Goal: Task Accomplishment & Management: Manage account settings

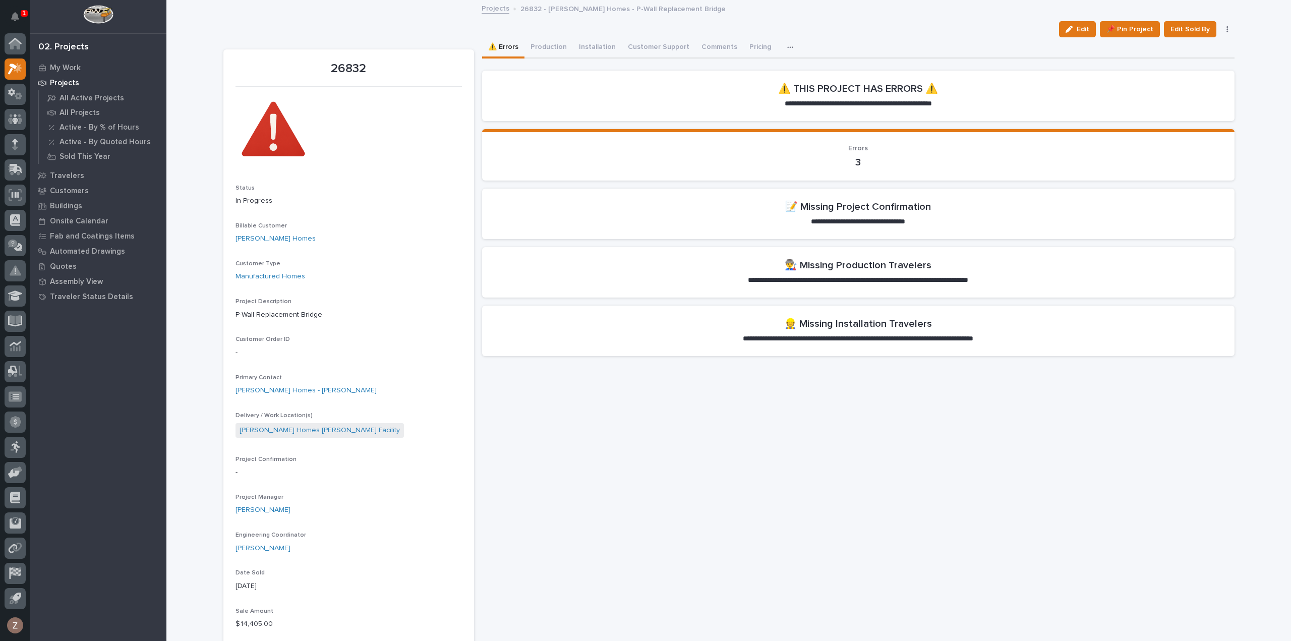
click at [64, 82] on p "Projects" at bounding box center [64, 83] width 29 height 9
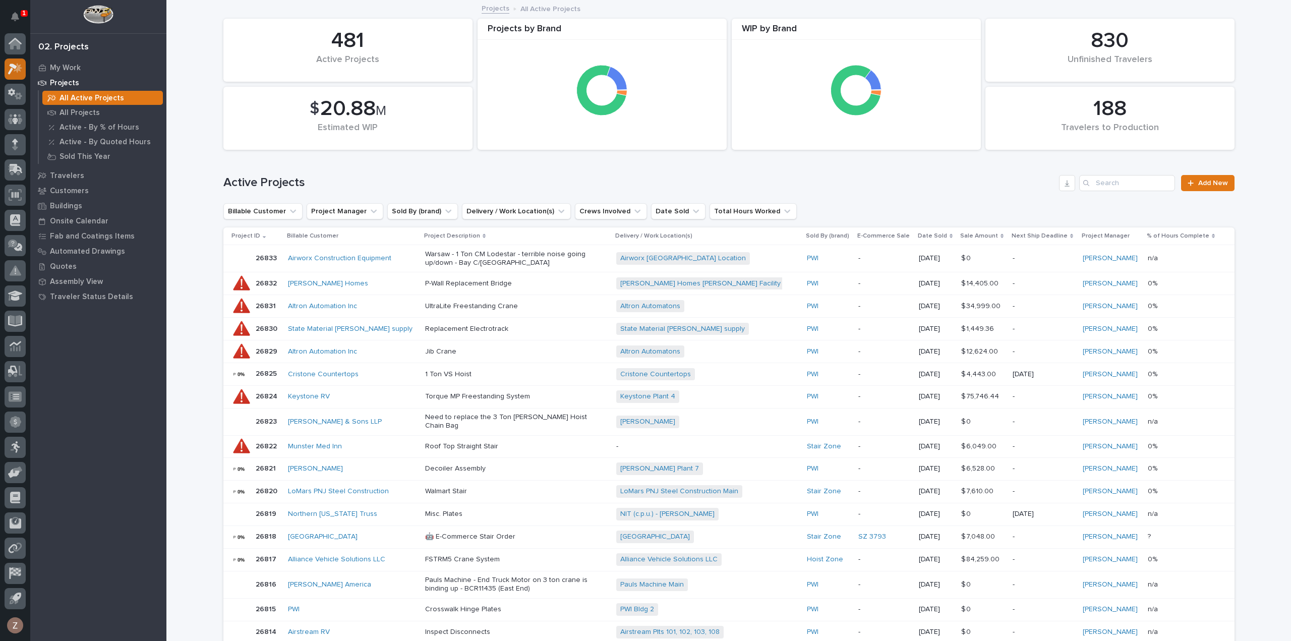
click at [18, 63] on icon at bounding box center [15, 69] width 15 height 12
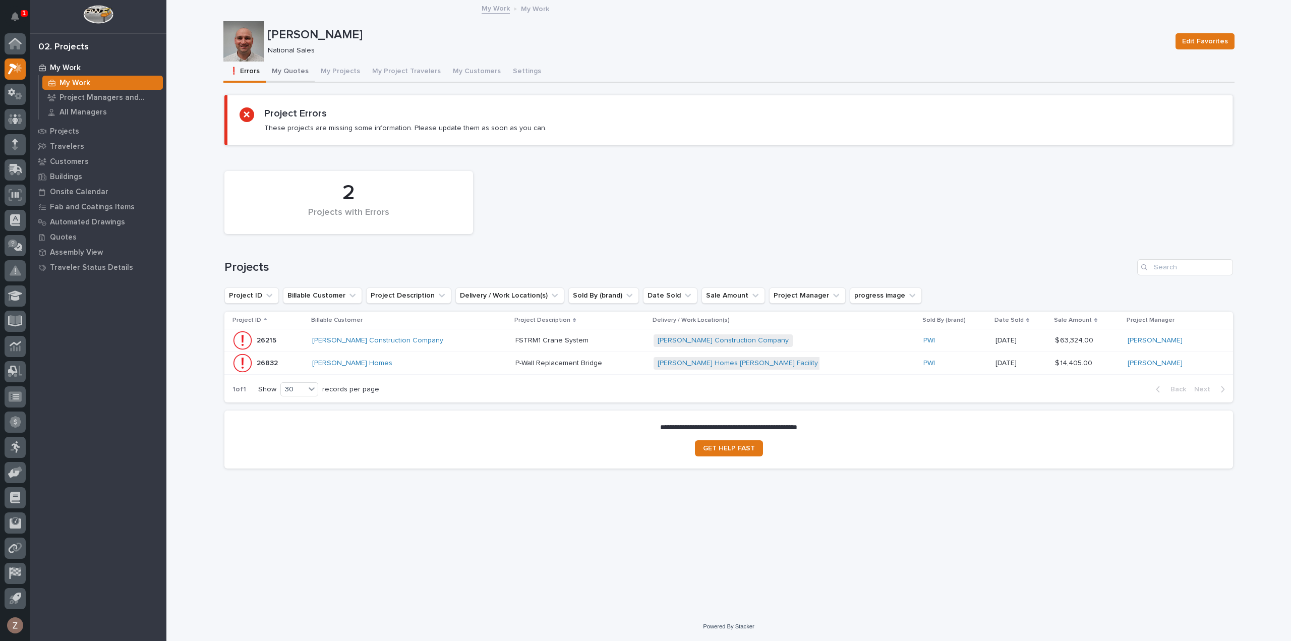
click at [293, 71] on button "My Quotes" at bounding box center [290, 72] width 49 height 21
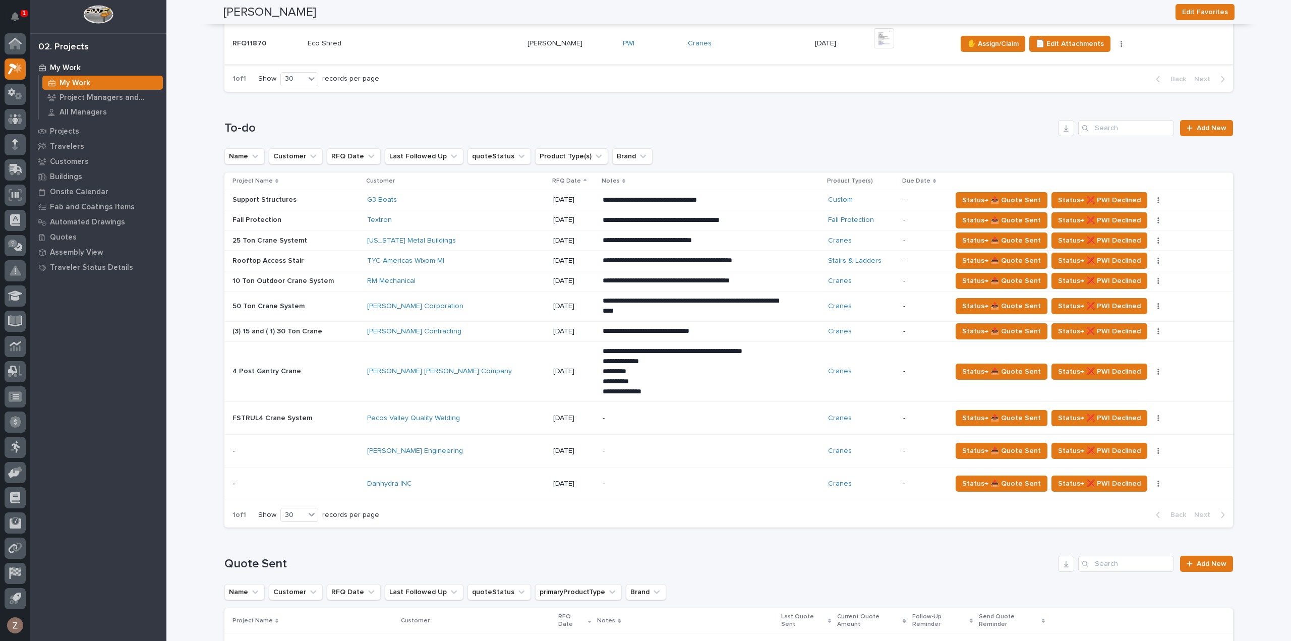
scroll to position [1008, 0]
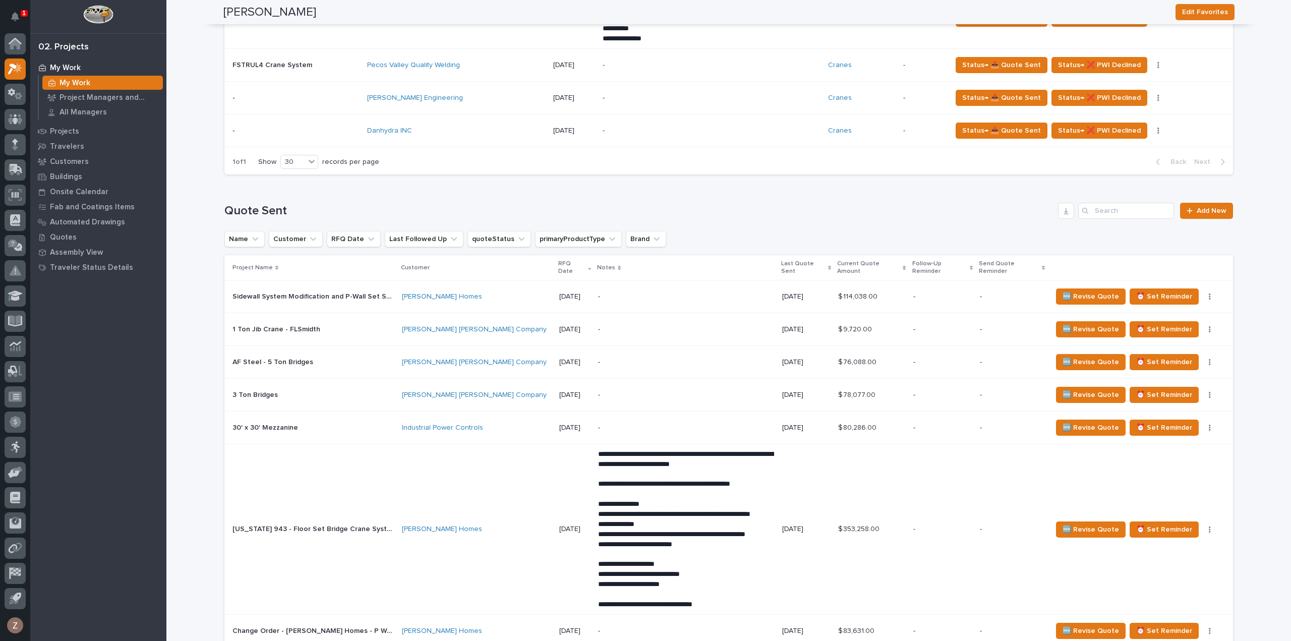
click at [952, 292] on p "-" at bounding box center [942, 296] width 58 height 9
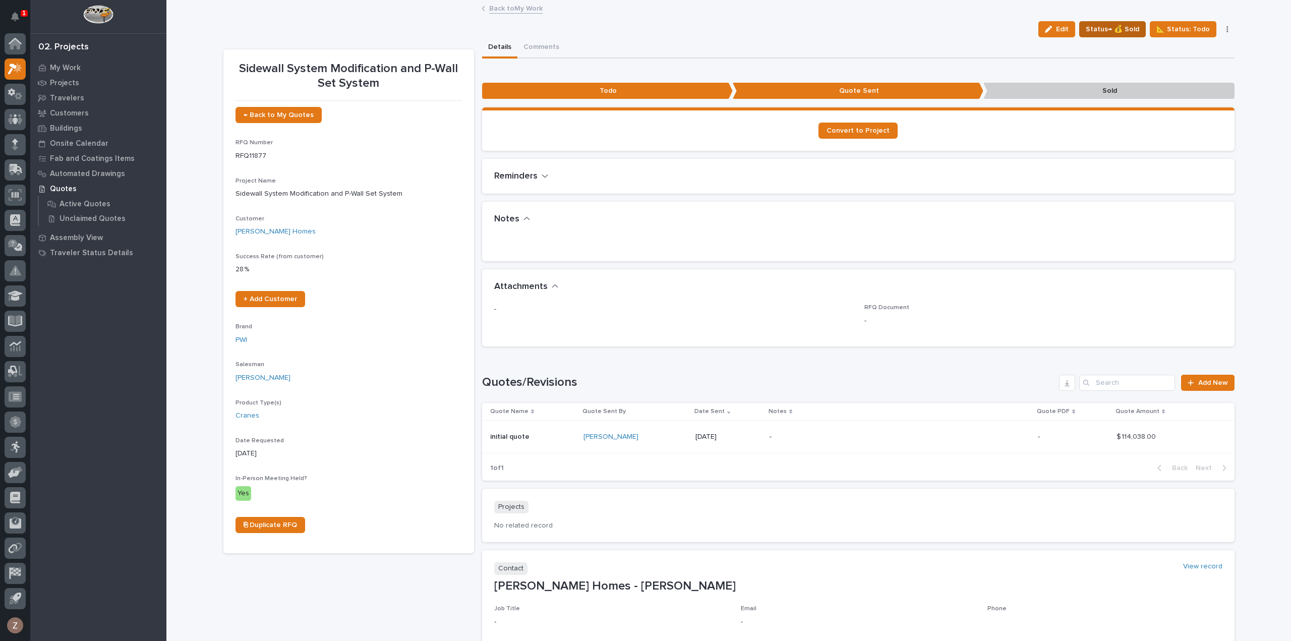
click at [1114, 27] on span "Status→ 💰 Sold" at bounding box center [1112, 29] width 53 height 12
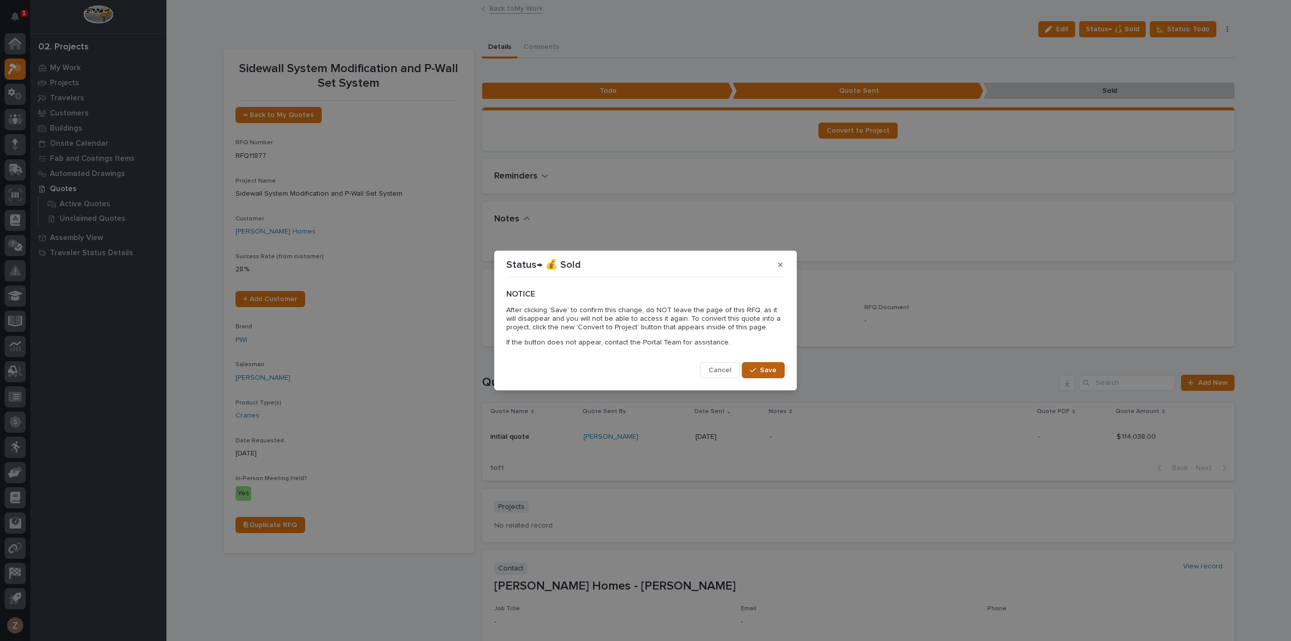
click at [767, 373] on span "Save" at bounding box center [768, 370] width 17 height 9
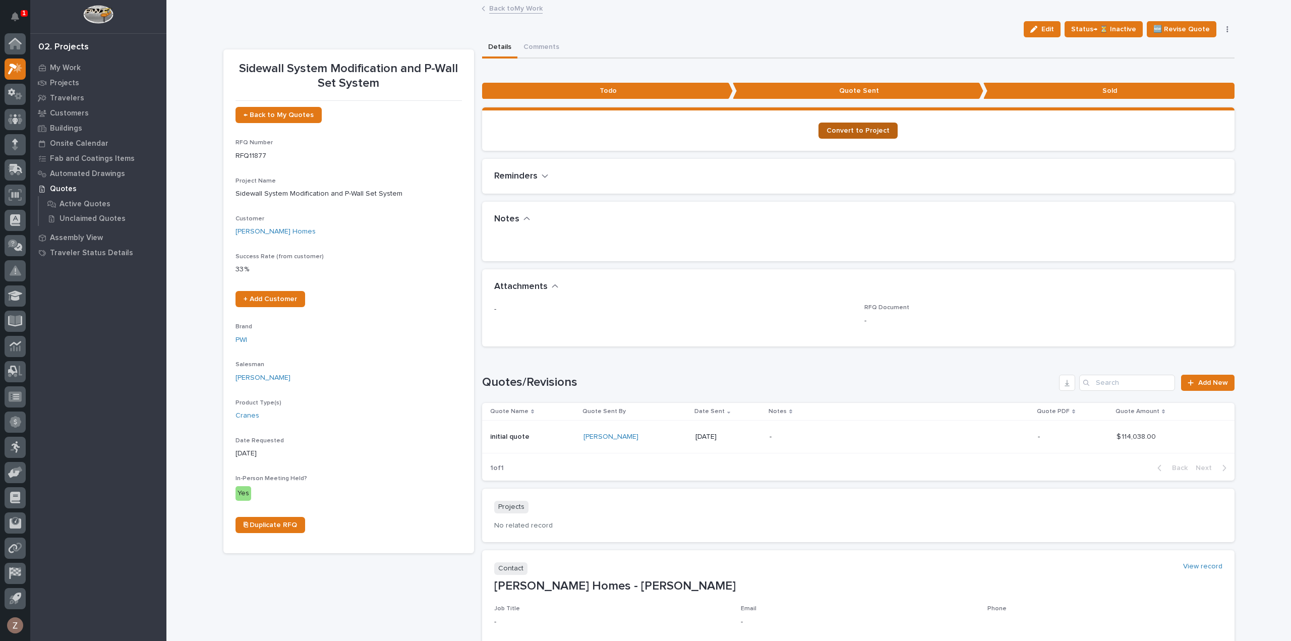
click at [854, 129] on span "Convert to Project" at bounding box center [857, 130] width 63 height 7
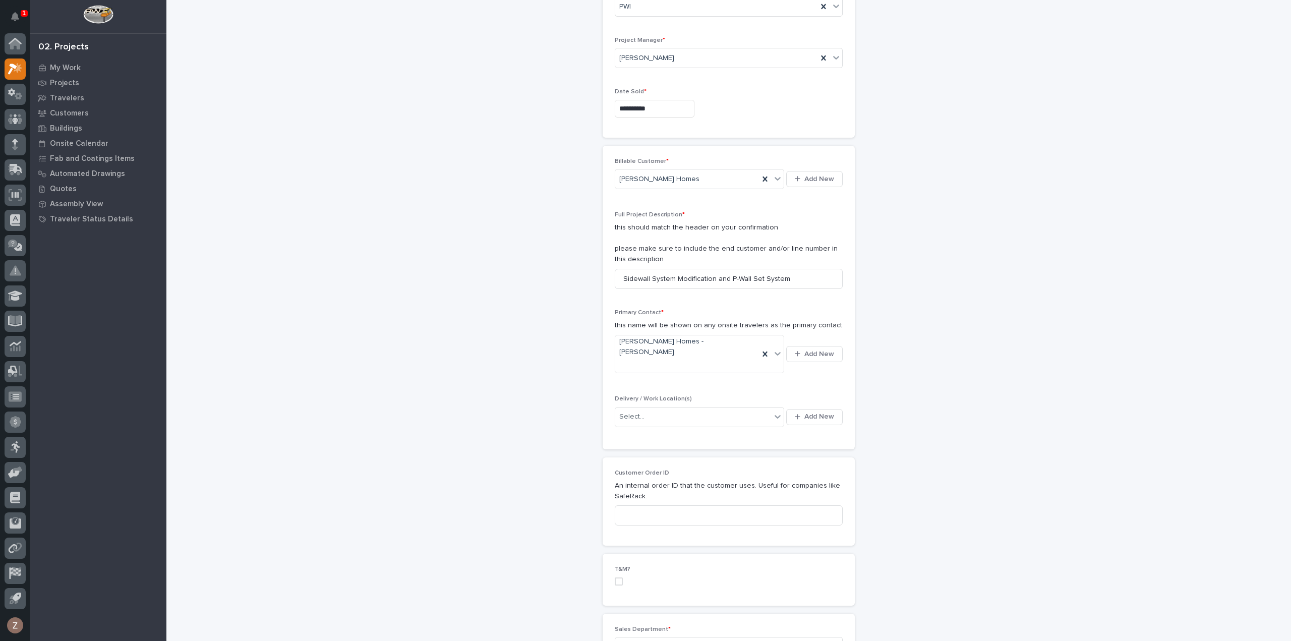
scroll to position [202, 0]
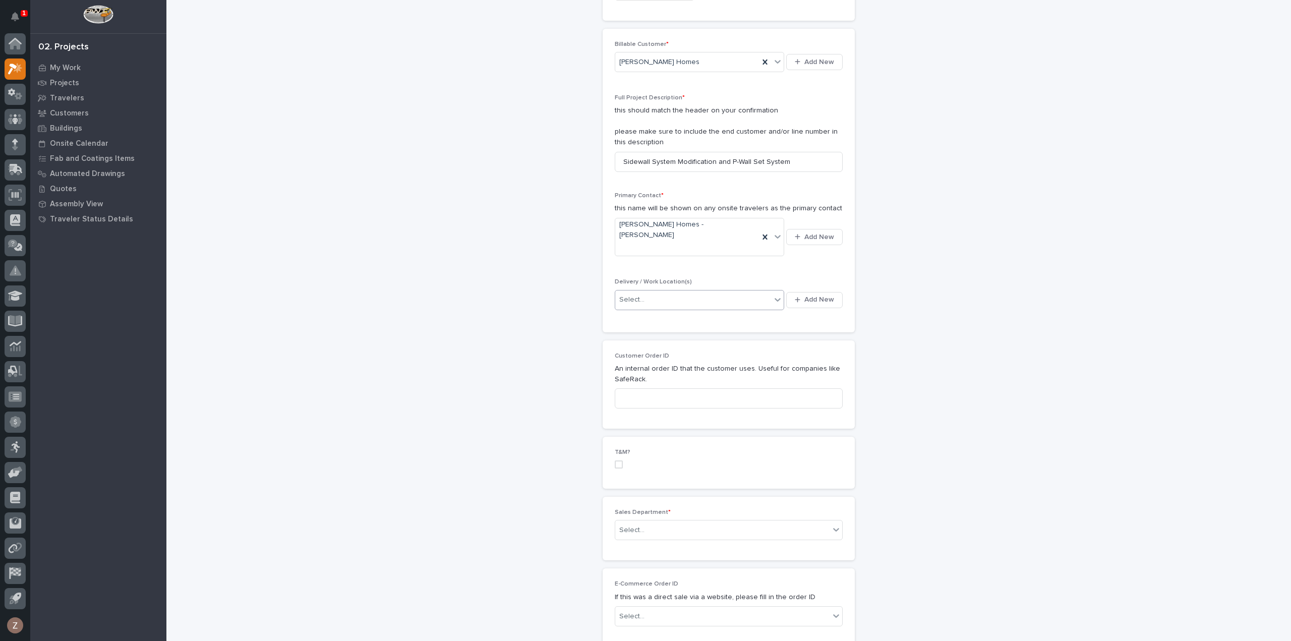
click at [759, 291] on div "Select..." at bounding box center [693, 299] width 156 height 17
type input "**********"
click at [693, 333] on div "[PERSON_NAME] Homes [PERSON_NAME] Facility" at bounding box center [695, 334] width 169 height 18
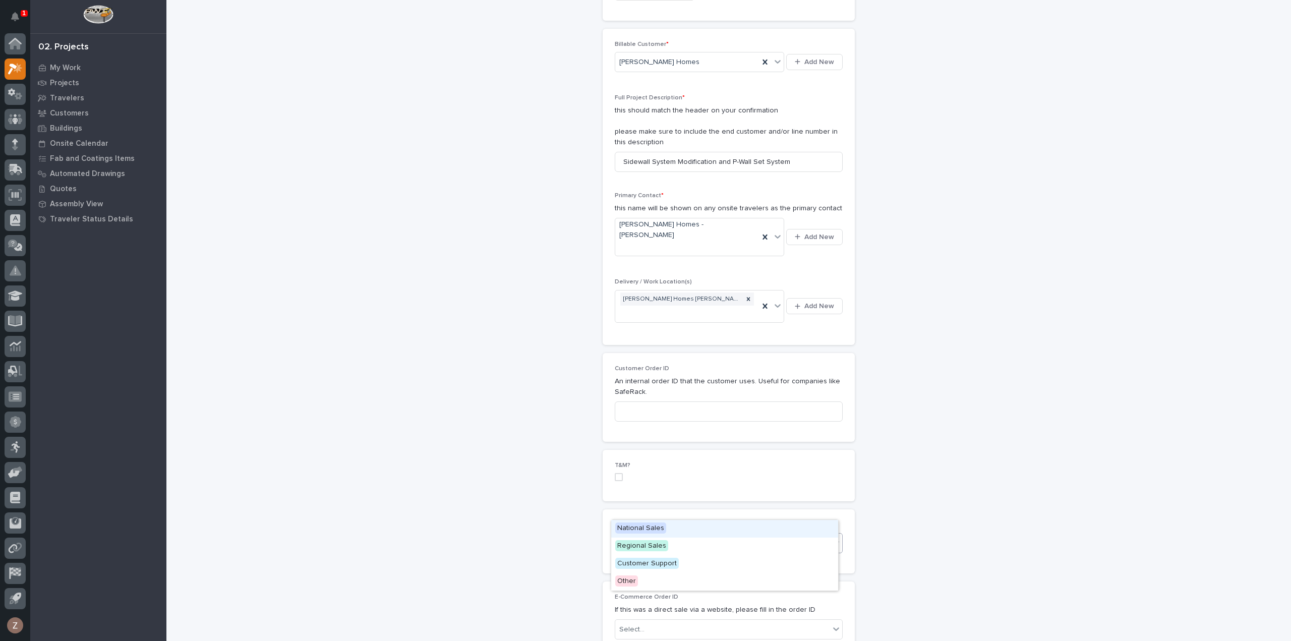
click at [682, 534] on div "Select..." at bounding box center [722, 542] width 214 height 17
click at [661, 525] on span "National Sales" at bounding box center [640, 527] width 51 height 11
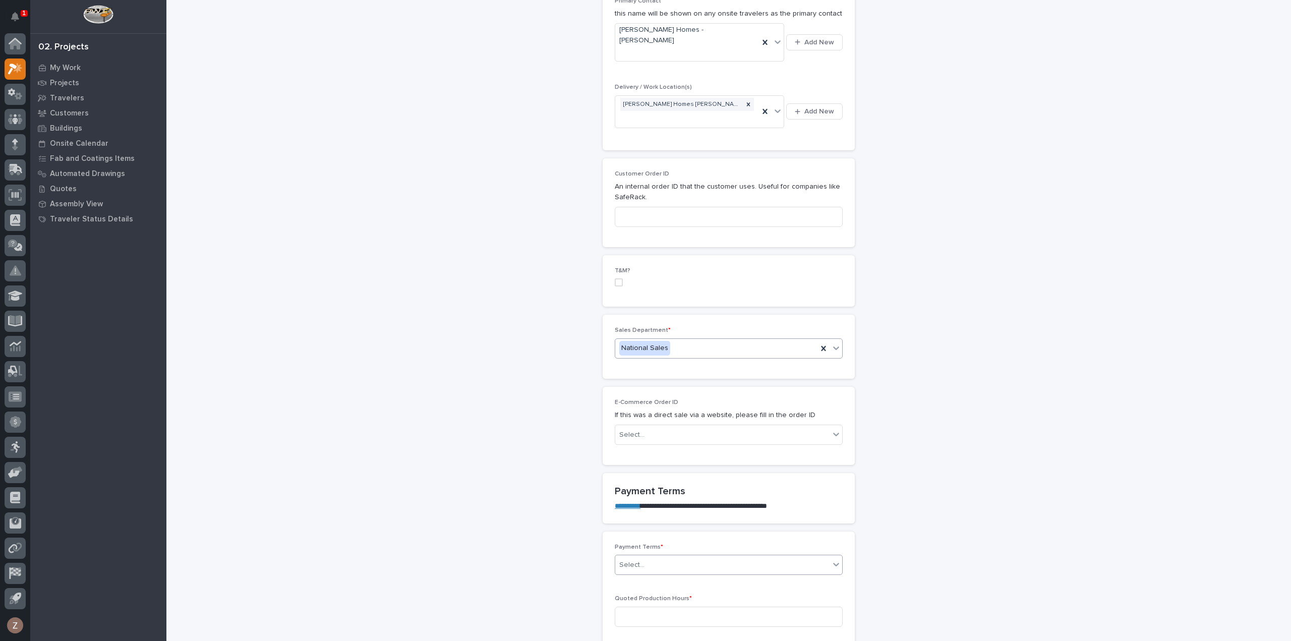
scroll to position [403, 0]
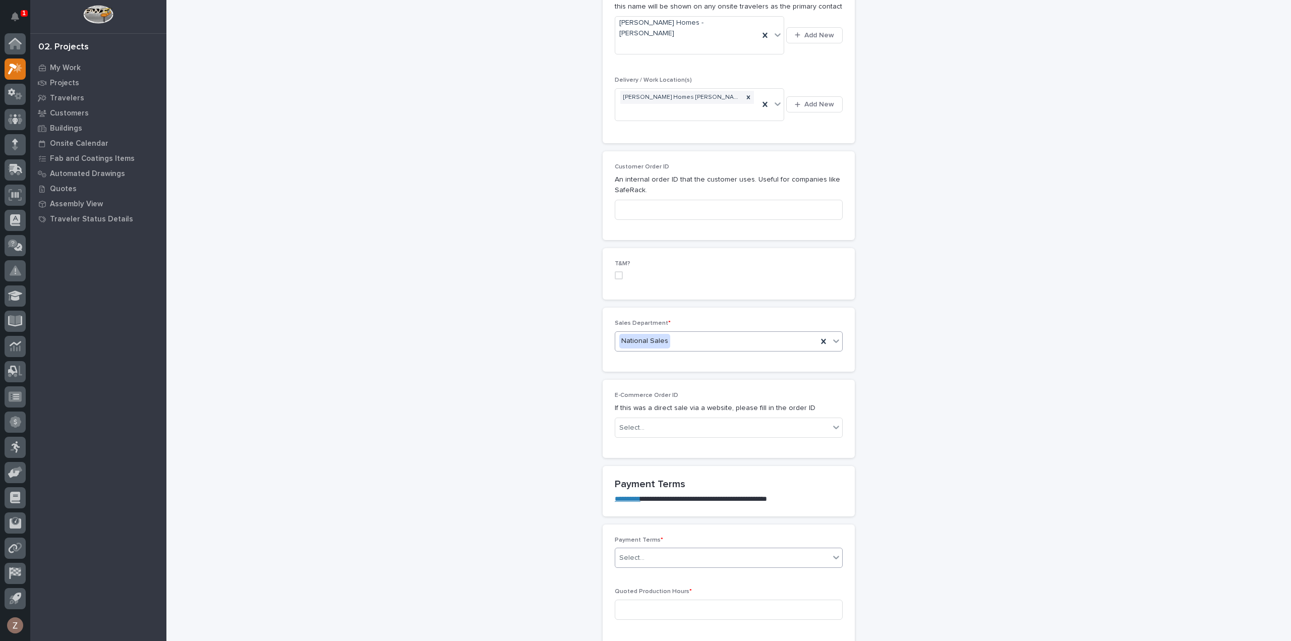
click at [639, 550] on div "Select..." at bounding box center [722, 558] width 214 height 17
click at [657, 578] on div "35/65" at bounding box center [724, 578] width 227 height 18
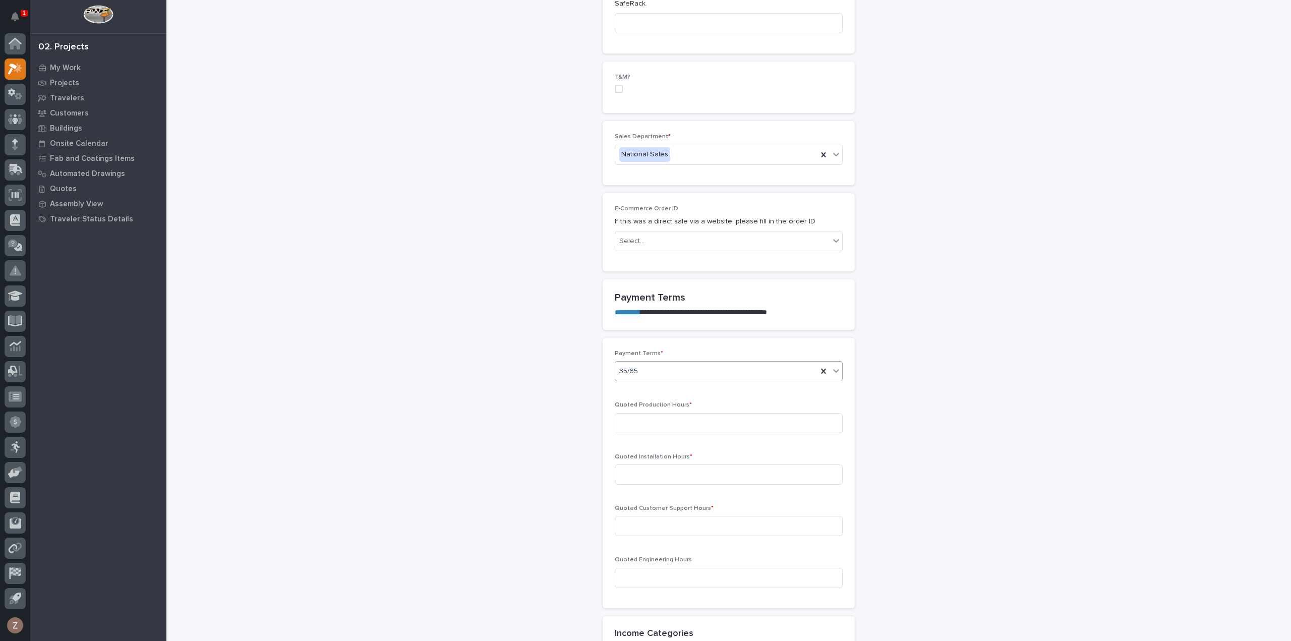
scroll to position [605, 0]
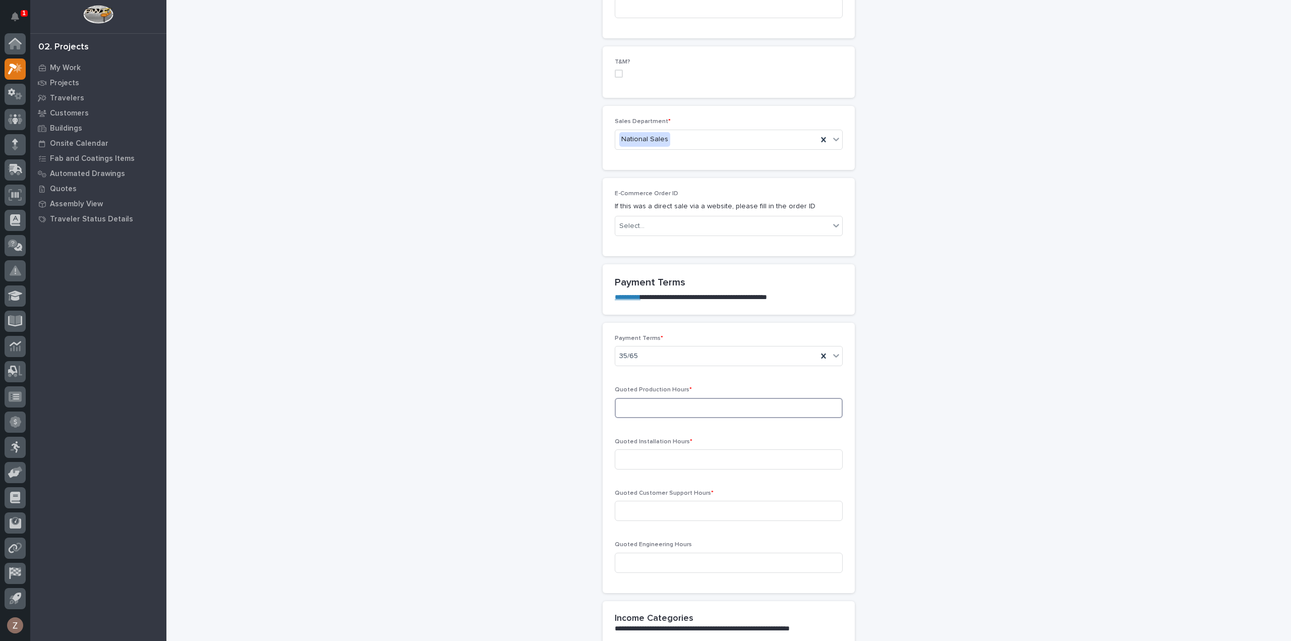
click at [640, 398] on input at bounding box center [729, 408] width 228 height 20
type input "110"
click at [636, 449] on input at bounding box center [729, 459] width 228 height 20
type input "290"
click at [651, 501] on input at bounding box center [729, 511] width 228 height 20
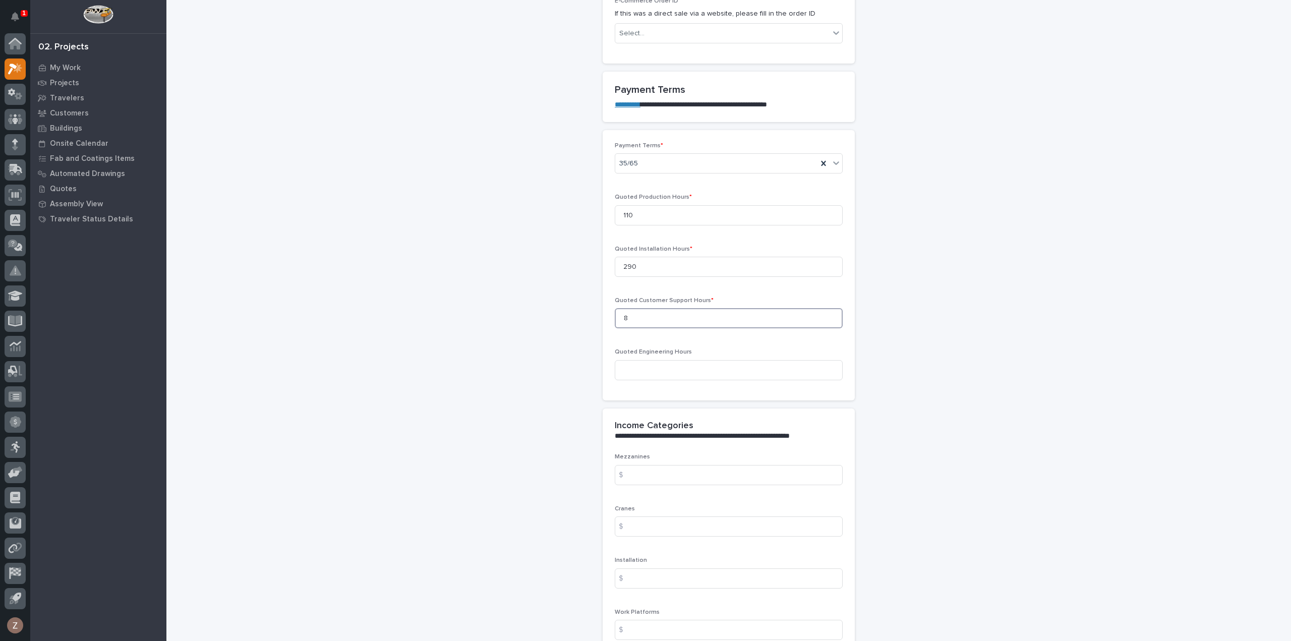
scroll to position [807, 0]
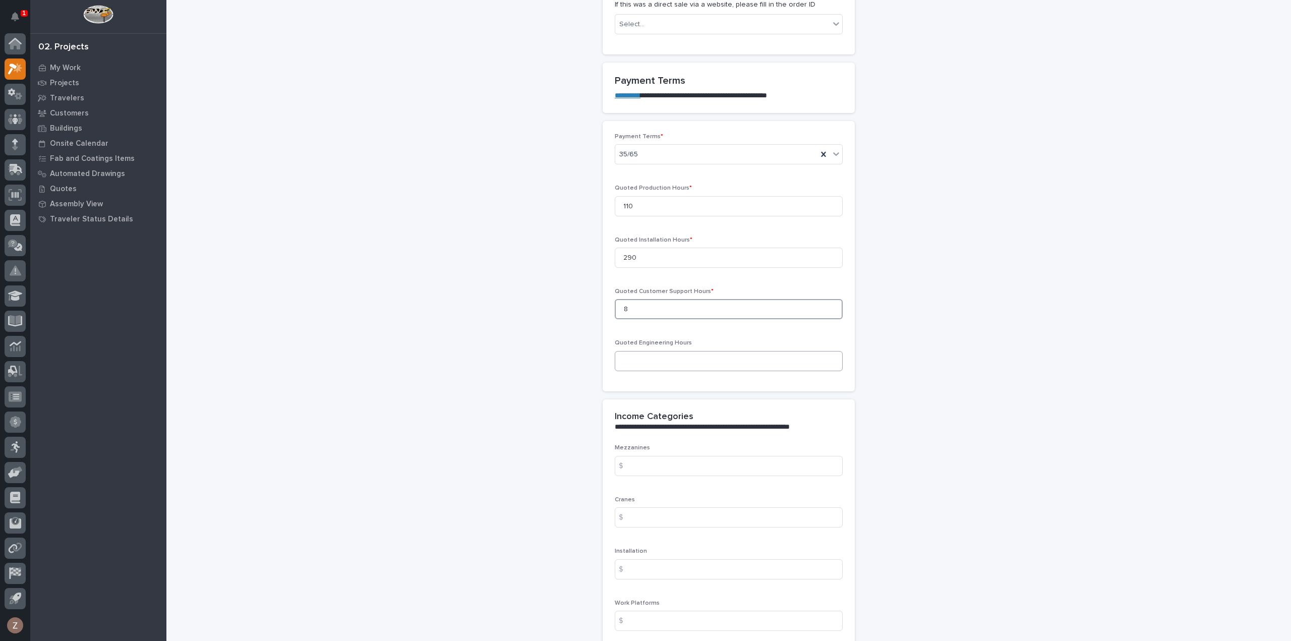
type input "8"
click at [670, 351] on input at bounding box center [729, 361] width 228 height 20
click at [703, 507] on input at bounding box center [729, 517] width 228 height 20
click at [650, 507] on input at bounding box center [729, 517] width 228 height 20
type input "58281"
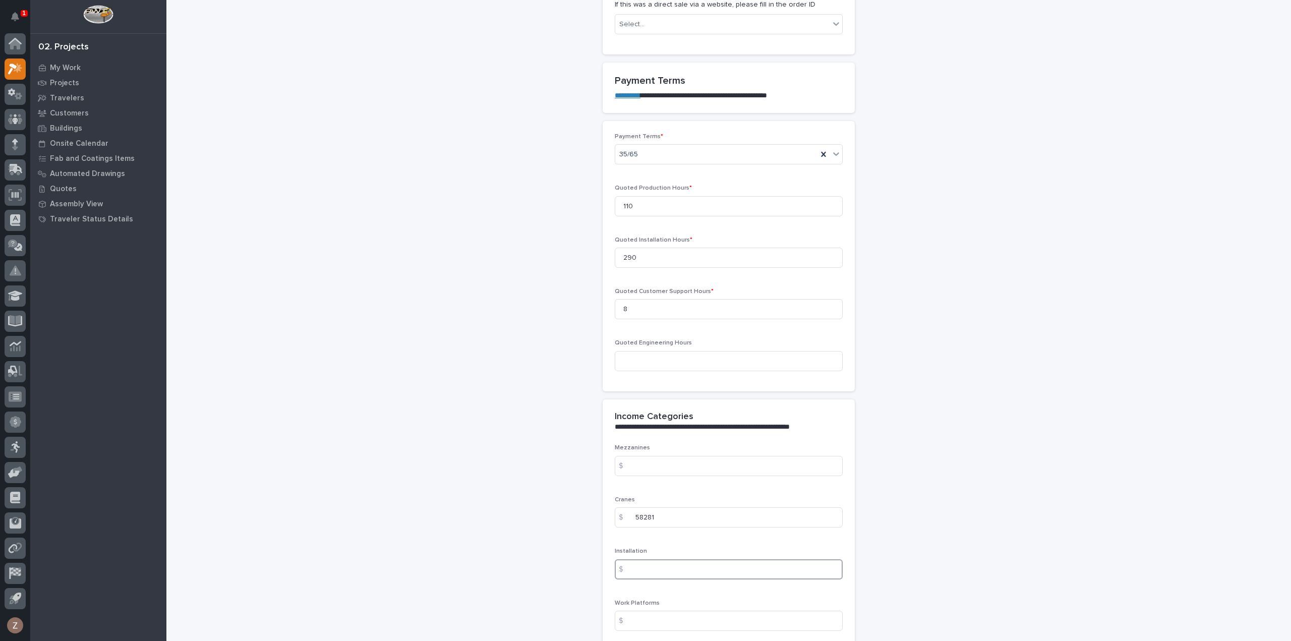
click at [643, 559] on input at bounding box center [729, 569] width 228 height 20
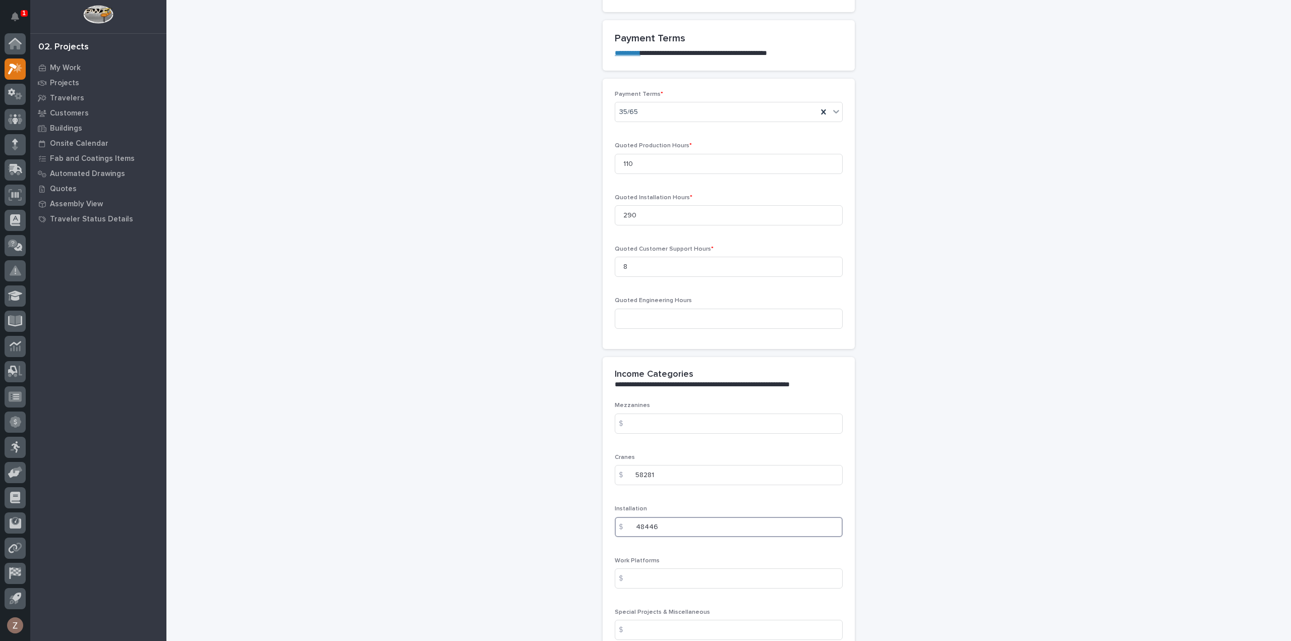
scroll to position [908, 0]
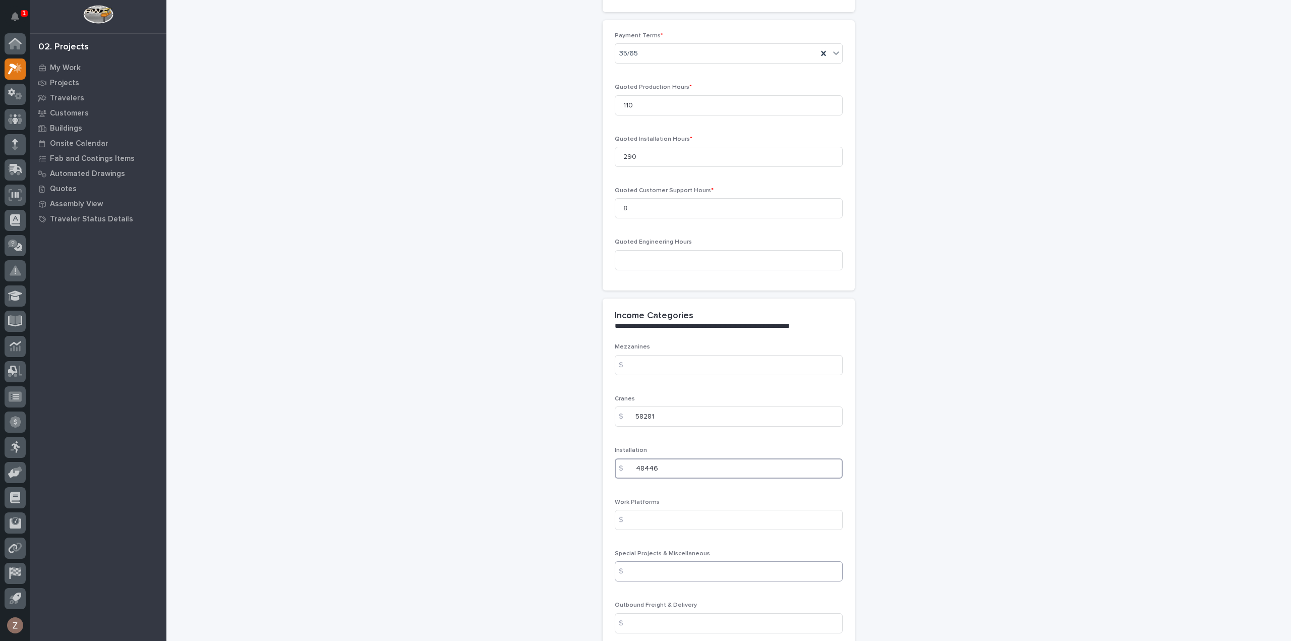
type input "48446"
click at [677, 561] on input at bounding box center [729, 571] width 228 height 20
type input "1192"
click at [681, 613] on input at bounding box center [729, 623] width 228 height 20
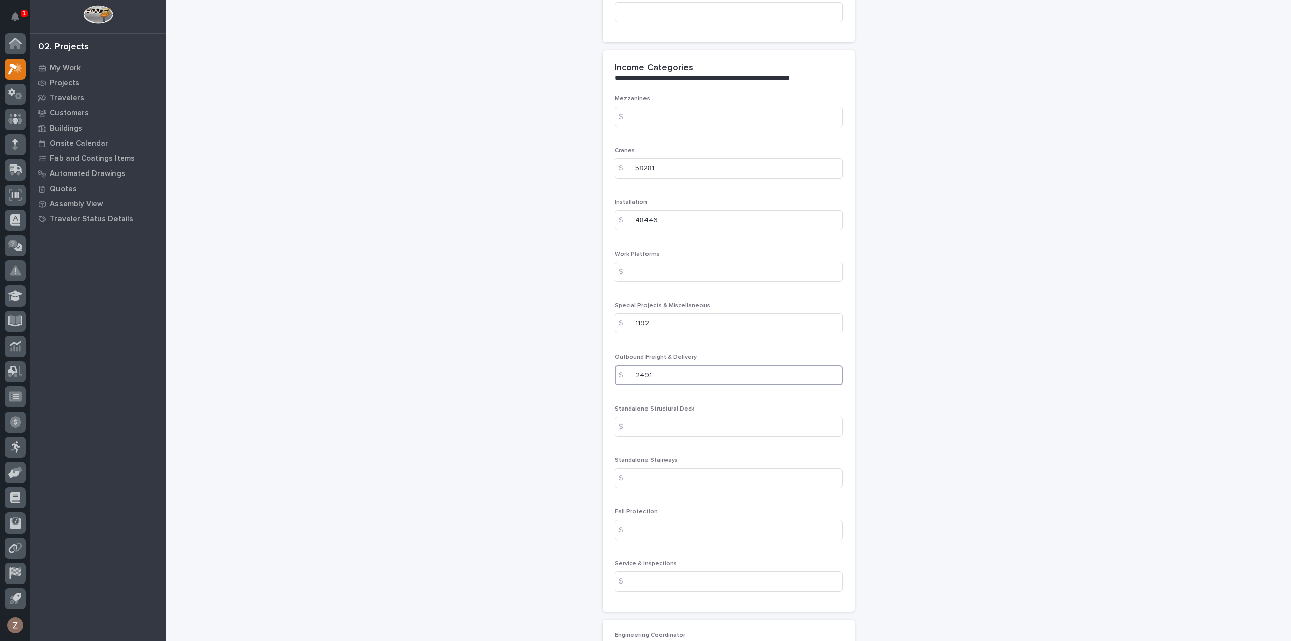
scroll to position [1160, 0]
type input "2491"
click at [672, 567] on input at bounding box center [729, 577] width 228 height 20
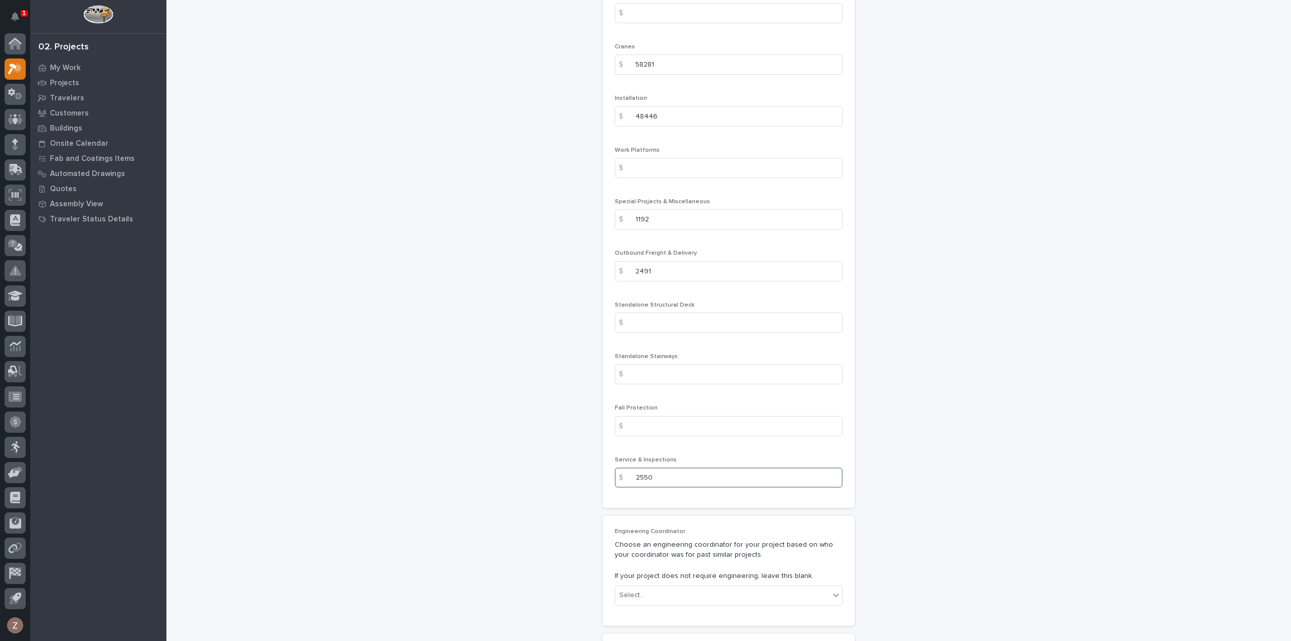
scroll to position [1412, 0]
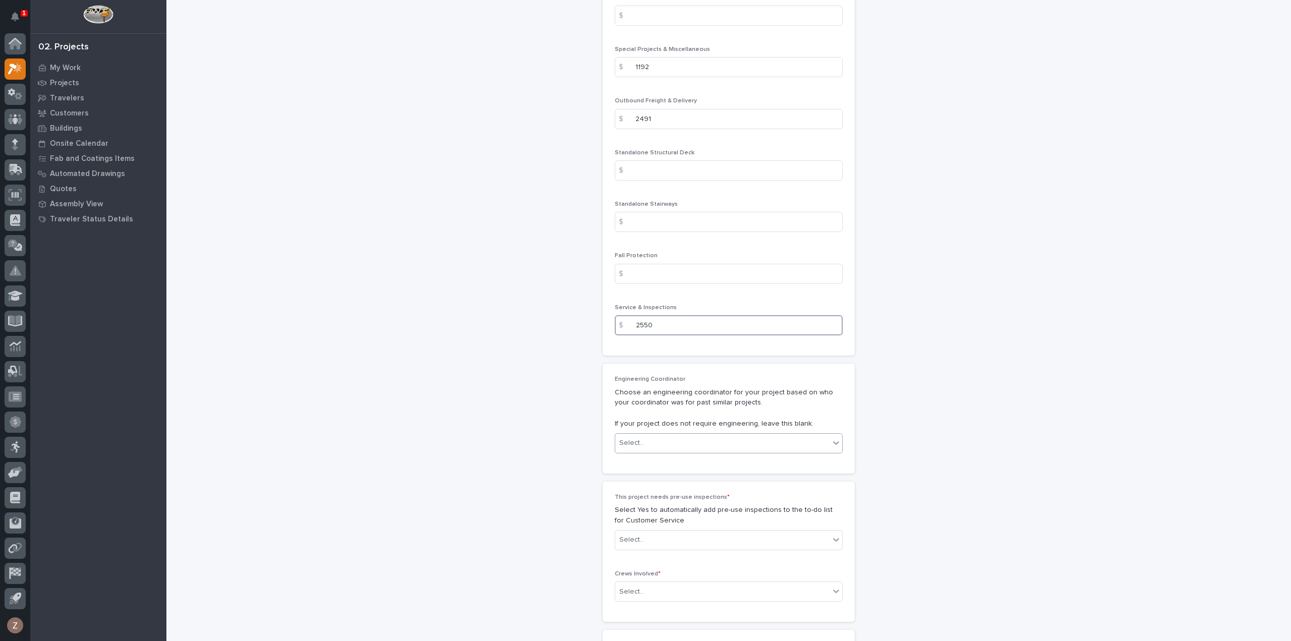
type input "2550"
click at [689, 435] on div "Select..." at bounding box center [722, 443] width 214 height 17
click at [651, 498] on div "Spenser Yoder" at bounding box center [724, 499] width 227 height 18
click at [650, 531] on div "Select..." at bounding box center [722, 539] width 214 height 17
click at [662, 527] on div "Yes" at bounding box center [724, 524] width 227 height 18
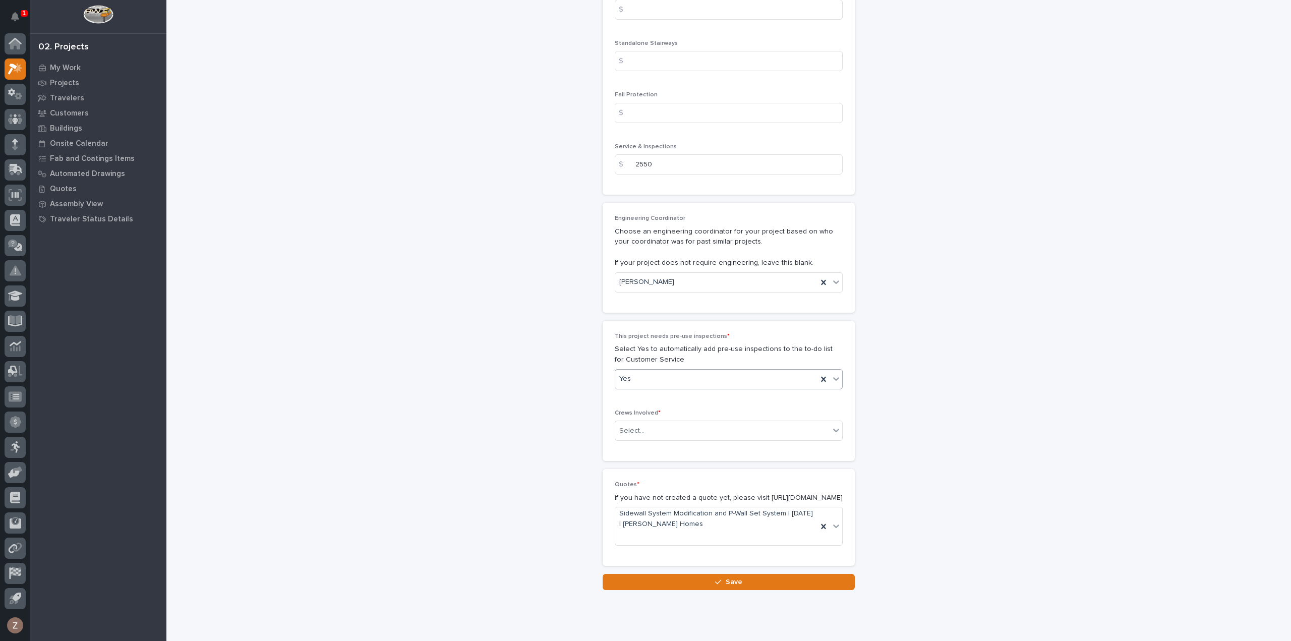
scroll to position [1575, 0]
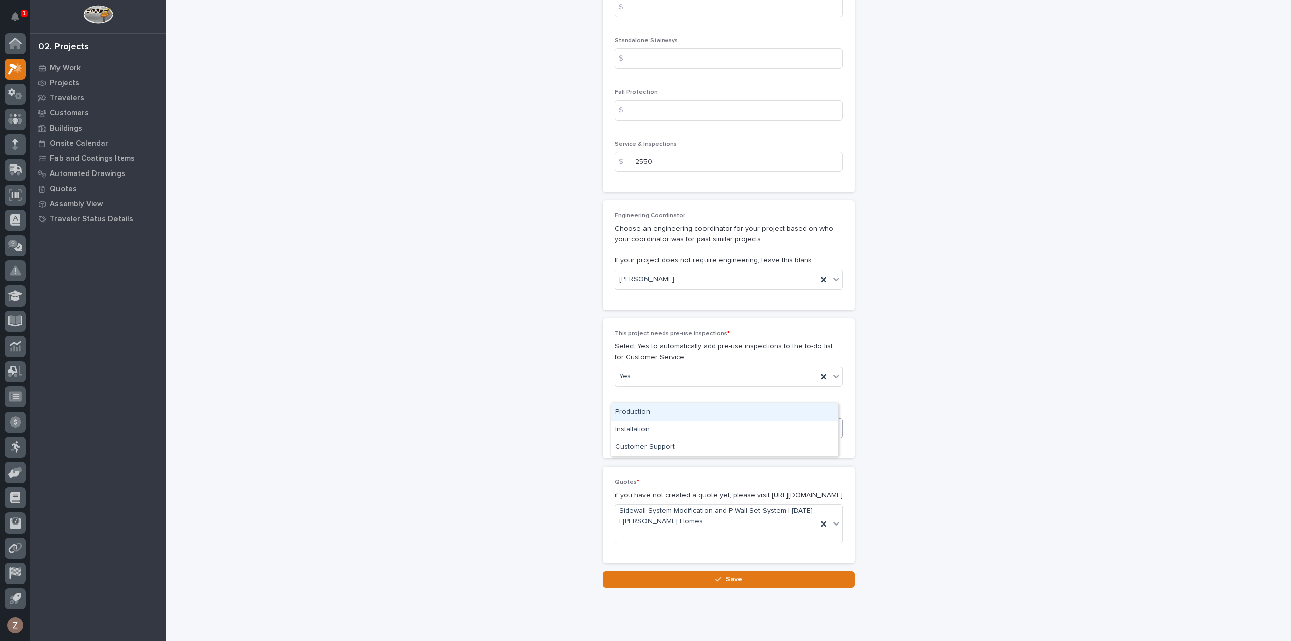
click at [661, 420] on div "Select..." at bounding box center [722, 428] width 214 height 17
click at [652, 413] on div "Production" at bounding box center [724, 412] width 227 height 18
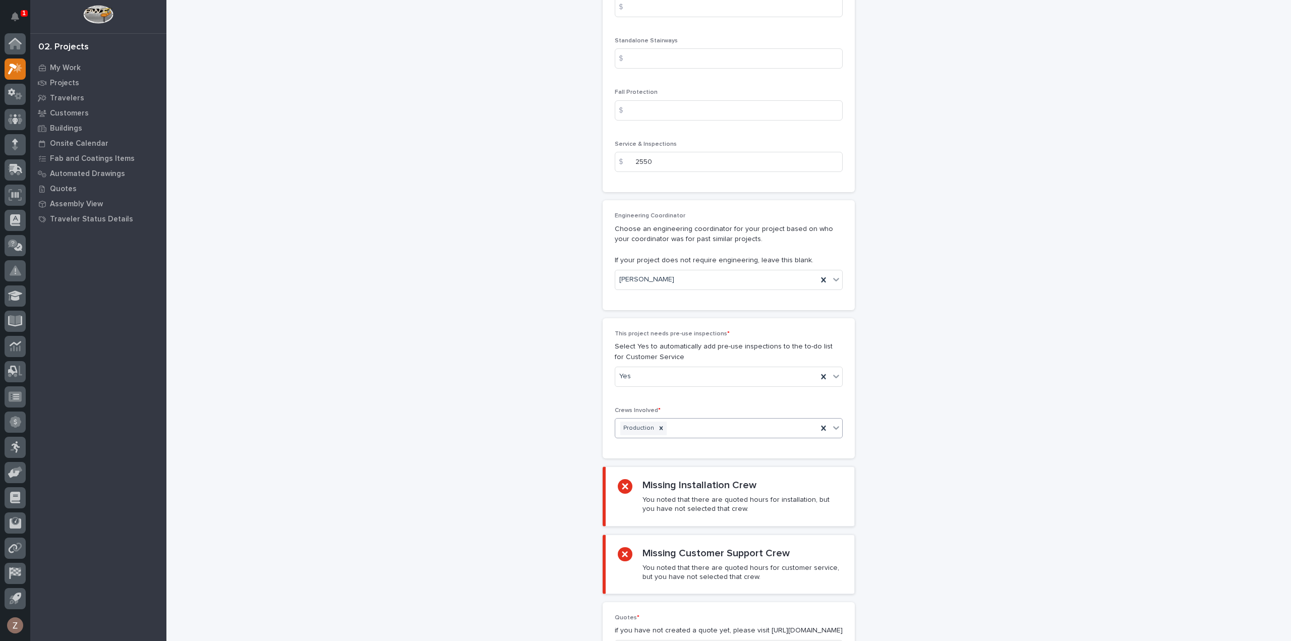
click at [694, 419] on div "Production" at bounding box center [716, 428] width 202 height 18
click at [677, 417] on div "Installation" at bounding box center [724, 412] width 227 height 18
click at [728, 419] on div "Production Installation" at bounding box center [716, 428] width 202 height 18
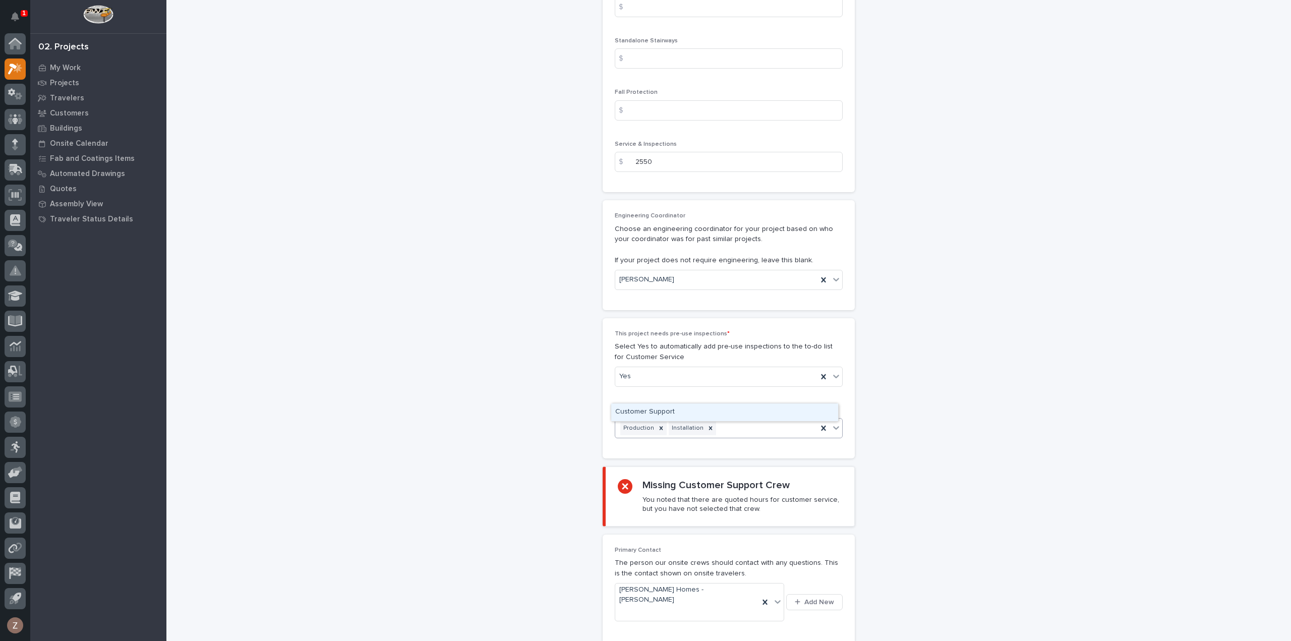
click at [723, 412] on div "Customer Support" at bounding box center [724, 412] width 227 height 18
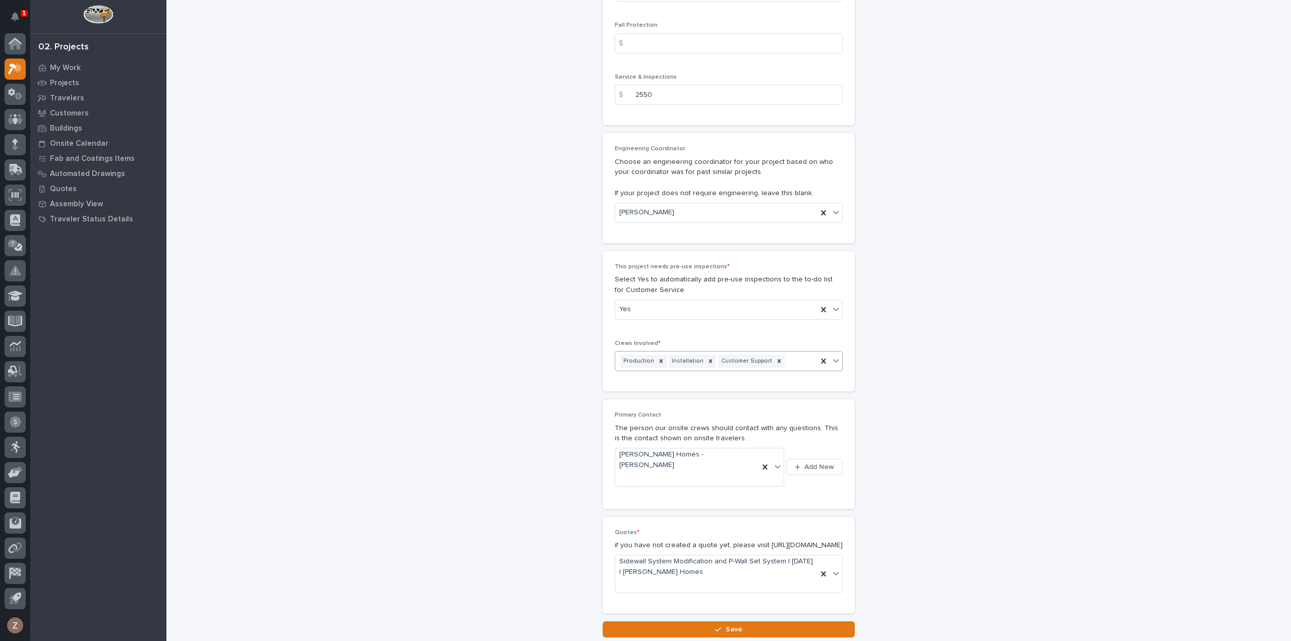
scroll to position [1673, 0]
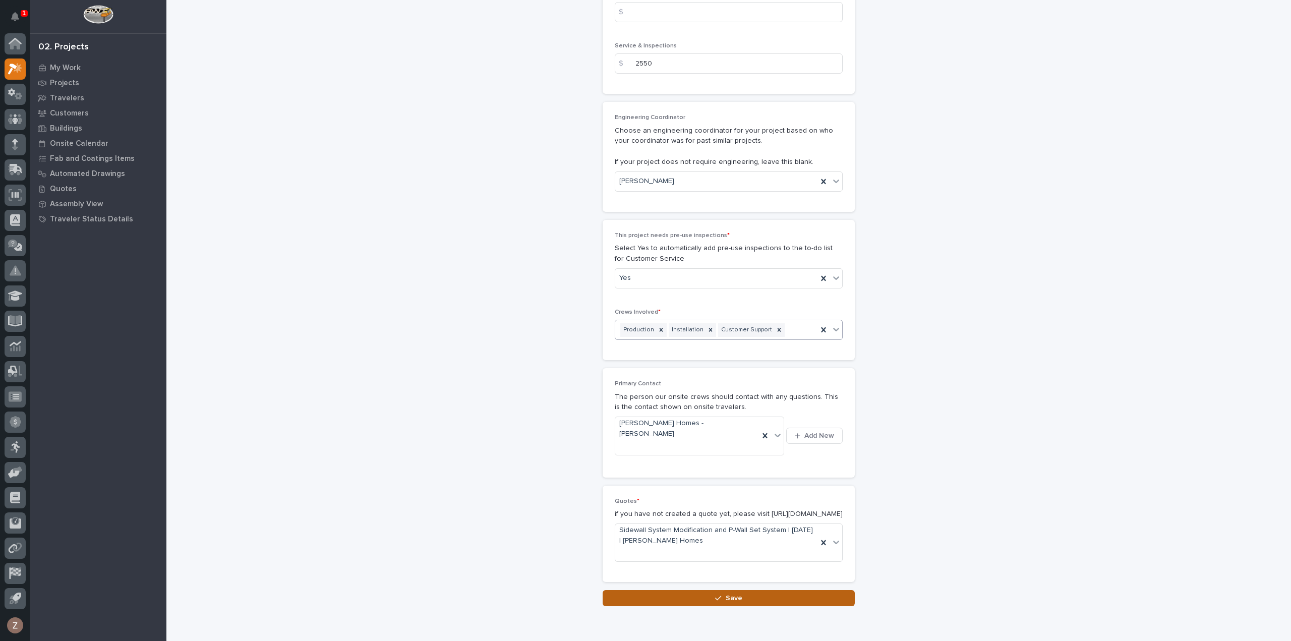
click at [720, 594] on div "button" at bounding box center [720, 597] width 10 height 7
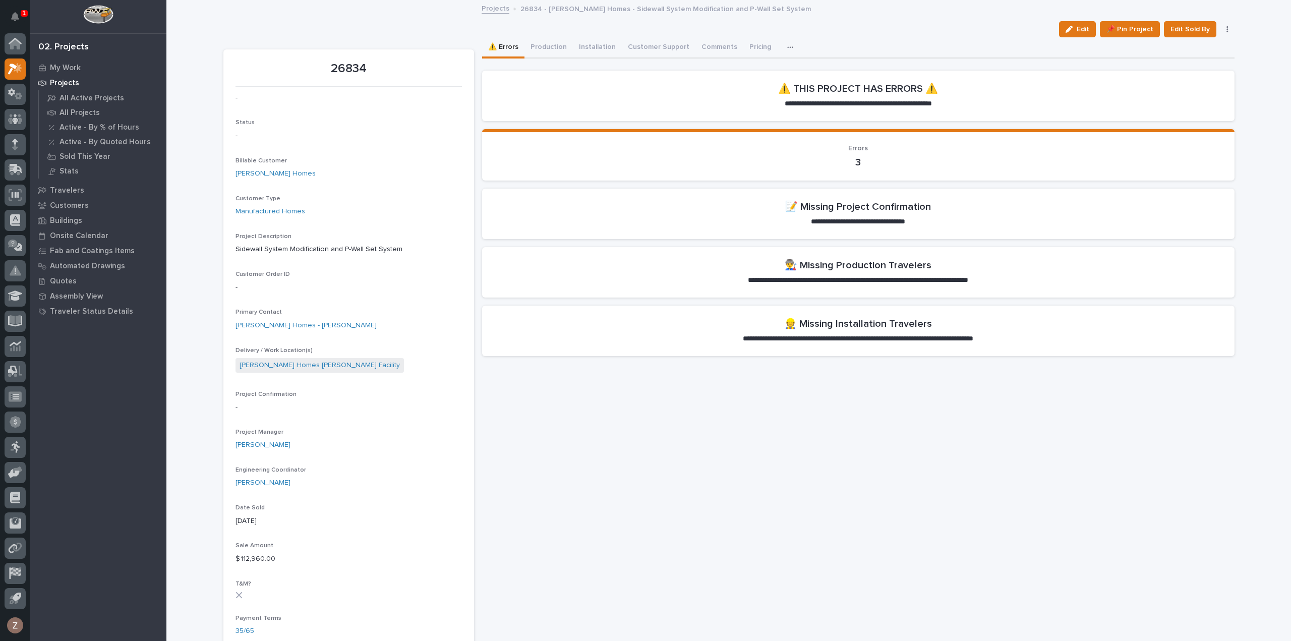
drag, startPoint x: 1073, startPoint y: 24, endPoint x: 1276, endPoint y: 58, distance: 206.0
click at [1073, 24] on button "Edit" at bounding box center [1077, 29] width 37 height 16
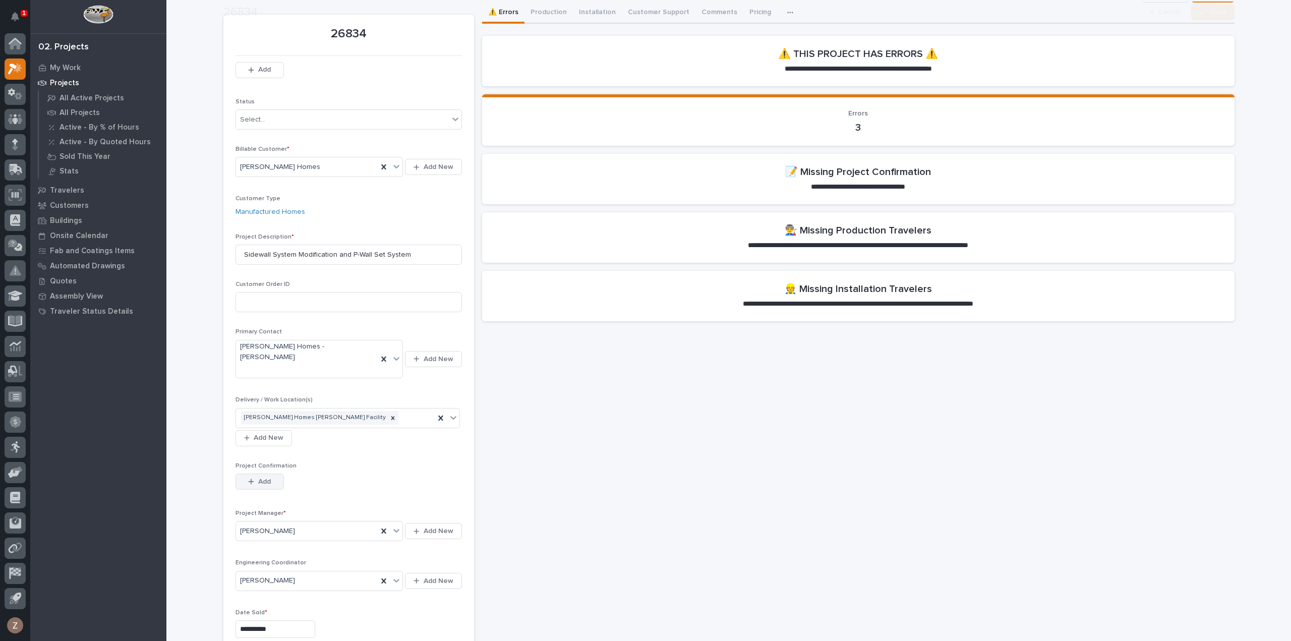
scroll to position [50, 0]
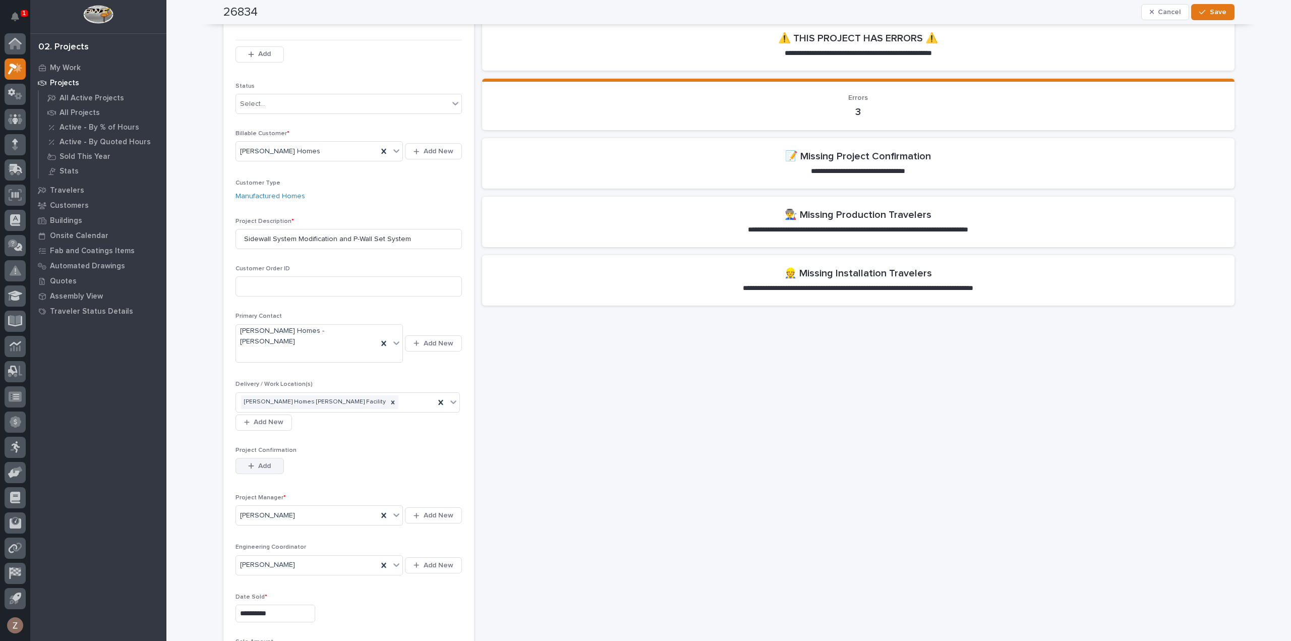
click at [253, 458] on button "Add" at bounding box center [259, 466] width 48 height 16
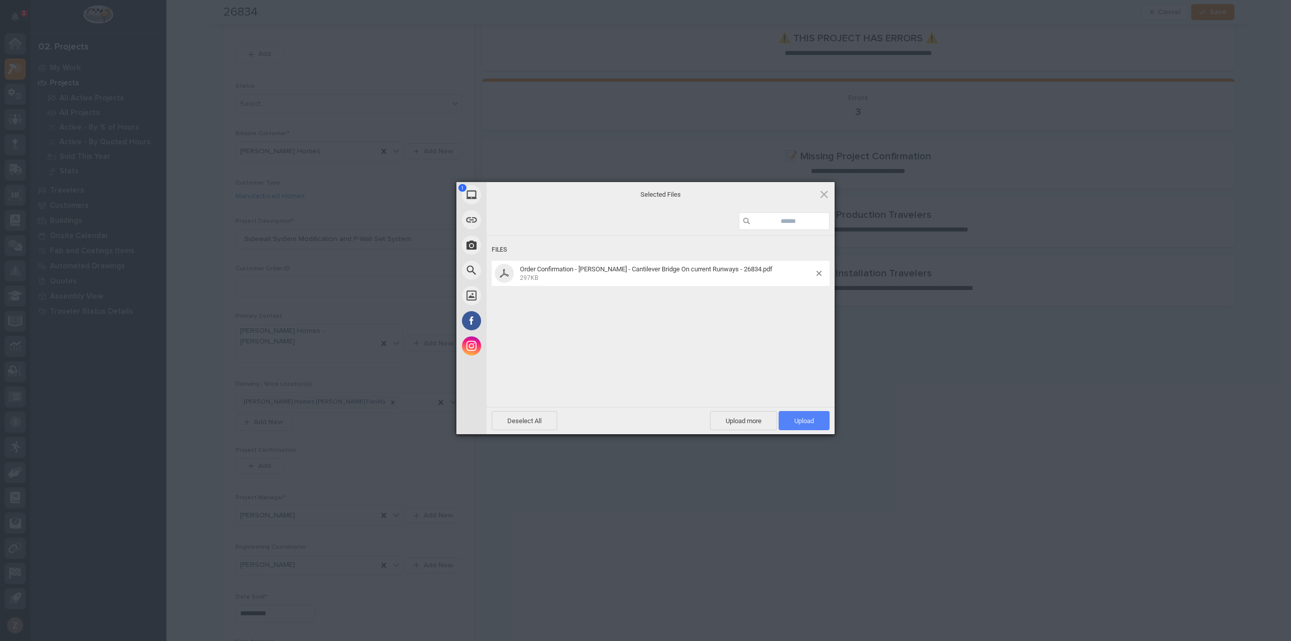
click at [810, 424] on span "Upload 1" at bounding box center [804, 421] width 20 height 8
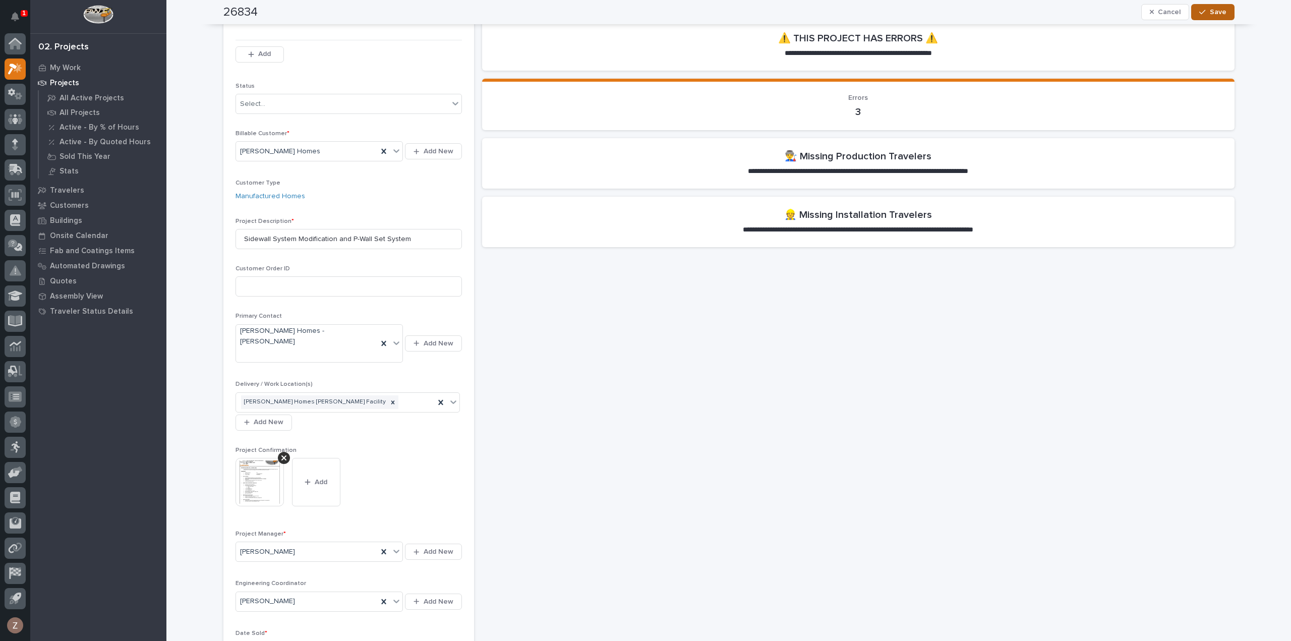
click at [1213, 16] on span "Save" at bounding box center [1218, 12] width 17 height 9
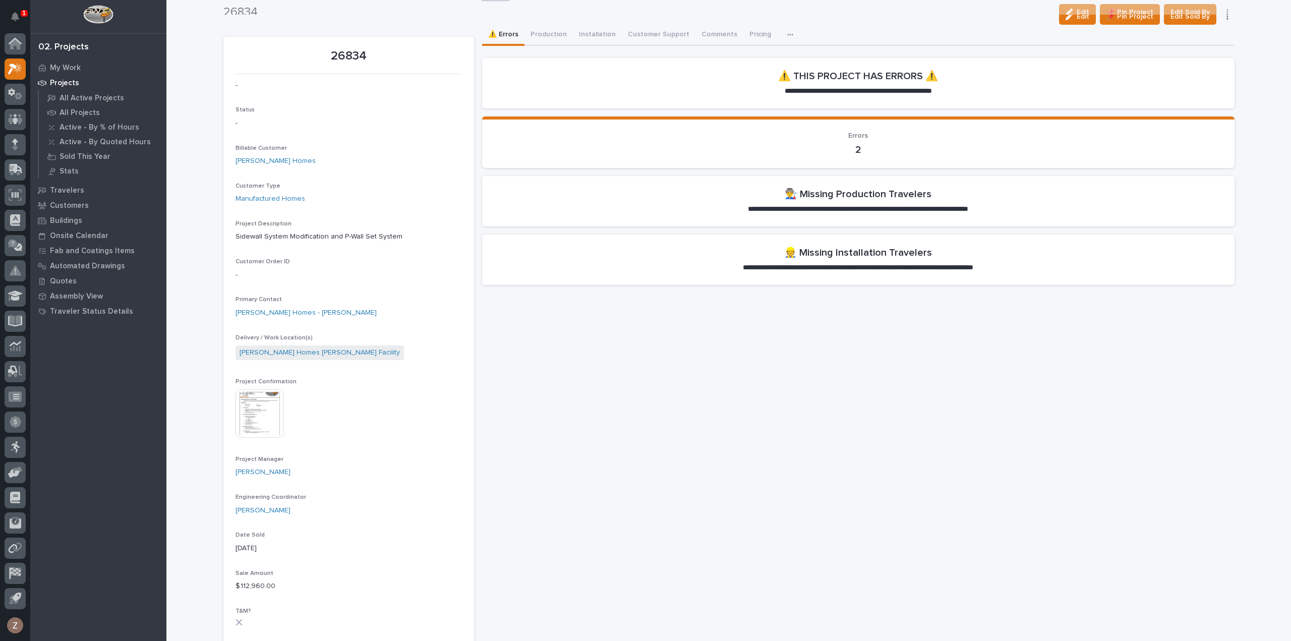
scroll to position [0, 0]
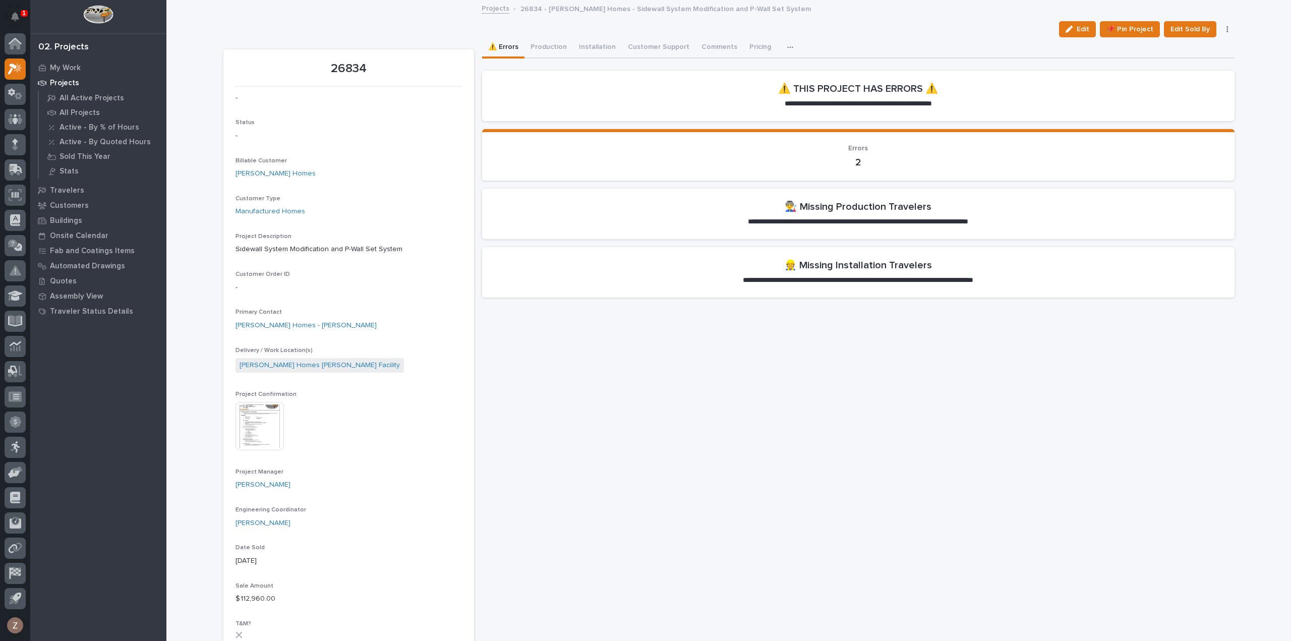
click at [549, 48] on button "Production" at bounding box center [548, 47] width 48 height 21
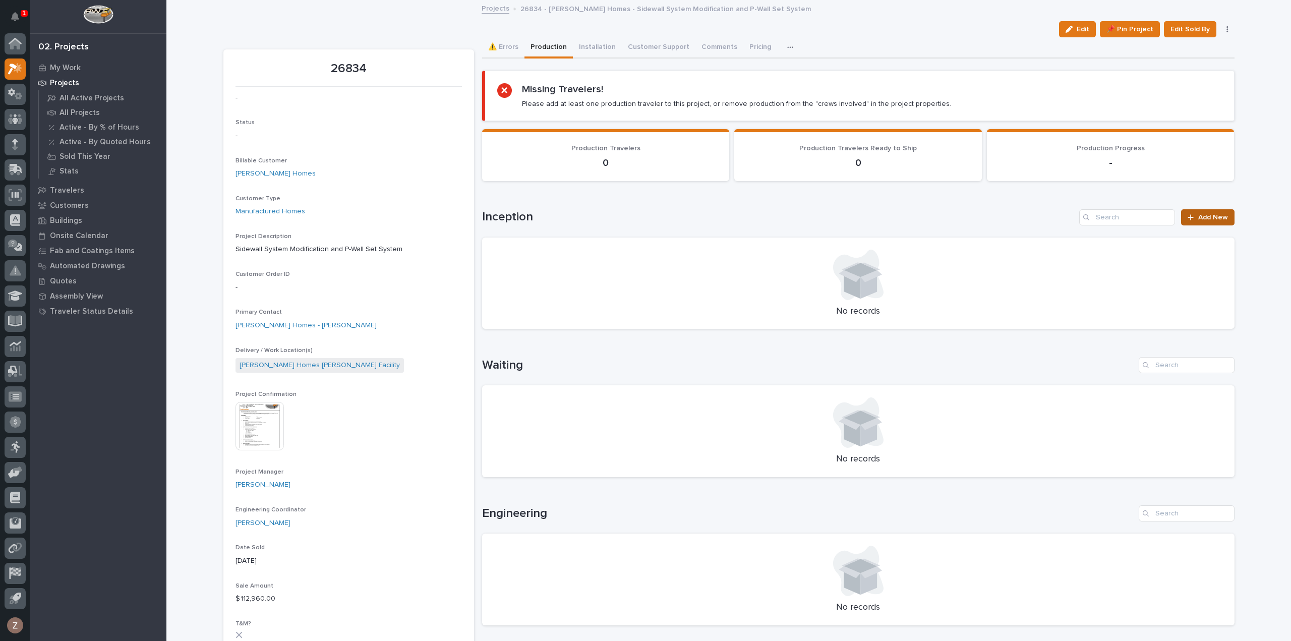
click at [1218, 217] on span "Add New" at bounding box center [1213, 217] width 30 height 7
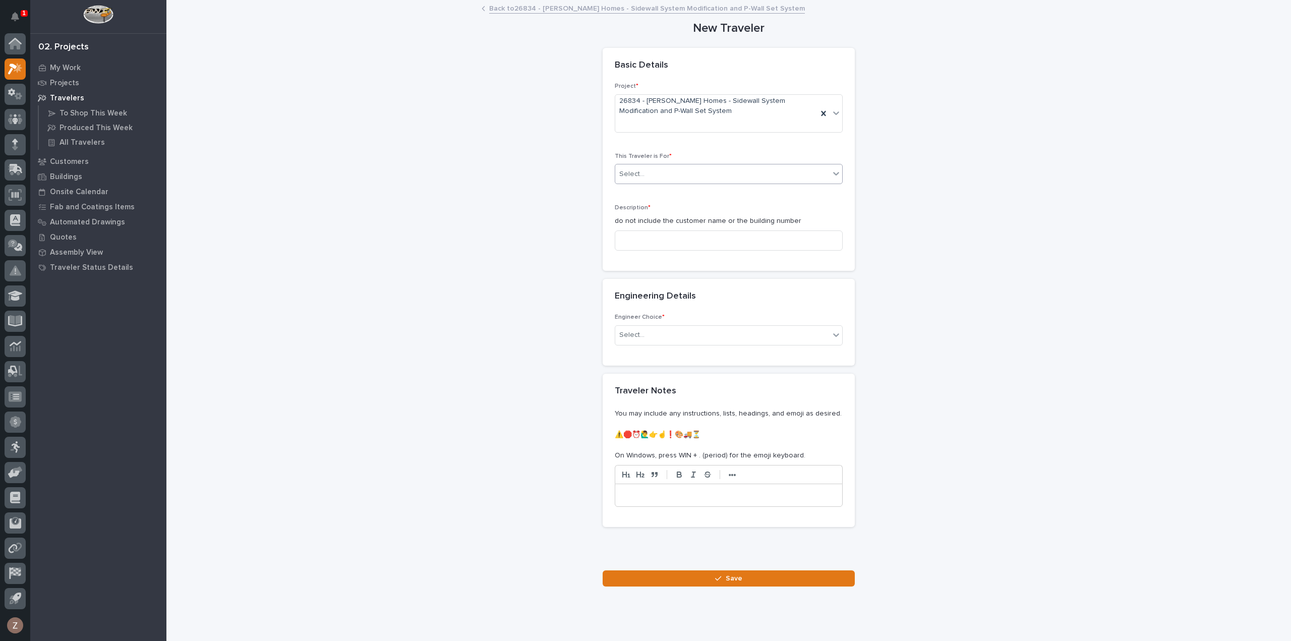
click at [653, 167] on div "Select..." at bounding box center [722, 174] width 214 height 17
click at [664, 194] on div "Production" at bounding box center [724, 193] width 227 height 18
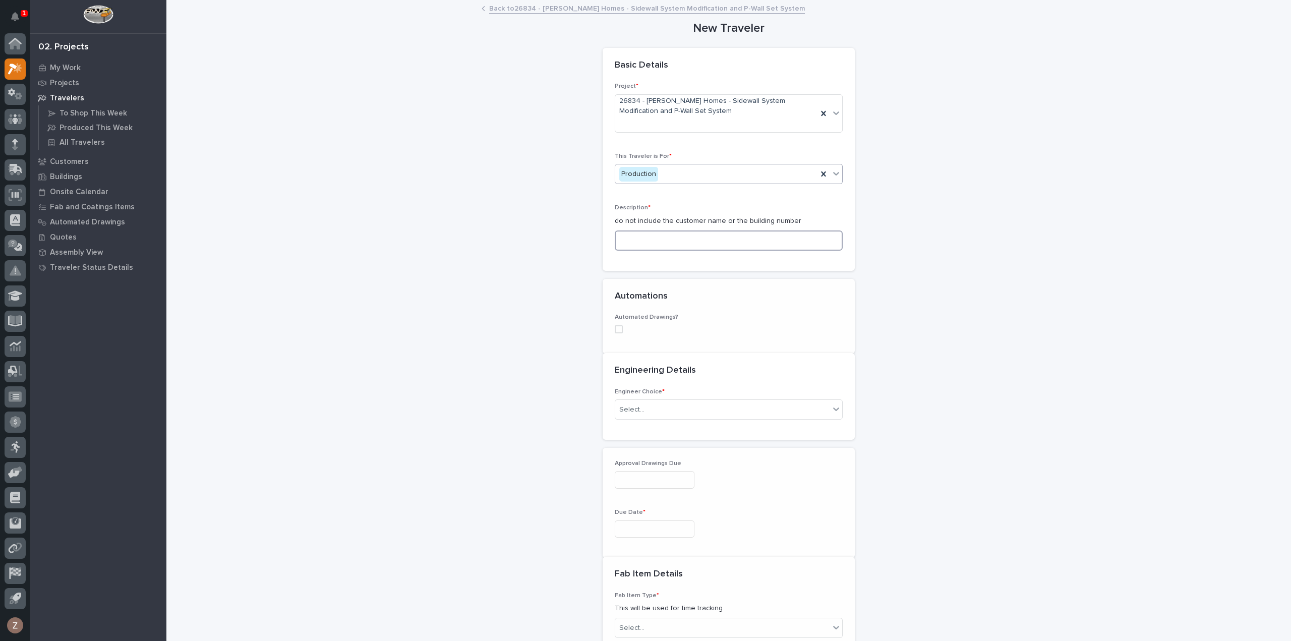
click at [662, 238] on input at bounding box center [729, 240] width 228 height 20
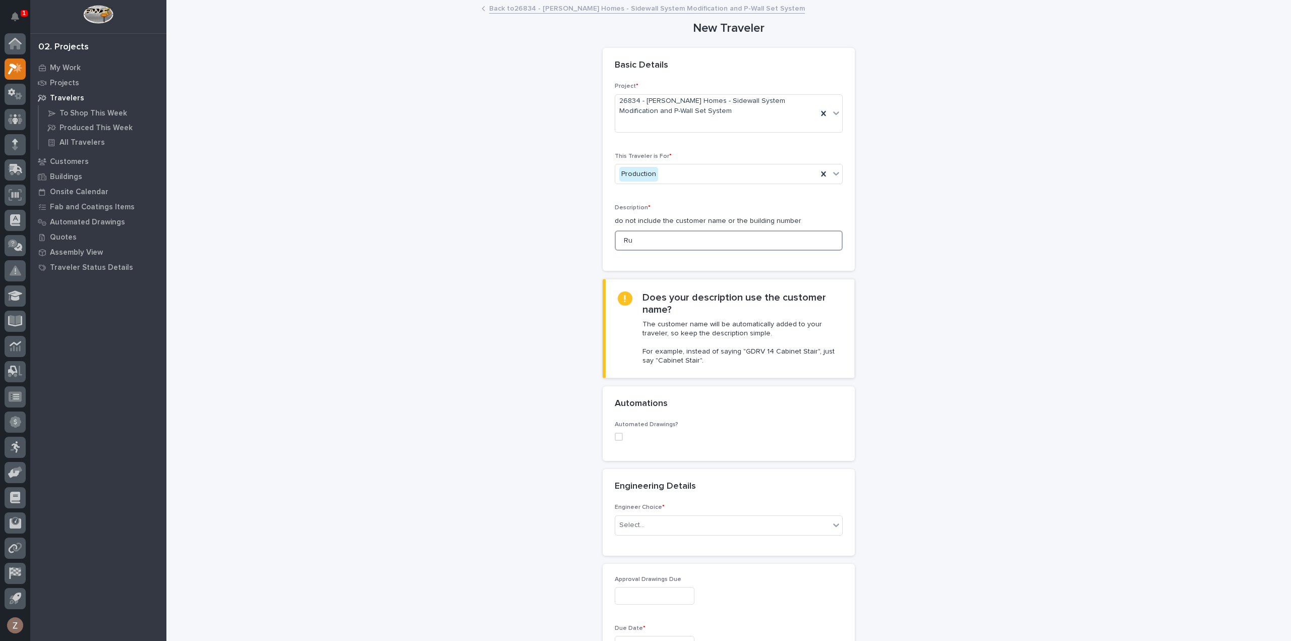
type input "R"
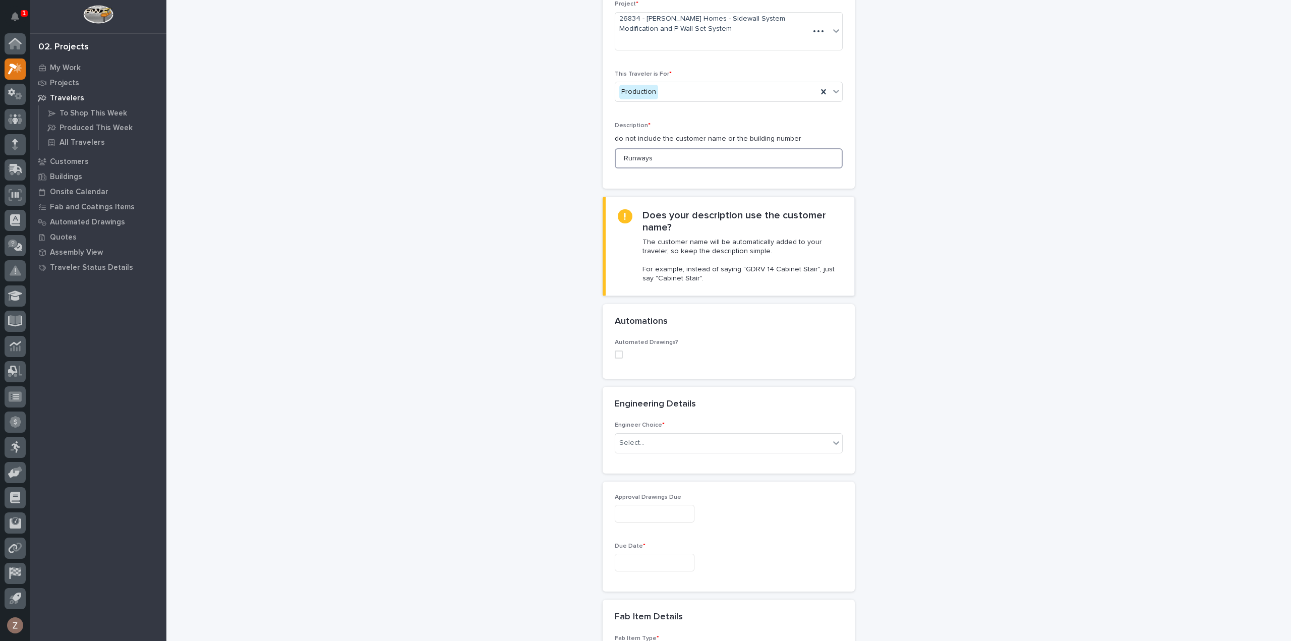
scroll to position [202, 0]
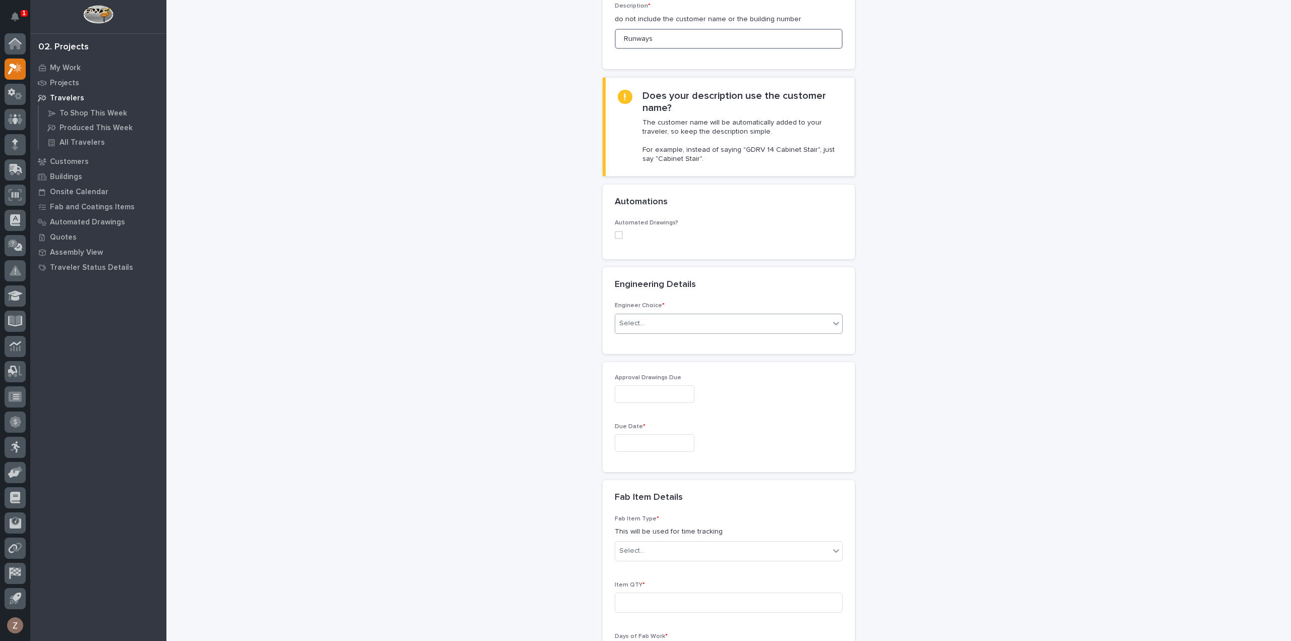
type input "Runways"
click at [690, 320] on div "Select..." at bounding box center [722, 323] width 214 height 17
click at [682, 378] on div "I know who will draw this" at bounding box center [724, 377] width 227 height 18
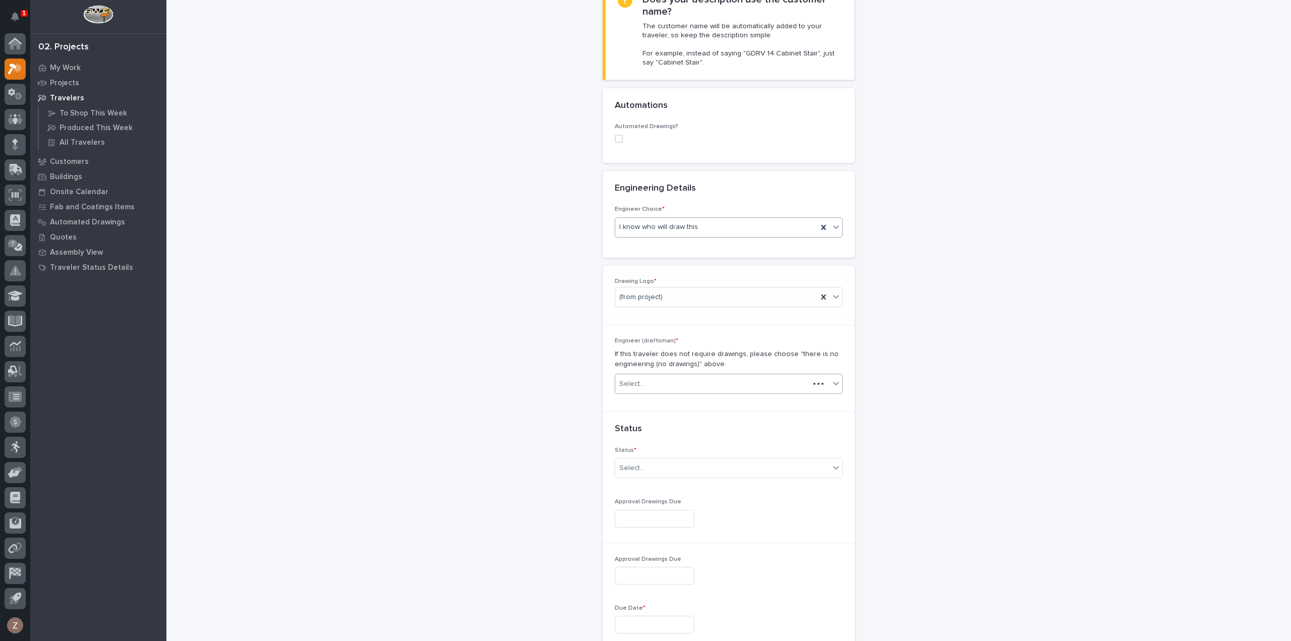
scroll to position [356, 0]
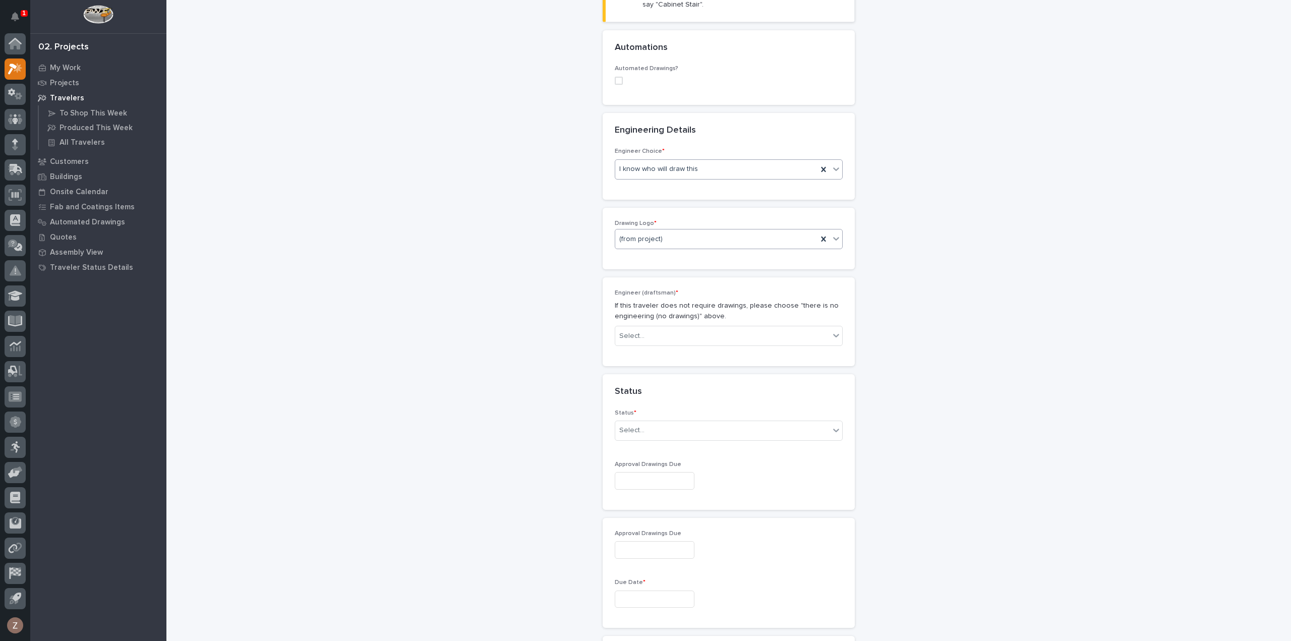
click at [677, 236] on div "(from project)" at bounding box center [716, 239] width 202 height 17
click at [650, 293] on div "PWI" at bounding box center [724, 292] width 227 height 18
click at [641, 338] on div "Select..." at bounding box center [722, 336] width 214 height 17
click at [654, 397] on div "Spenser Yoder" at bounding box center [724, 396] width 227 height 18
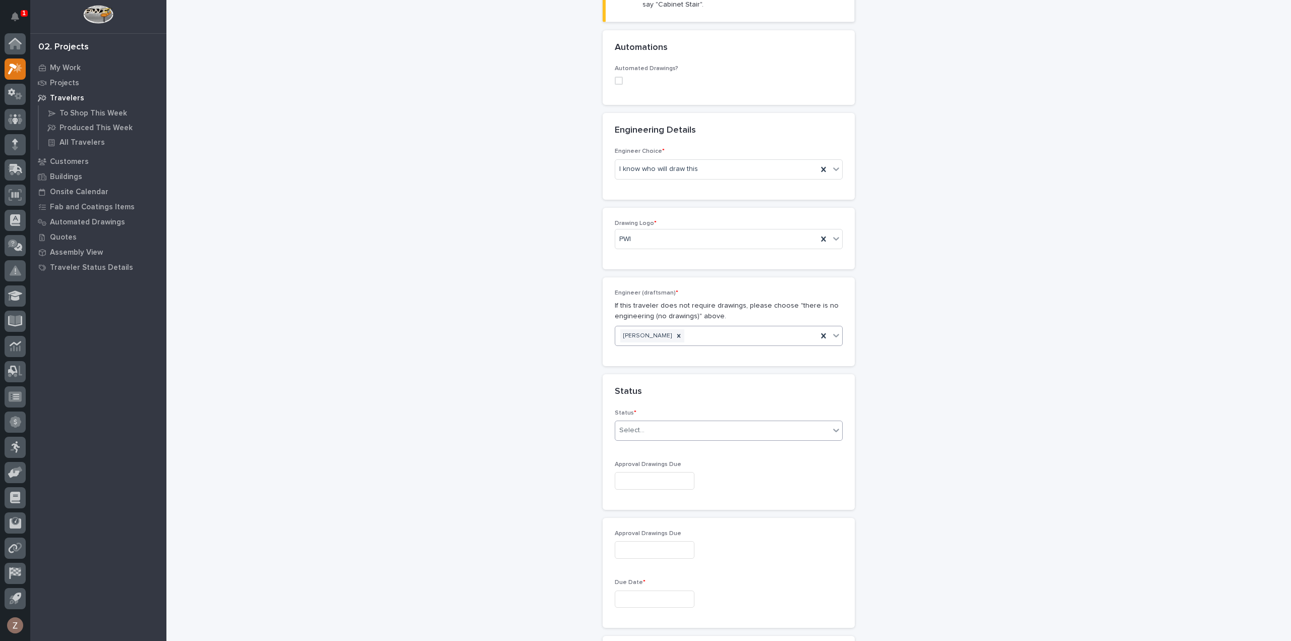
click at [686, 425] on div "Select..." at bounding box center [722, 430] width 214 height 17
click at [669, 451] on div "Sold (no traveler printed)" at bounding box center [724, 447] width 227 height 18
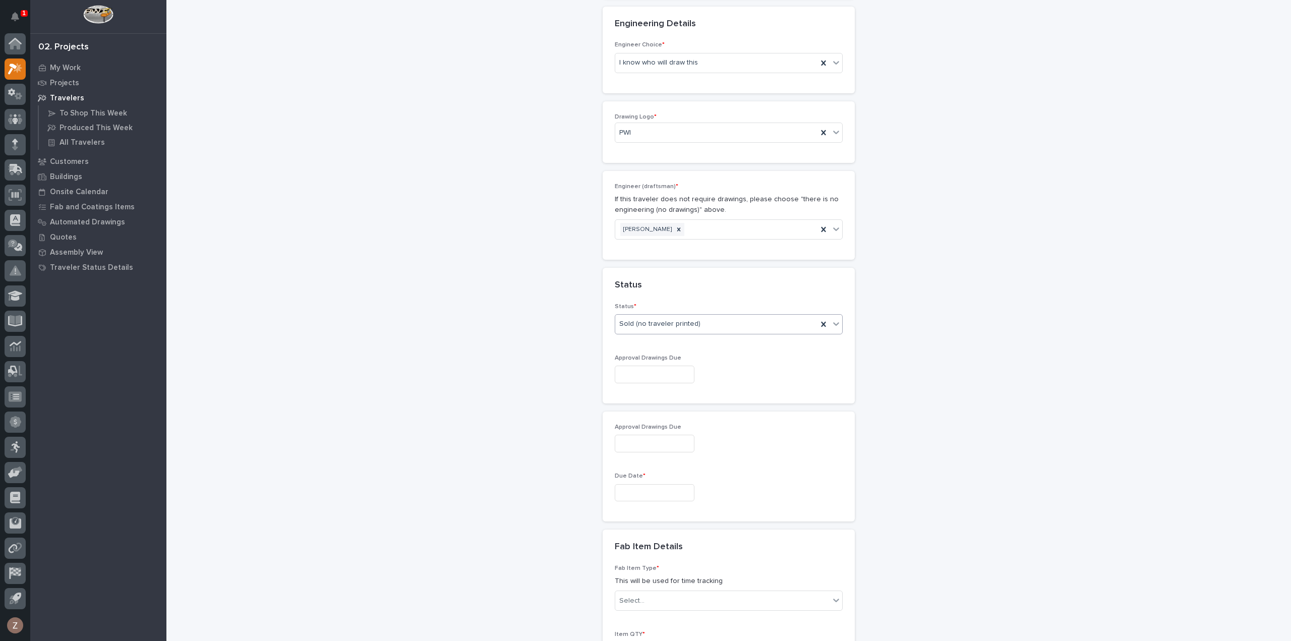
scroll to position [507, 0]
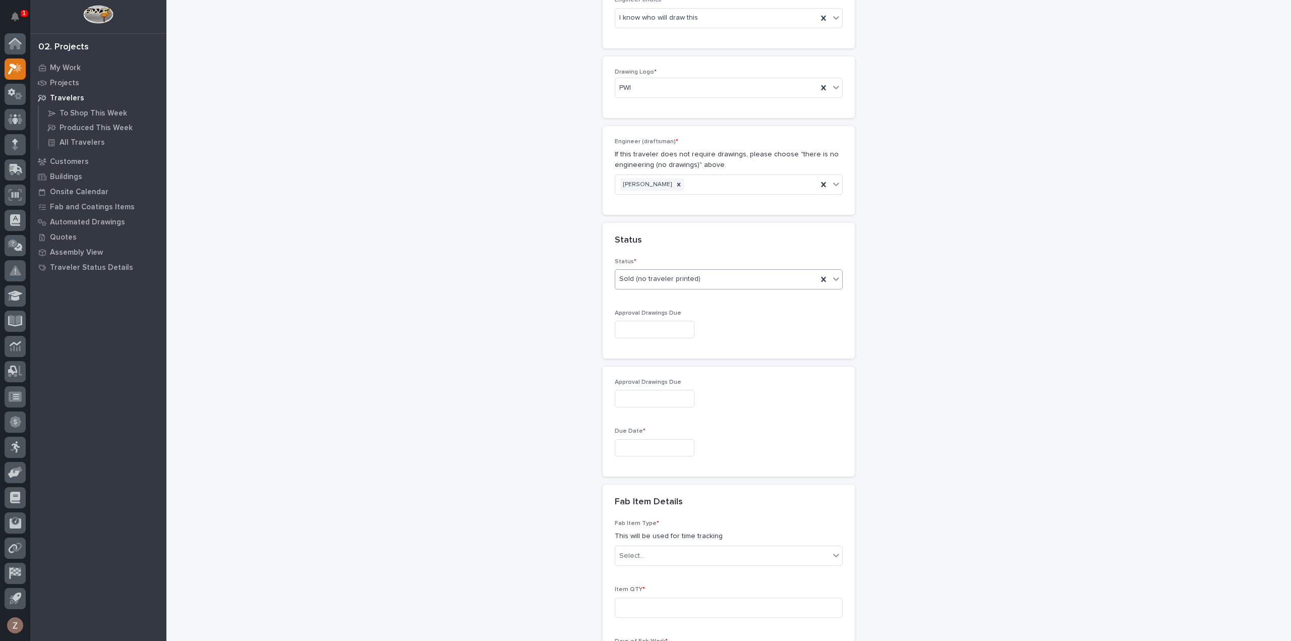
click at [653, 327] on input "text" at bounding box center [655, 330] width 80 height 18
click at [698, 167] on span "Next Month" at bounding box center [698, 169] width 0 height 13
click at [594, 166] on button "Previous Month" at bounding box center [596, 170] width 16 height 16
click at [705, 167] on button "Next Month" at bounding box center [699, 170] width 16 height 16
click at [631, 226] on div "9" at bounding box center [631, 228] width 14 height 14
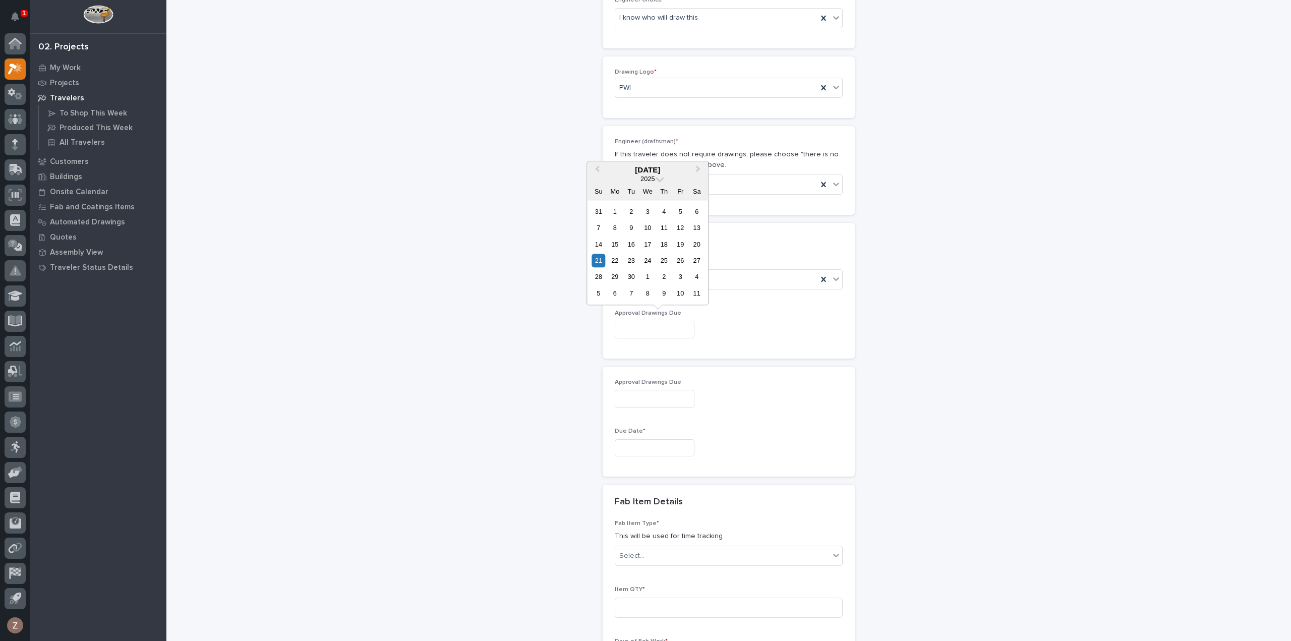
type input "**********"
click at [643, 439] on input "text" at bounding box center [655, 448] width 80 height 18
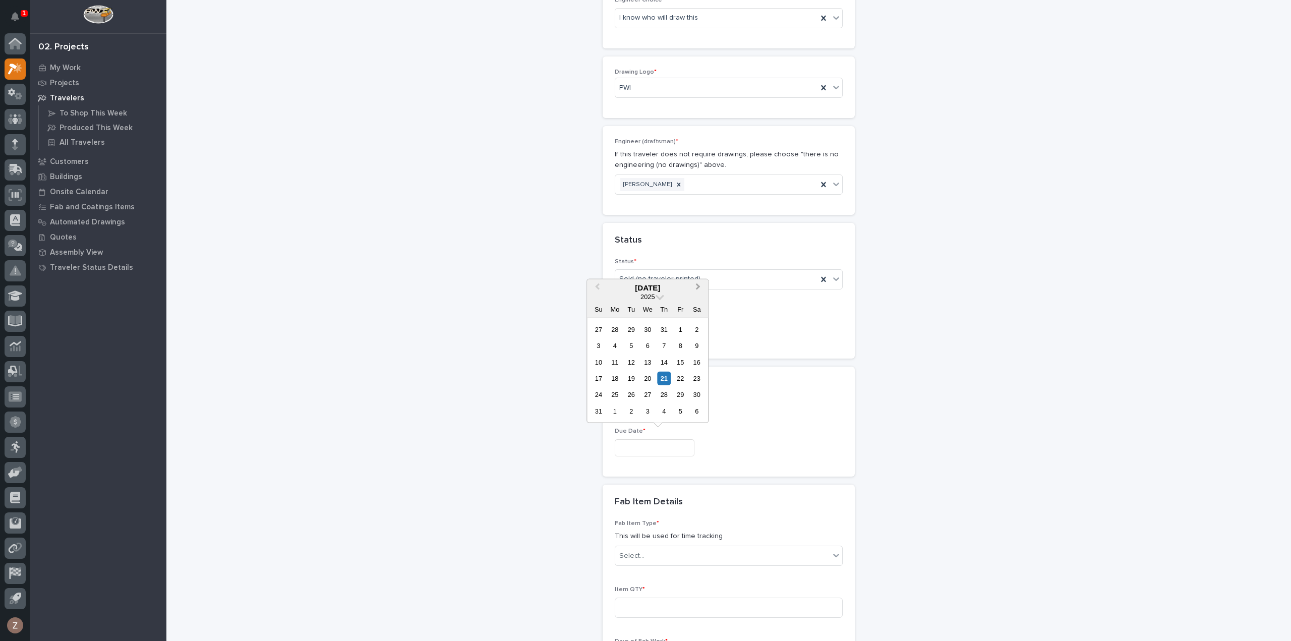
click at [698, 288] on span "Next Month" at bounding box center [698, 287] width 0 height 13
click at [614, 410] on div "6" at bounding box center [615, 411] width 14 height 14
type input "**********"
click at [659, 550] on div "Select..." at bounding box center [722, 556] width 214 height 17
click at [1008, 439] on div "**********" at bounding box center [728, 301] width 1011 height 1615
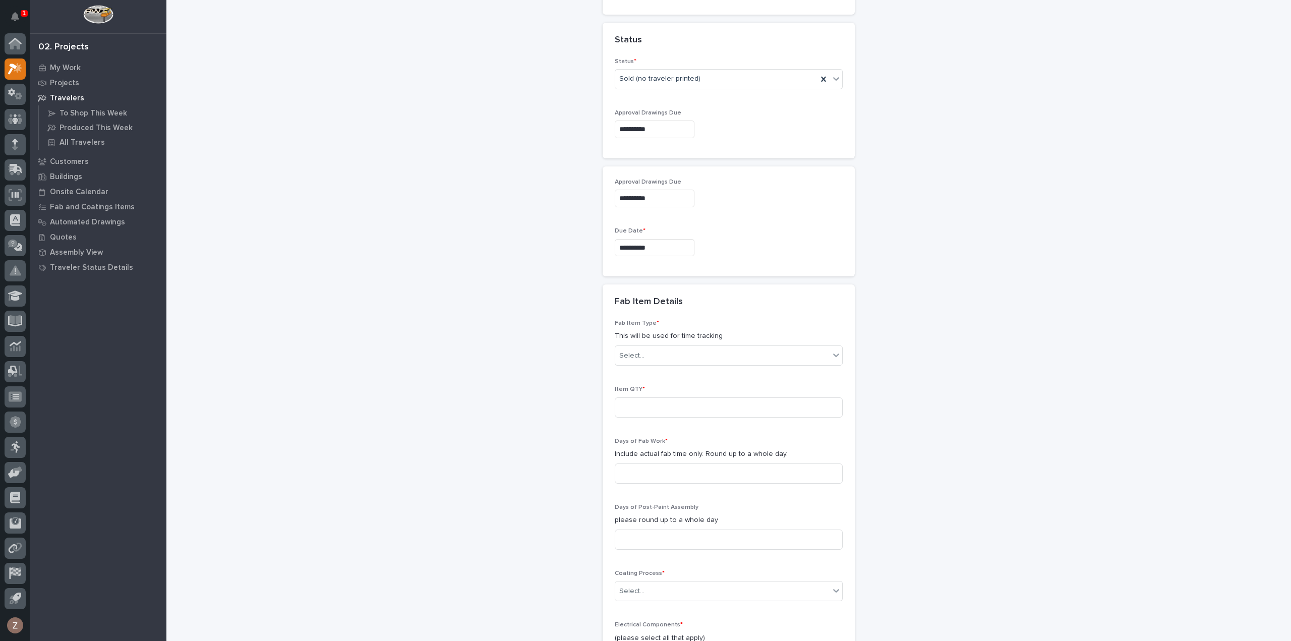
scroll to position [709, 0]
click at [711, 353] on div "Select..." at bounding box center [722, 354] width 214 height 17
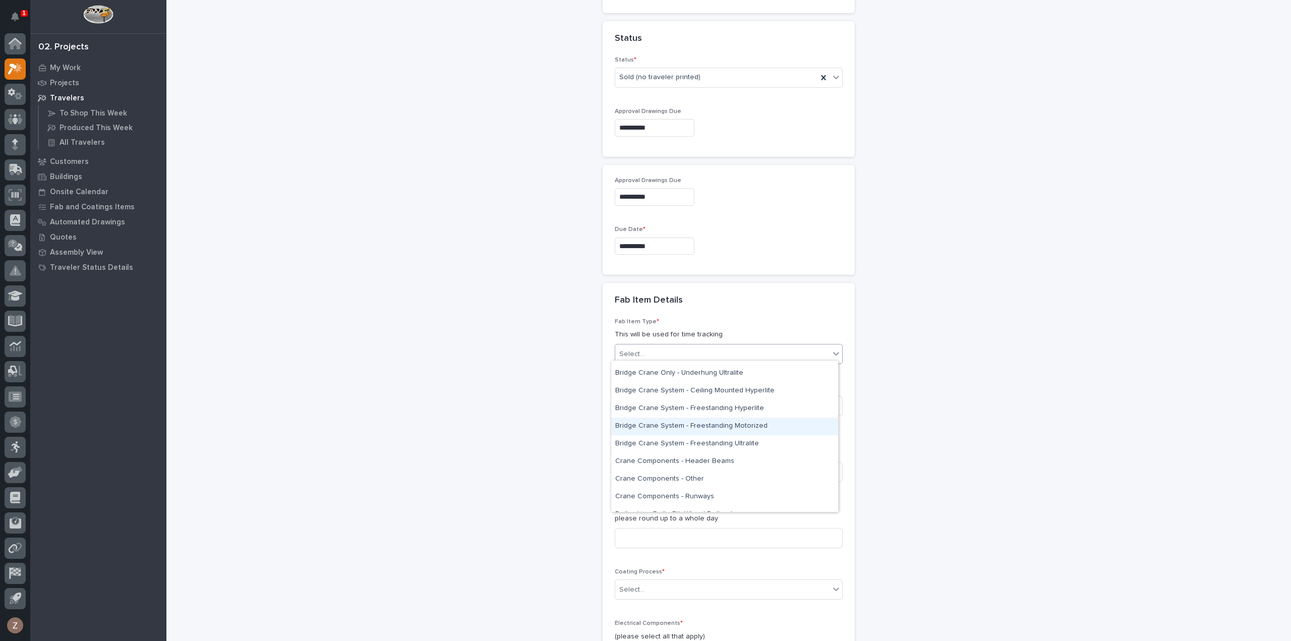
scroll to position [151, 0]
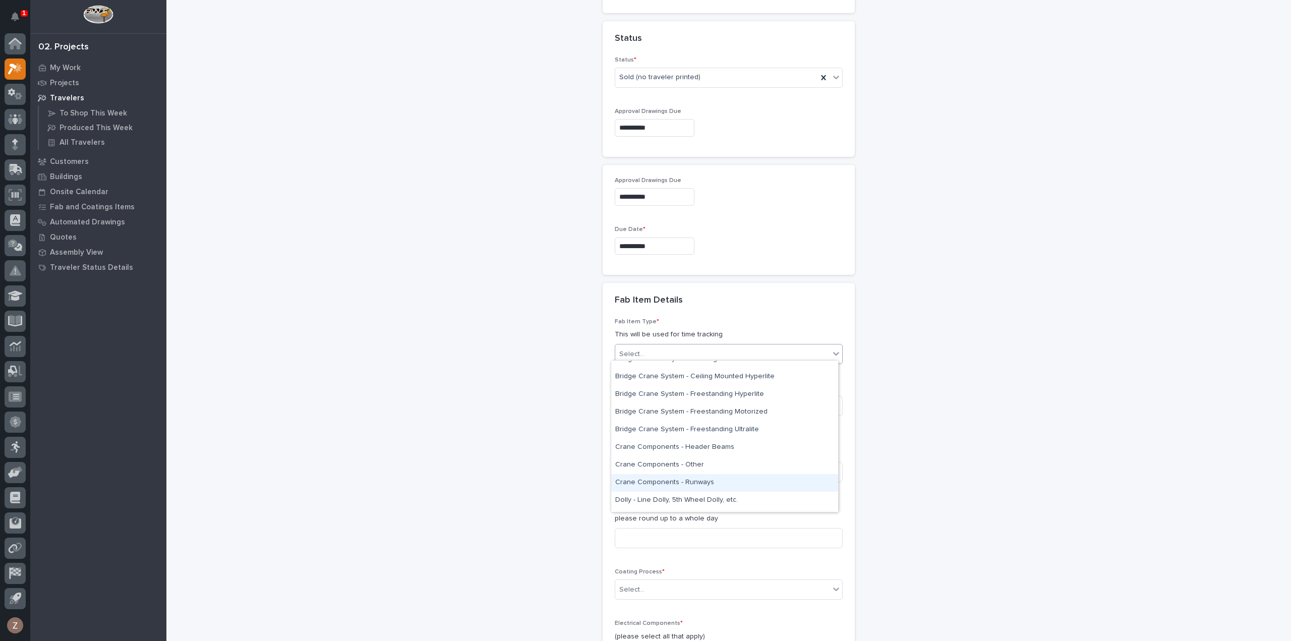
click at [684, 484] on div "Crane Components - Runways" at bounding box center [724, 483] width 227 height 18
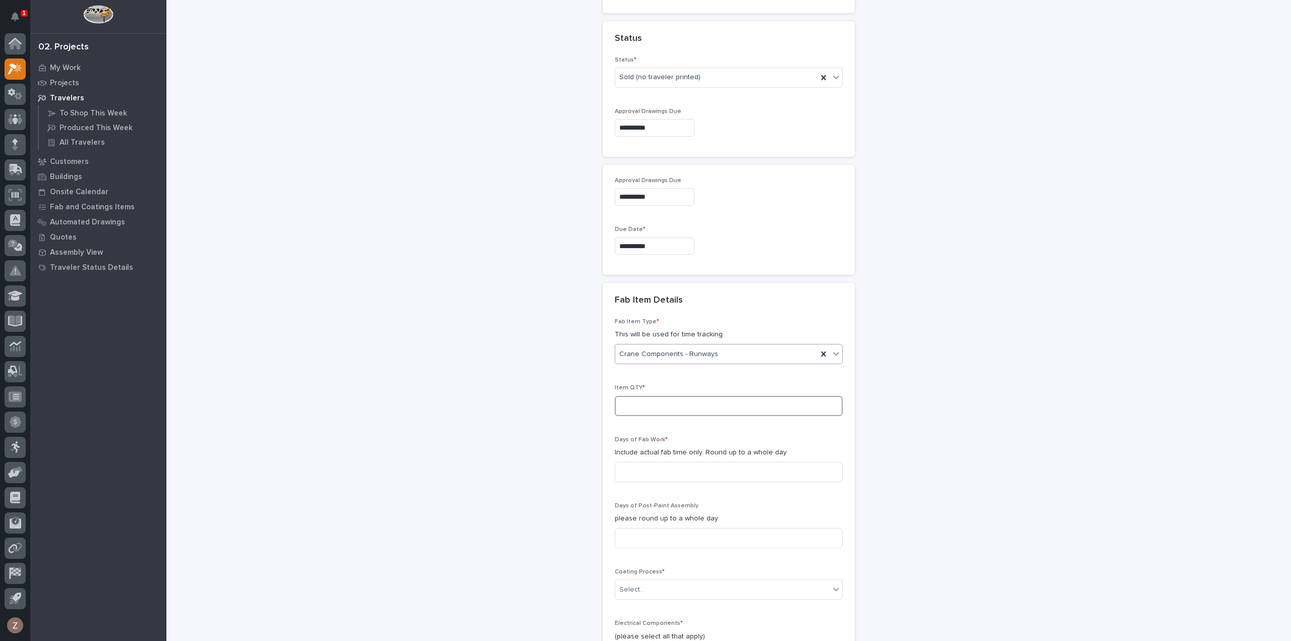
click at [644, 397] on input at bounding box center [729, 406] width 228 height 20
click at [643, 398] on input at bounding box center [729, 406] width 228 height 20
type input "1"
drag, startPoint x: 646, startPoint y: 468, endPoint x: 734, endPoint y: 481, distance: 88.7
click at [646, 468] on input at bounding box center [729, 472] width 228 height 20
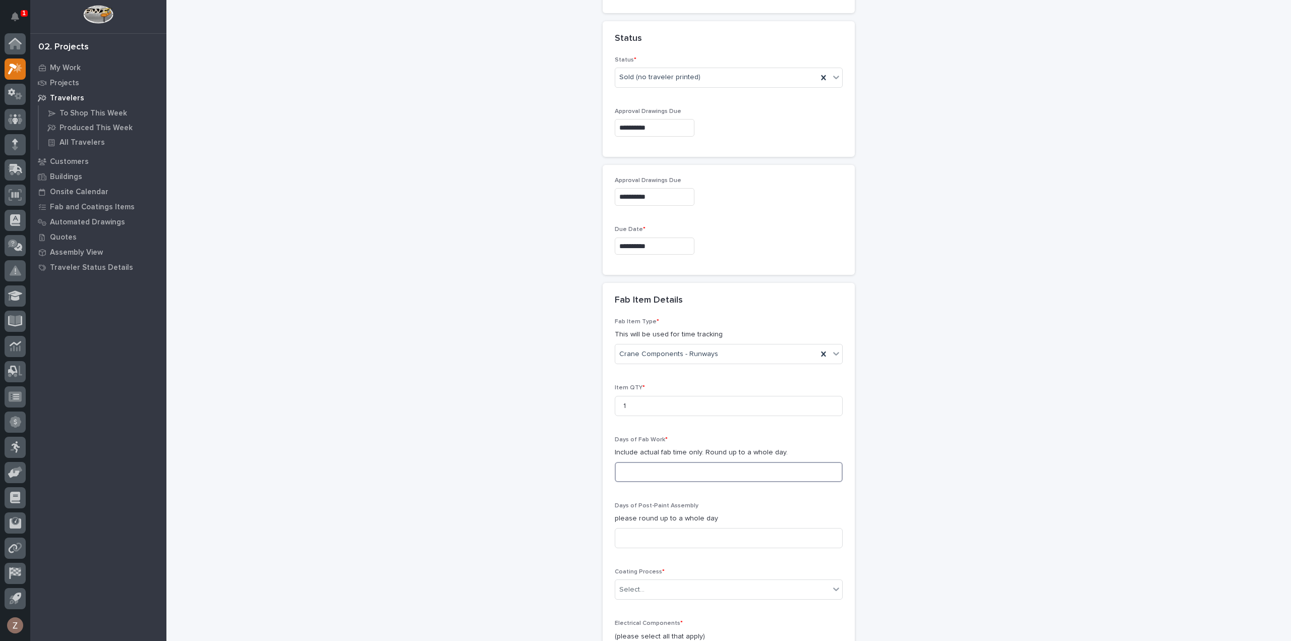
click at [662, 463] on input at bounding box center [729, 472] width 228 height 20
click at [683, 463] on input at bounding box center [729, 472] width 228 height 20
type input "1"
click at [672, 531] on input at bounding box center [729, 538] width 228 height 20
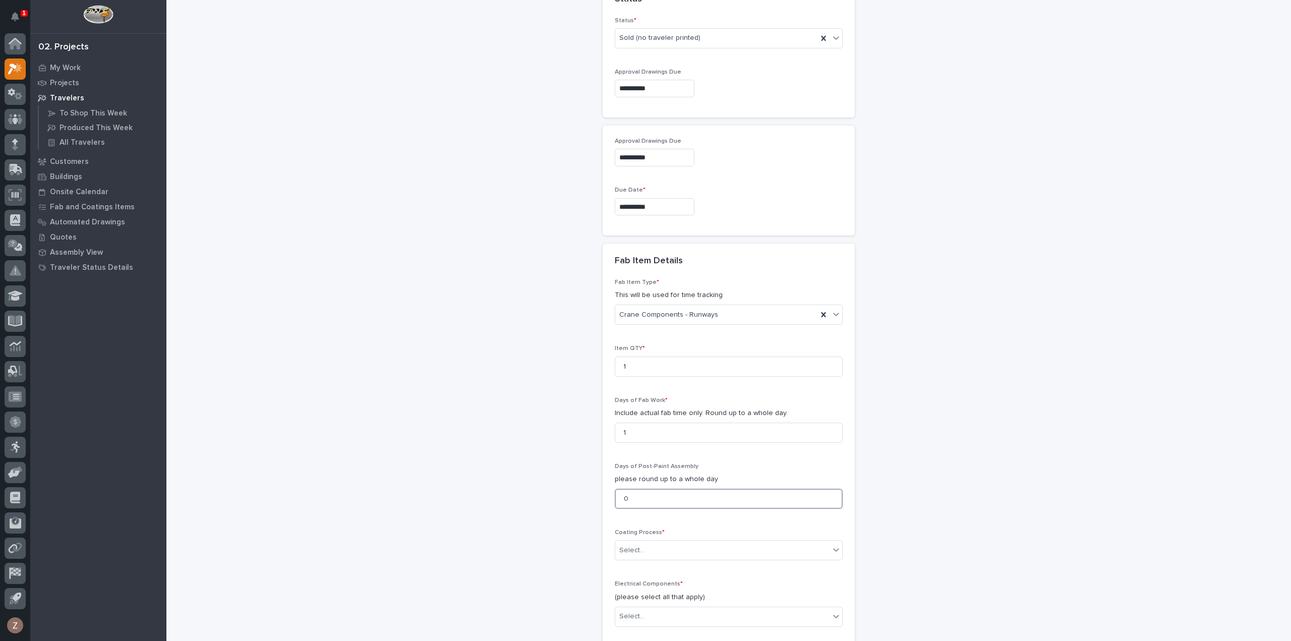
scroll to position [810, 0]
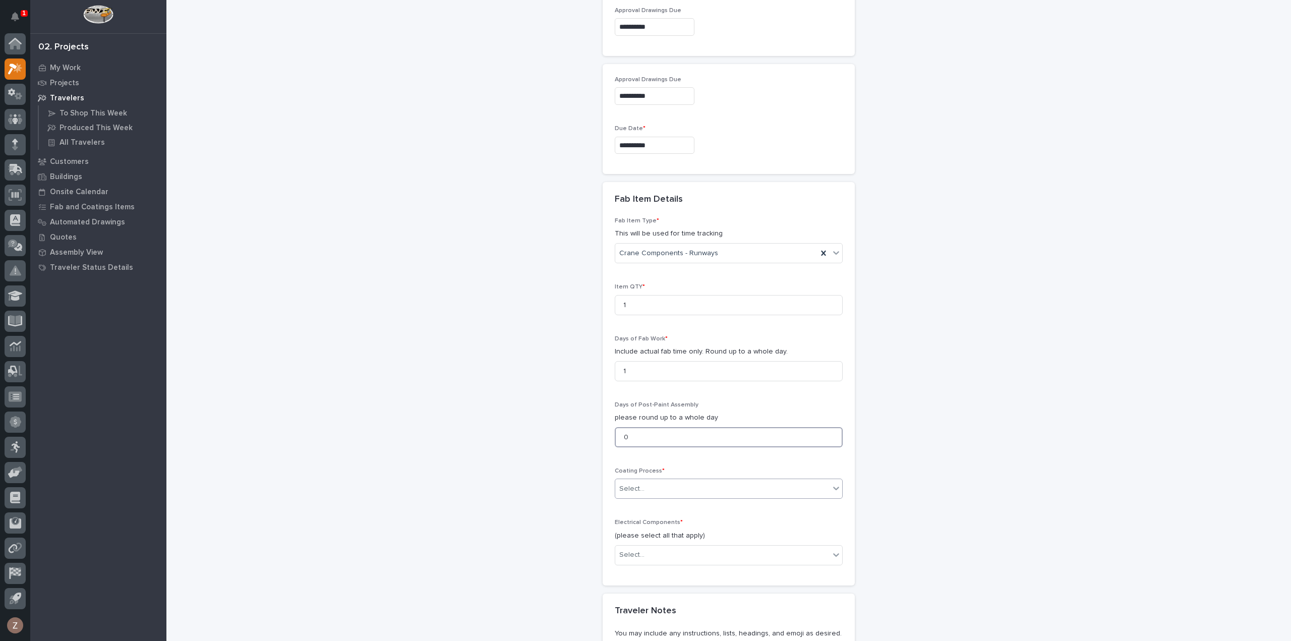
type input "0"
click at [667, 478] on div "Select..." at bounding box center [729, 488] width 228 height 20
click at [657, 521] on div "In-House Paint/Powder" at bounding box center [724, 521] width 227 height 18
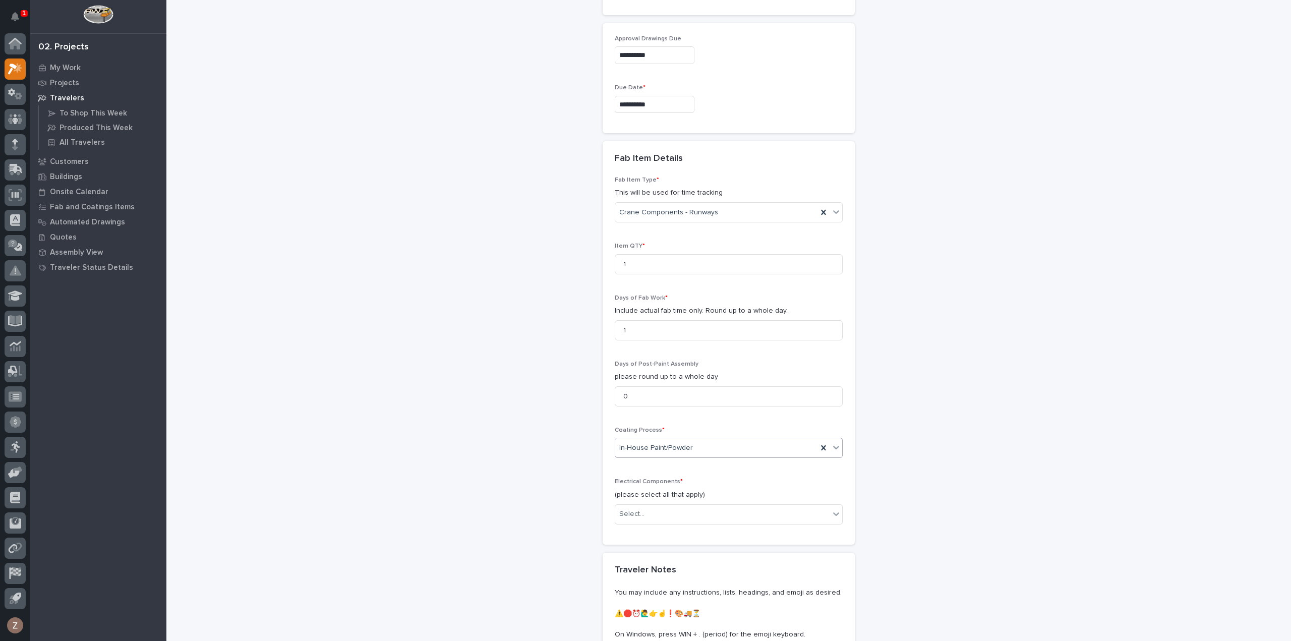
scroll to position [961, 0]
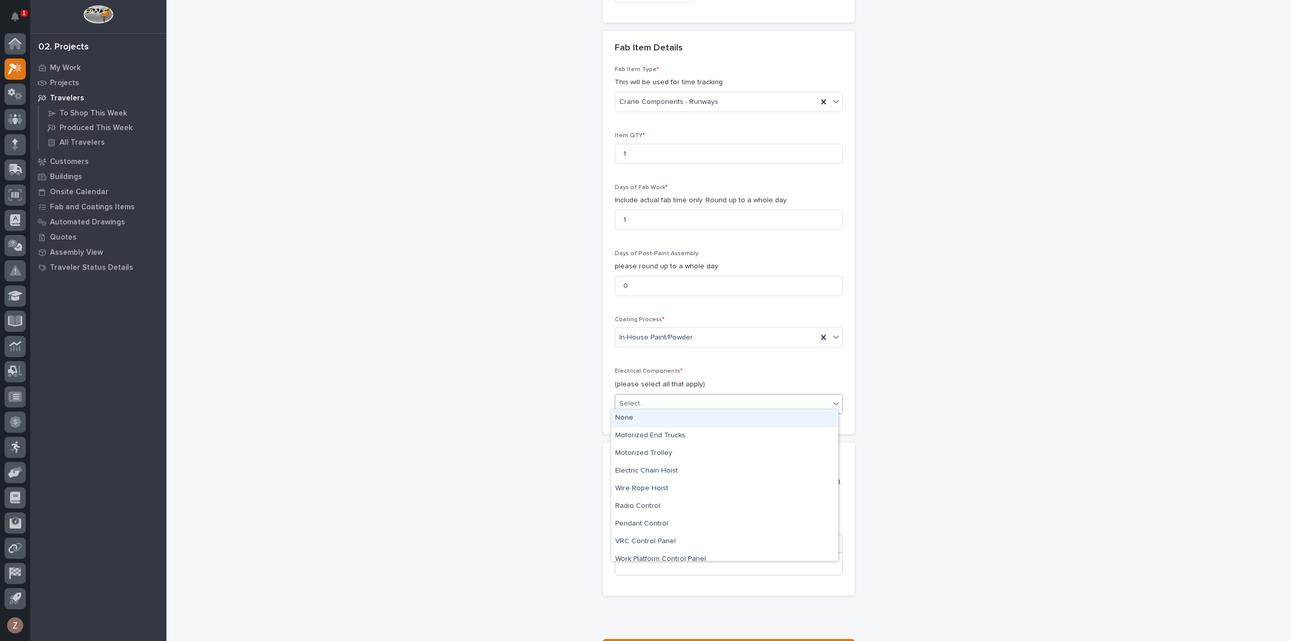
click at [682, 396] on div "Select..." at bounding box center [722, 403] width 214 height 17
click at [660, 420] on div "None" at bounding box center [724, 418] width 227 height 18
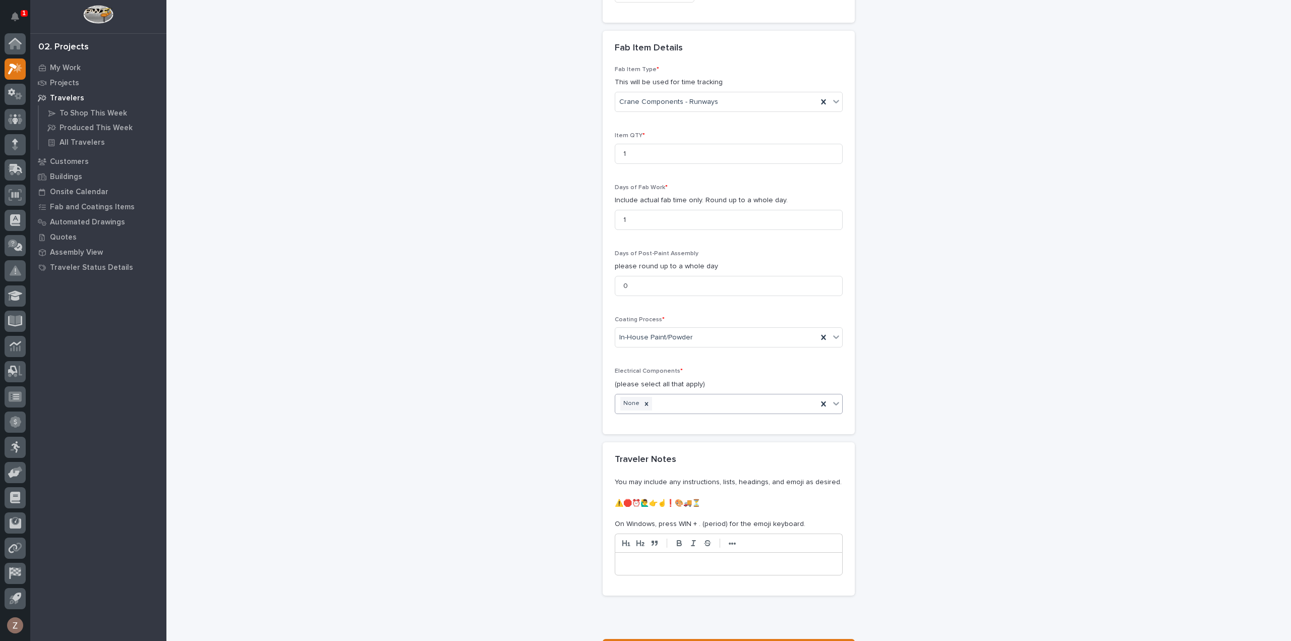
scroll to position [1049, 0]
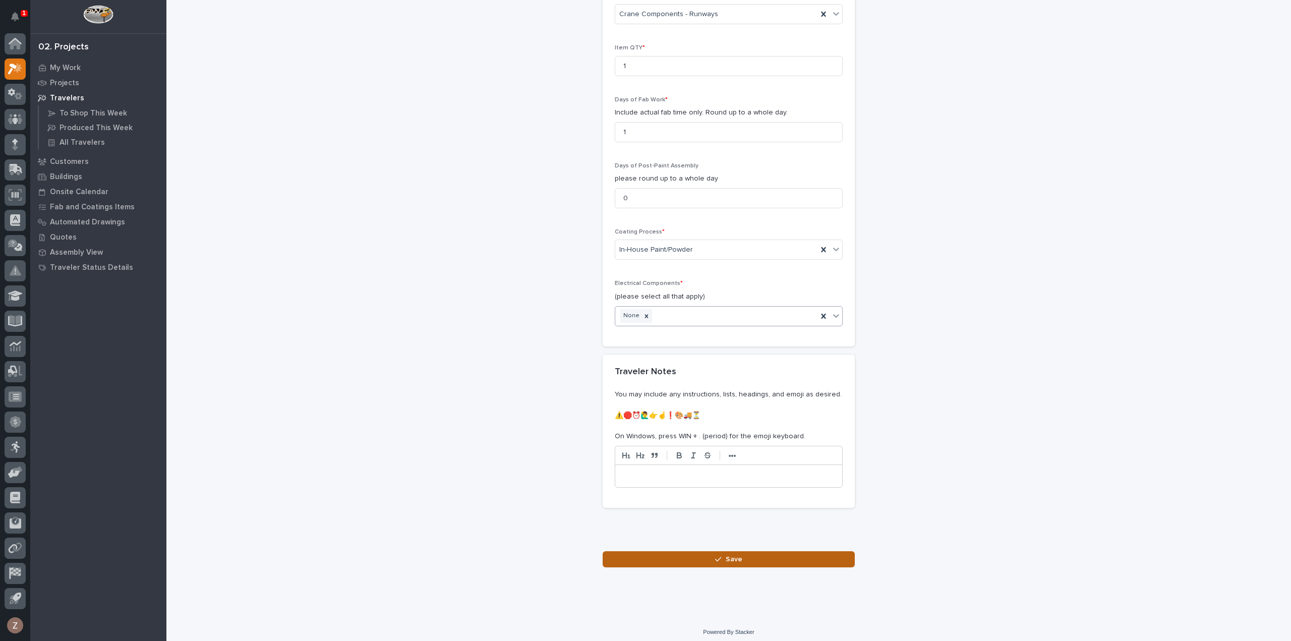
click at [715, 556] on icon "button" at bounding box center [718, 559] width 6 height 7
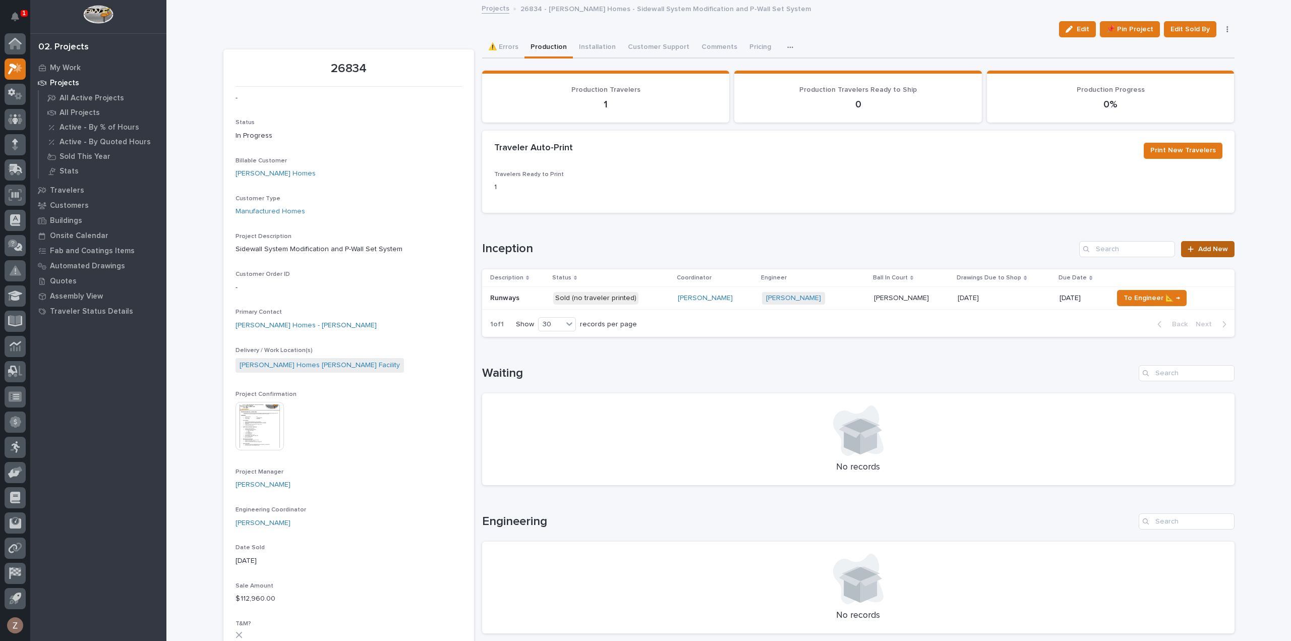
click at [1198, 251] on span "Add New" at bounding box center [1213, 249] width 30 height 7
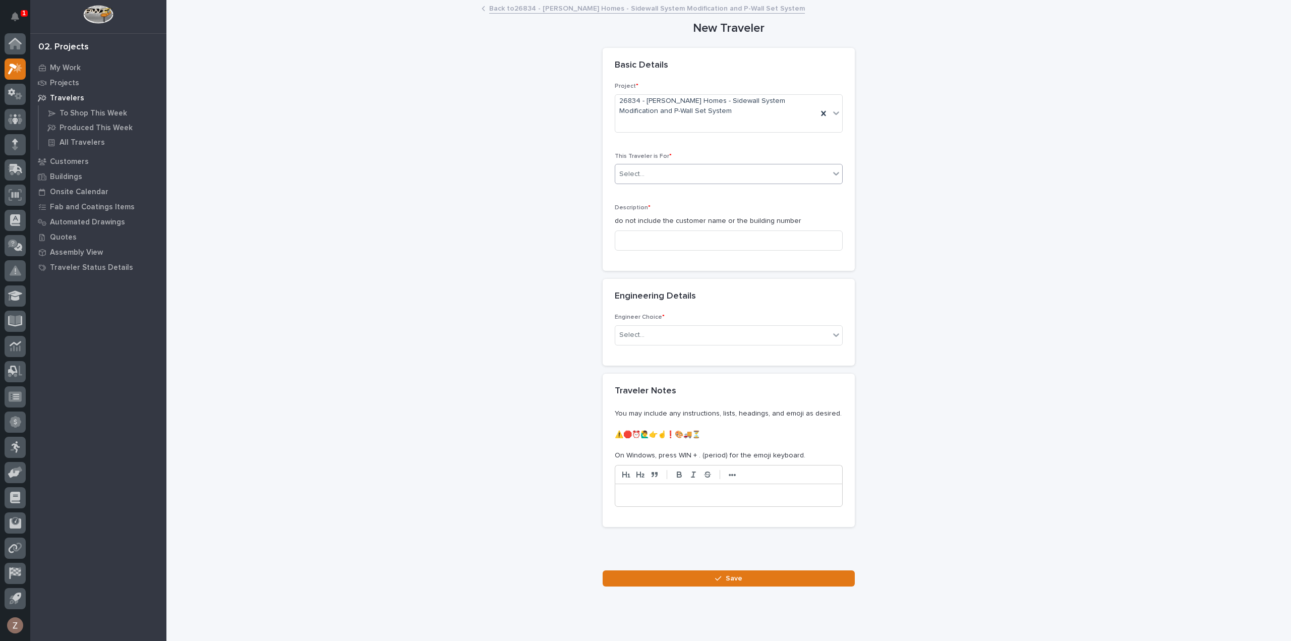
click at [654, 172] on div "Select..." at bounding box center [722, 174] width 214 height 17
drag, startPoint x: 653, startPoint y: 189, endPoint x: 667, endPoint y: 196, distance: 14.9
click at [653, 190] on div "Production" at bounding box center [724, 193] width 227 height 18
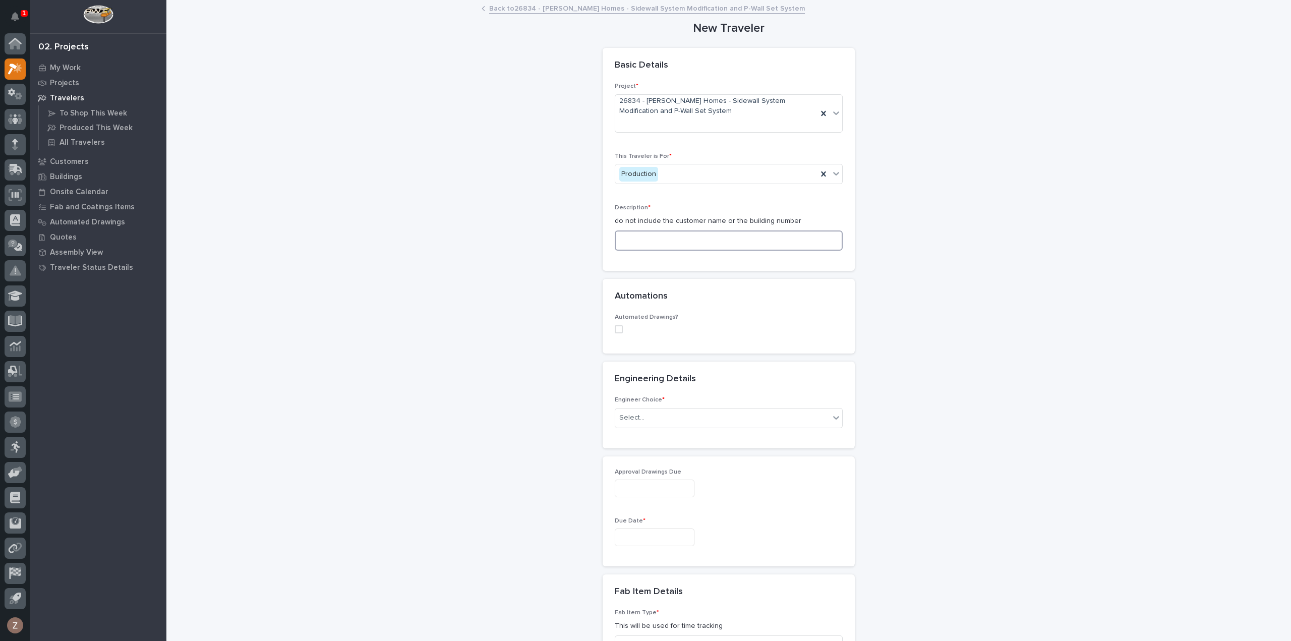
click at [685, 240] on input at bounding box center [729, 240] width 228 height 20
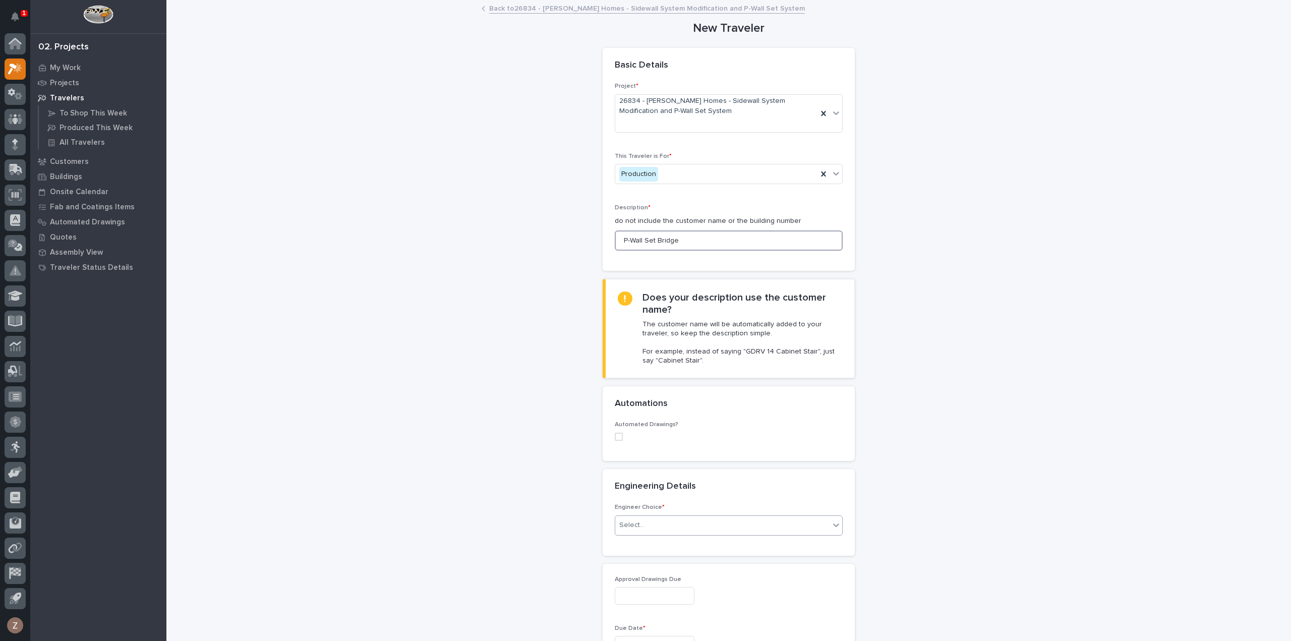
type input "P-Wall Set Bridge"
click at [661, 524] on div "Select..." at bounding box center [722, 525] width 214 height 17
click at [668, 578] on div "I know who will draw this" at bounding box center [724, 579] width 227 height 18
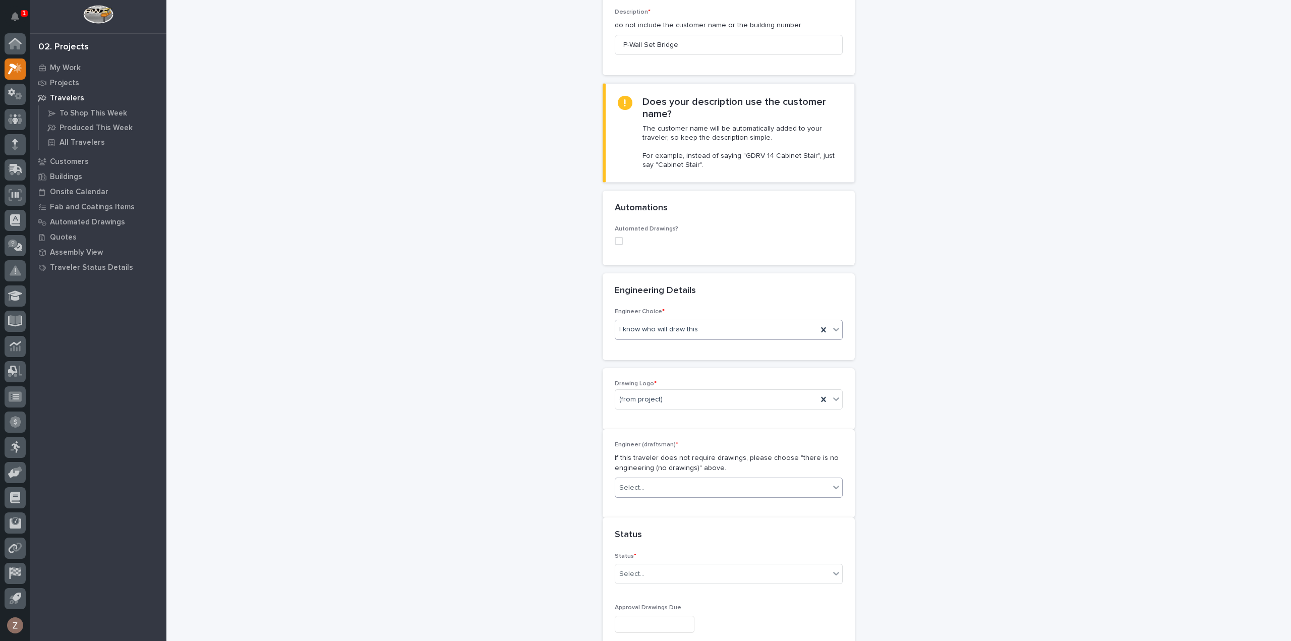
scroll to position [218, 0]
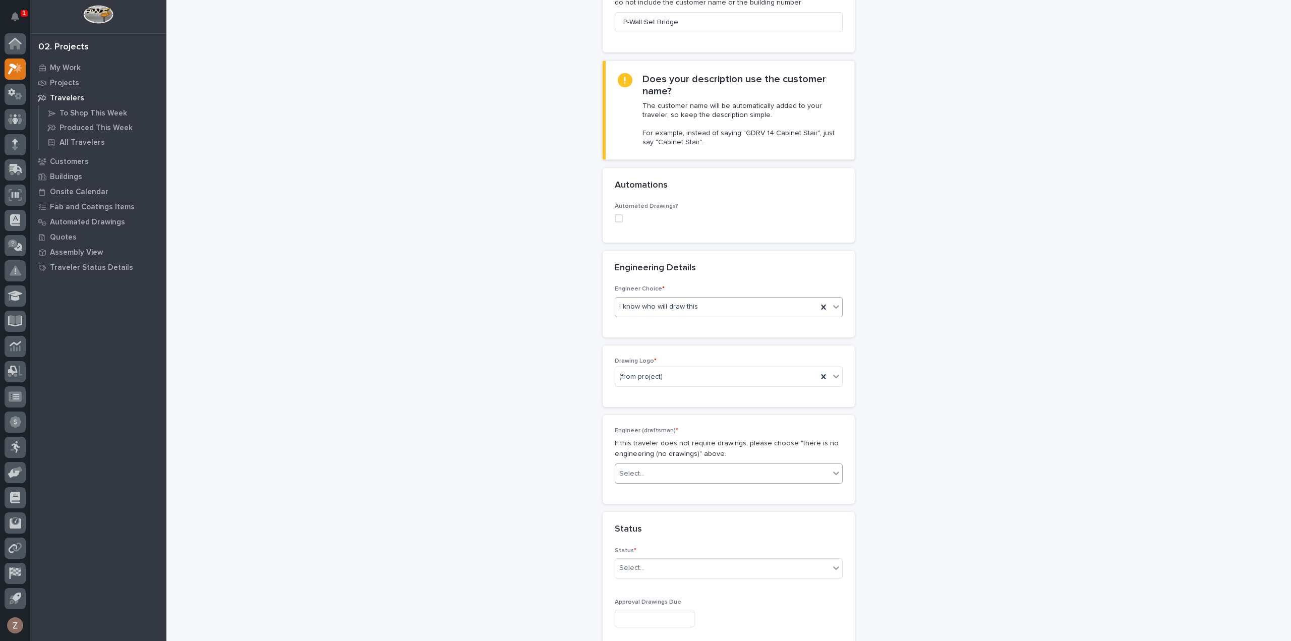
click at [682, 472] on div "Select..." at bounding box center [722, 473] width 214 height 17
click at [1061, 390] on div "**********" at bounding box center [728, 590] width 1011 height 1615
click at [713, 379] on div "(from project)" at bounding box center [716, 377] width 202 height 17
click at [687, 429] on div "PWI" at bounding box center [724, 429] width 227 height 18
click at [716, 474] on div "Select..." at bounding box center [722, 473] width 214 height 17
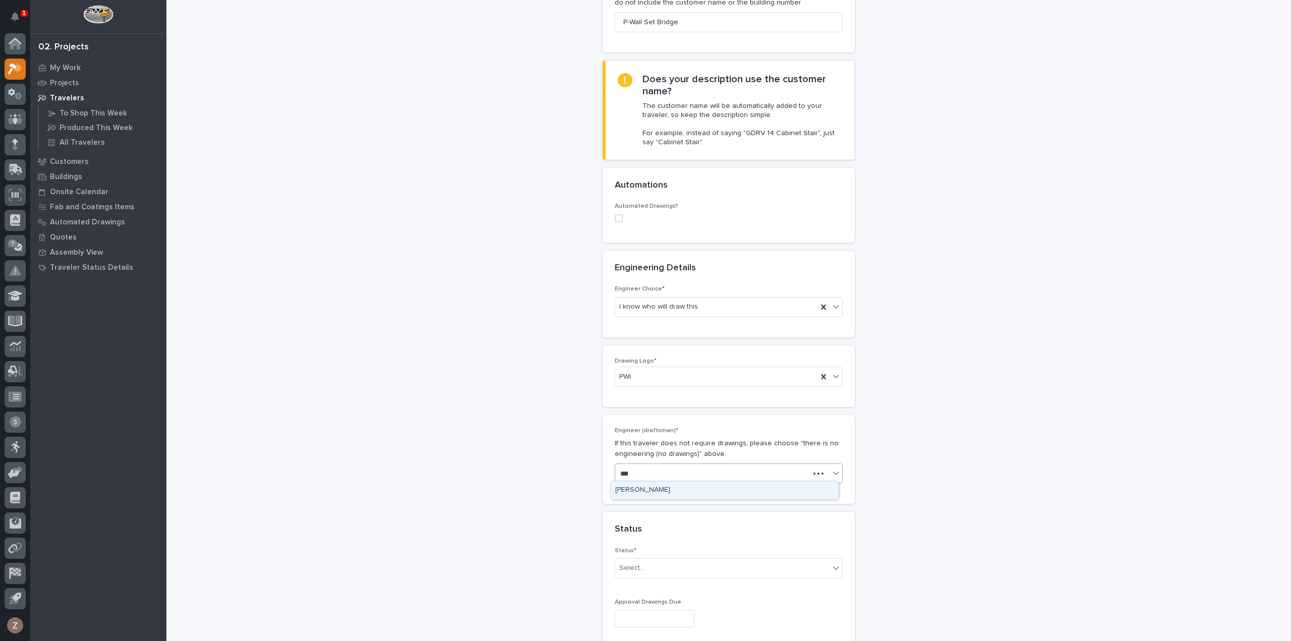
type input "****"
click at [672, 490] on div "Spenser Yoder" at bounding box center [724, 490] width 227 height 18
click at [714, 568] on div "Select..." at bounding box center [722, 568] width 214 height 17
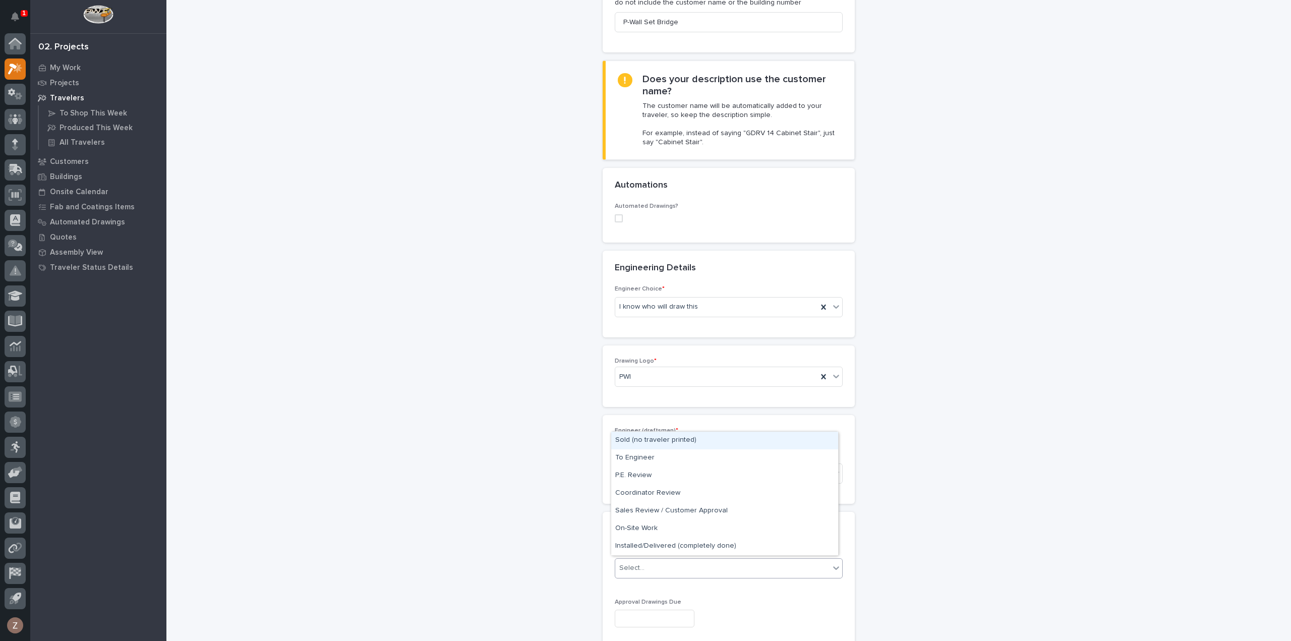
click at [721, 442] on div "Sold (no traveler printed)" at bounding box center [724, 441] width 227 height 18
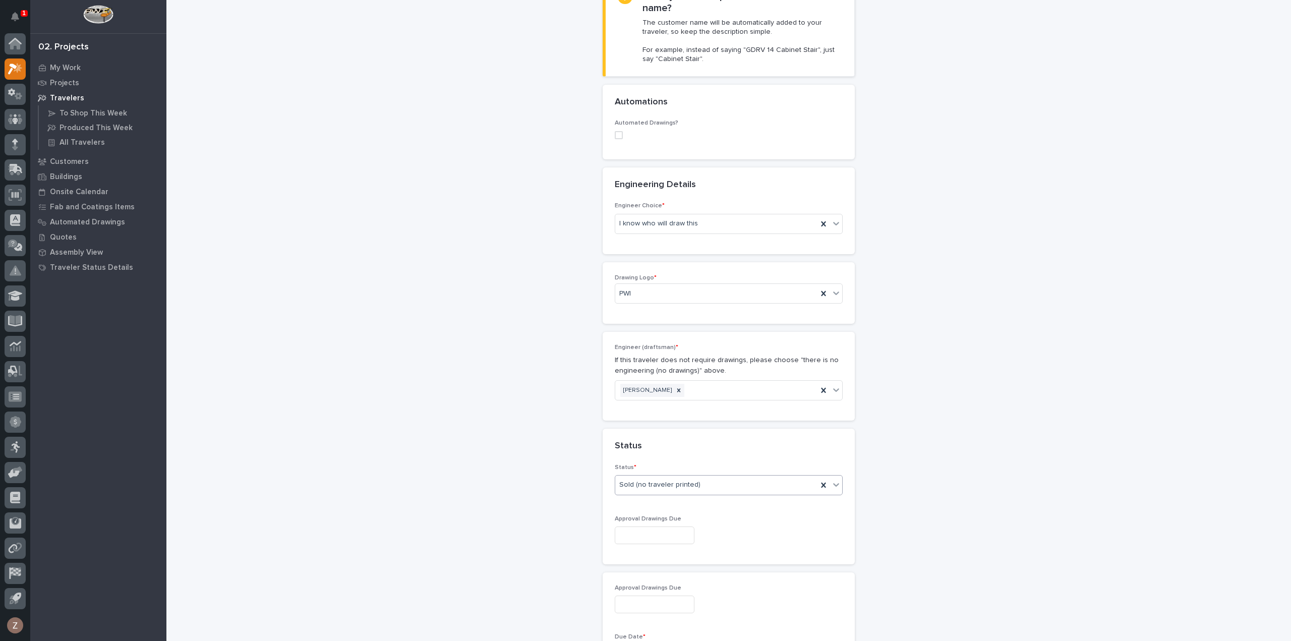
scroll to position [370, 0]
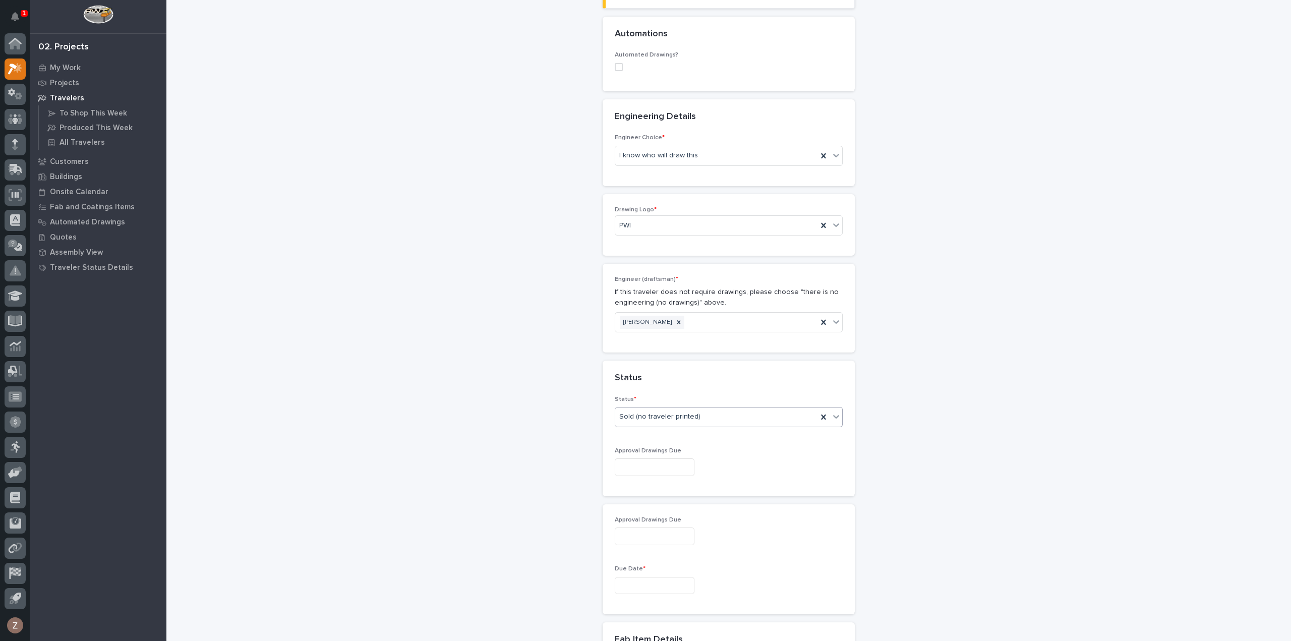
click at [659, 465] on input "text" at bounding box center [655, 467] width 80 height 18
click at [701, 311] on button "Next Month" at bounding box center [699, 308] width 16 height 16
drag, startPoint x: 627, startPoint y: 368, endPoint x: 630, endPoint y: 376, distance: 9.1
click at [627, 368] on div "9" at bounding box center [631, 366] width 14 height 14
type input "**********"
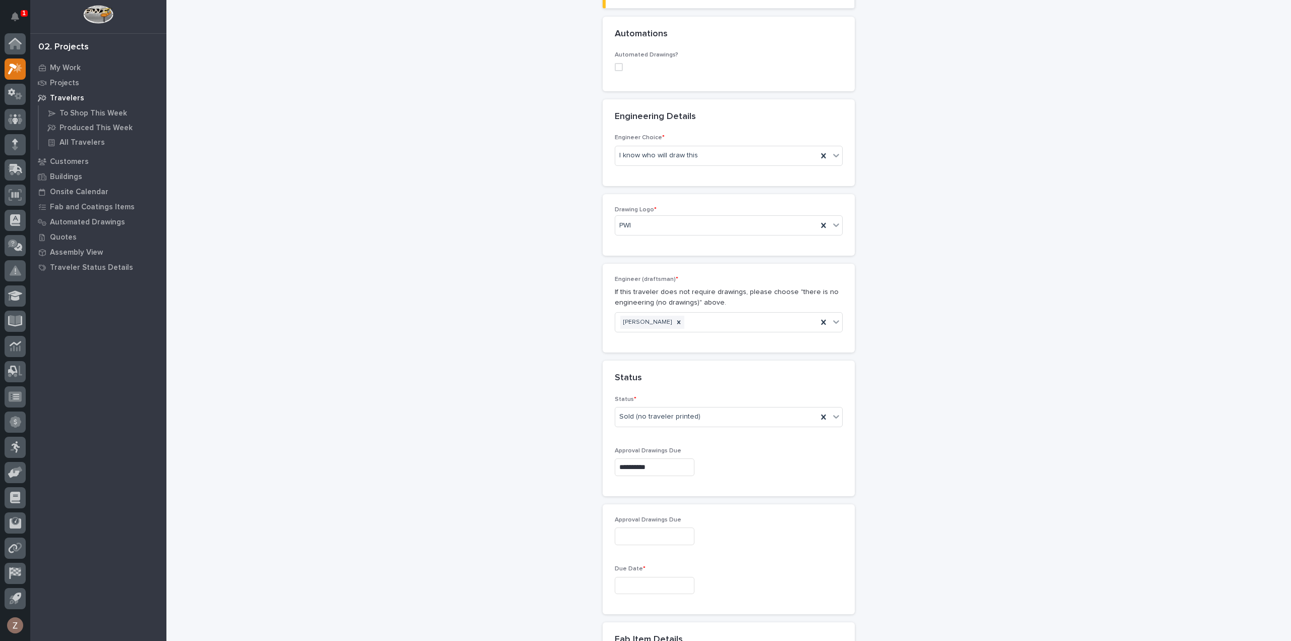
type input "**********"
click at [636, 582] on input "text" at bounding box center [655, 586] width 80 height 18
click at [699, 423] on button "Next Month" at bounding box center [699, 426] width 16 height 16
click at [615, 550] on div "6" at bounding box center [615, 549] width 14 height 14
type input "**********"
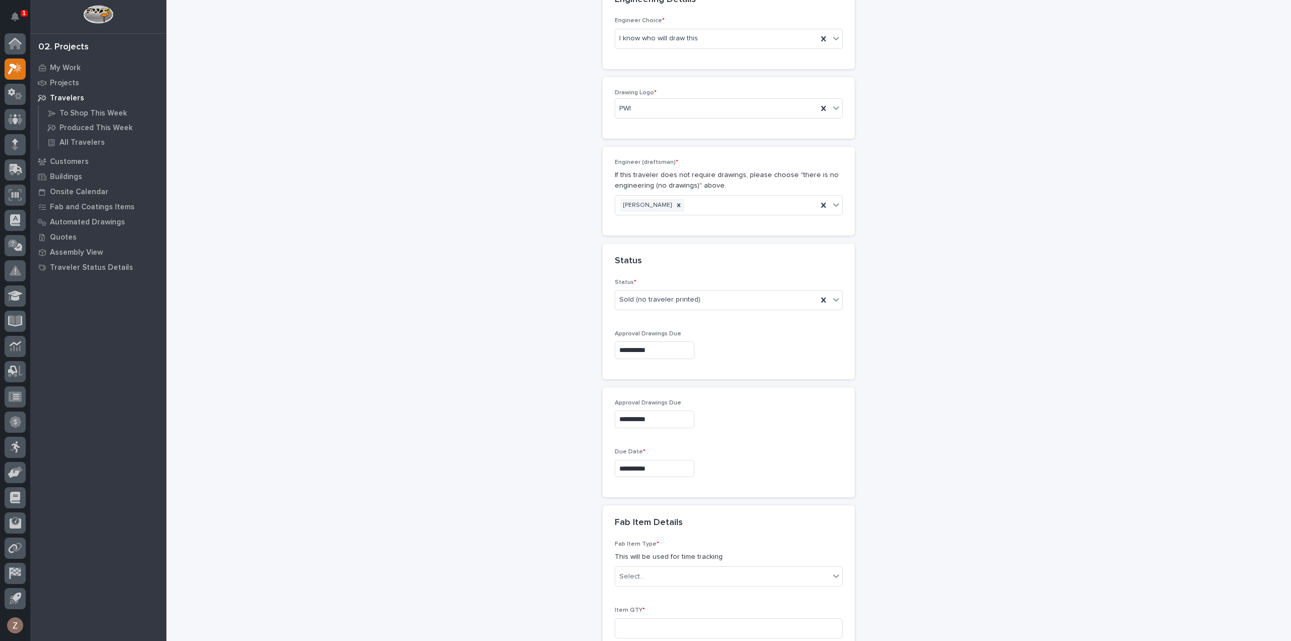
scroll to position [571, 0]
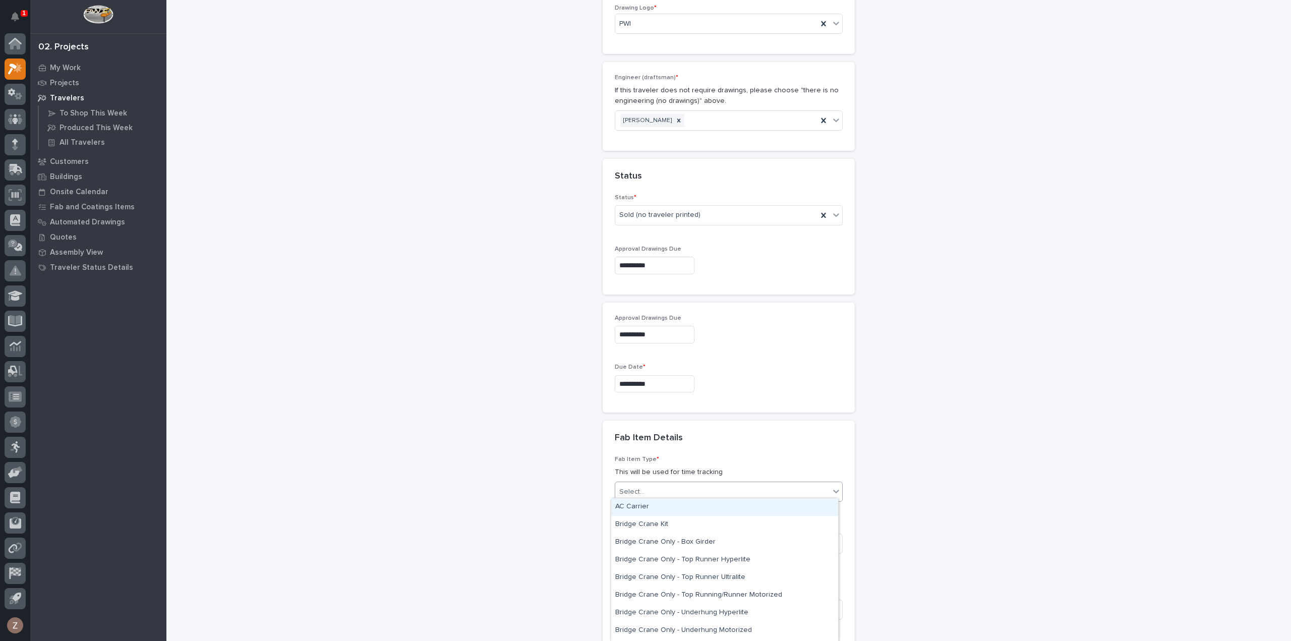
click at [670, 486] on div "Select..." at bounding box center [722, 492] width 214 height 17
click at [722, 633] on div "Bridge Crane Only - Underhung Motorized" at bounding box center [724, 631] width 227 height 18
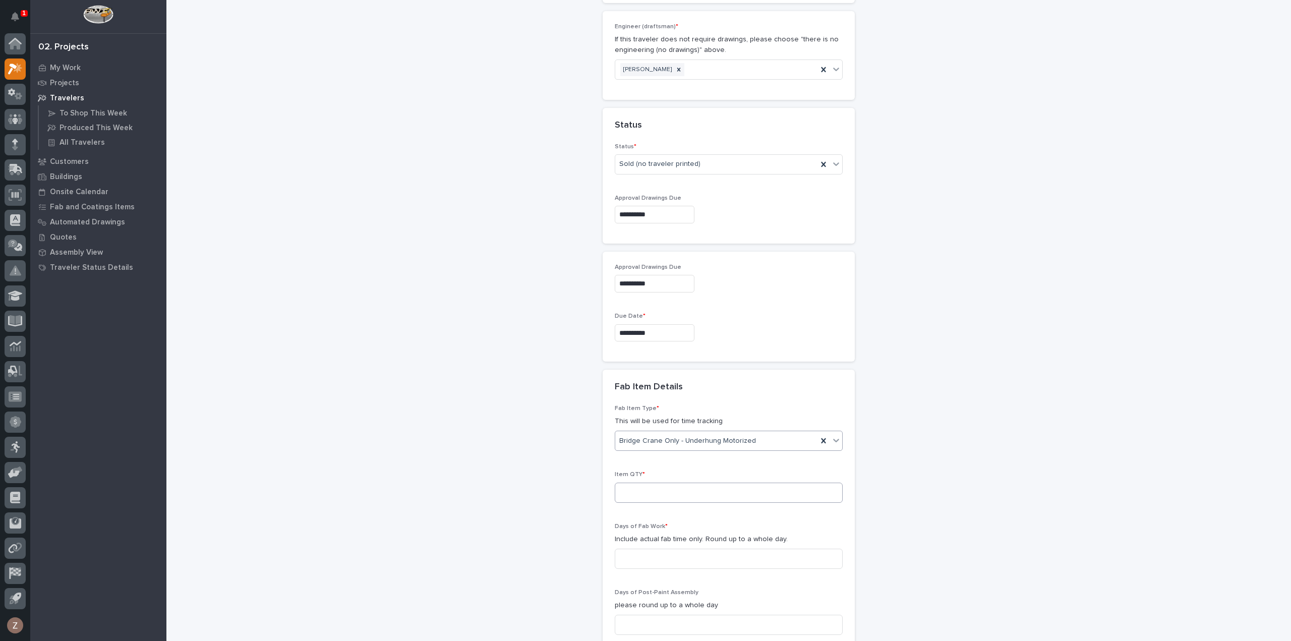
scroll to position [672, 0]
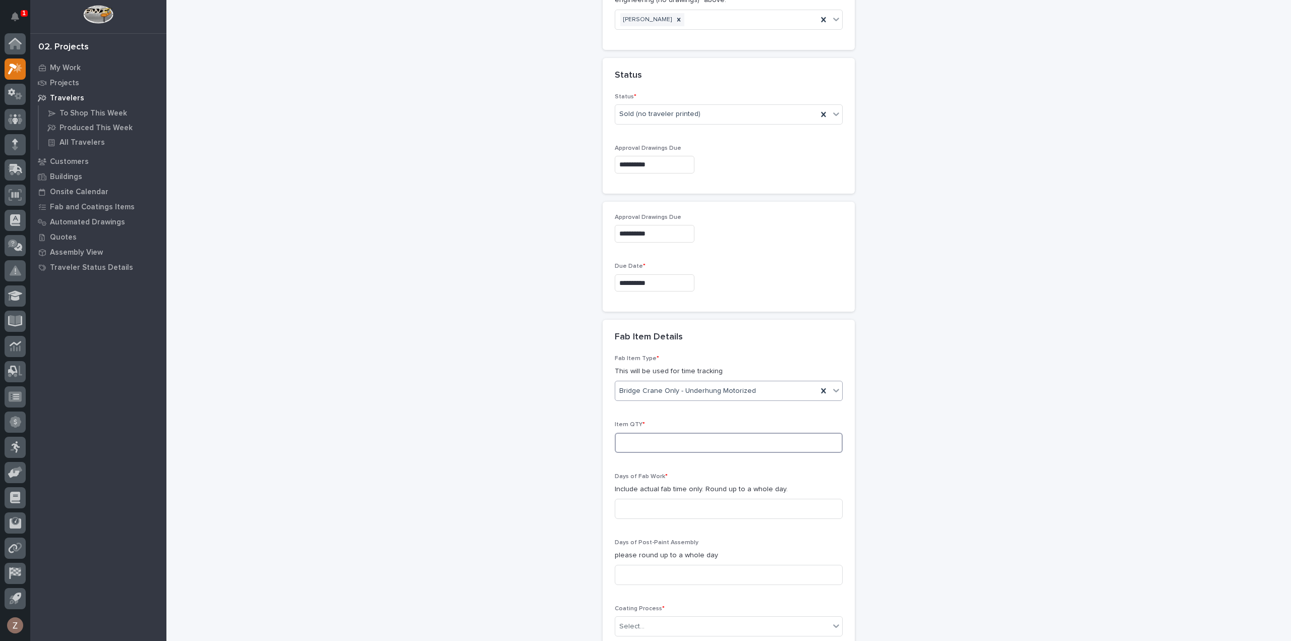
click at [664, 436] on input at bounding box center [729, 443] width 228 height 20
type input "1"
click at [658, 506] on input at bounding box center [729, 509] width 228 height 20
click at [680, 511] on input at bounding box center [729, 509] width 228 height 20
type input "3"
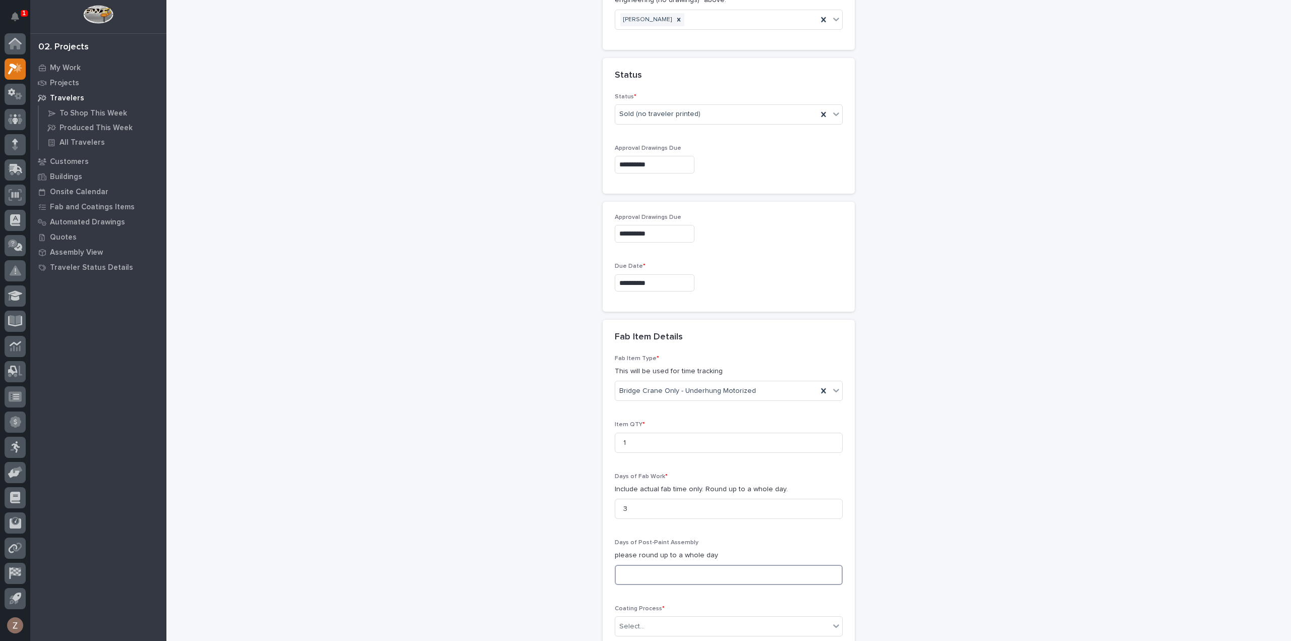
click at [644, 567] on input at bounding box center [729, 575] width 228 height 20
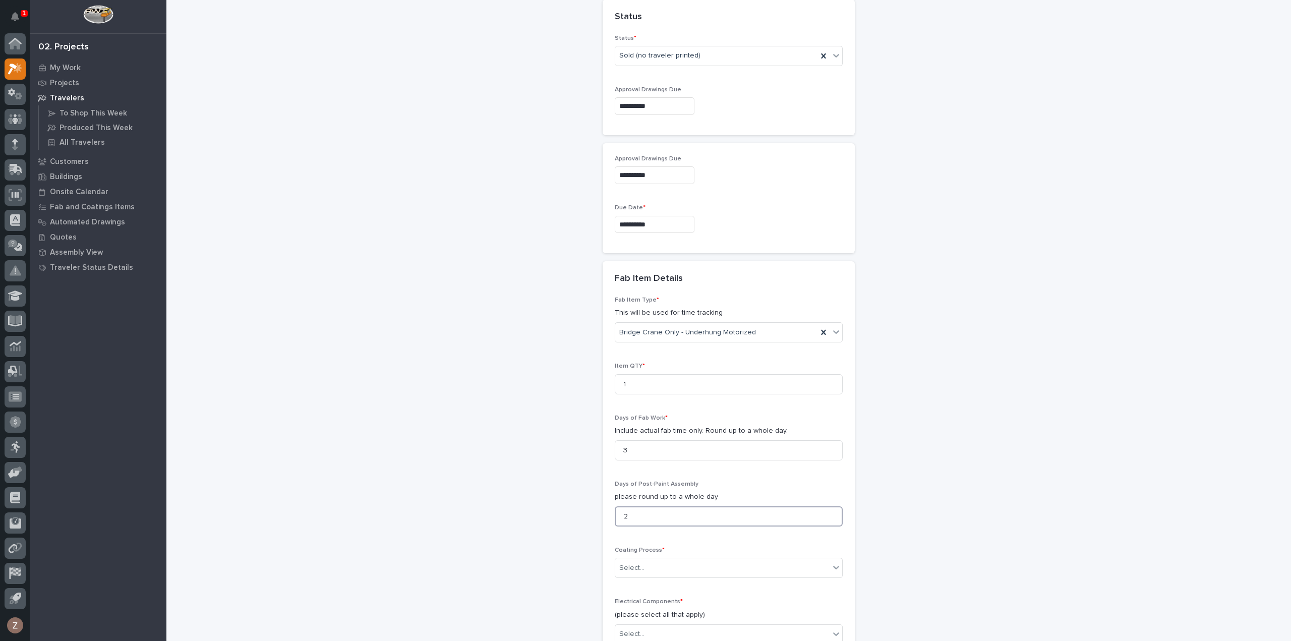
scroll to position [823, 0]
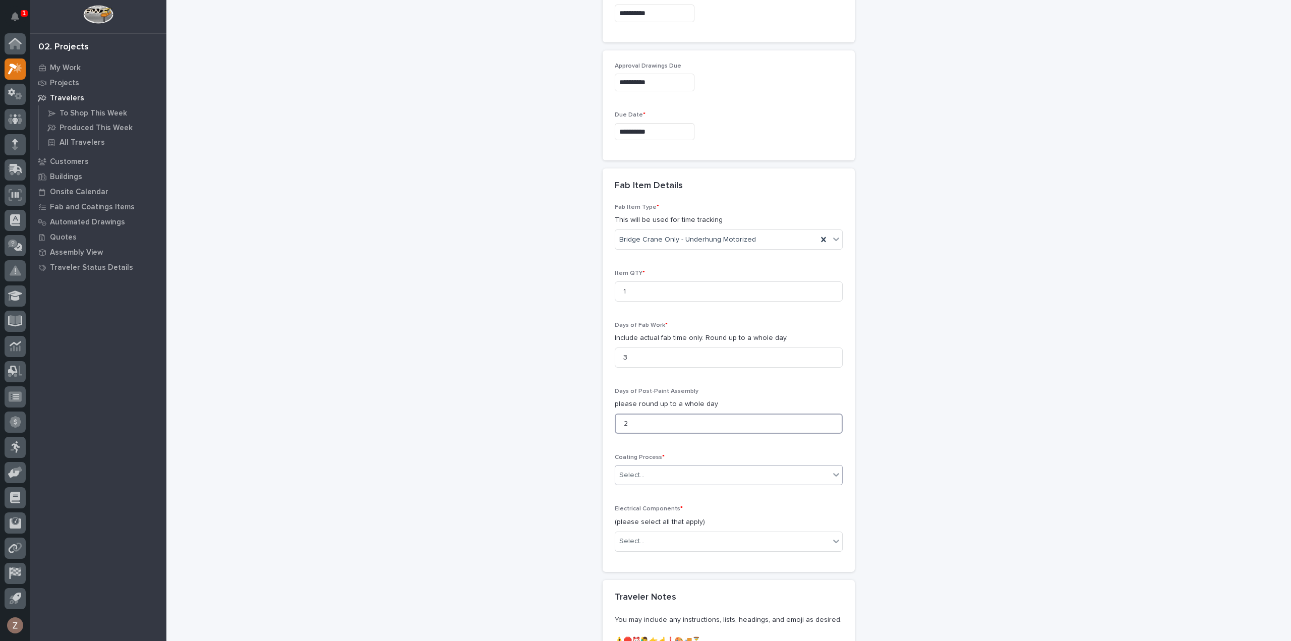
type input "2"
click at [717, 473] on div "Select..." at bounding box center [722, 475] width 214 height 17
click at [694, 506] on div "In-House Paint/Powder" at bounding box center [724, 508] width 227 height 18
click at [720, 533] on div "Select..." at bounding box center [722, 541] width 214 height 17
click at [675, 575] on div "Motorized End Trucks" at bounding box center [724, 574] width 227 height 18
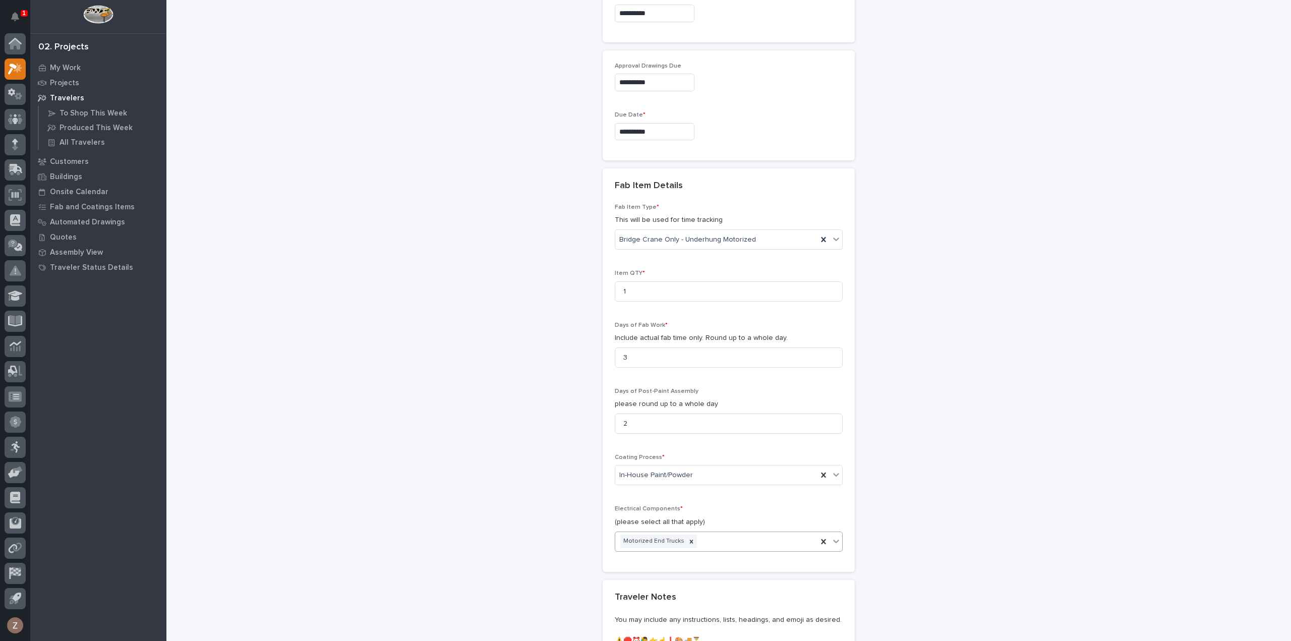
click at [719, 540] on div "Motorized End Trucks" at bounding box center [716, 541] width 202 height 18
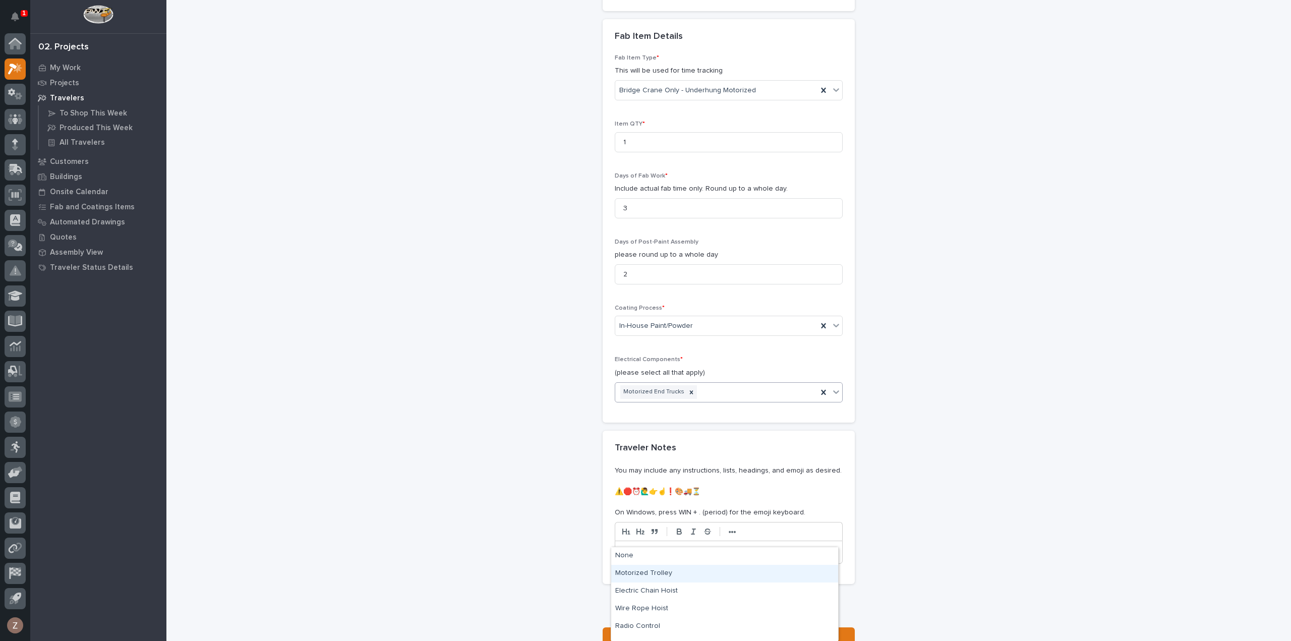
scroll to position [975, 0]
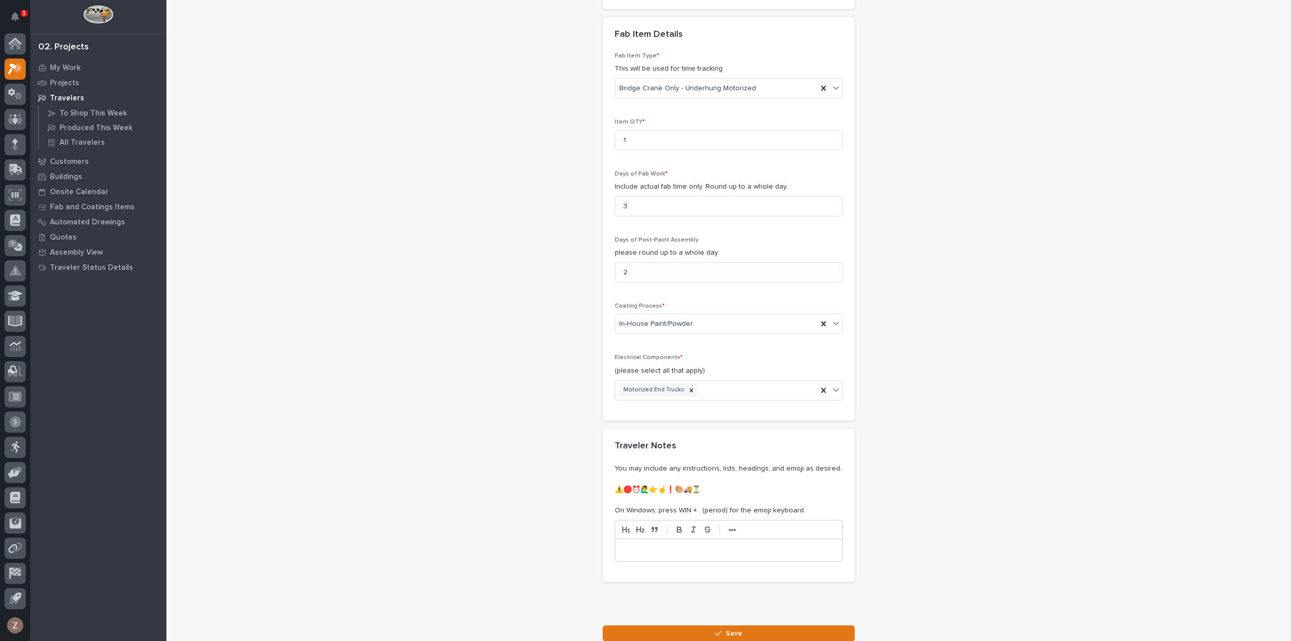
click at [736, 386] on div "Motorized End Trucks" at bounding box center [716, 390] width 202 height 18
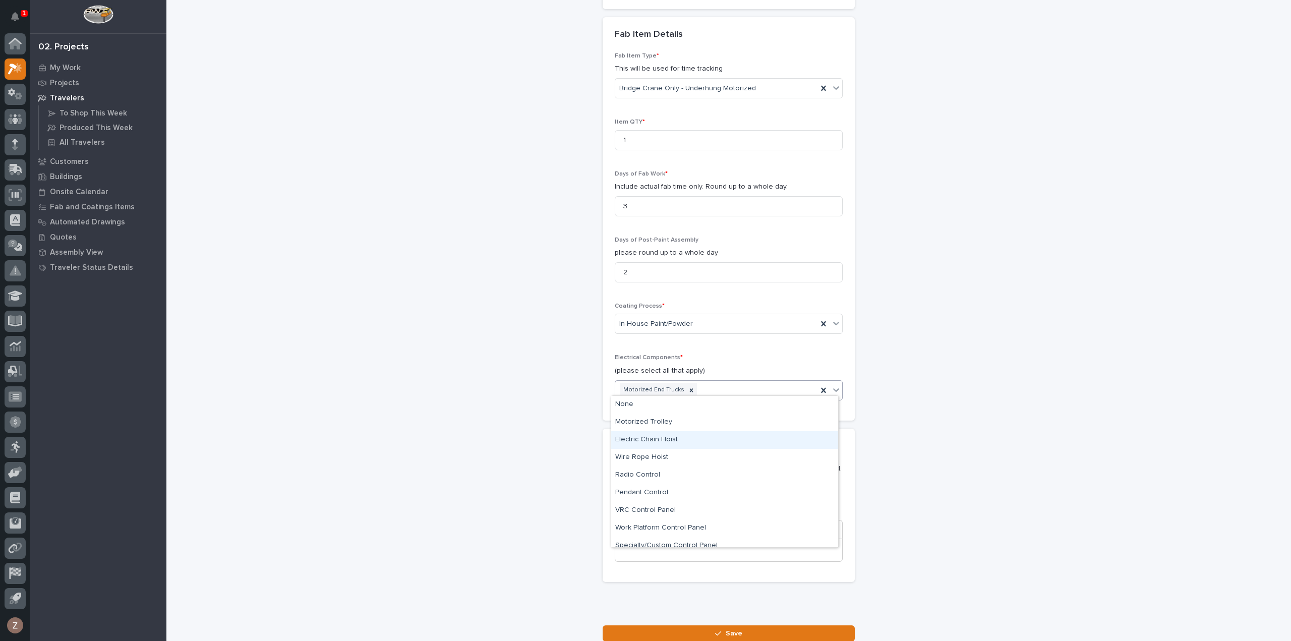
click at [724, 444] on div "Electric Chain Hoist" at bounding box center [724, 440] width 227 height 18
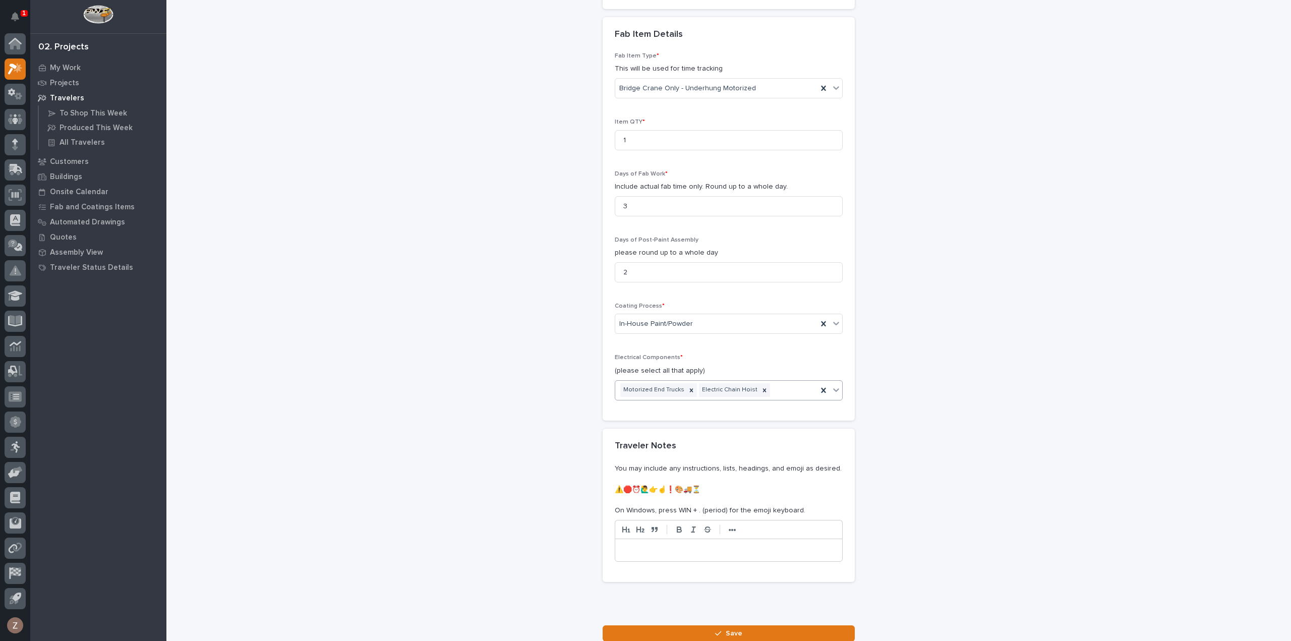
click at [765, 386] on div "Motorized End Trucks Electric Chain Hoist" at bounding box center [716, 390] width 202 height 18
drag, startPoint x: 724, startPoint y: 502, endPoint x: 718, endPoint y: 479, distance: 23.0
click at [717, 479] on div "Pendant Control" at bounding box center [724, 475] width 227 height 18
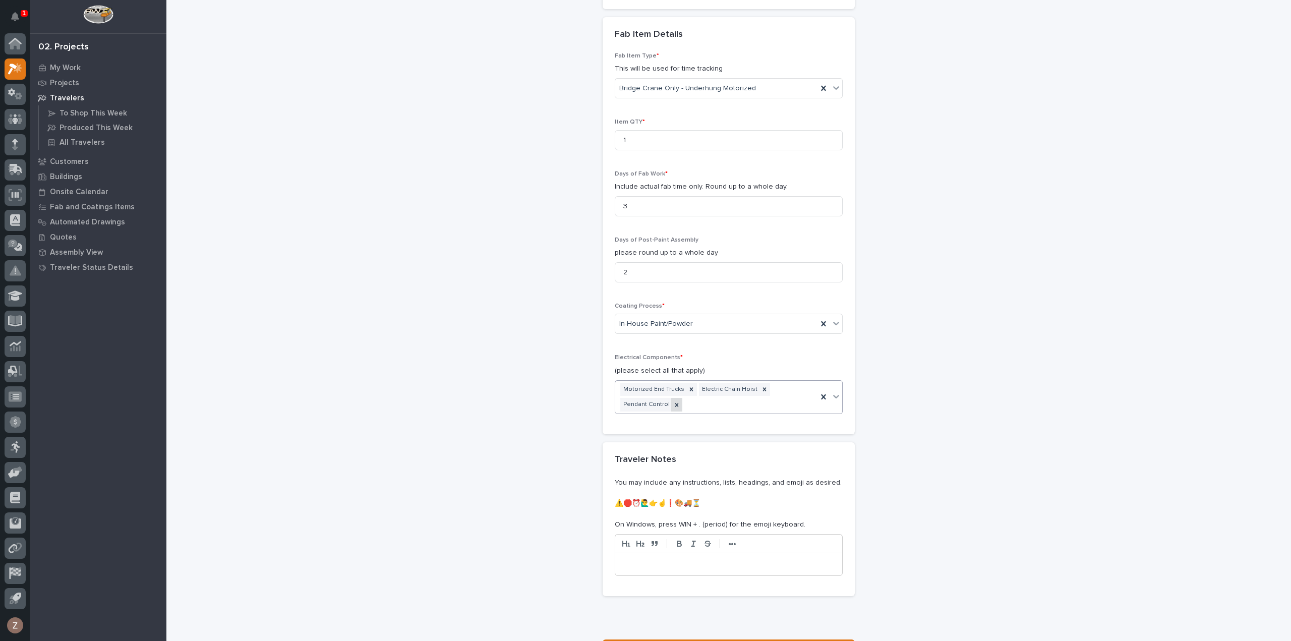
click at [675, 403] on icon at bounding box center [677, 405] width 4 height 4
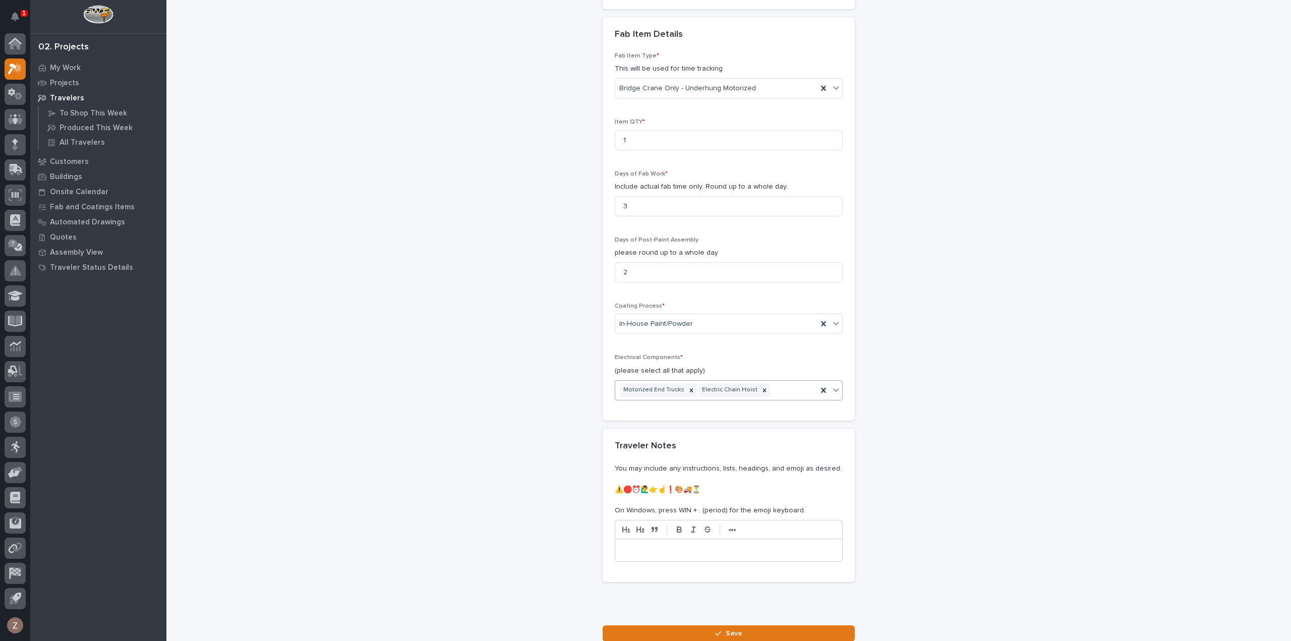
click at [769, 384] on div "Motorized End Trucks Electric Chain Hoist" at bounding box center [716, 390] width 202 height 18
click at [699, 459] on div "Radio Control" at bounding box center [724, 458] width 227 height 18
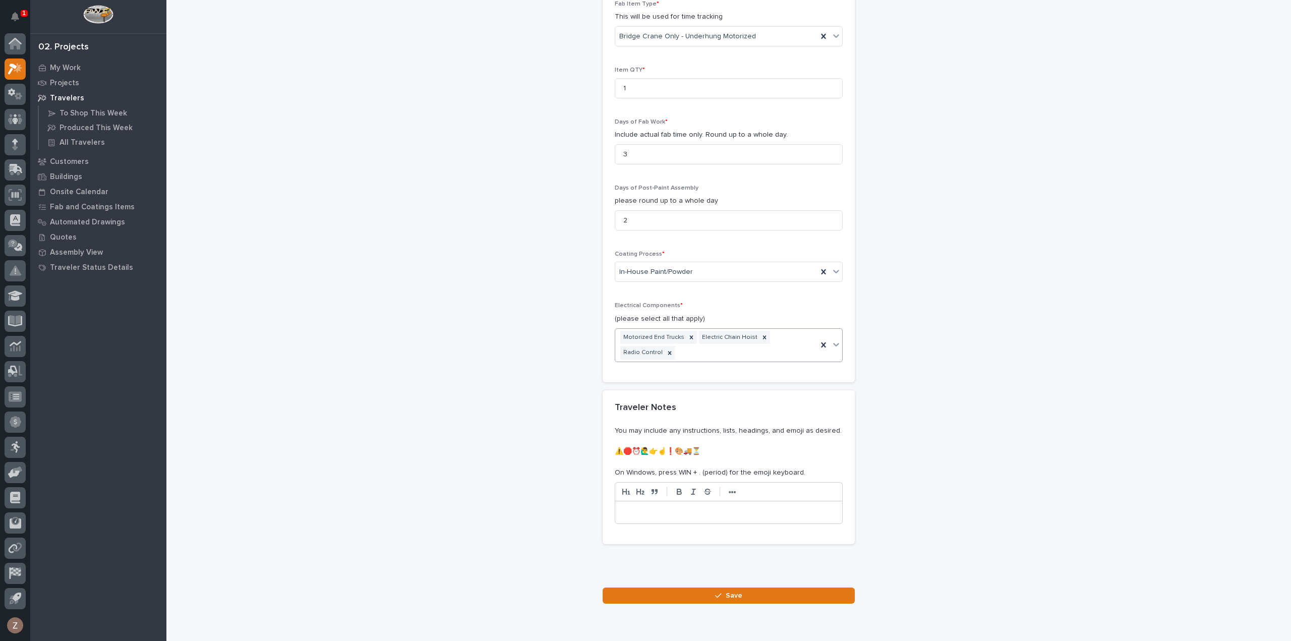
scroll to position [1063, 0]
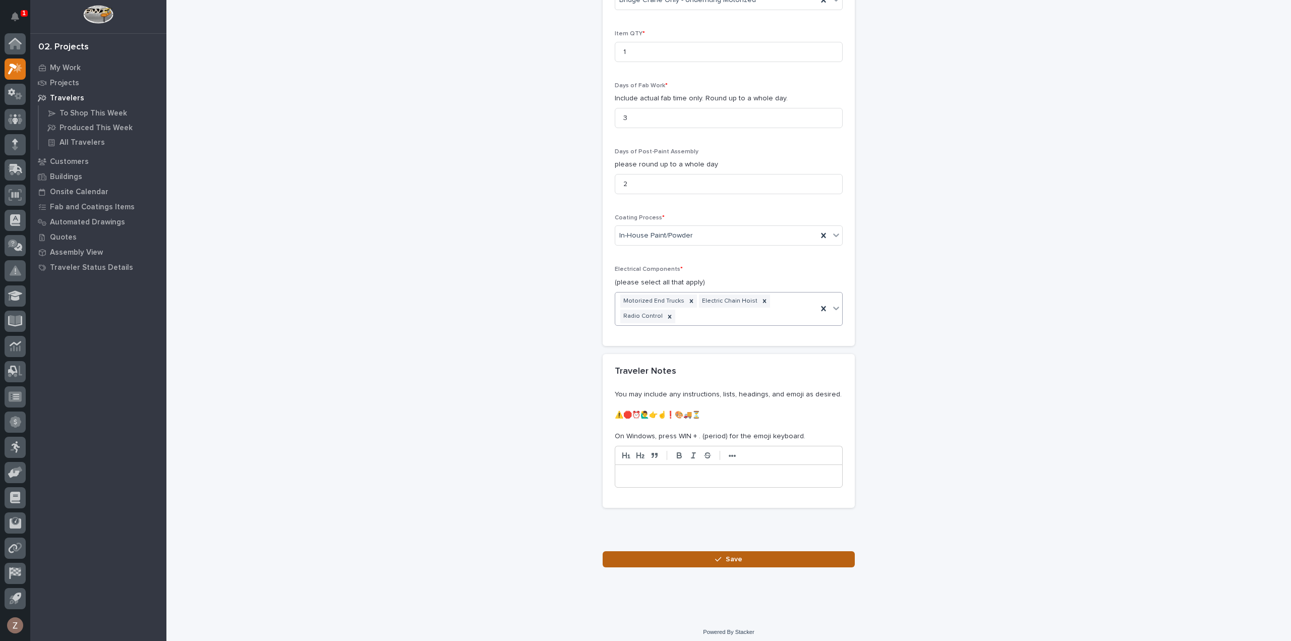
click at [726, 558] on span "Save" at bounding box center [734, 559] width 17 height 9
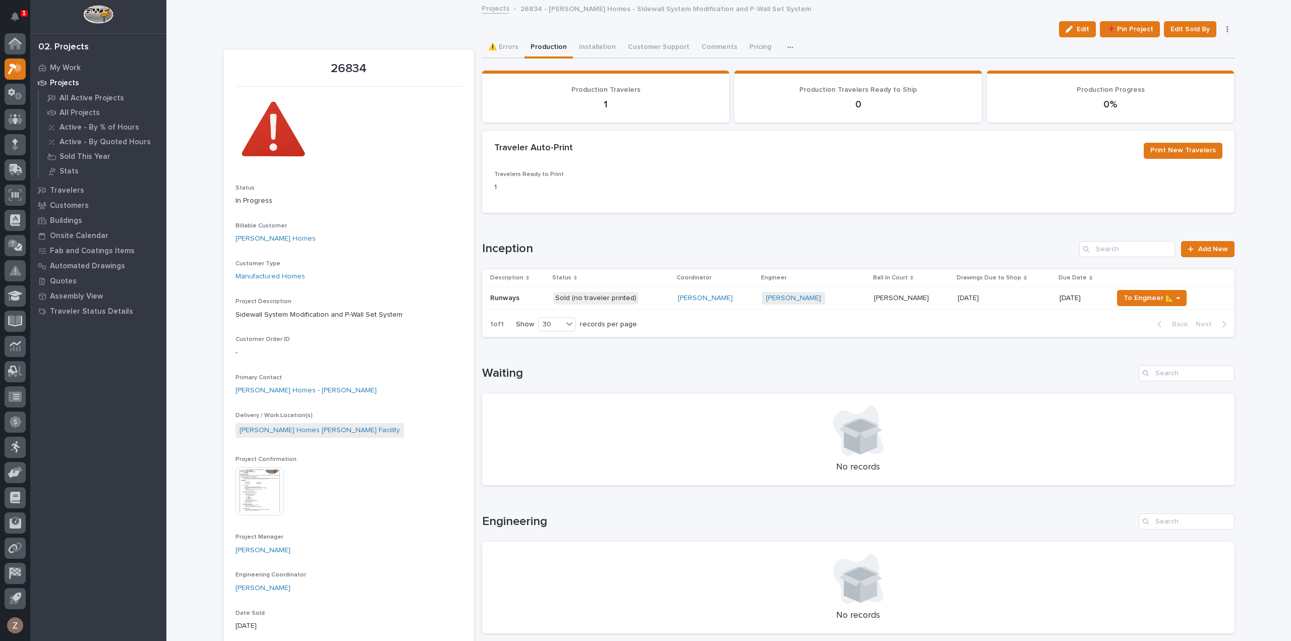
scroll to position [454, 0]
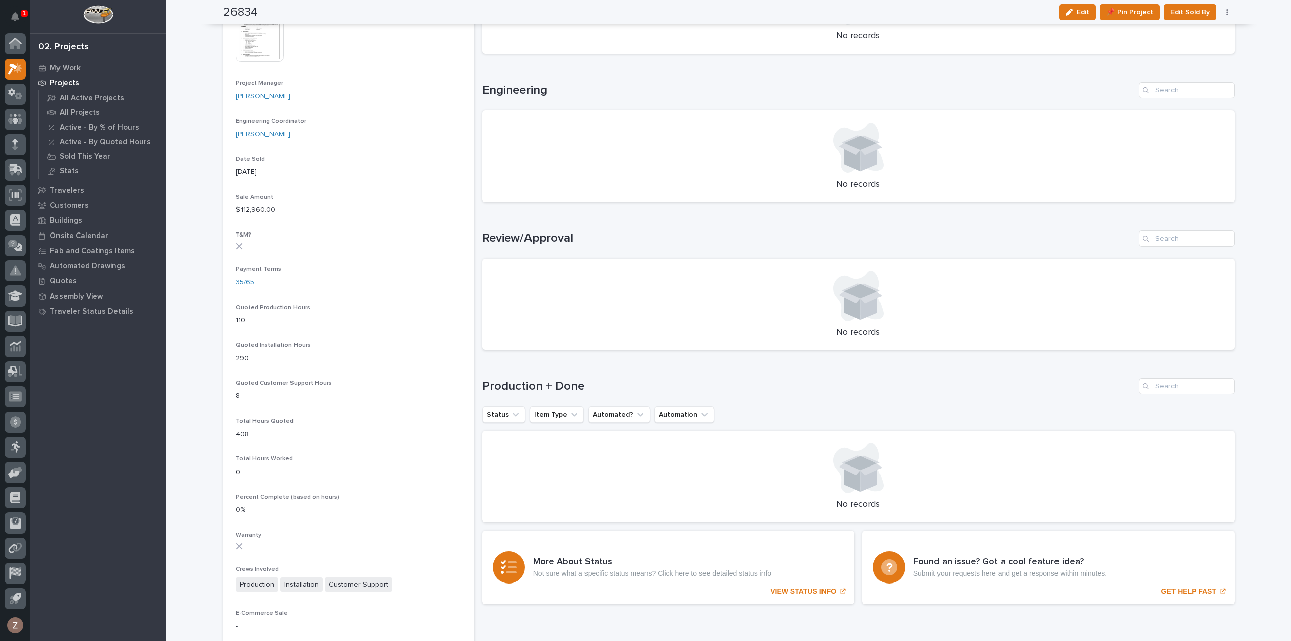
drag, startPoint x: 924, startPoint y: 117, endPoint x: 666, endPoint y: 217, distance: 277.0
click at [670, 212] on div "Loading... Saving… Review/Approval No records" at bounding box center [858, 284] width 752 height 148
click at [1081, 13] on span "Edit" at bounding box center [1082, 12] width 13 height 9
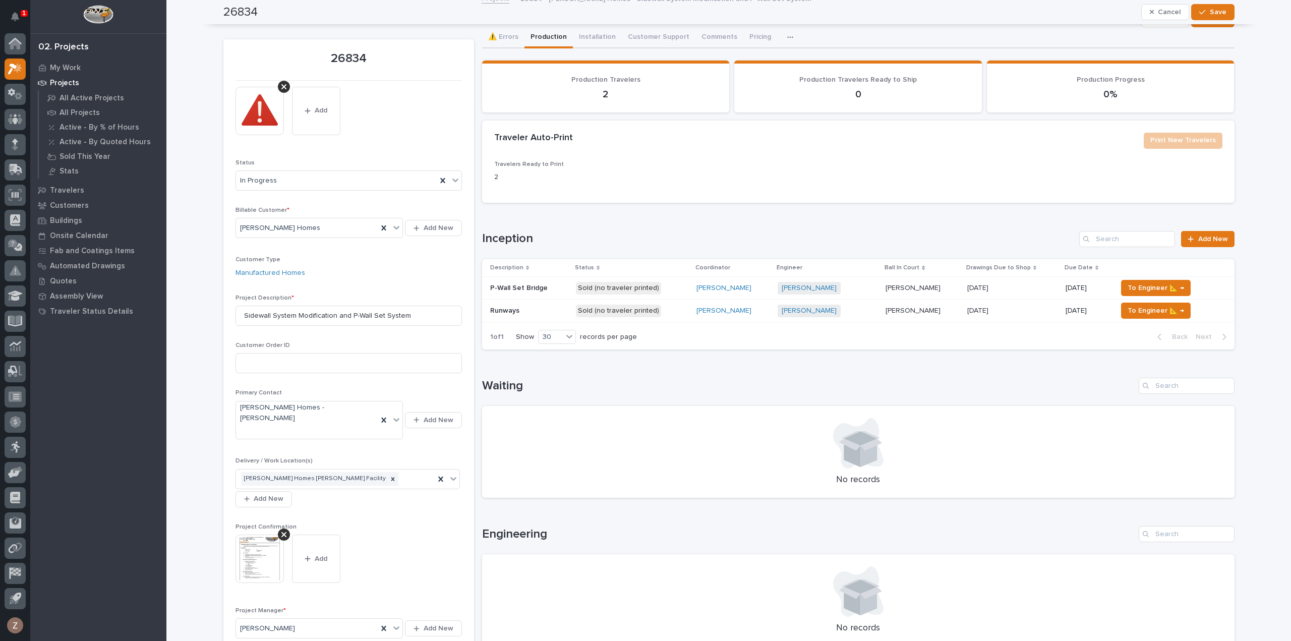
scroll to position [0, 0]
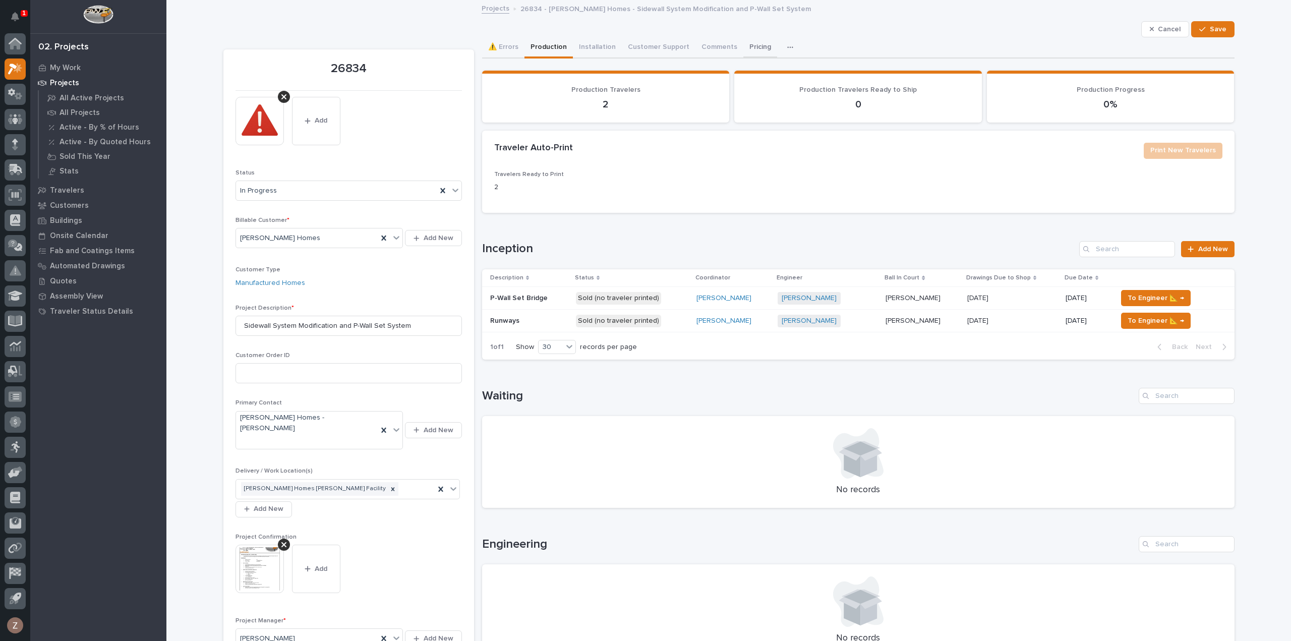
click at [746, 42] on button "Pricing" at bounding box center [760, 47] width 34 height 21
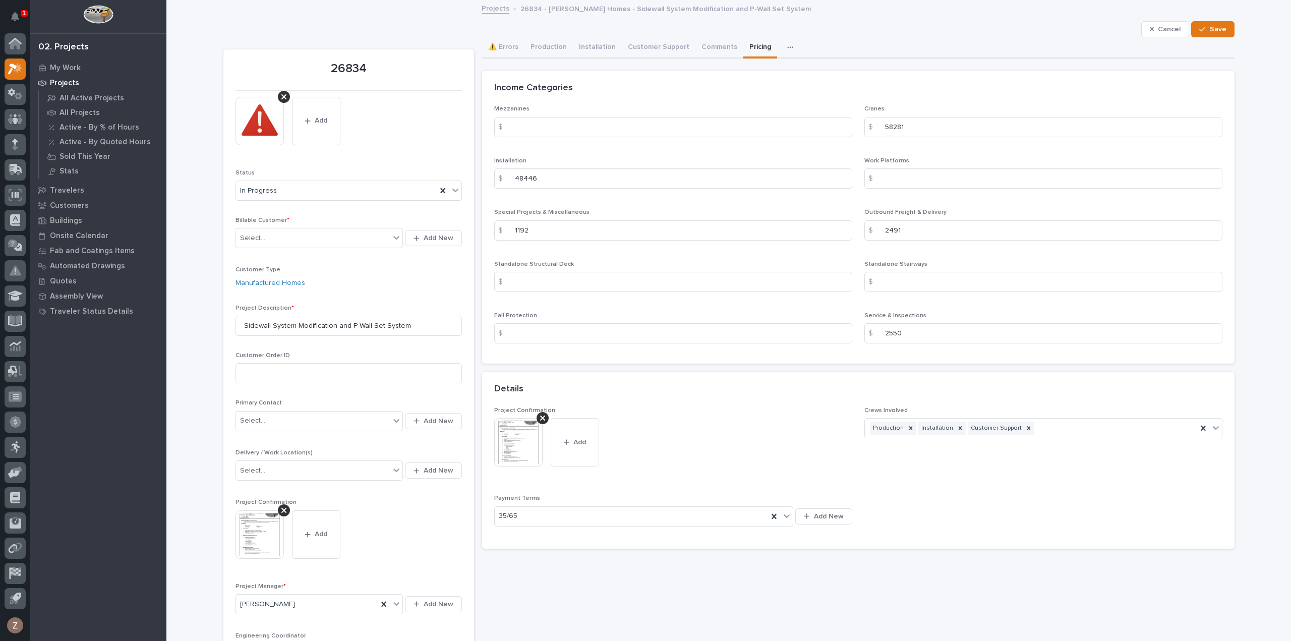
drag, startPoint x: 1202, startPoint y: 30, endPoint x: 1107, endPoint y: 98, distance: 116.7
click at [1202, 30] on icon "button" at bounding box center [1202, 29] width 6 height 7
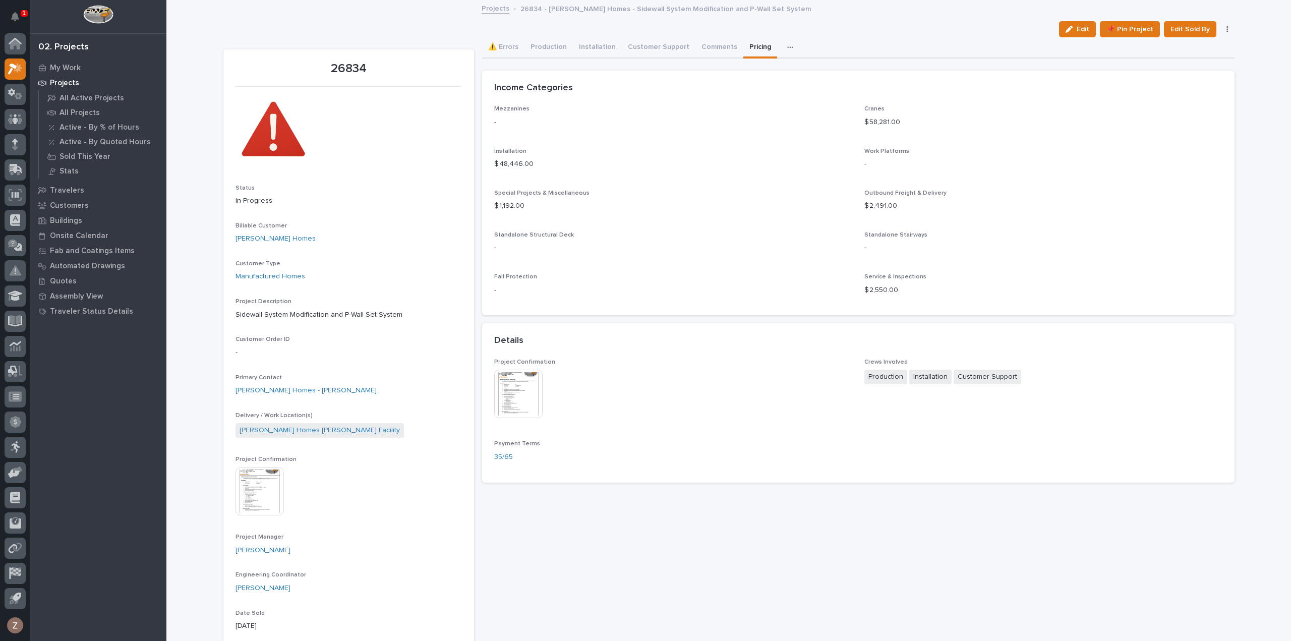
click at [516, 386] on img at bounding box center [518, 394] width 48 height 48
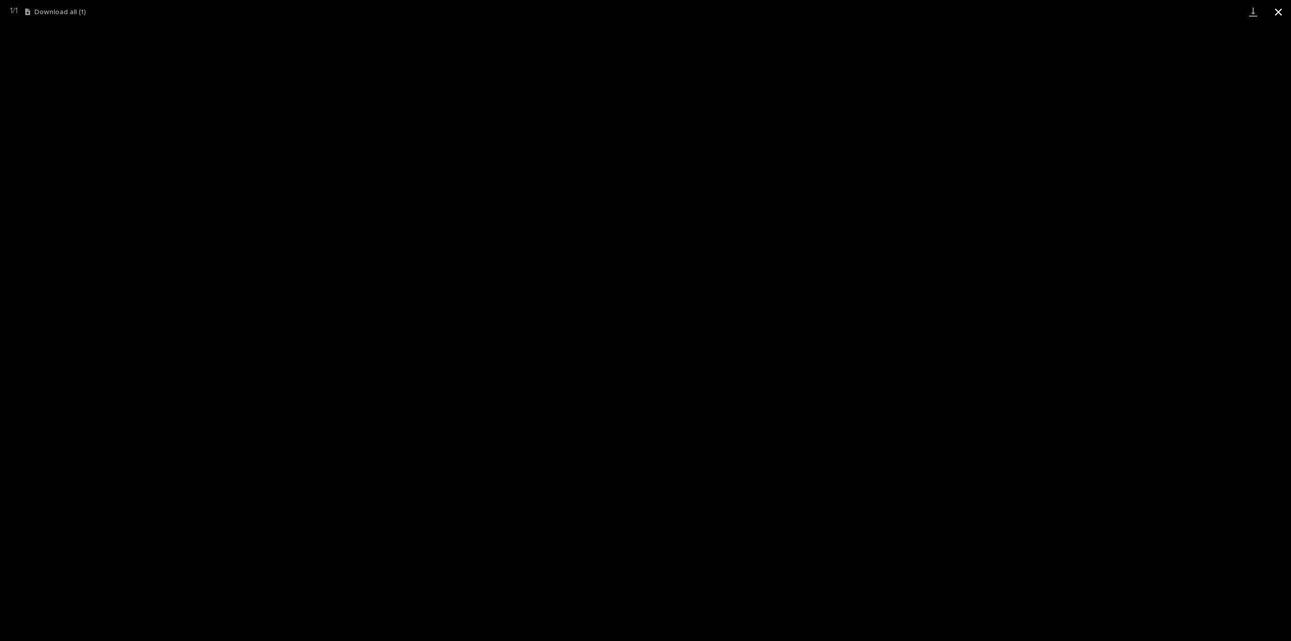
click at [1274, 13] on button "Close gallery" at bounding box center [1278, 12] width 25 height 24
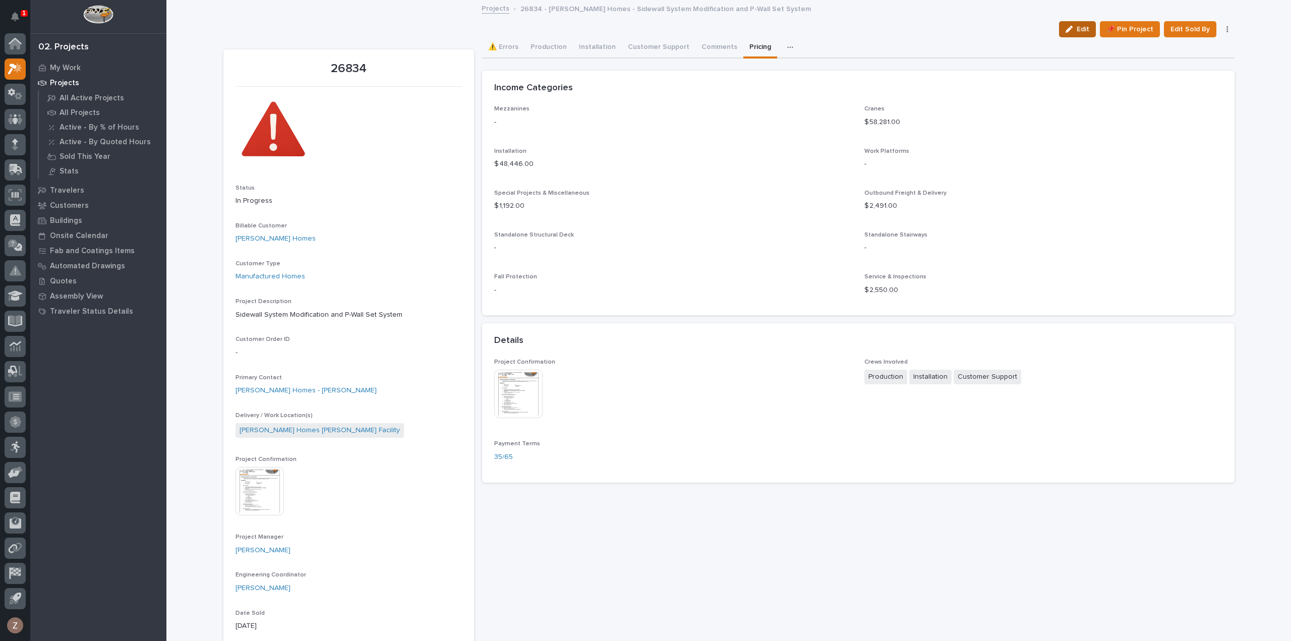
click at [1076, 30] on div "button" at bounding box center [1070, 29] width 11 height 7
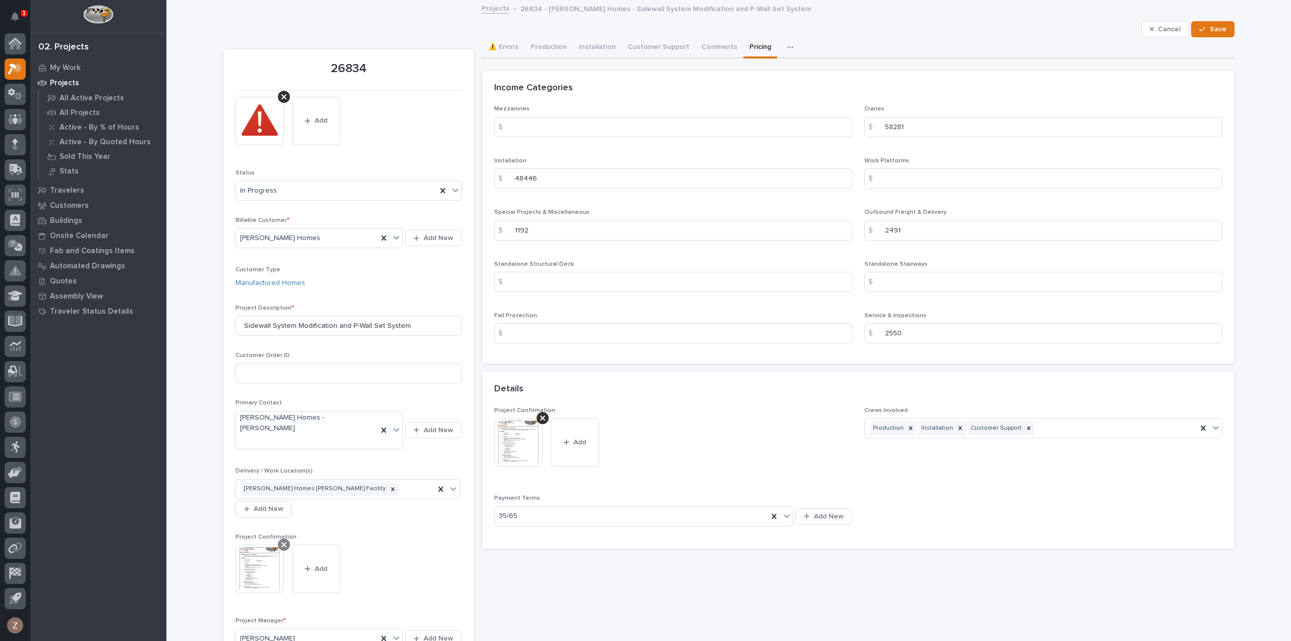
click at [281, 542] on icon at bounding box center [283, 544] width 5 height 5
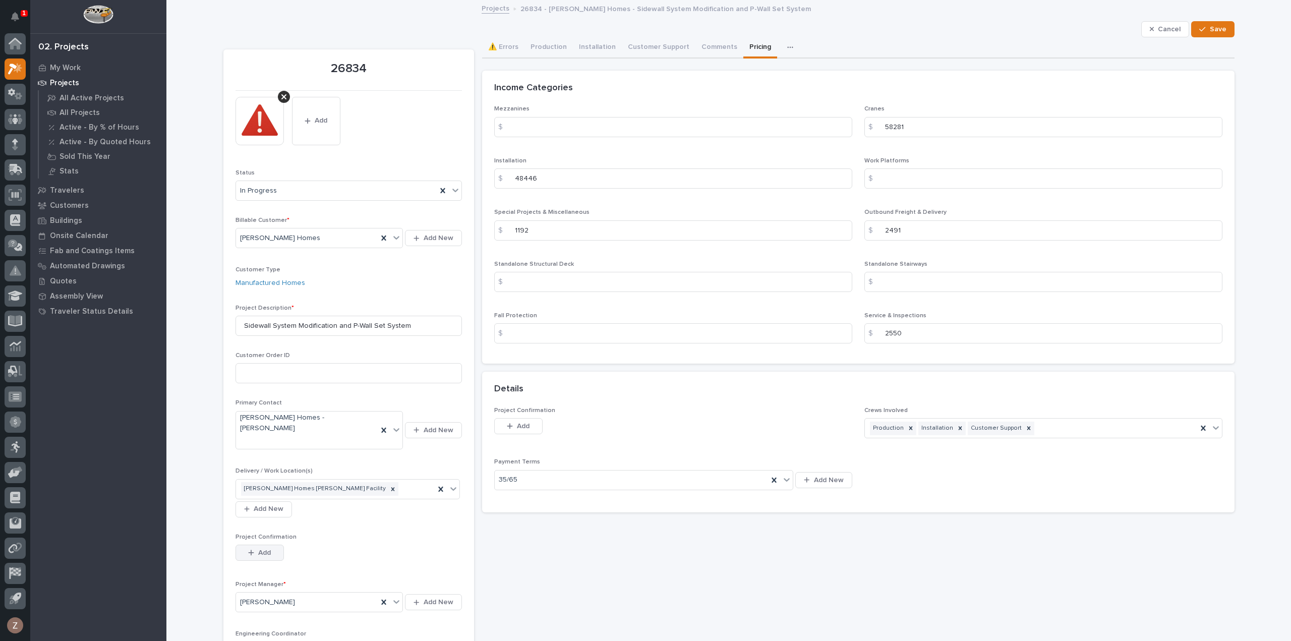
click at [260, 545] on button "Add" at bounding box center [259, 553] width 48 height 16
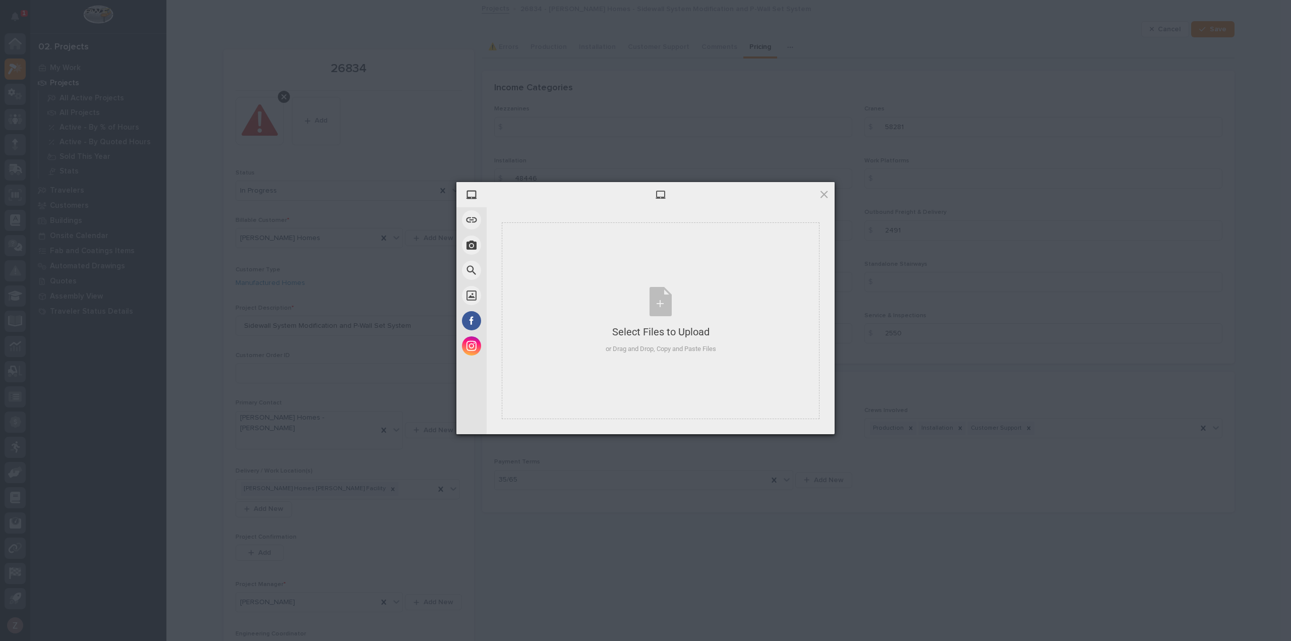
click at [825, 193] on span at bounding box center [823, 194] width 11 height 11
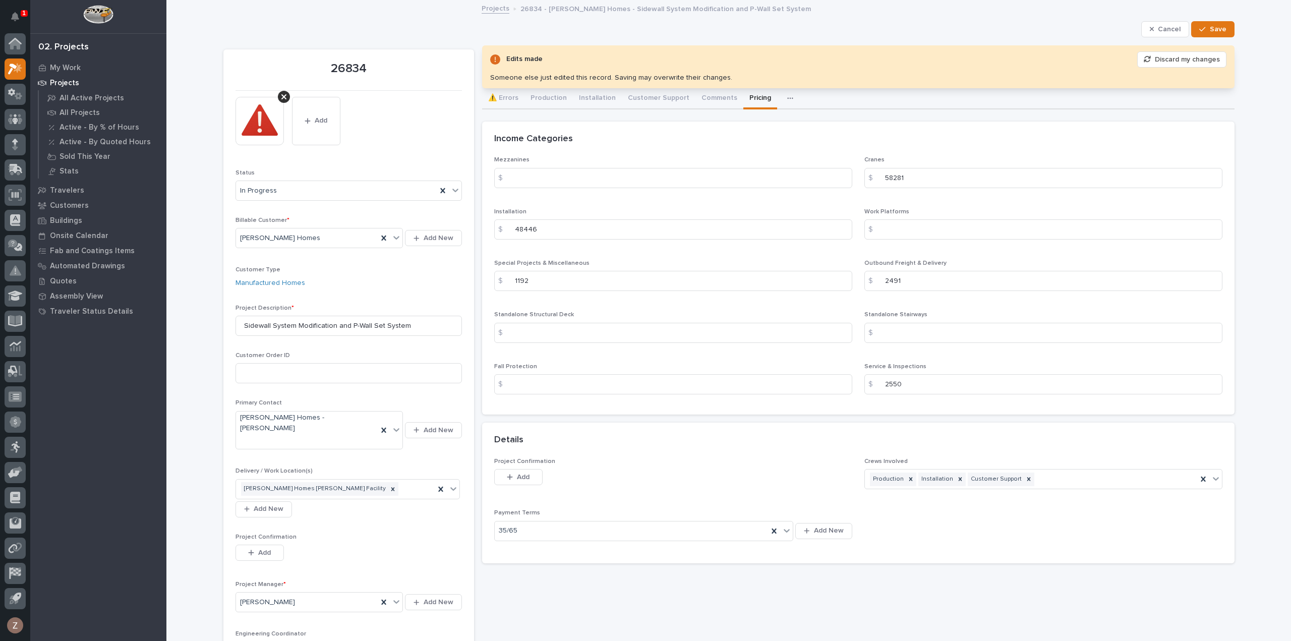
drag, startPoint x: 367, startPoint y: 275, endPoint x: 195, endPoint y: 383, distance: 203.0
drag, startPoint x: 195, startPoint y: 383, endPoint x: 394, endPoint y: 509, distance: 235.5
click at [398, 545] on div "This file cannot be opened Download File Add" at bounding box center [348, 555] width 226 height 20
click at [260, 548] on span "Add" at bounding box center [264, 552] width 13 height 9
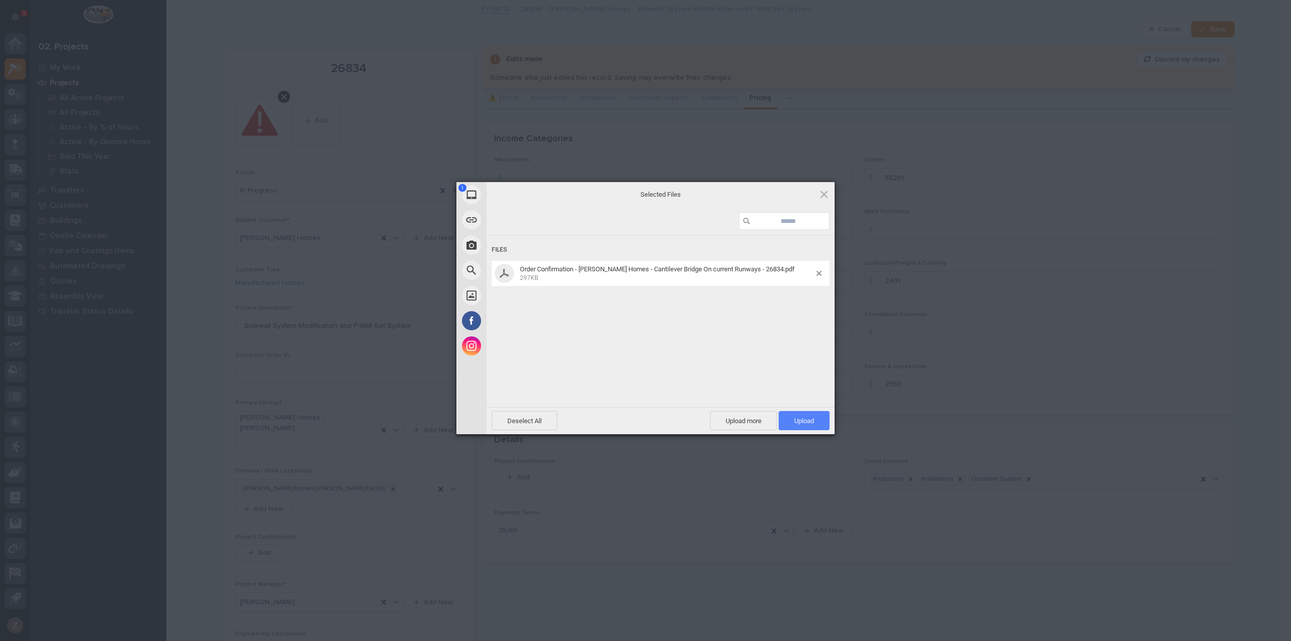
click at [801, 422] on span "Upload 1" at bounding box center [804, 421] width 20 height 8
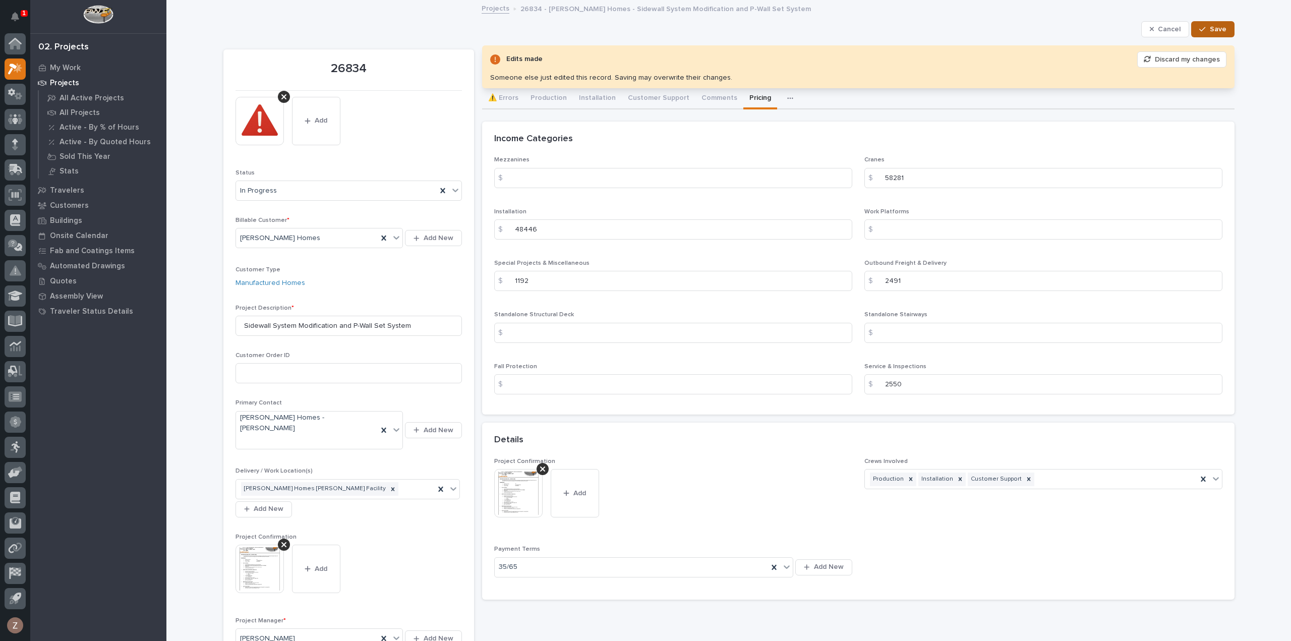
click at [1224, 25] on button "Save" at bounding box center [1212, 29] width 43 height 16
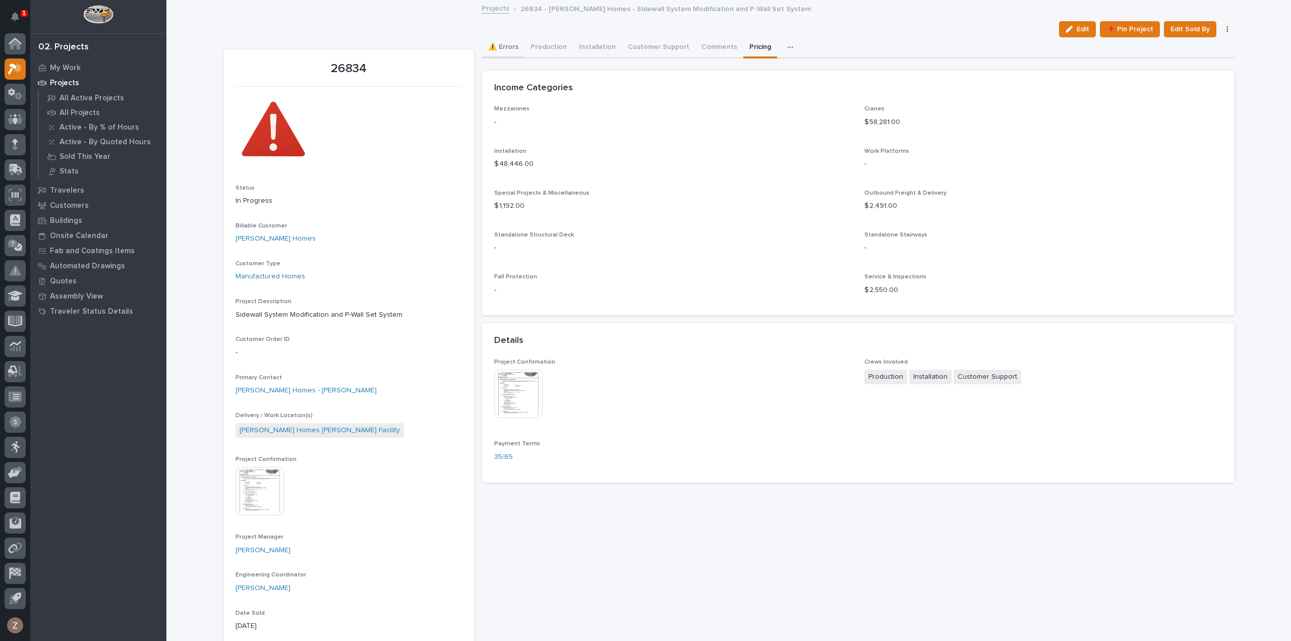
click at [501, 45] on button "⚠️ Errors" at bounding box center [503, 47] width 42 height 21
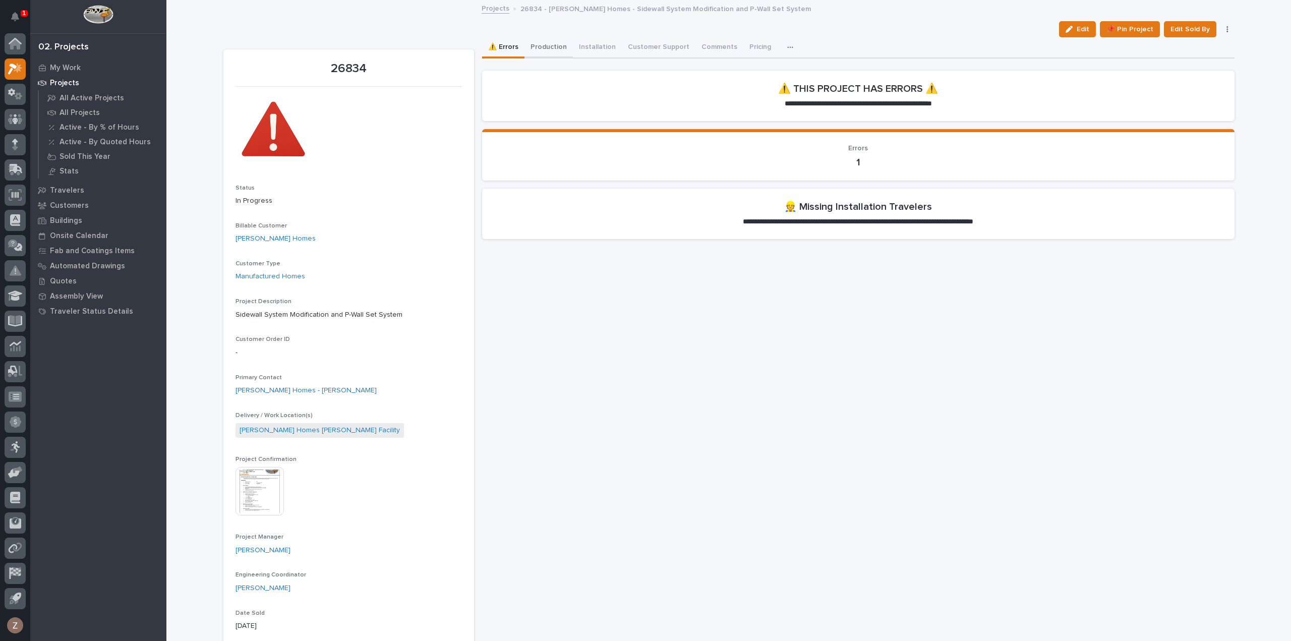
click at [553, 52] on button "Production" at bounding box center [548, 47] width 48 height 21
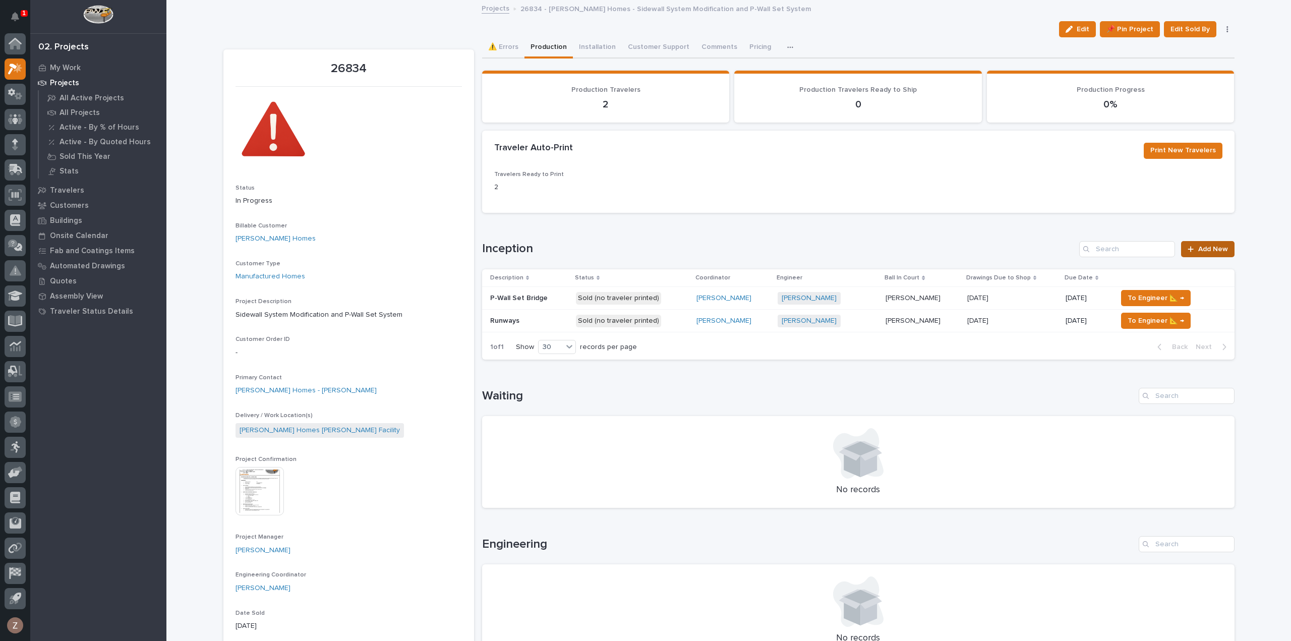
click at [1221, 252] on span "Add New" at bounding box center [1213, 249] width 30 height 7
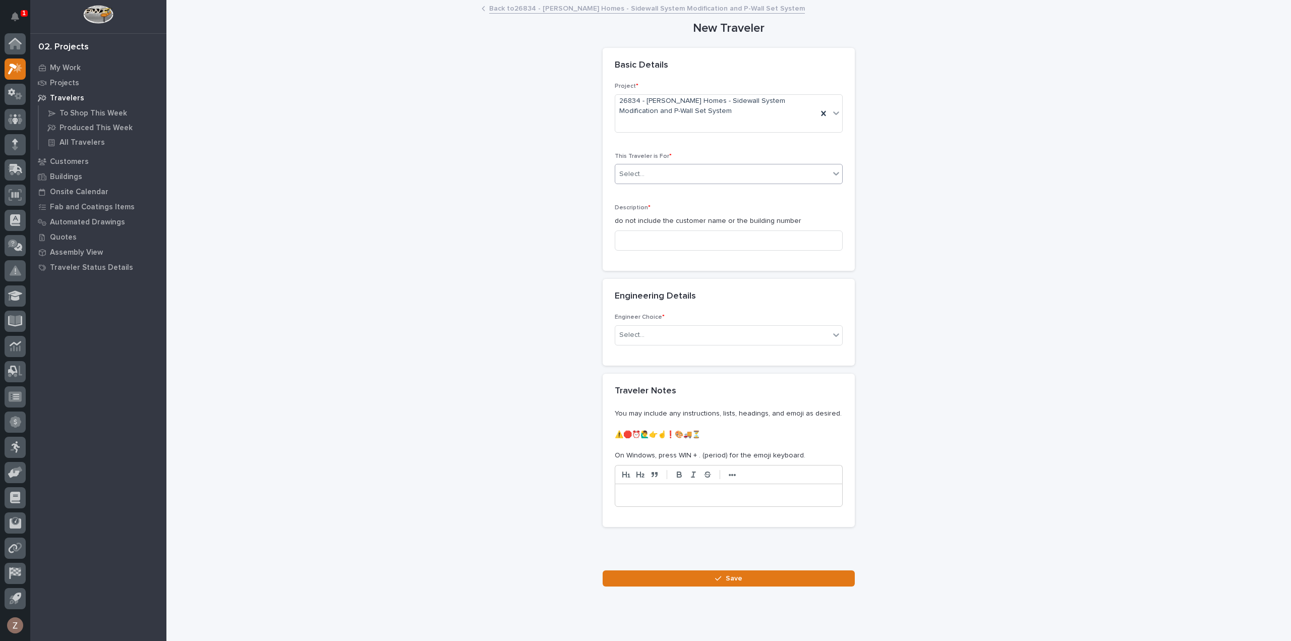
click at [673, 176] on div "Select..." at bounding box center [722, 174] width 214 height 17
drag, startPoint x: 673, startPoint y: 202, endPoint x: 667, endPoint y: 200, distance: 6.6
click at [674, 191] on div "Production" at bounding box center [724, 193] width 227 height 18
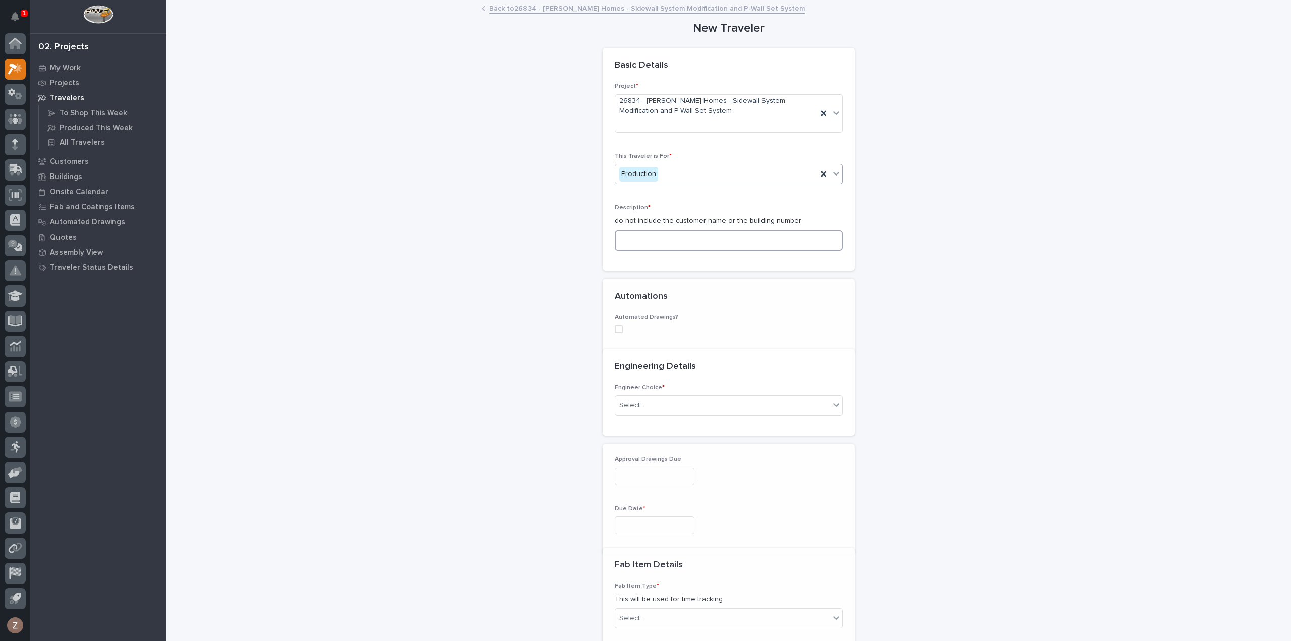
click at [659, 244] on input at bounding box center [729, 240] width 228 height 20
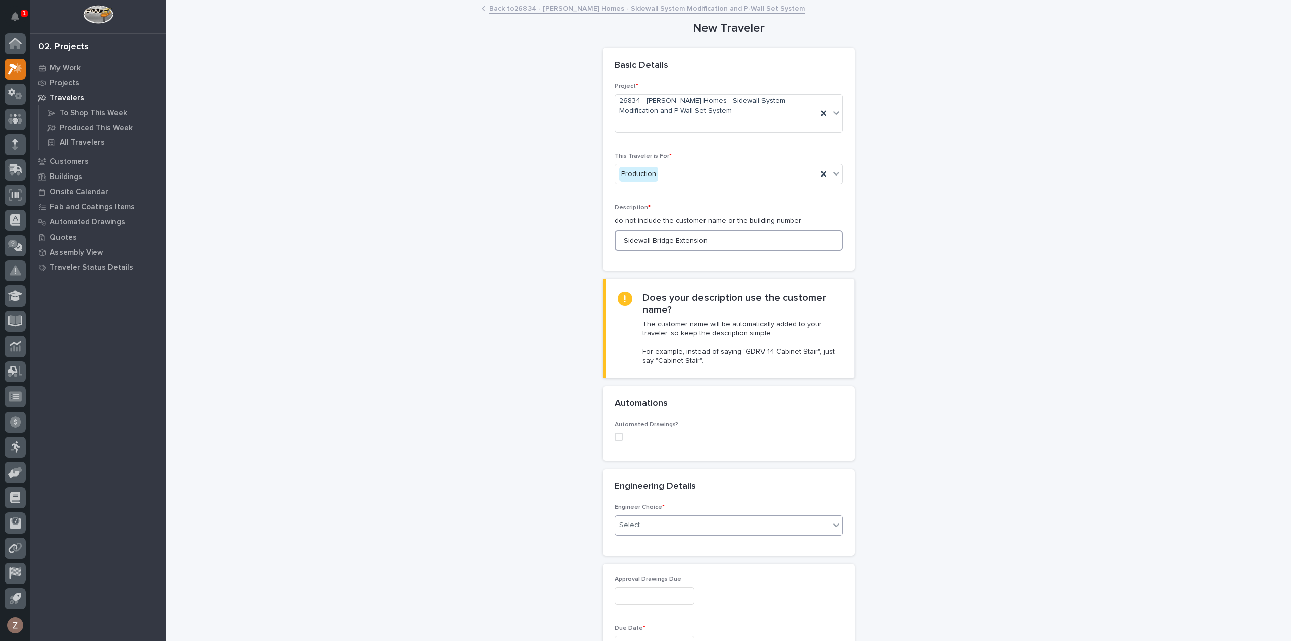
type input "Sidewall Bridge Extension"
click at [682, 524] on div "Select..." at bounding box center [722, 525] width 214 height 17
click at [676, 579] on div "I know who will draw this" at bounding box center [724, 579] width 227 height 18
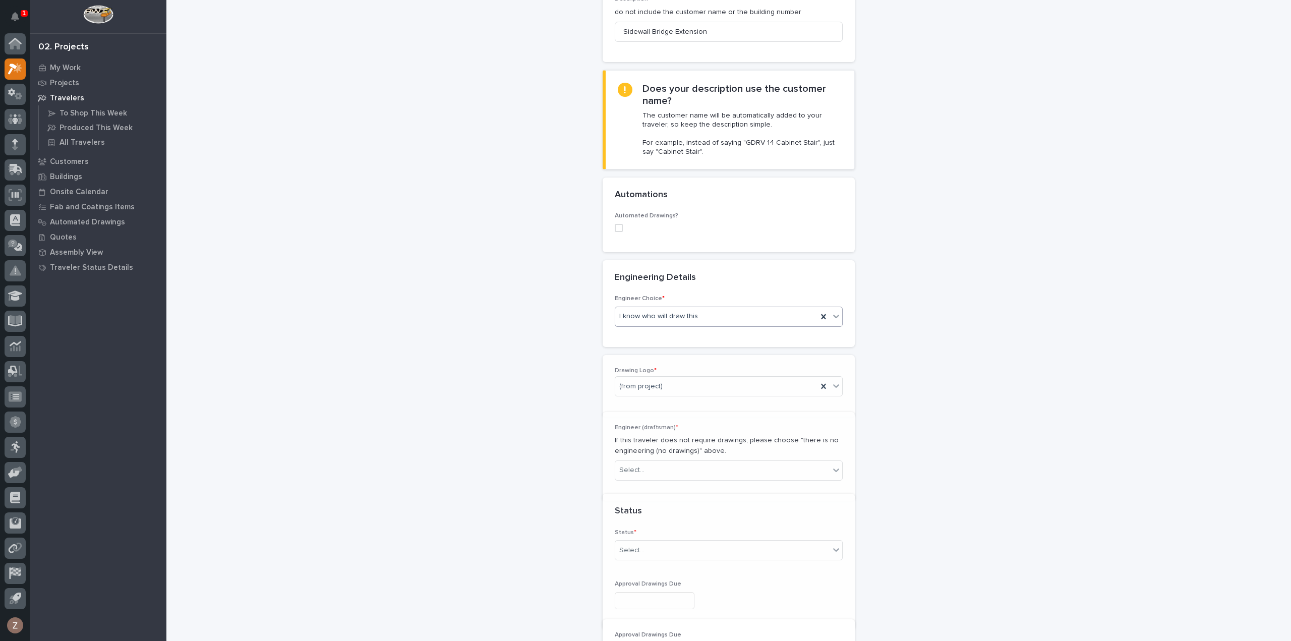
scroll to position [214, 0]
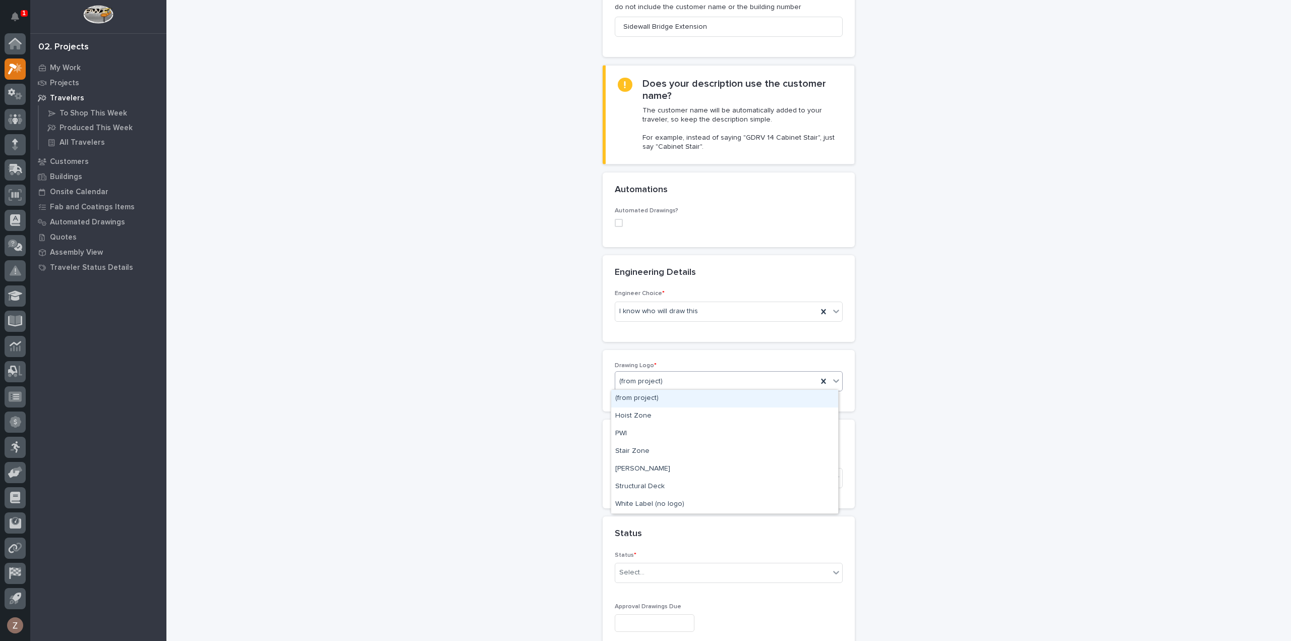
click at [673, 379] on div "(from project)" at bounding box center [716, 381] width 202 height 17
click at [646, 431] on div "PWI" at bounding box center [724, 434] width 227 height 18
click at [670, 472] on div "Select..." at bounding box center [722, 478] width 214 height 17
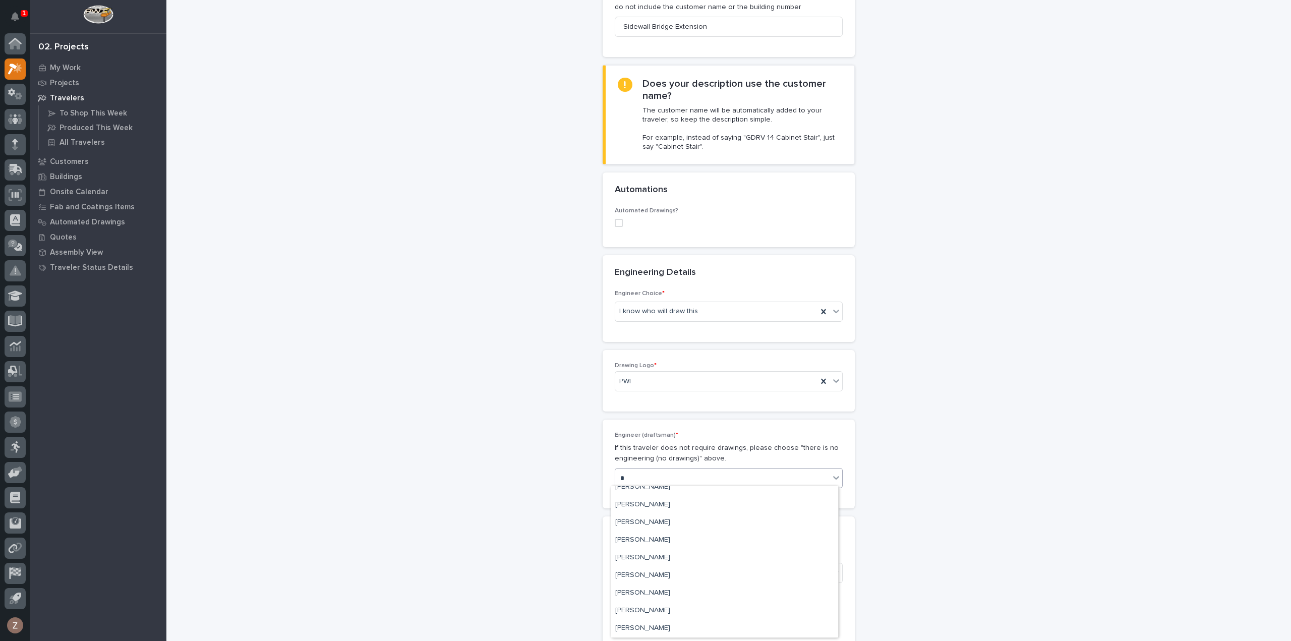
scroll to position [149, 0]
type input "**"
click at [678, 496] on div "Spenser Yoder" at bounding box center [724, 495] width 227 height 18
click at [664, 569] on div "Select..." at bounding box center [722, 572] width 214 height 17
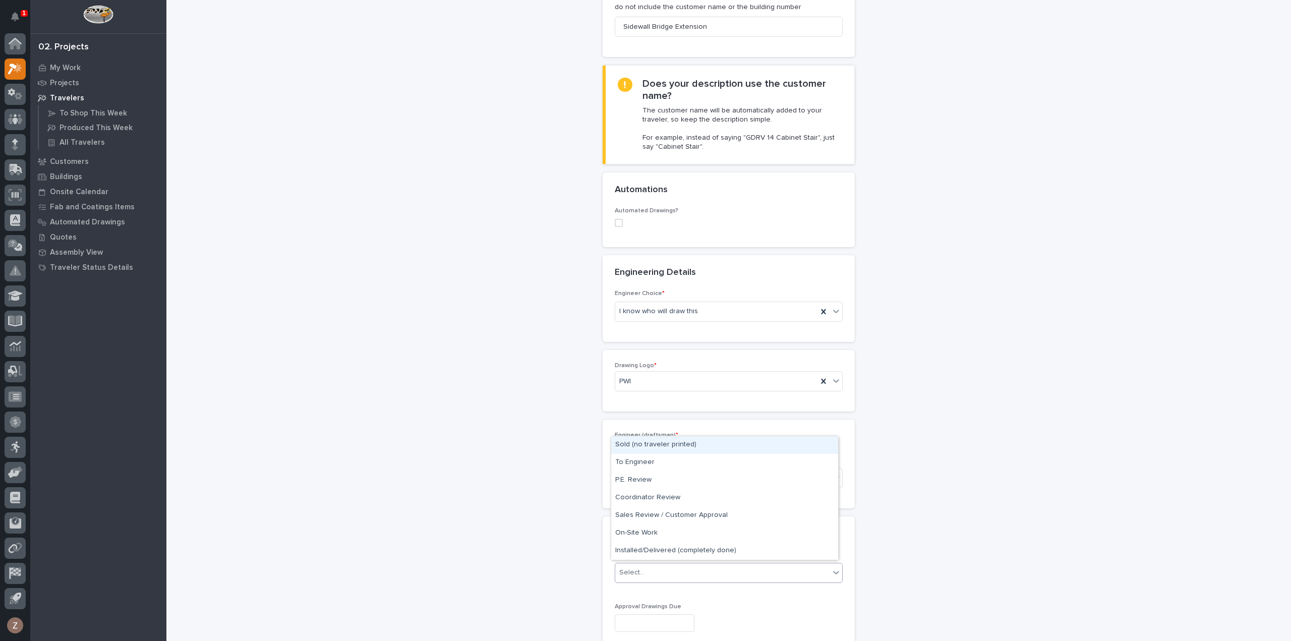
click at [659, 442] on div "Sold (no traveler printed)" at bounding box center [724, 445] width 227 height 18
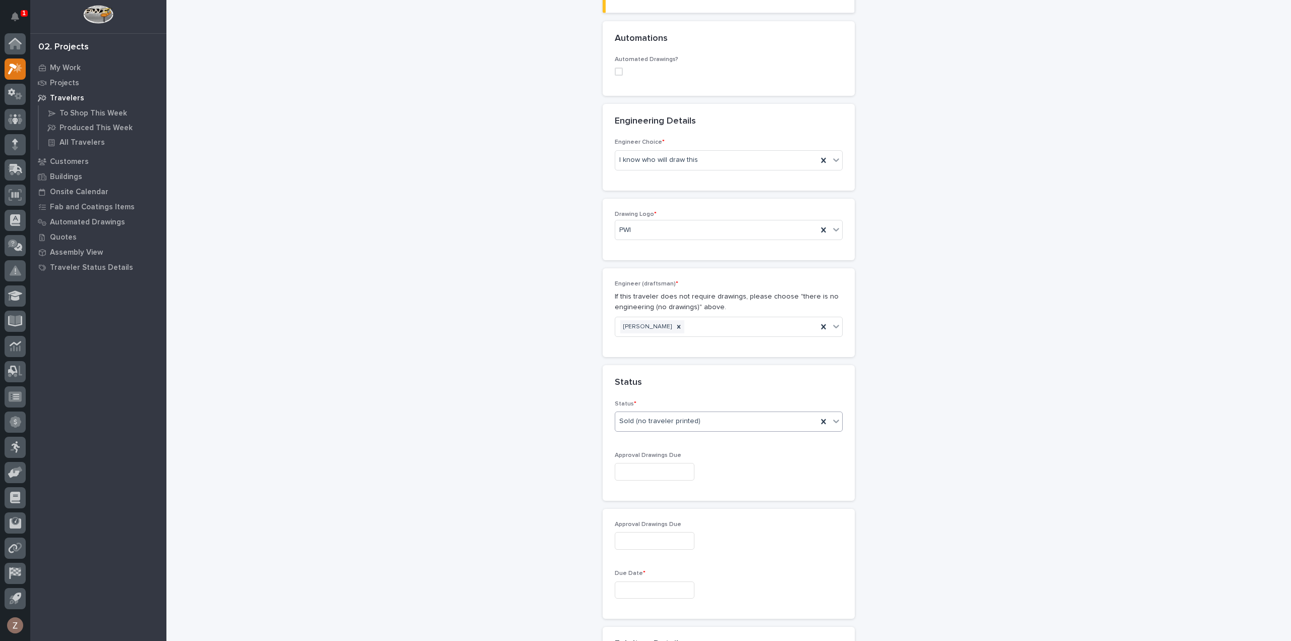
click at [635, 468] on input "text" at bounding box center [655, 472] width 80 height 18
click at [663, 433] on div "4" at bounding box center [664, 436] width 14 height 14
type input "**********"
click at [641, 543] on input "**********" at bounding box center [655, 541] width 80 height 18
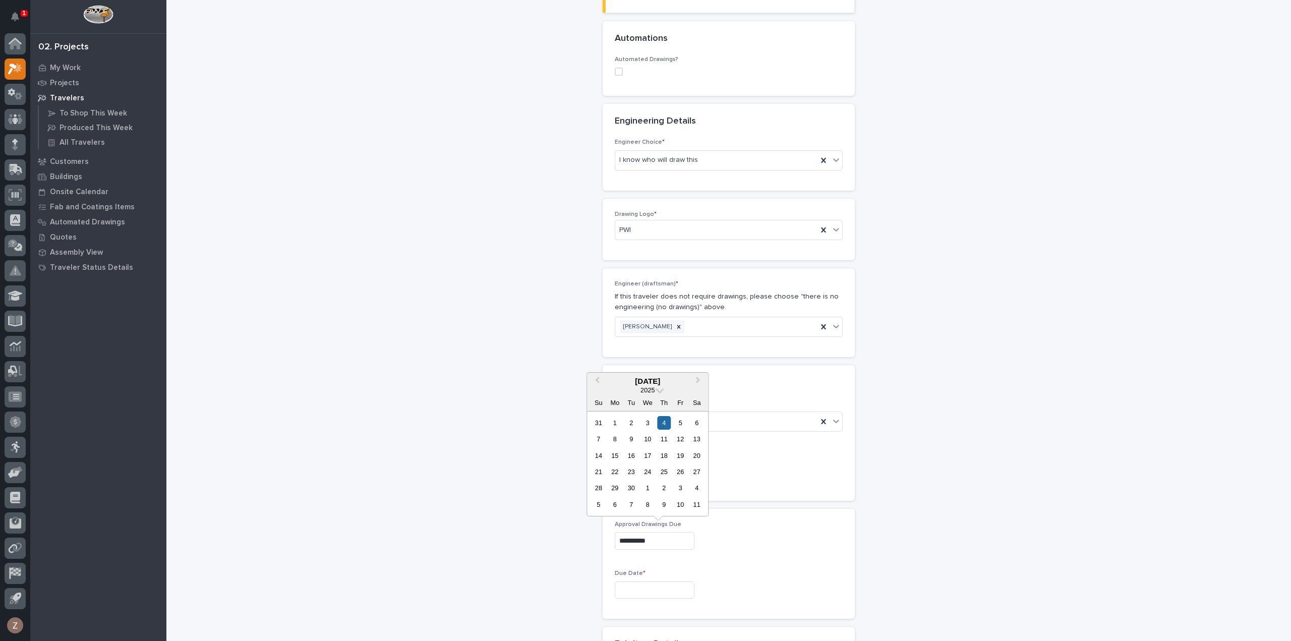
click at [659, 586] on input "text" at bounding box center [655, 590] width 80 height 18
click at [698, 427] on span "Next Month" at bounding box center [698, 429] width 0 height 13
click at [620, 555] on div "6" at bounding box center [615, 554] width 14 height 14
type input "**********"
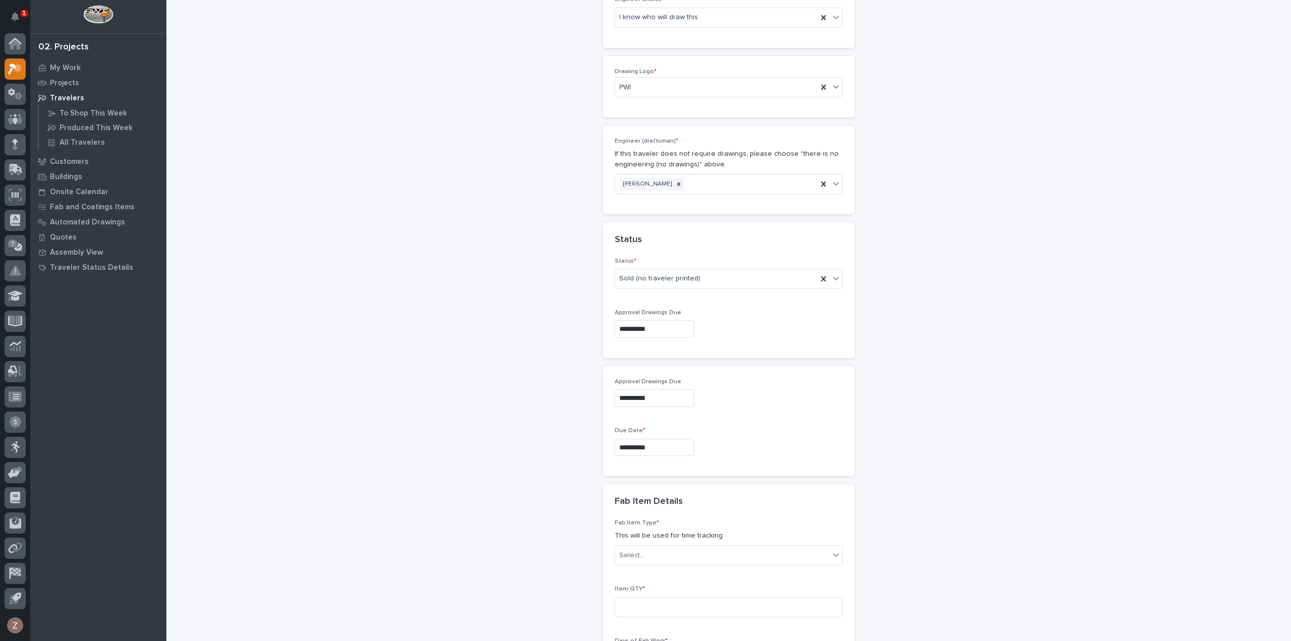
scroll to position [617, 0]
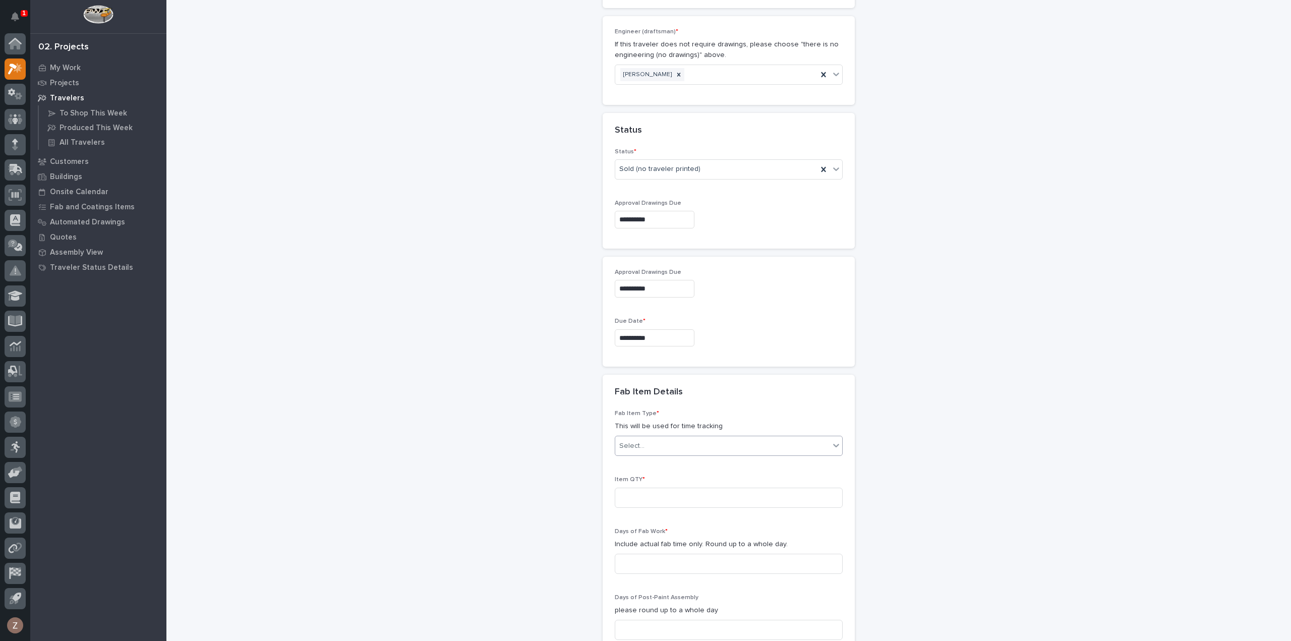
click at [663, 440] on div "Select..." at bounding box center [722, 446] width 214 height 17
click at [648, 569] on div "Other (custom item)" at bounding box center [724, 572] width 227 height 18
click at [639, 496] on input at bounding box center [729, 498] width 228 height 20
type input "1"
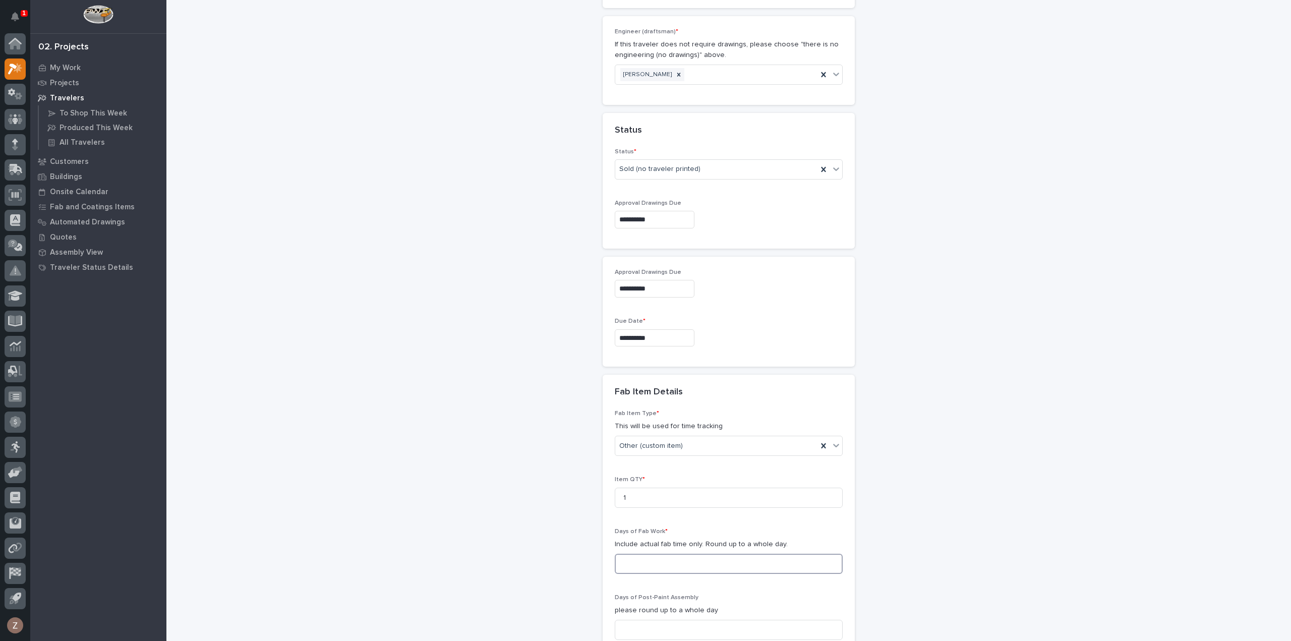
click at [649, 563] on input at bounding box center [729, 564] width 228 height 20
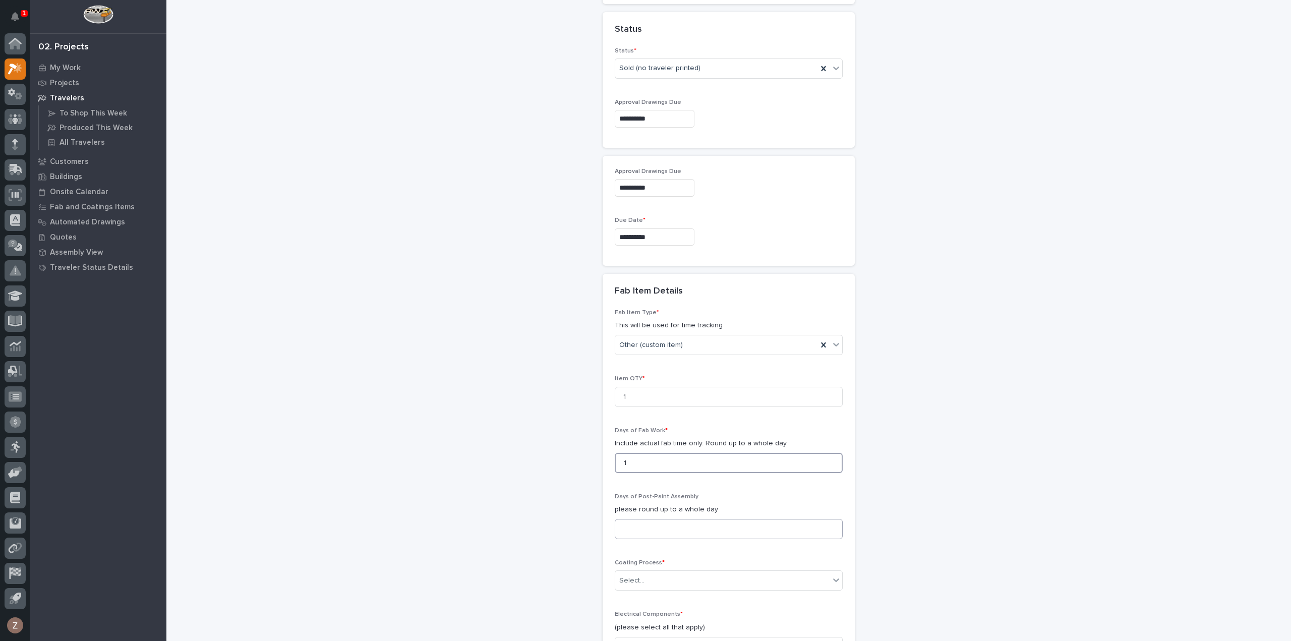
type input "1"
click at [653, 531] on input at bounding box center [729, 529] width 228 height 20
type input "1"
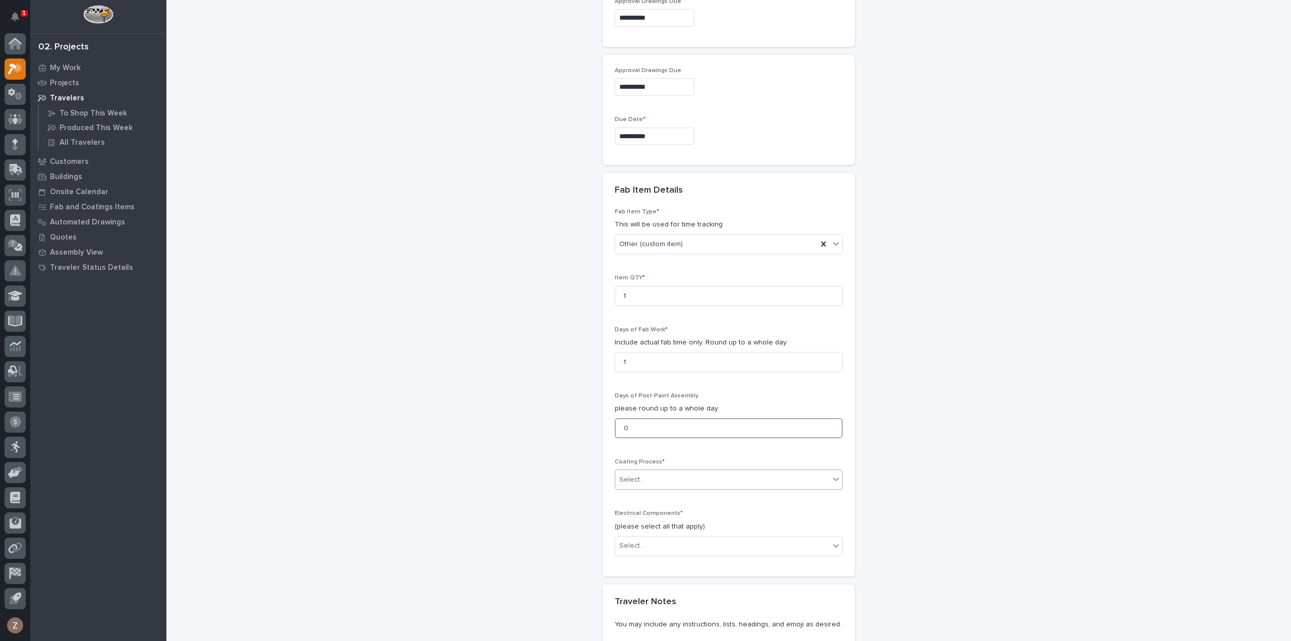
type input "0"
click at [664, 474] on div "Select..." at bounding box center [722, 479] width 214 height 17
click at [668, 515] on div "In-House Paint/Powder" at bounding box center [724, 512] width 227 height 18
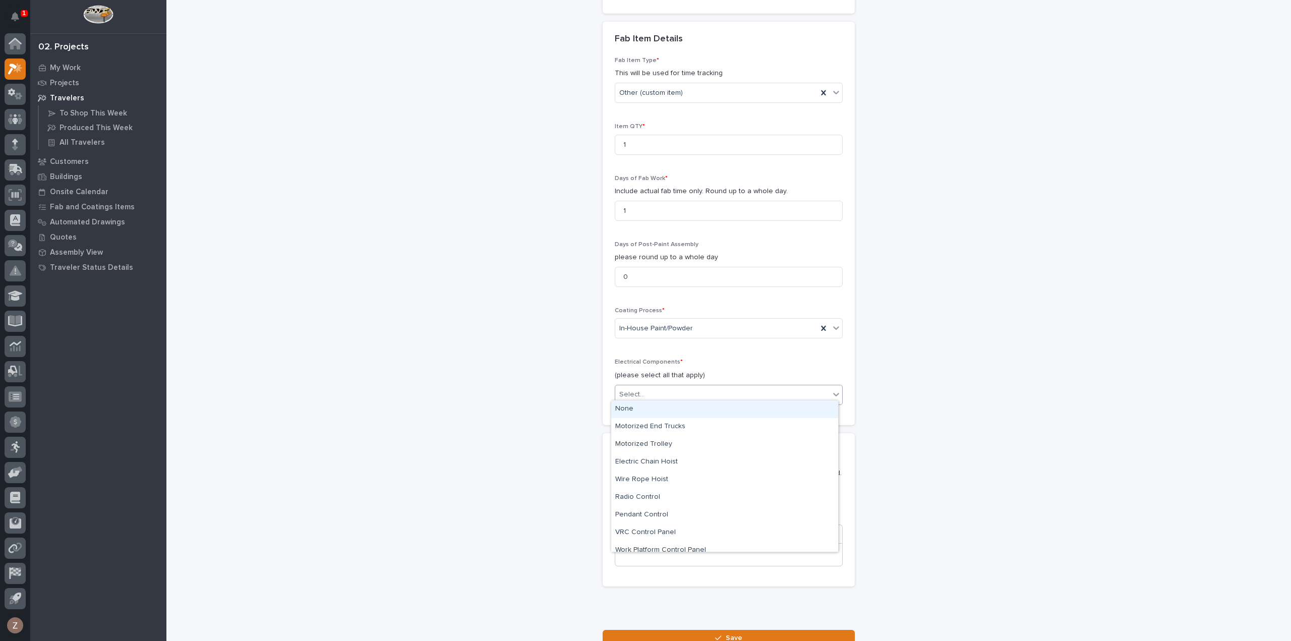
click at [652, 392] on div "Select..." at bounding box center [722, 394] width 214 height 17
click at [628, 400] on div "None" at bounding box center [724, 409] width 227 height 18
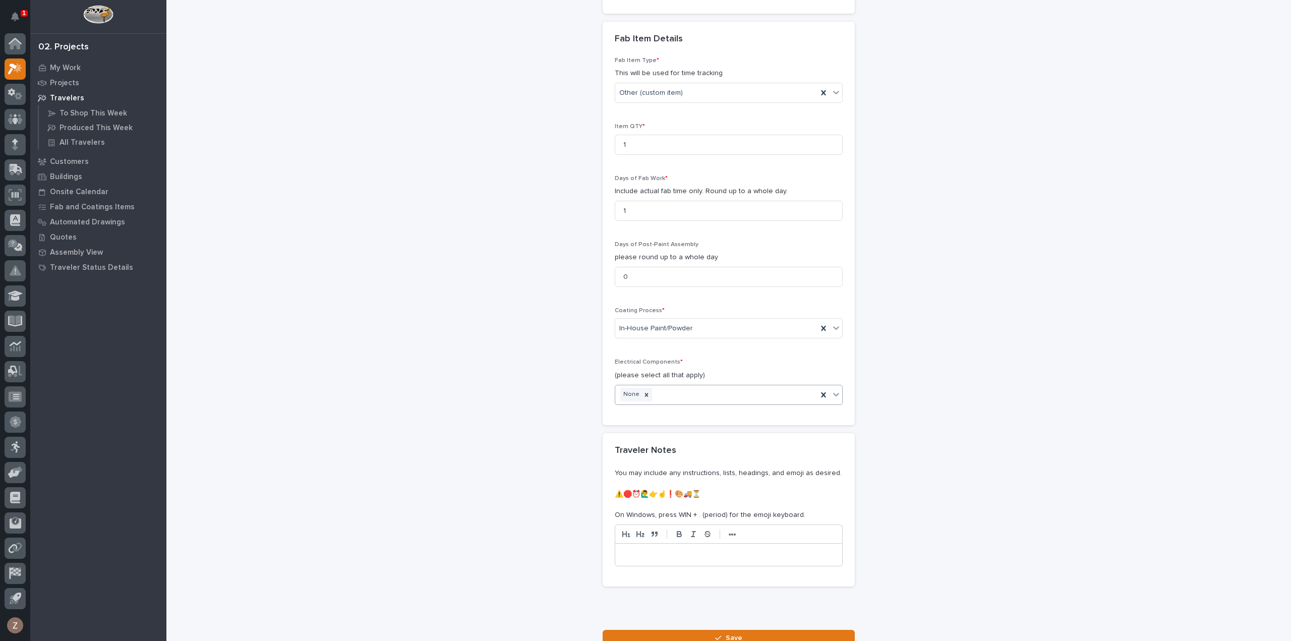
scroll to position [1049, 0]
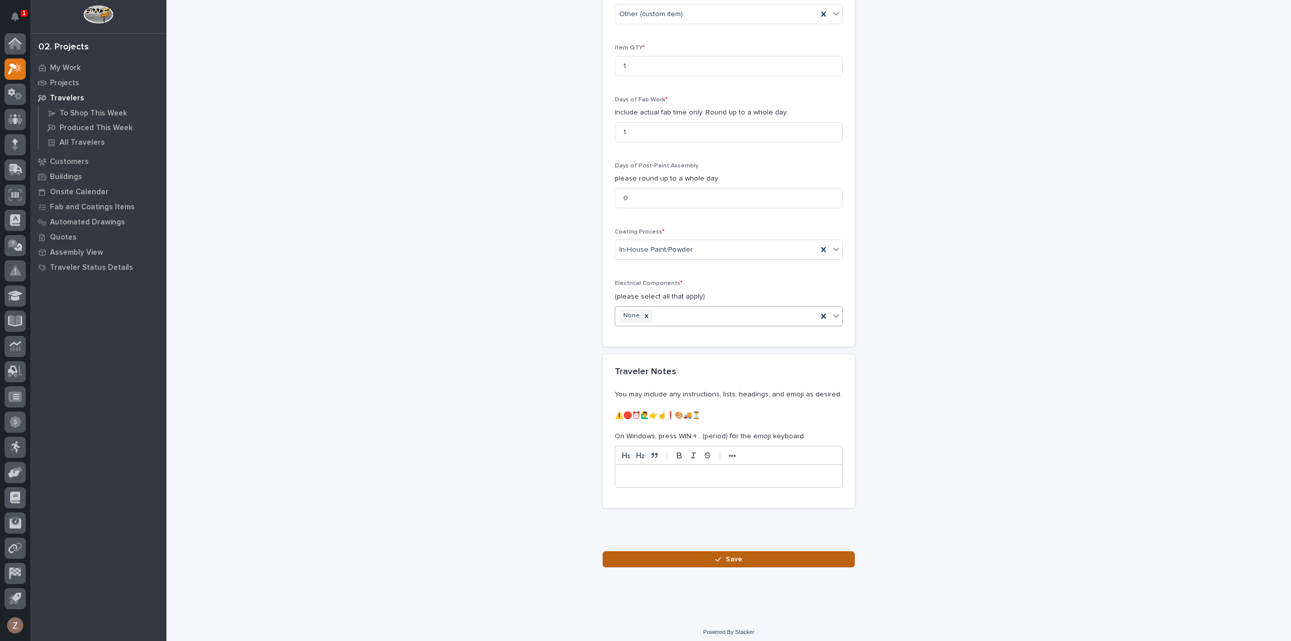
click at [737, 555] on span "Save" at bounding box center [734, 559] width 17 height 9
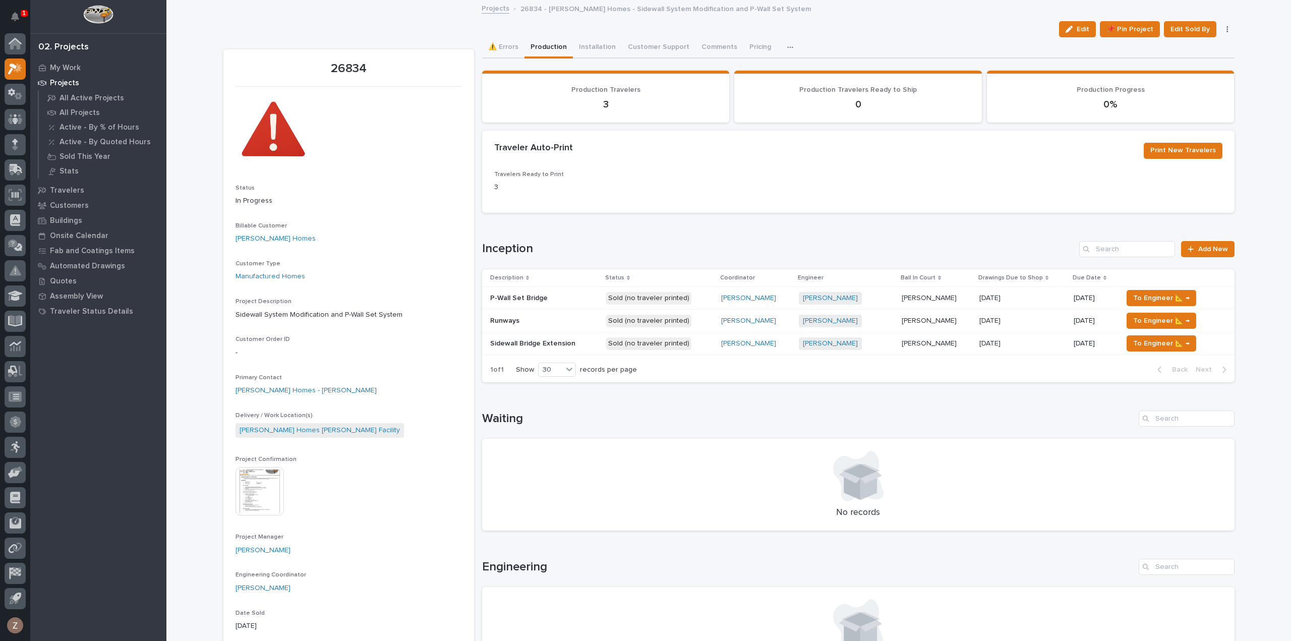
click at [719, 295] on td "Spenser Yoder" at bounding box center [756, 298] width 78 height 23
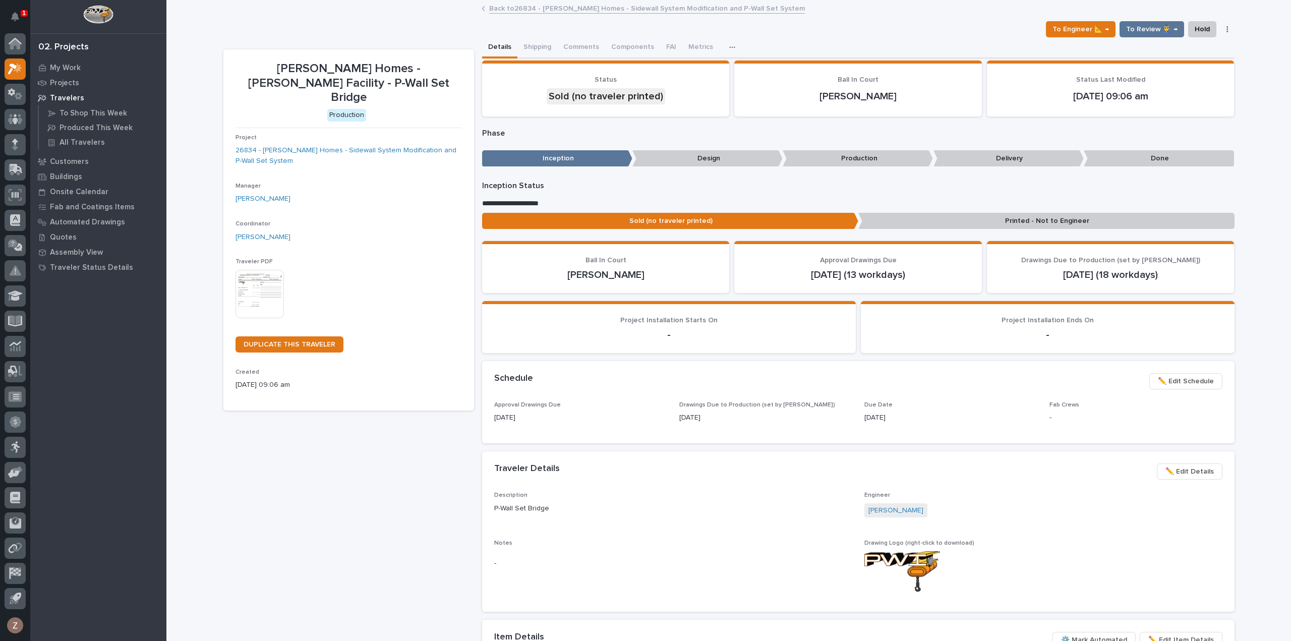
click at [253, 275] on img at bounding box center [259, 294] width 48 height 48
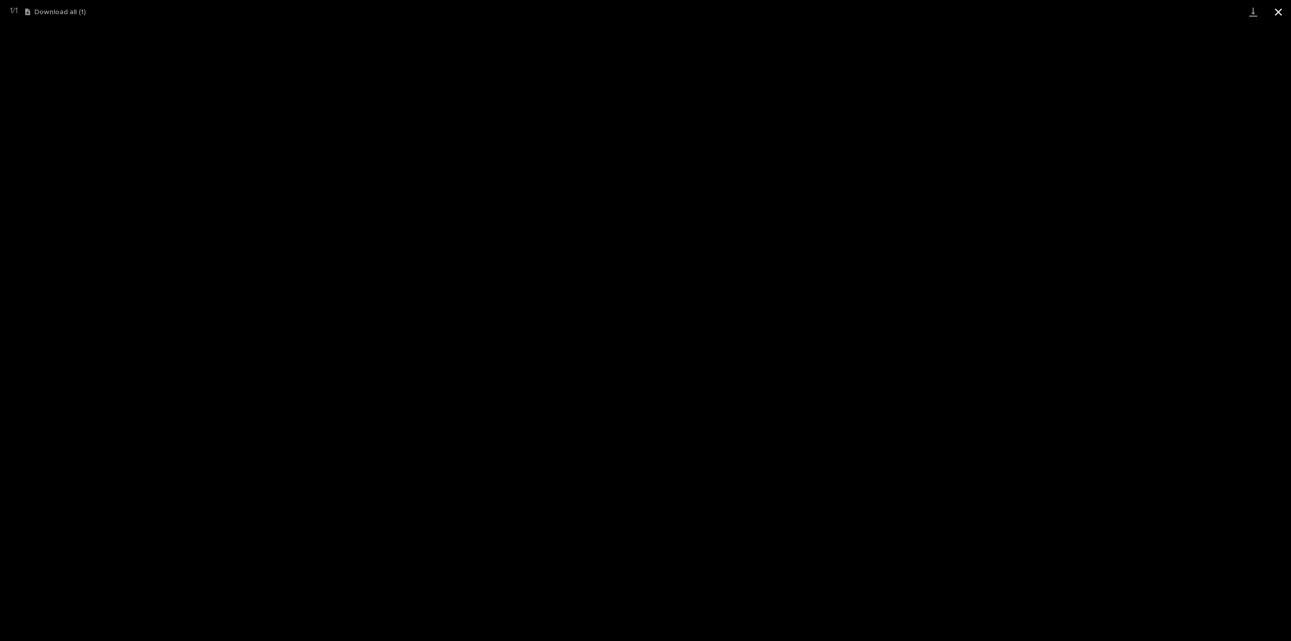
click at [1283, 14] on button "Close gallery" at bounding box center [1278, 12] width 25 height 24
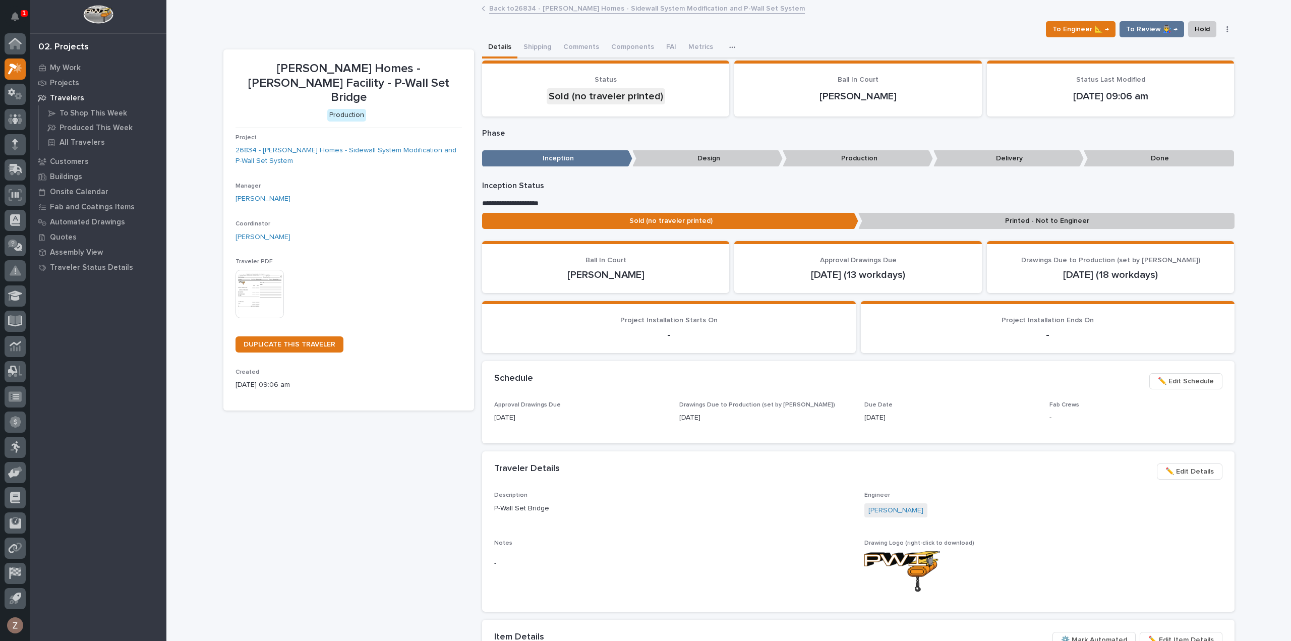
click at [608, 1] on div "Clayton Homes - Conway Facility - P-Wall Set Bridge To Engineer 📐 → To Review 👨…" at bounding box center [728, 458] width 1011 height 914
click at [608, 6] on link "Back to 26834 - Clayton Homes - Sidewall System Modification and P-Wall Set Sys…" at bounding box center [647, 8] width 316 height 12
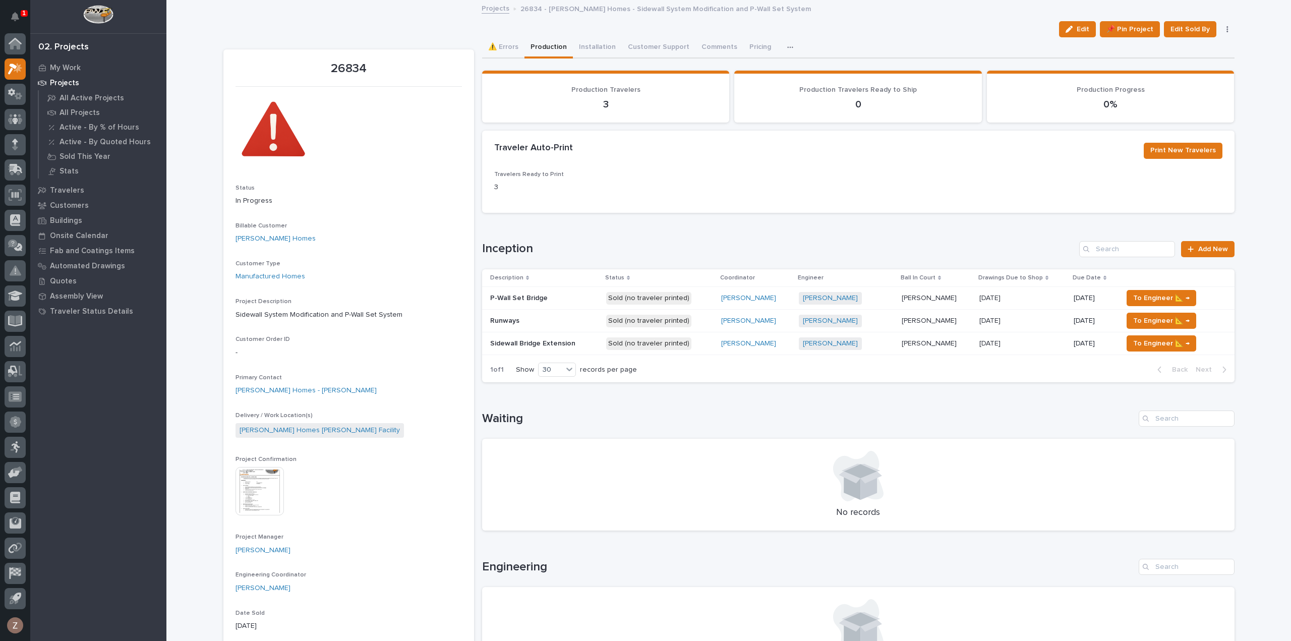
click at [711, 321] on p "Sold (no traveler printed)" at bounding box center [659, 321] width 107 height 13
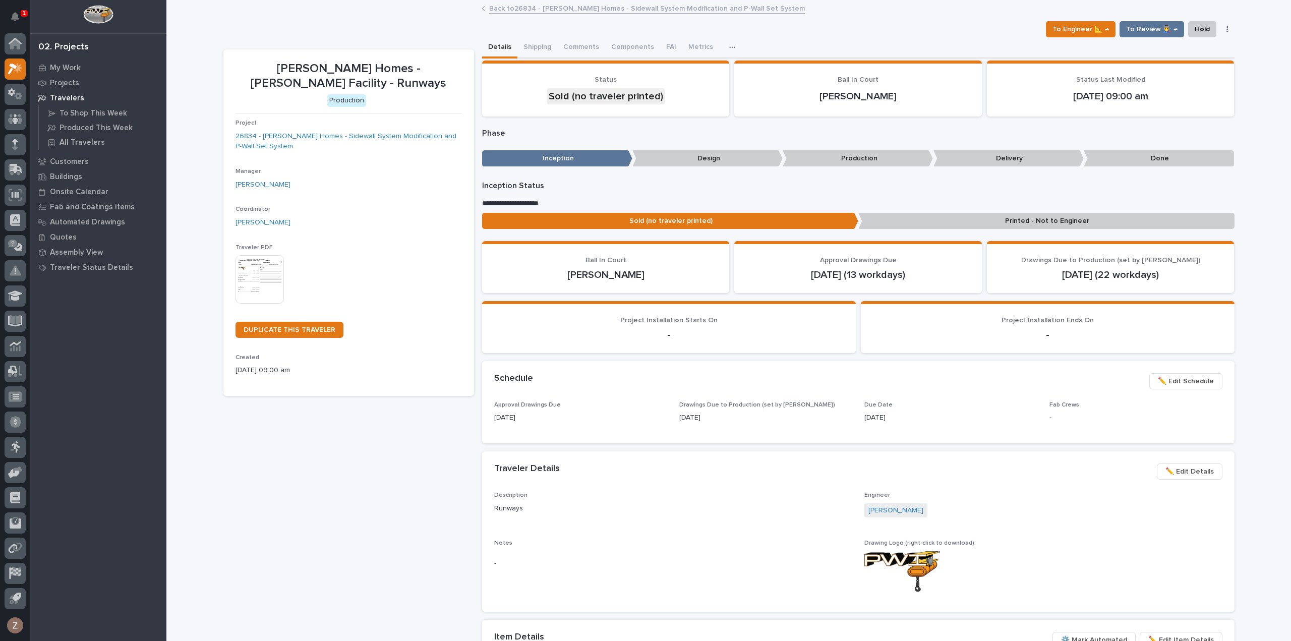
click at [265, 283] on img at bounding box center [259, 279] width 48 height 48
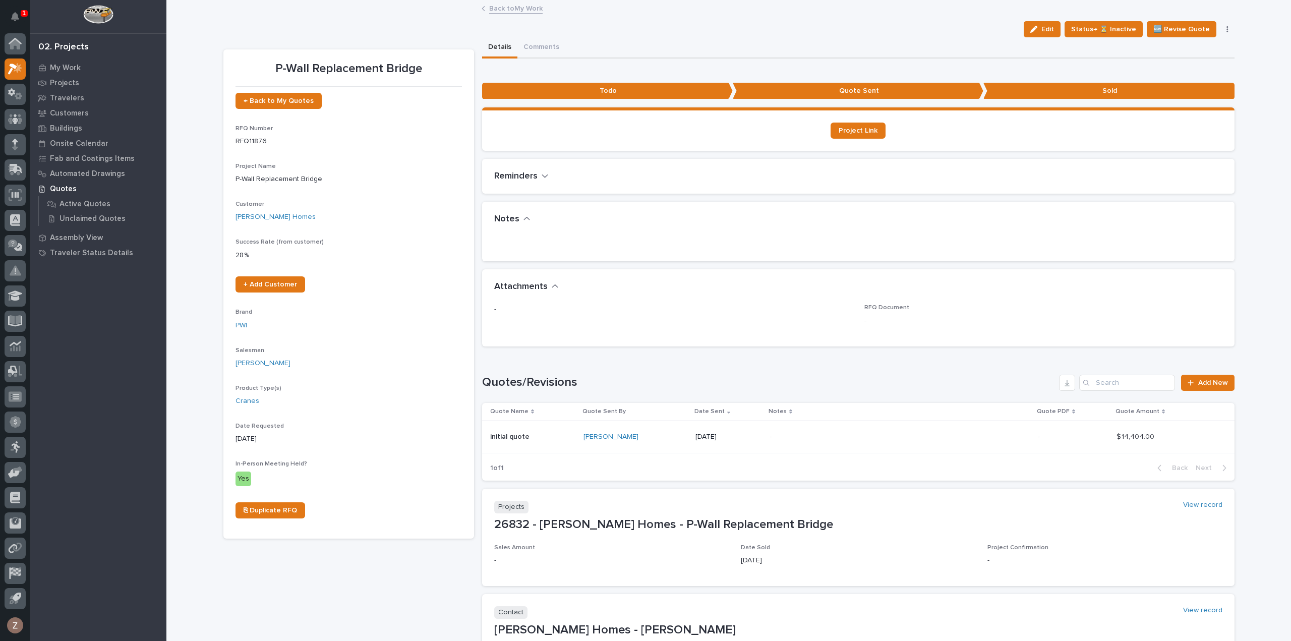
click at [509, 10] on link "Back to My Work" at bounding box center [515, 8] width 53 height 12
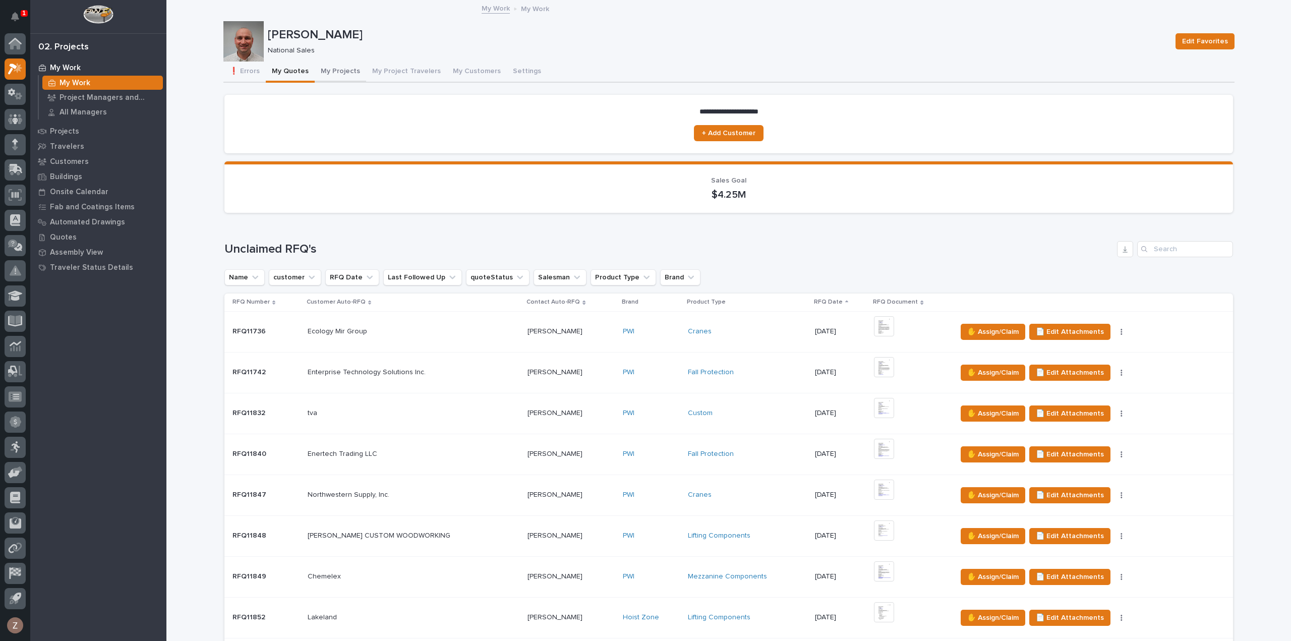
click at [332, 73] on button "My Projects" at bounding box center [340, 72] width 51 height 21
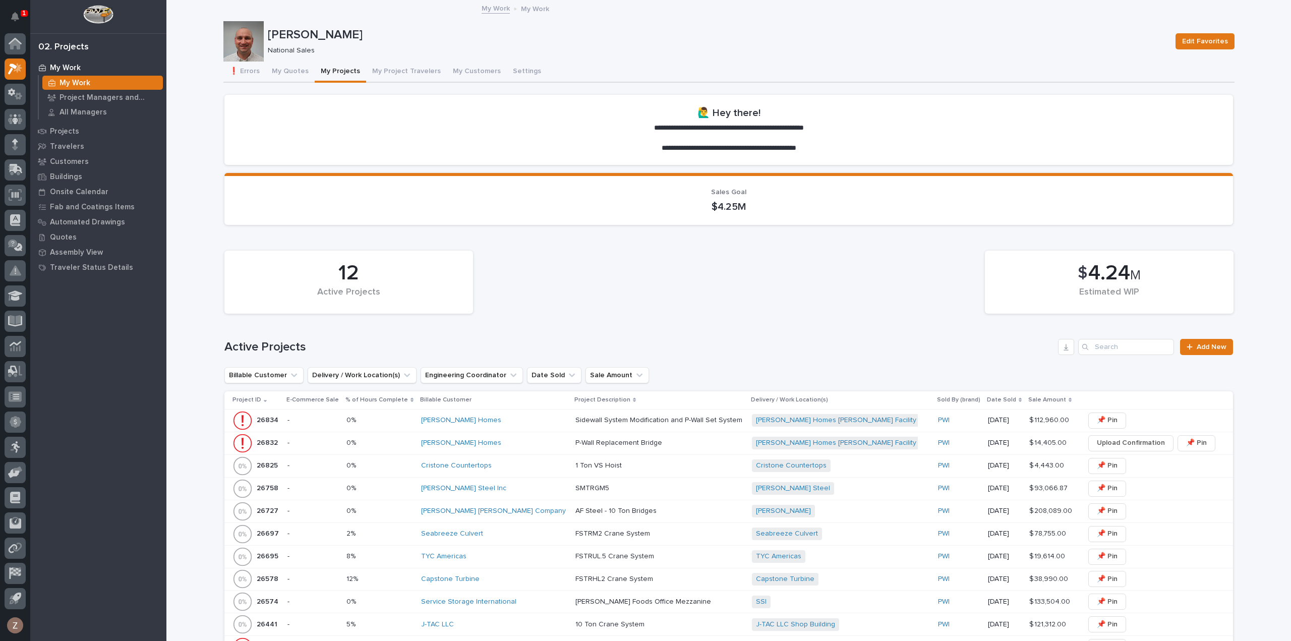
click at [711, 418] on p at bounding box center [659, 420] width 168 height 9
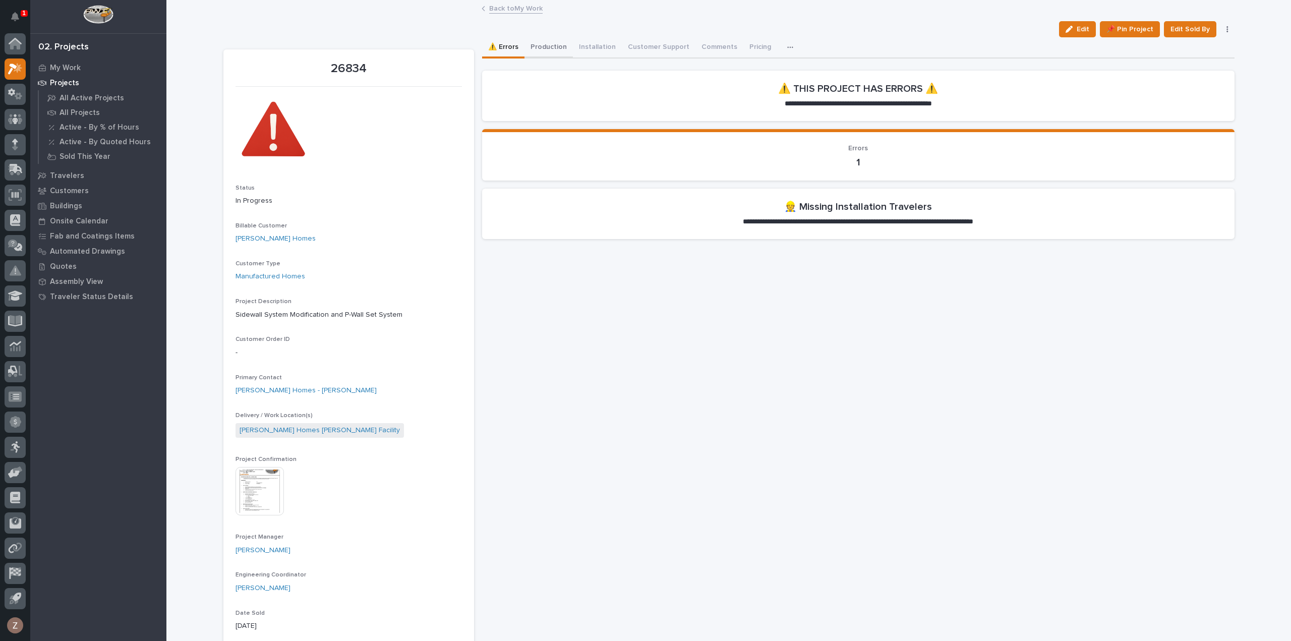
click at [549, 47] on button "Production" at bounding box center [548, 47] width 48 height 21
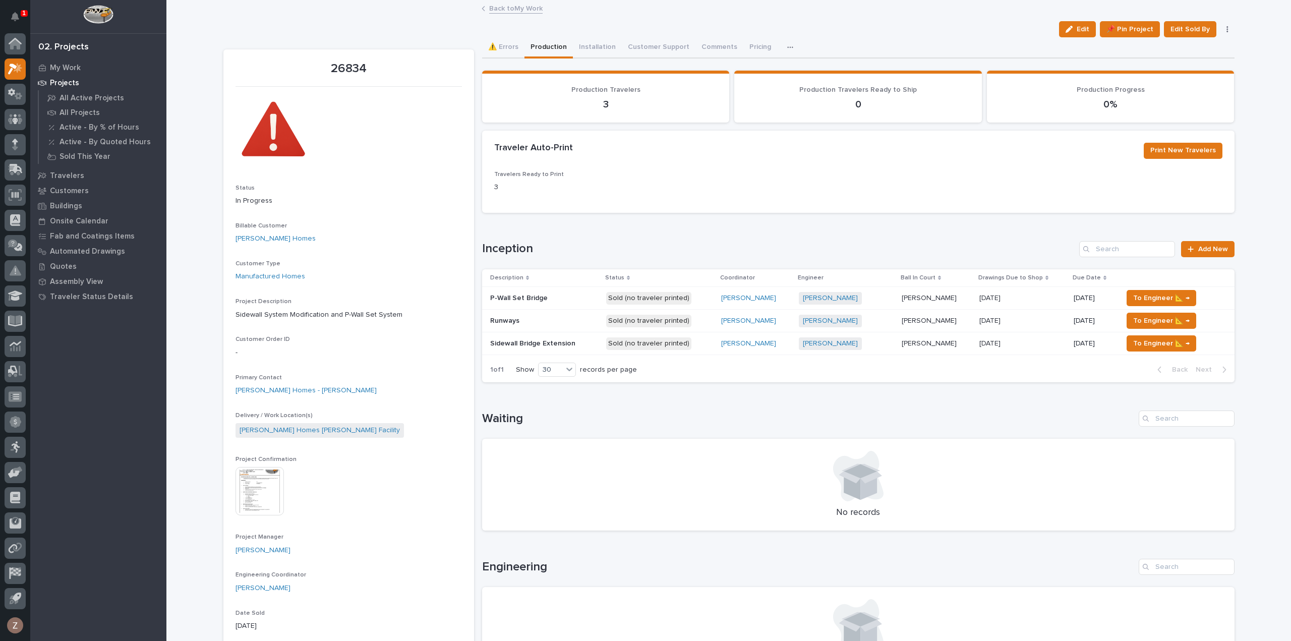
scroll to position [252, 0]
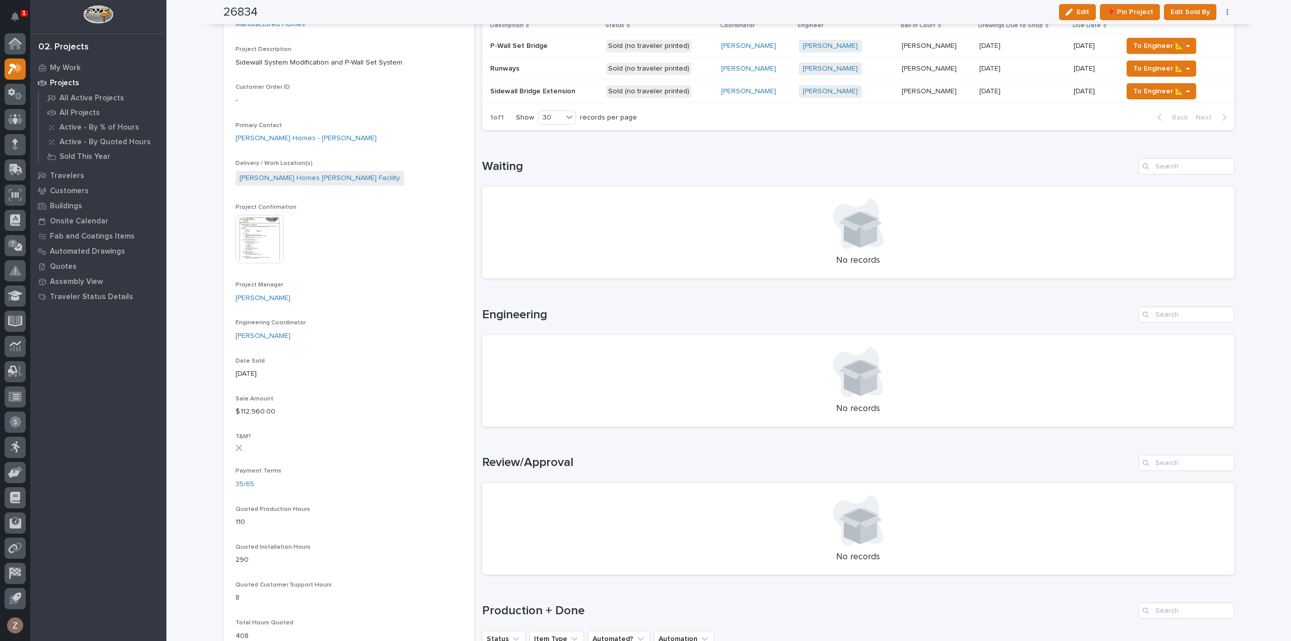
click at [697, 94] on p "Sold (no traveler printed)" at bounding box center [659, 91] width 107 height 13
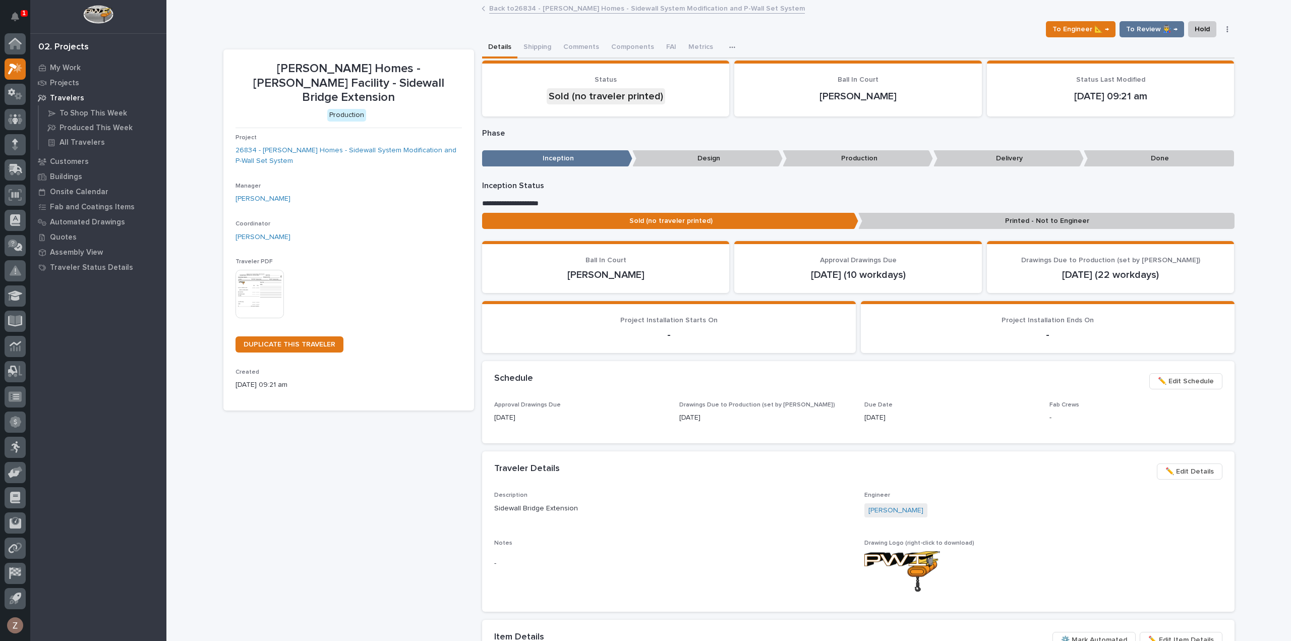
click at [262, 282] on img at bounding box center [259, 294] width 48 height 48
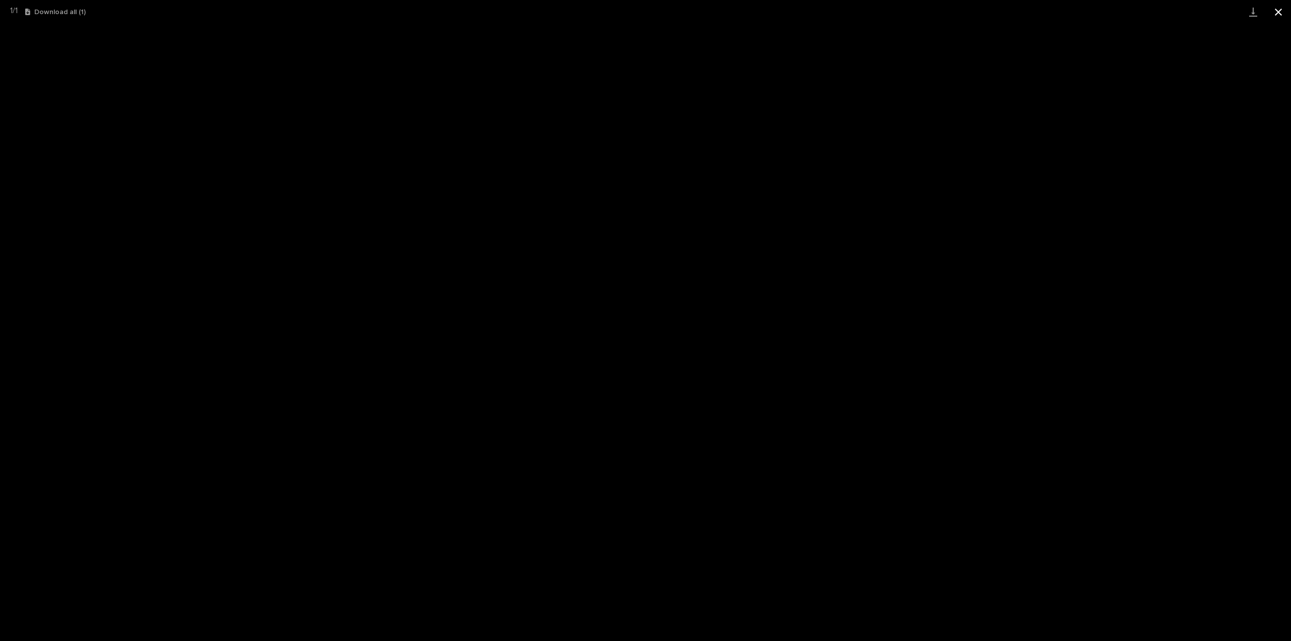
click at [1277, 13] on button "Close gallery" at bounding box center [1278, 12] width 25 height 24
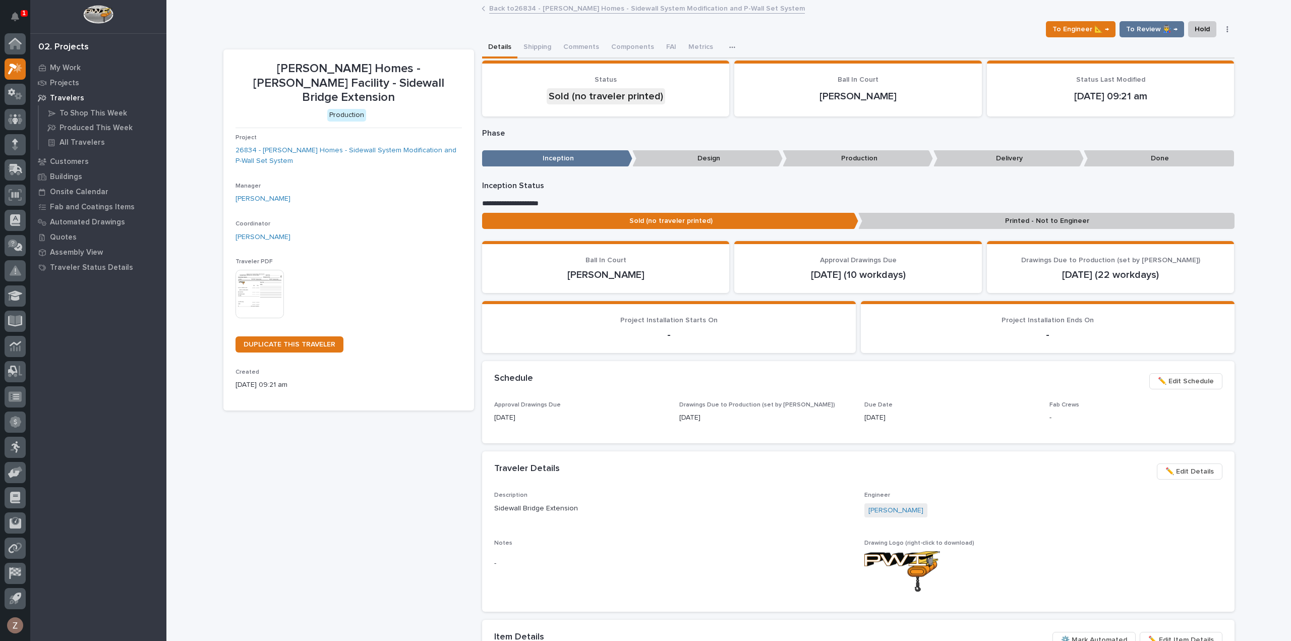
click at [597, 9] on link "Back to 26834 - Clayton Homes - Sidewall System Modification and P-Wall Set Sys…" at bounding box center [647, 8] width 316 height 12
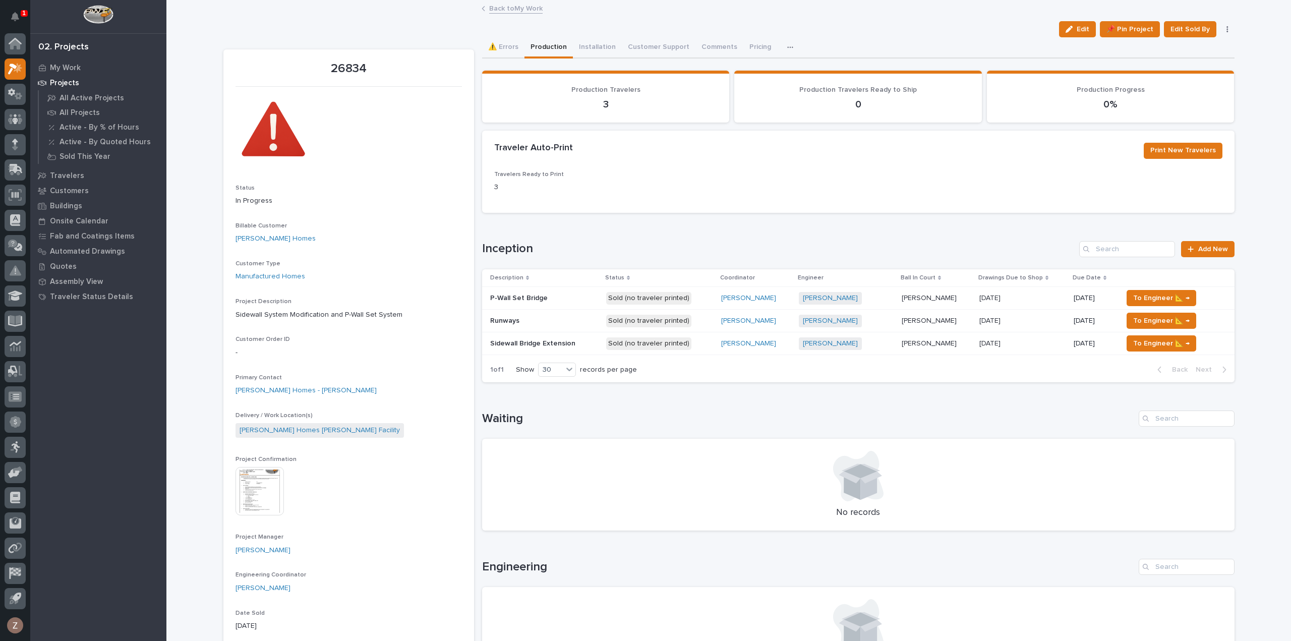
click at [507, 9] on link "Back to My Work" at bounding box center [515, 8] width 53 height 12
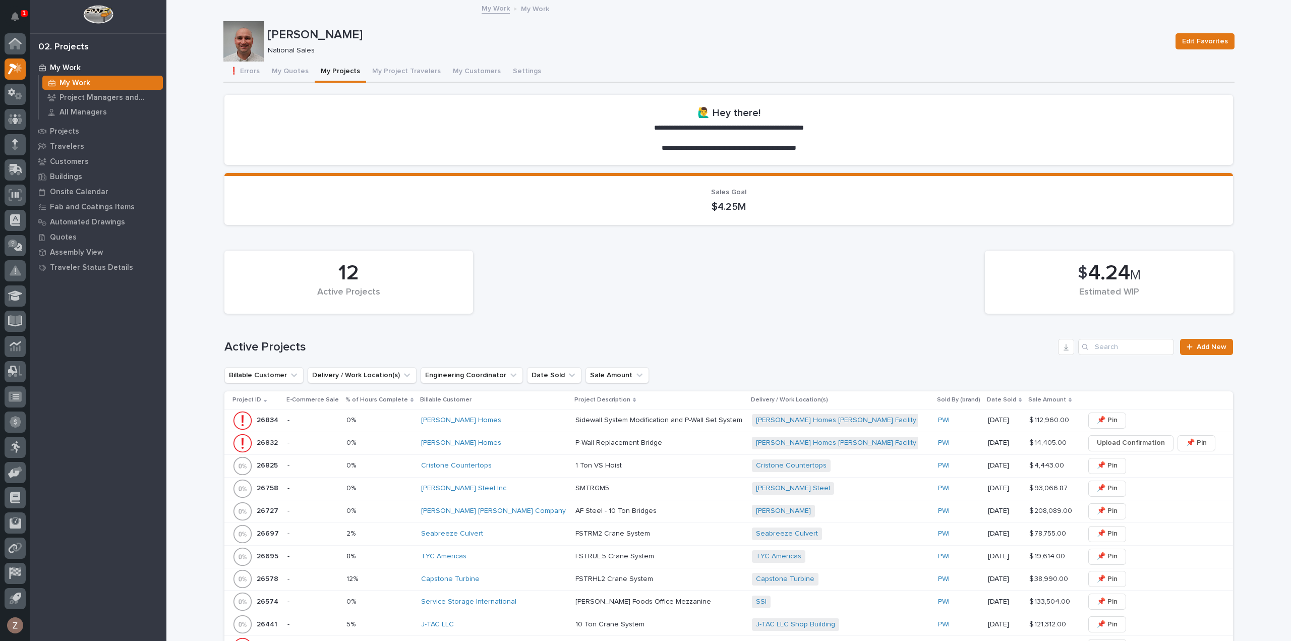
click at [505, 441] on div "[PERSON_NAME] Homes" at bounding box center [494, 443] width 146 height 9
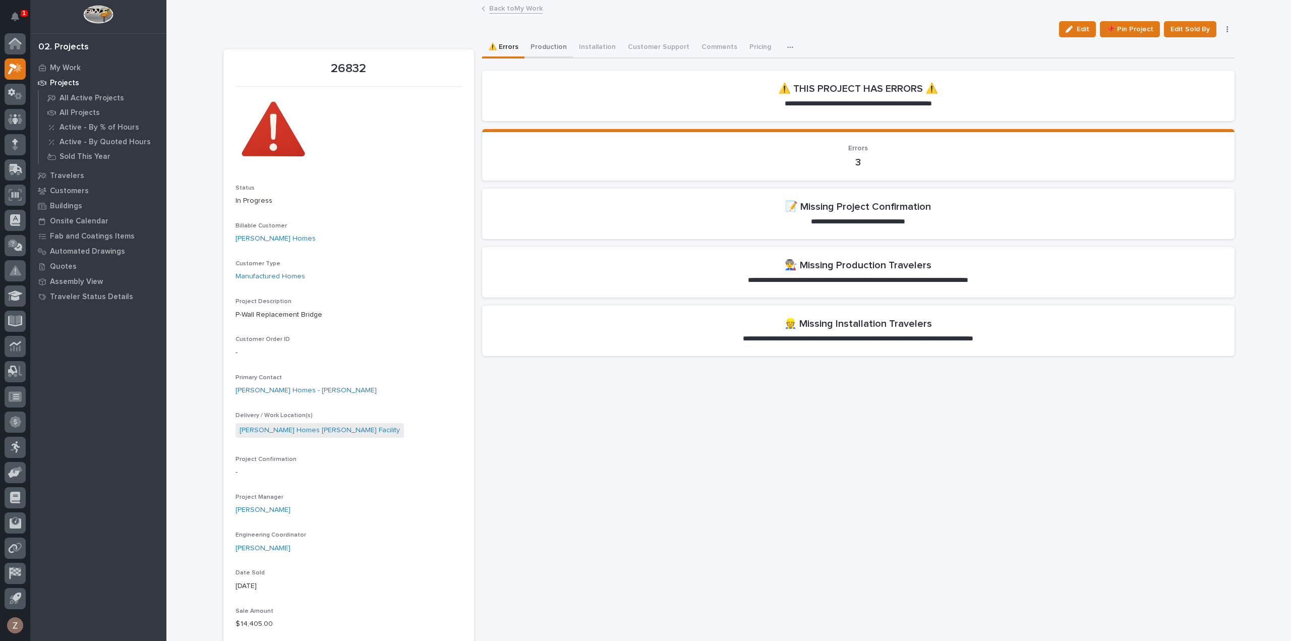
click at [549, 39] on button "Production" at bounding box center [548, 47] width 48 height 21
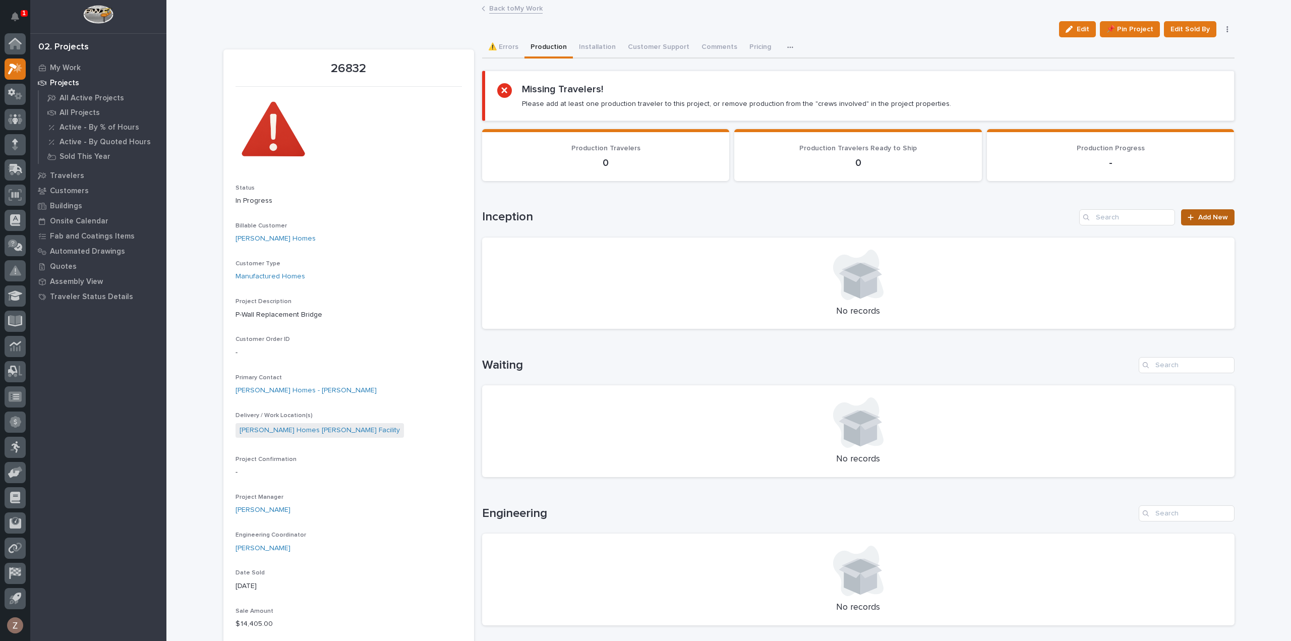
click at [1215, 216] on span "Add New" at bounding box center [1213, 217] width 30 height 7
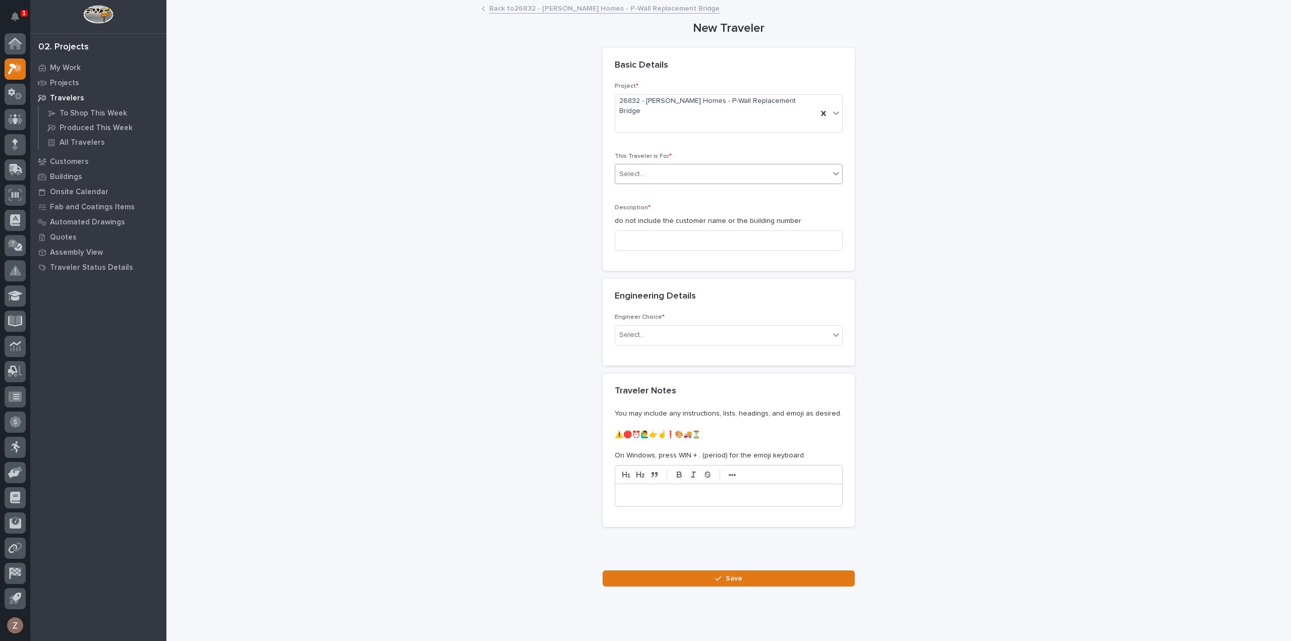
click at [650, 166] on div "Select..." at bounding box center [722, 174] width 214 height 17
click at [641, 172] on span "Production" at bounding box center [634, 173] width 39 height 11
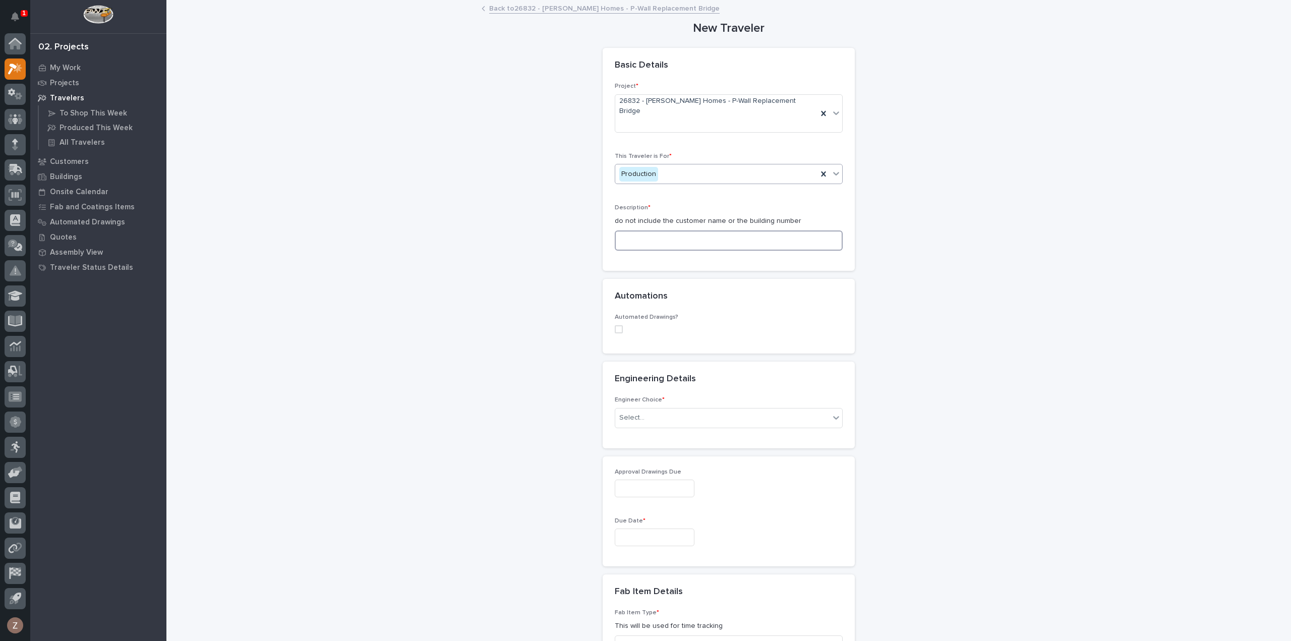
click at [675, 230] on input at bounding box center [729, 240] width 228 height 20
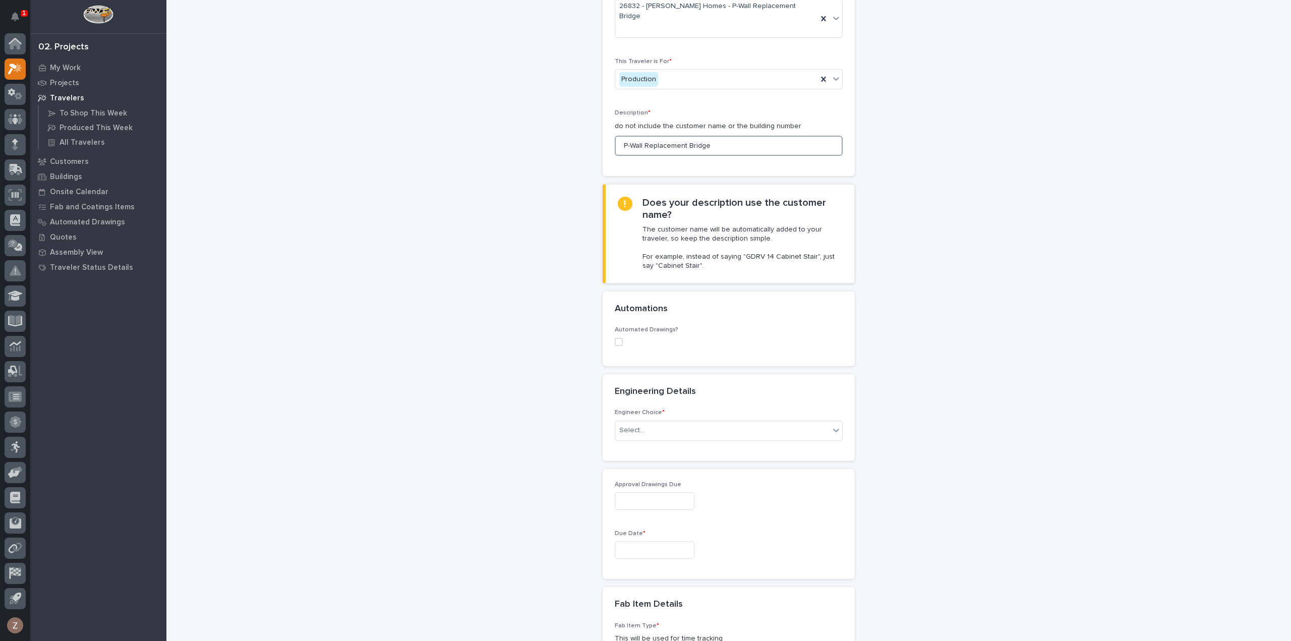
scroll to position [151, 0]
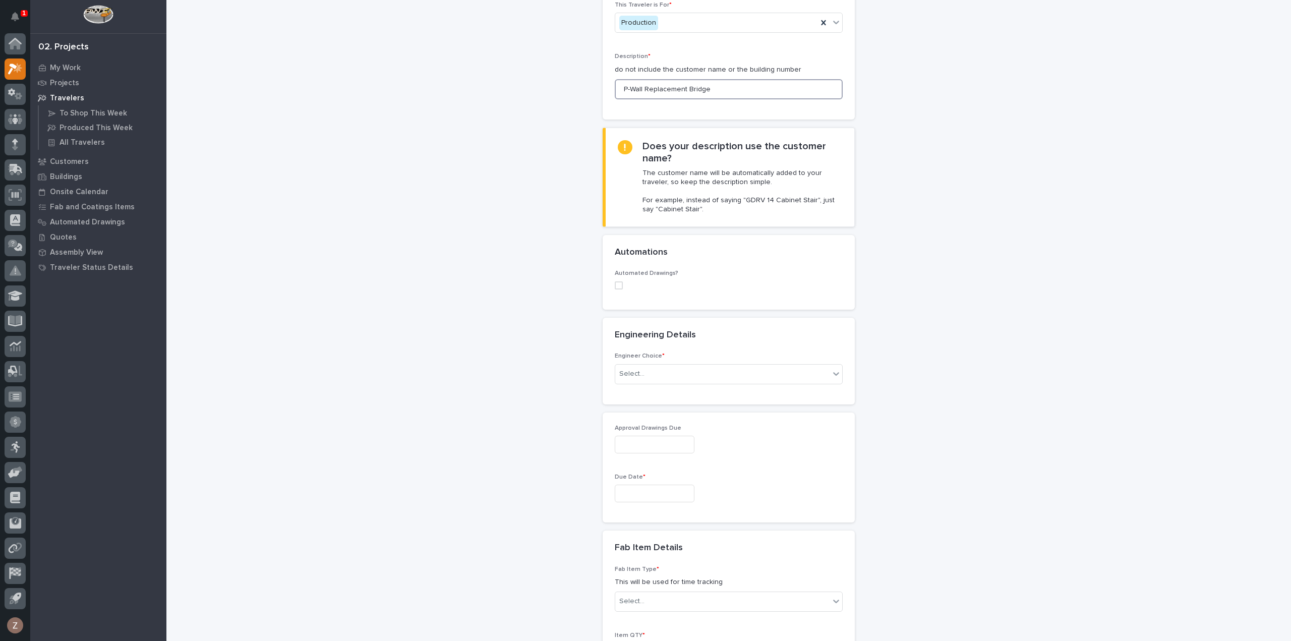
click at [615, 281] on span at bounding box center [619, 285] width 8 height 8
type input "P-Wall Replacement Bridge"
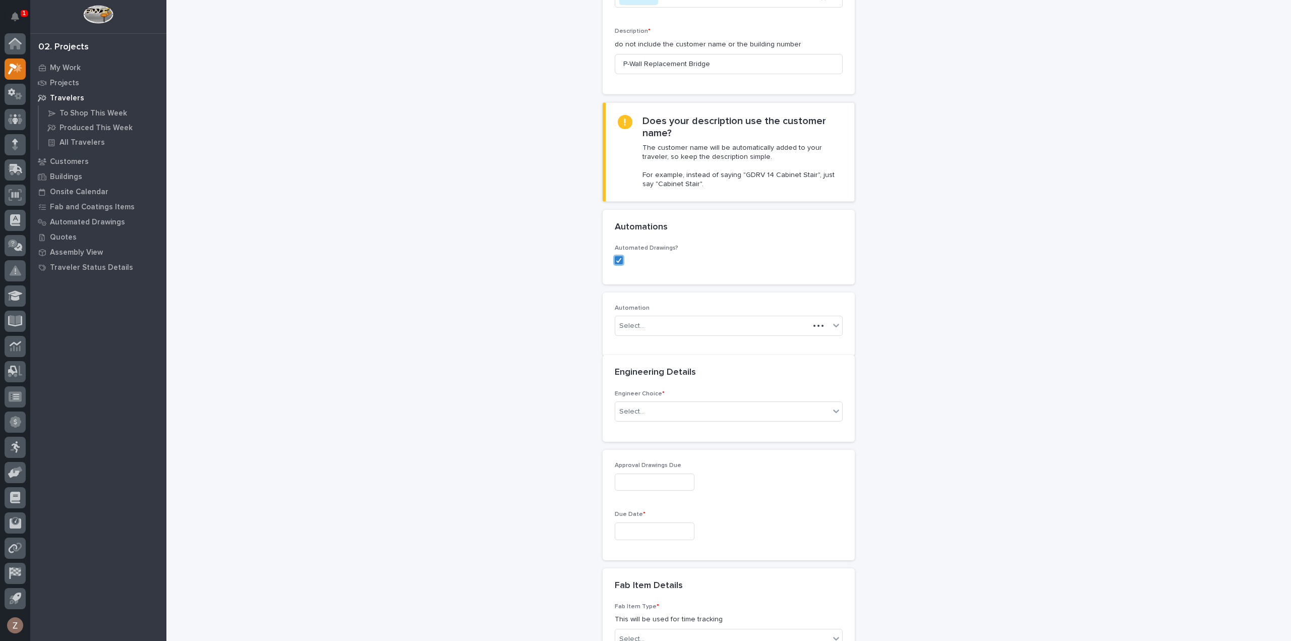
scroll to position [187, 0]
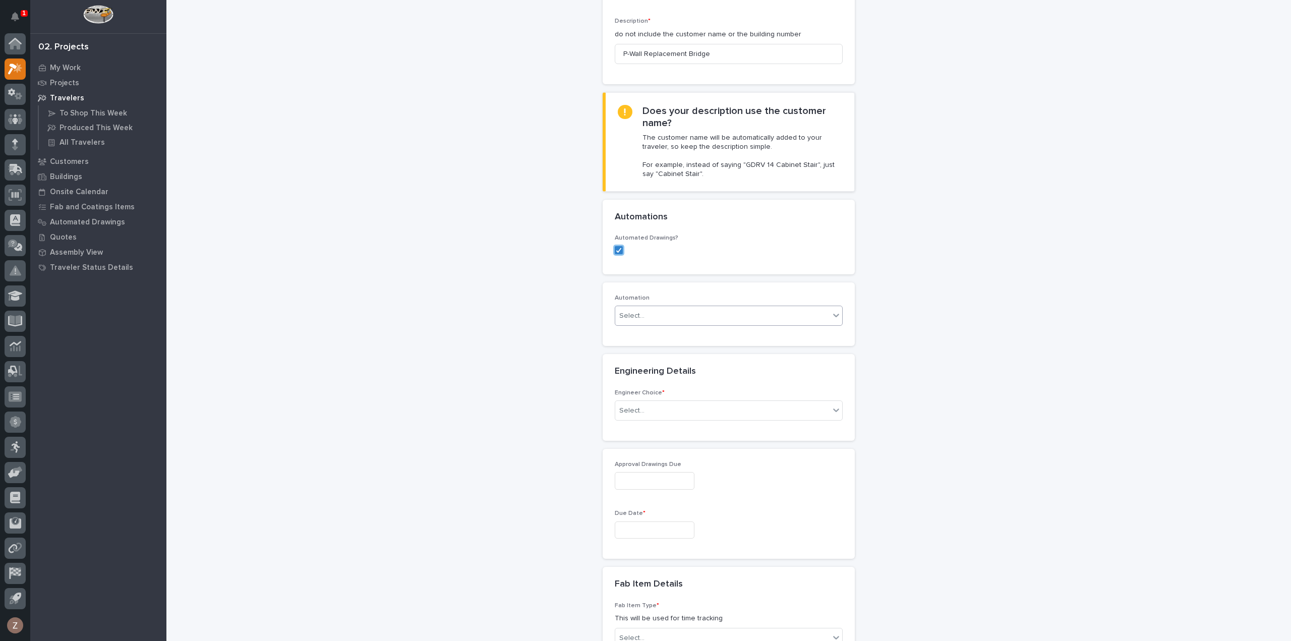
click at [670, 308] on div "Select..." at bounding box center [722, 316] width 214 height 17
click at [673, 308] on div "Select..." at bounding box center [722, 316] width 214 height 17
click at [663, 308] on div "Select..." at bounding box center [722, 316] width 214 height 17
type input "*********"
click at [681, 308] on div "ub #40372" at bounding box center [722, 316] width 214 height 17
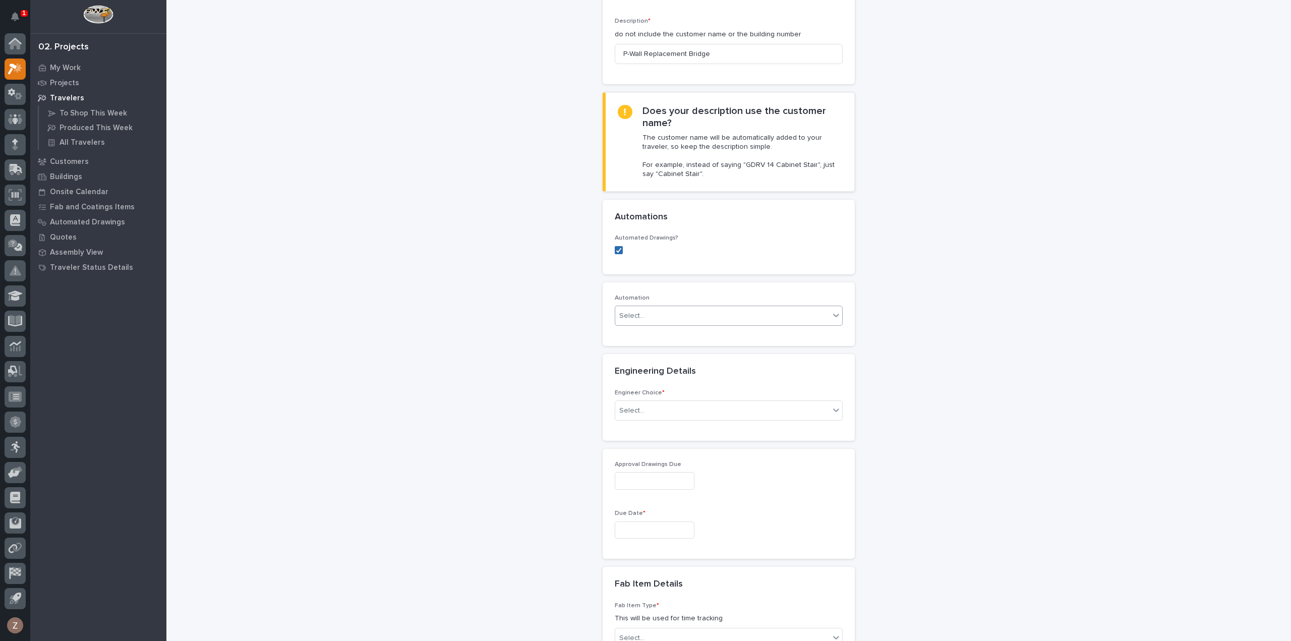
click at [616, 248] on icon at bounding box center [619, 250] width 6 height 5
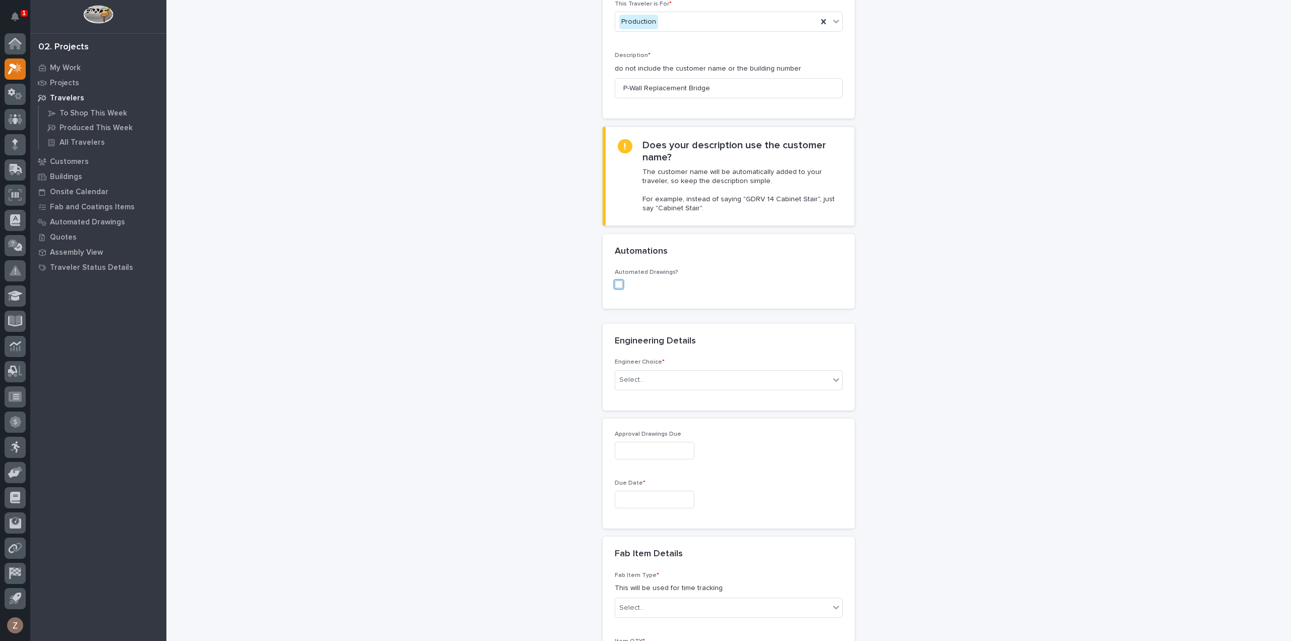
scroll to position [151, 0]
click at [660, 366] on div "Select..." at bounding box center [722, 374] width 214 height 17
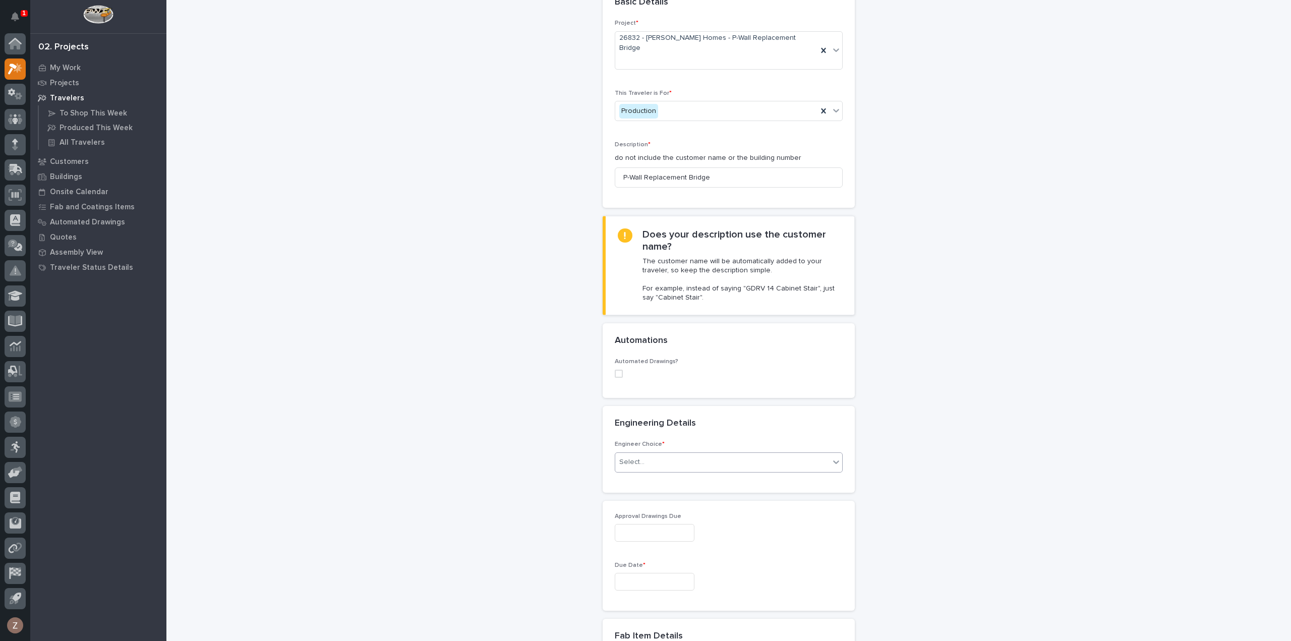
scroll to position [0, 0]
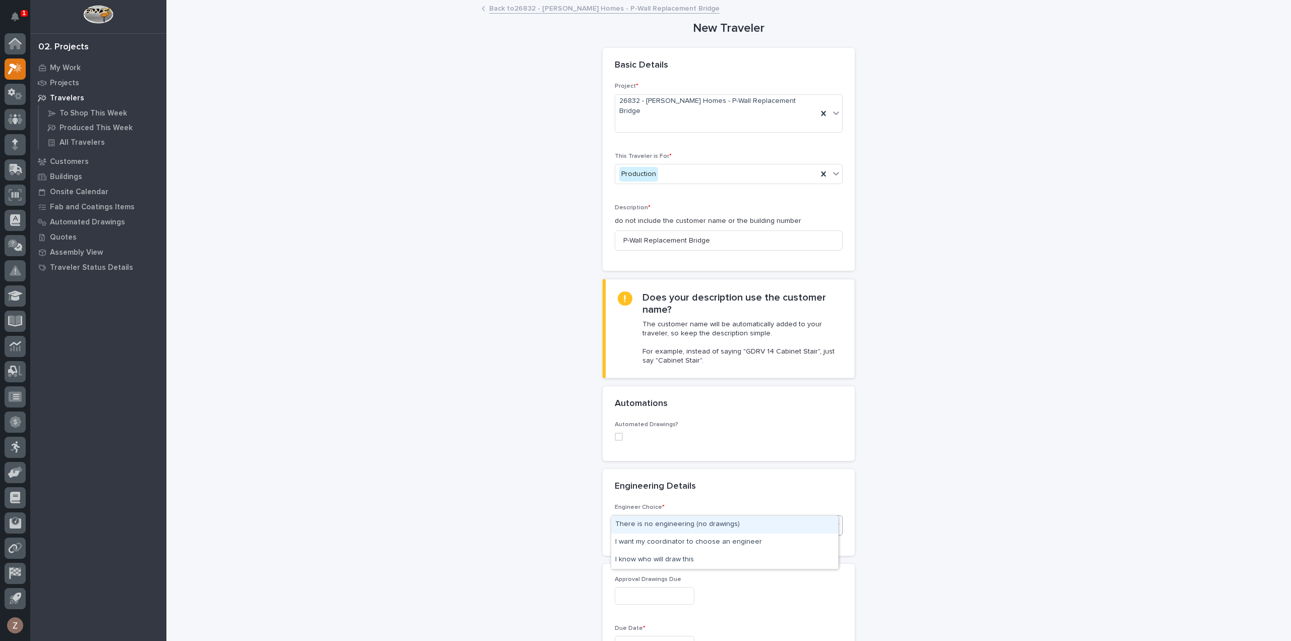
click at [696, 517] on div "Select..." at bounding box center [722, 525] width 214 height 17
click at [618, 433] on span at bounding box center [619, 437] width 8 height 8
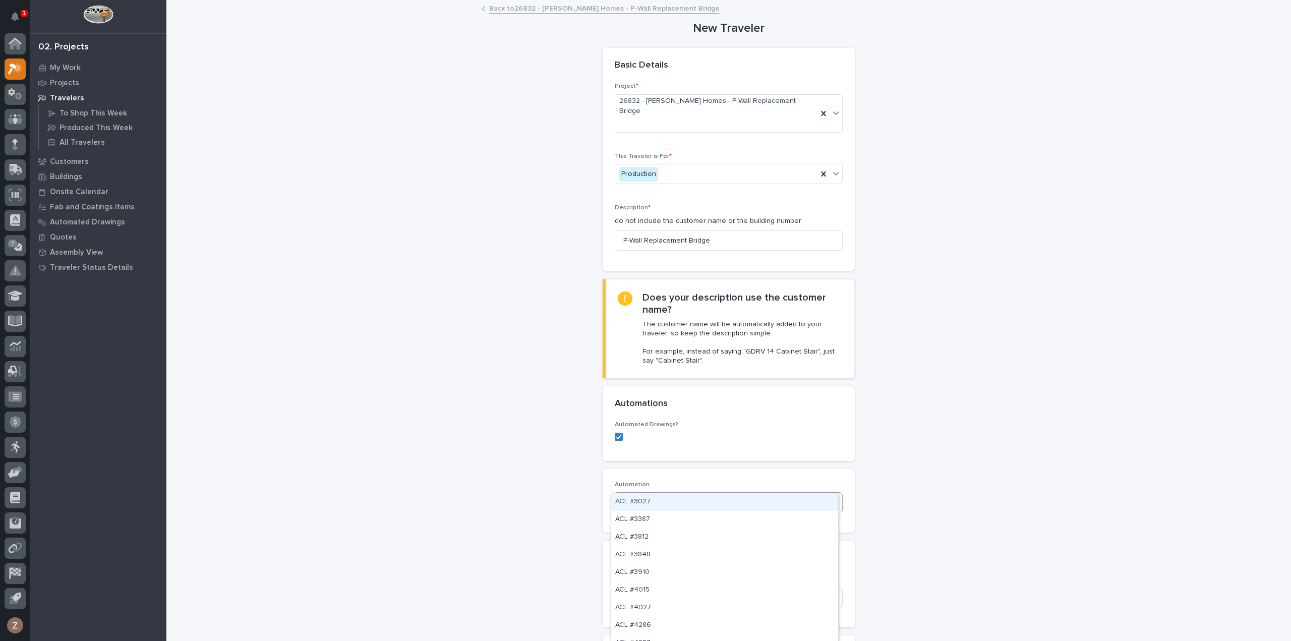
click at [677, 494] on div "Select..." at bounding box center [722, 502] width 214 height 17
type input "*********"
click at [704, 498] on div "UB #40773" at bounding box center [724, 502] width 227 height 18
click at [648, 589] on div "Select..." at bounding box center [722, 597] width 214 height 17
click at [660, 629] on div "I know who will draw this" at bounding box center [724, 632] width 227 height 18
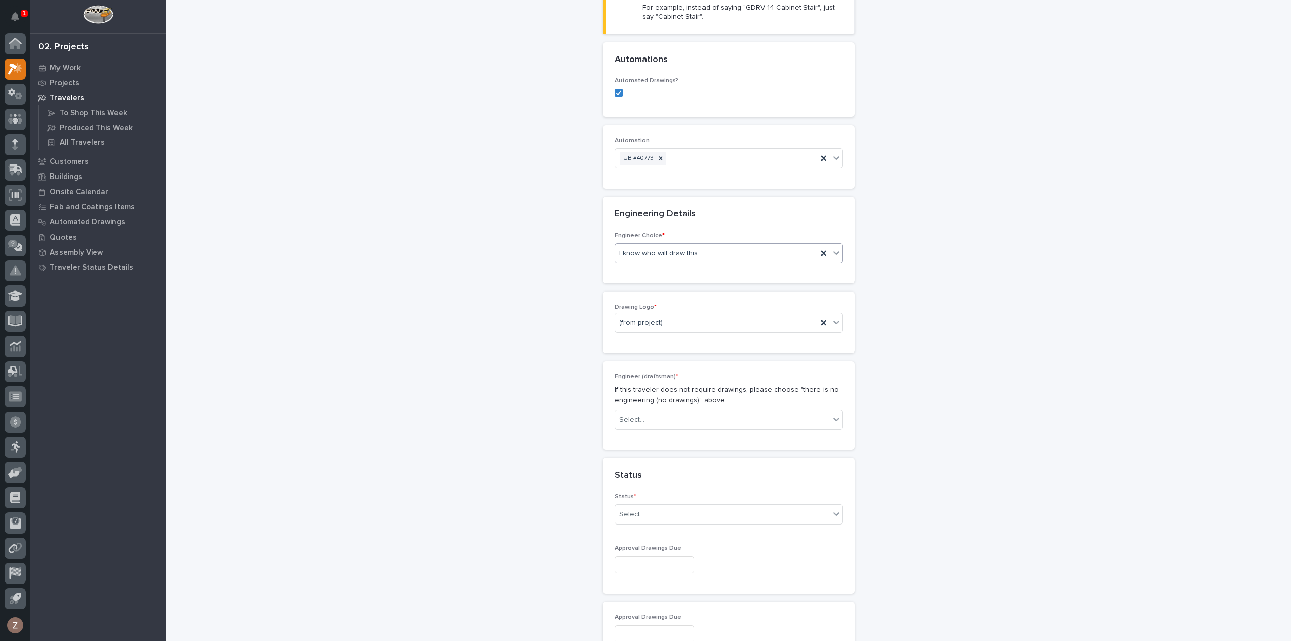
scroll to position [357, 0]
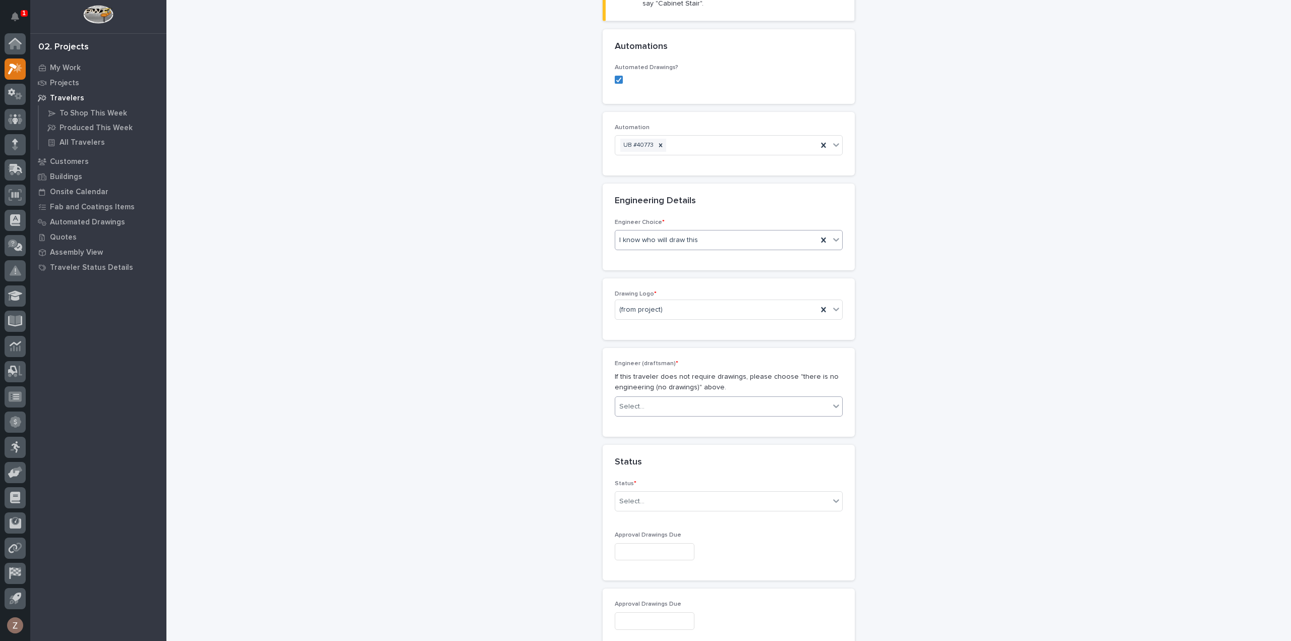
click at [648, 398] on div "Select..." at bounding box center [722, 406] width 214 height 17
type input "**"
click at [660, 493] on div "Select..." at bounding box center [722, 501] width 214 height 17
click at [660, 503] on div "Sold (no traveler printed)" at bounding box center [724, 500] width 227 height 18
click at [660, 543] on input "text" at bounding box center [655, 552] width 80 height 18
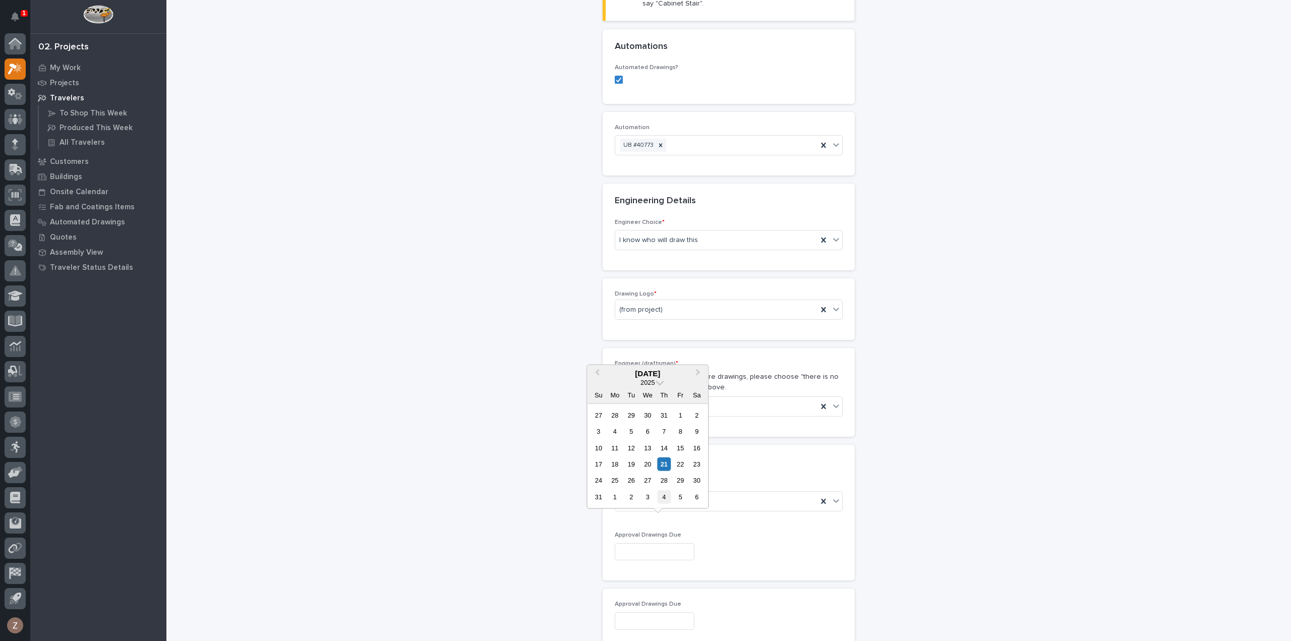
click at [664, 496] on div "4" at bounding box center [664, 497] width 14 height 14
type input "**********"
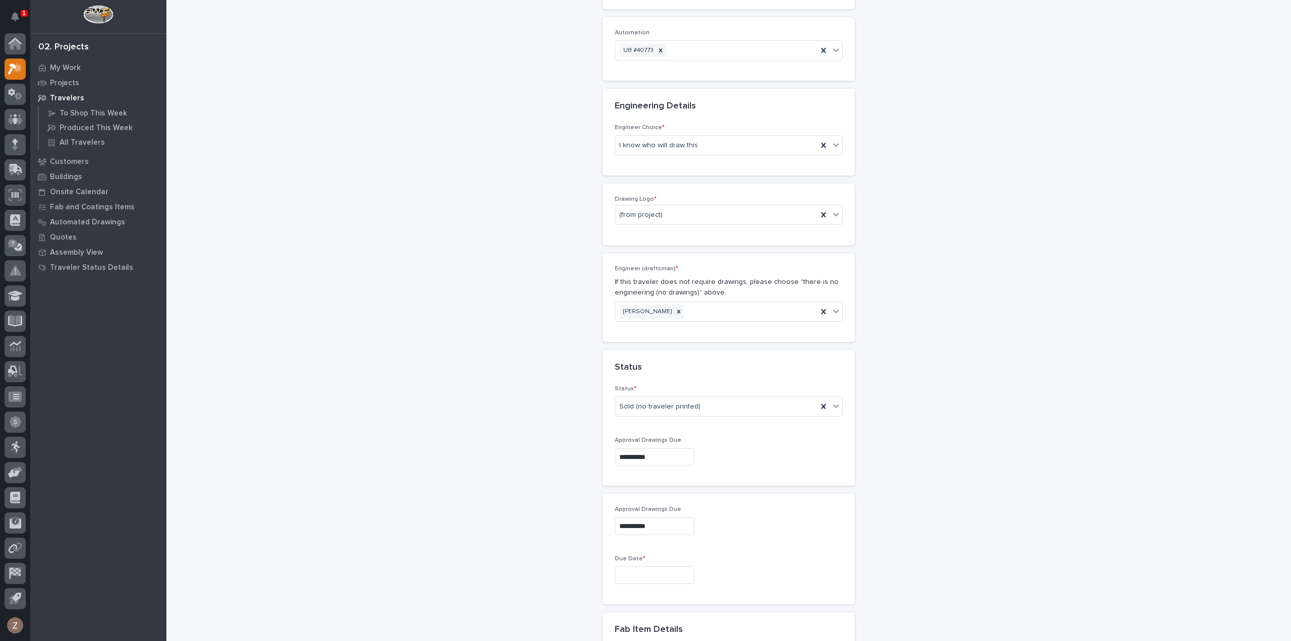
scroll to position [508, 0]
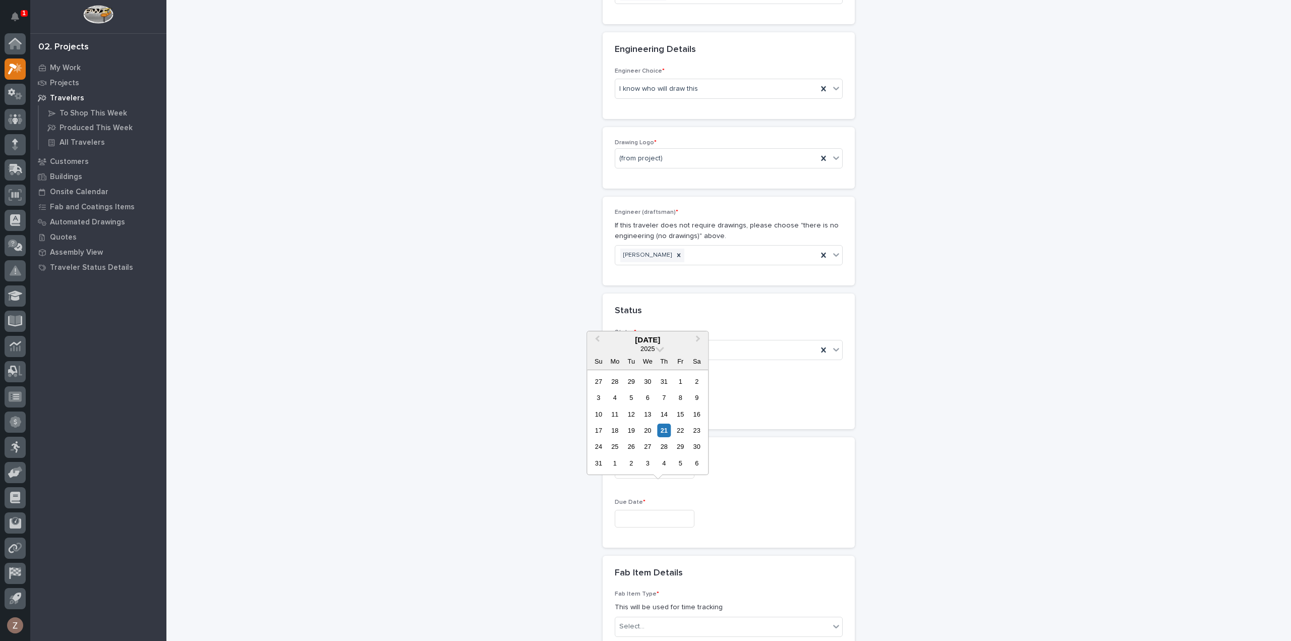
click at [644, 510] on input "text" at bounding box center [655, 519] width 80 height 18
click at [700, 340] on button "Next Month" at bounding box center [699, 340] width 16 height 16
click at [620, 464] on div "6" at bounding box center [615, 463] width 14 height 14
type input "**********"
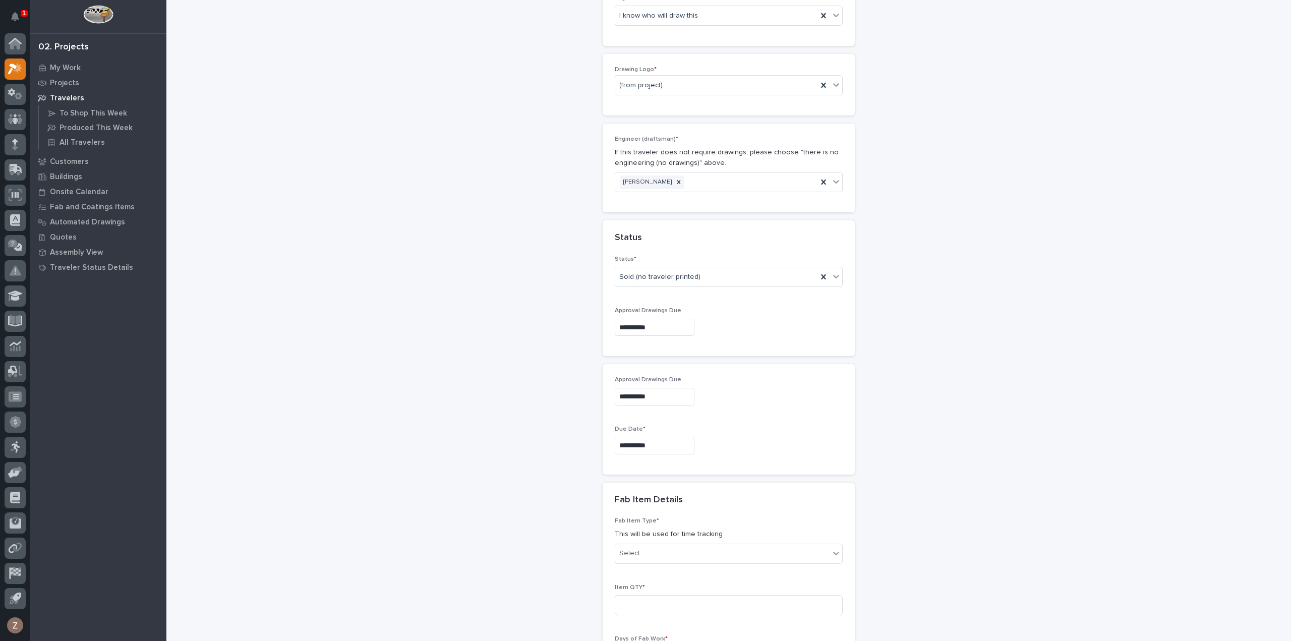
scroll to position [659, 0]
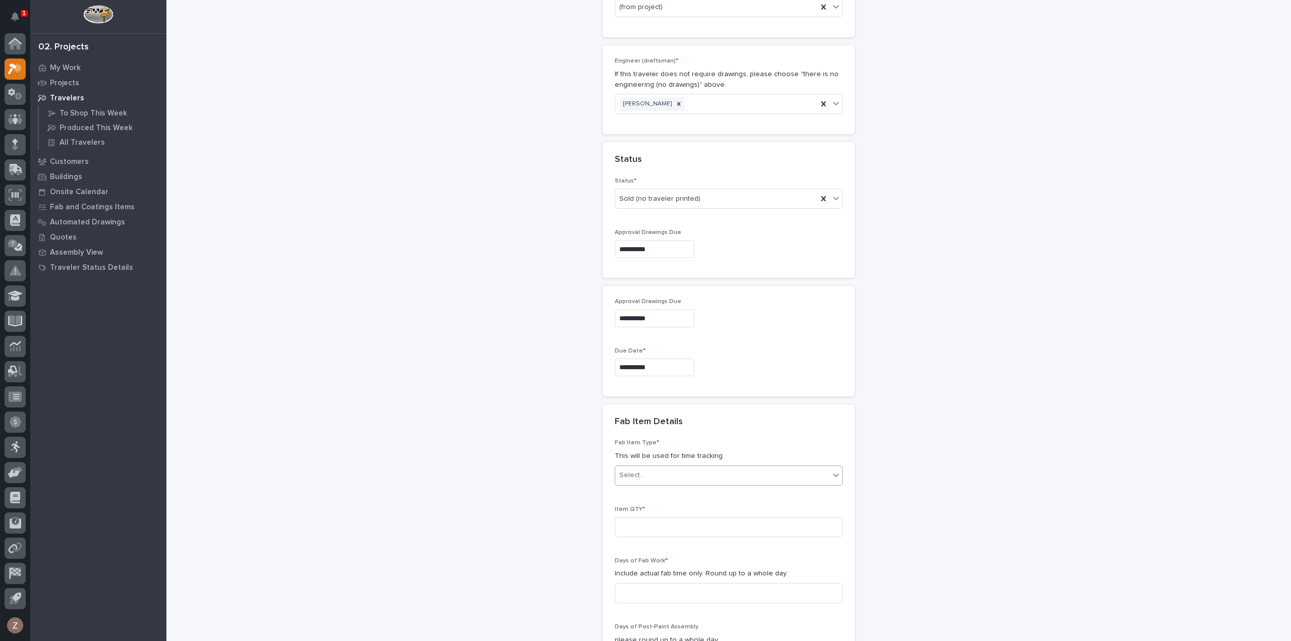
click at [647, 467] on div "Select..." at bounding box center [722, 475] width 214 height 17
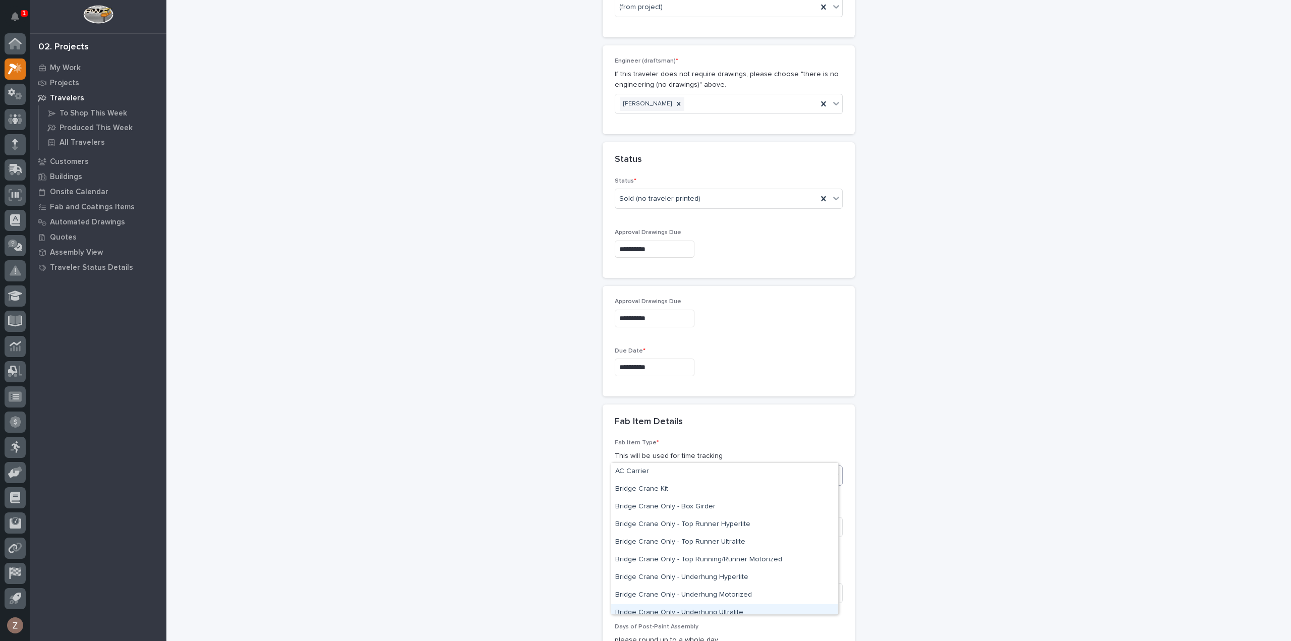
click at [689, 605] on div "Bridge Crane Only - Underhung Ultralite" at bounding box center [724, 613] width 227 height 18
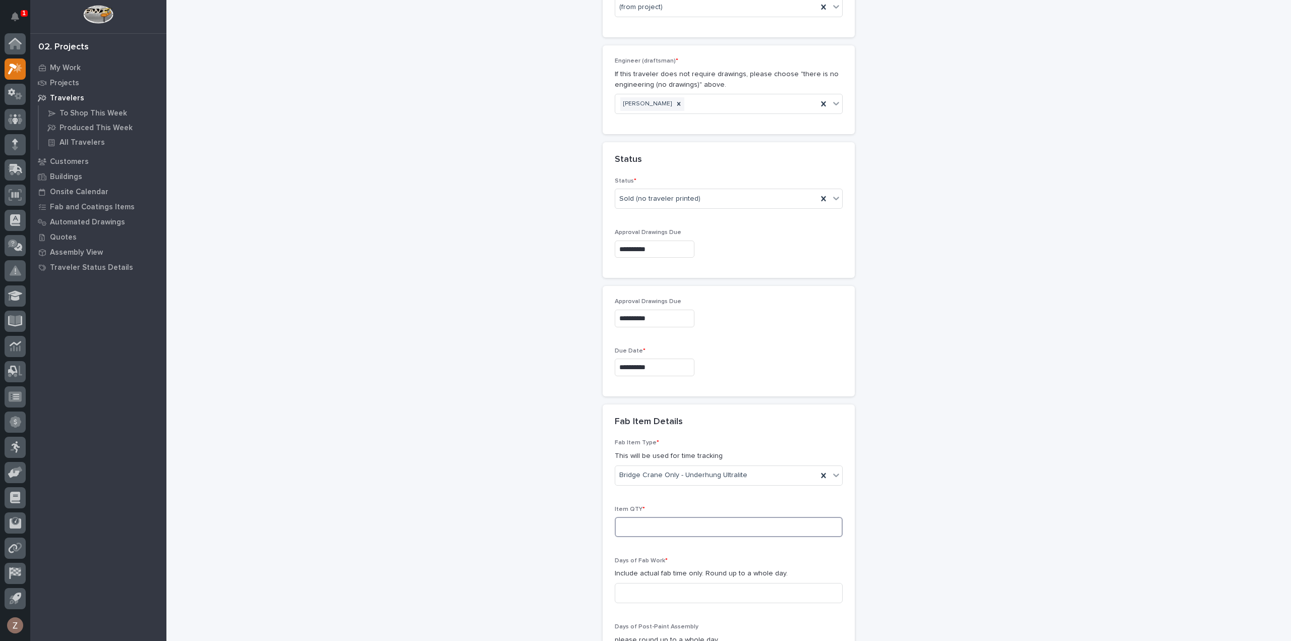
click at [667, 517] on input at bounding box center [729, 527] width 228 height 20
type input "1"
click at [670, 583] on input at bounding box center [729, 593] width 228 height 20
type input "1"
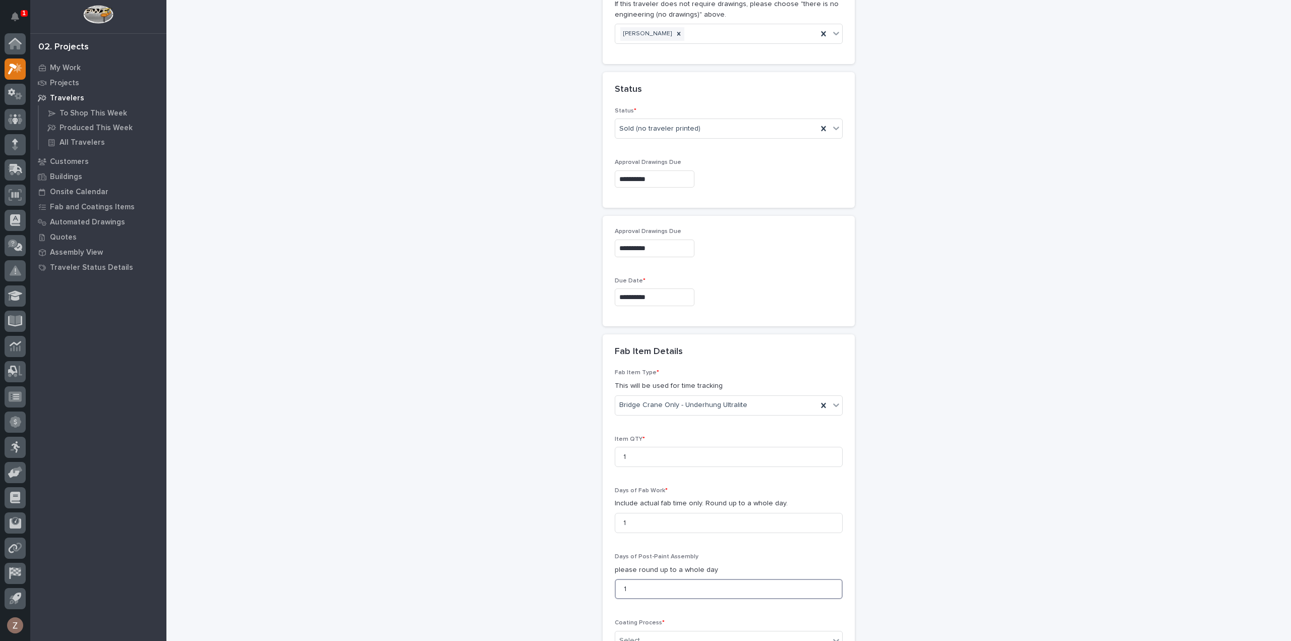
scroll to position [912, 0]
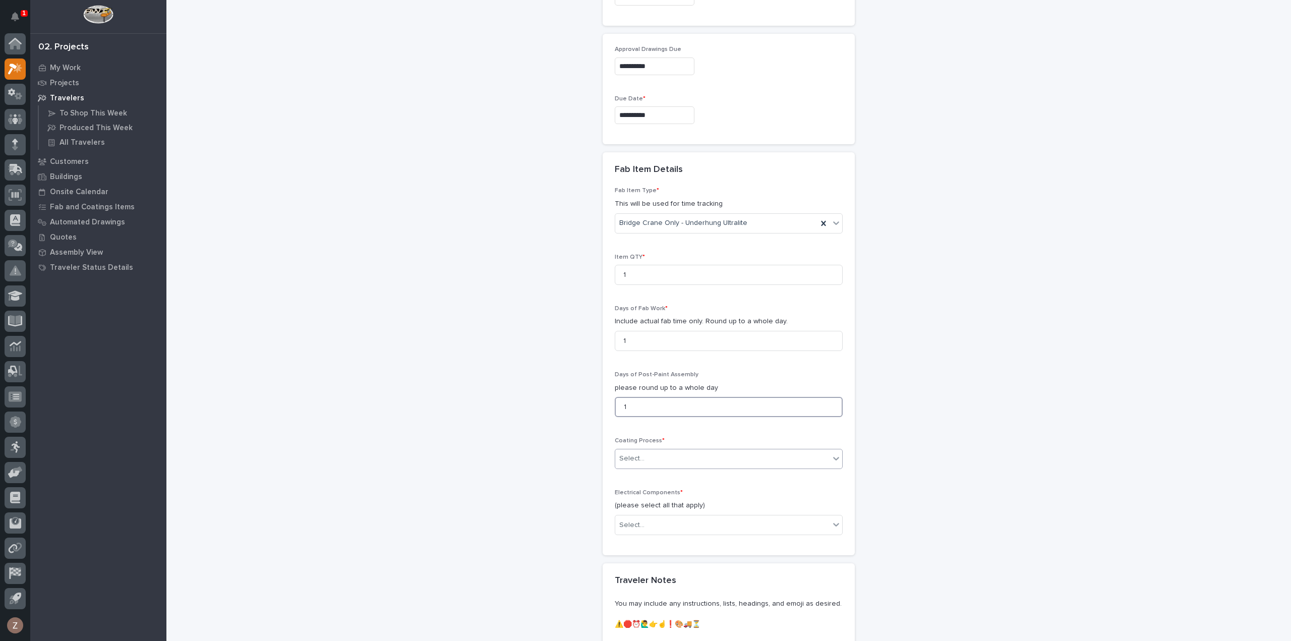
type input "1"
click at [644, 450] on div "Select..." at bounding box center [722, 458] width 214 height 17
click at [650, 474] on div "In-House Paint/Powder" at bounding box center [724, 473] width 227 height 18
click at [652, 517] on div "Select..." at bounding box center [722, 525] width 214 height 17
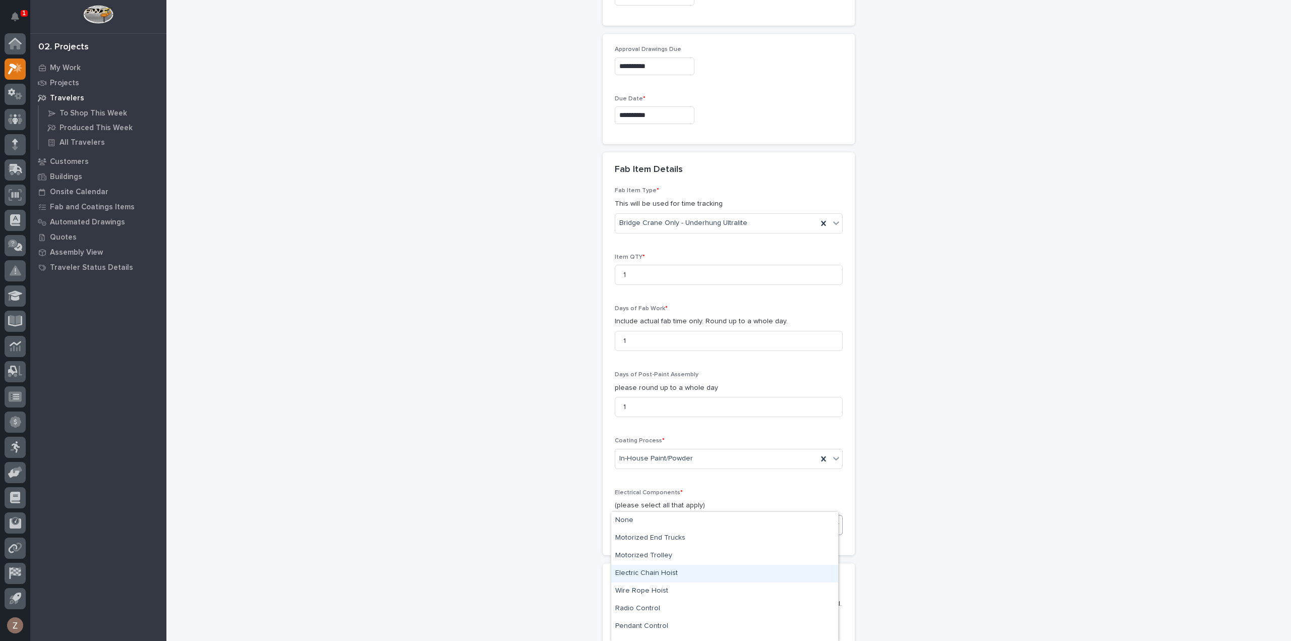
click at [693, 574] on div "Electric Chain Hoist" at bounding box center [724, 574] width 227 height 18
click at [701, 516] on div "Electric Chain Hoist" at bounding box center [716, 525] width 202 height 18
click at [677, 614] on div "Pendant Control" at bounding box center [724, 609] width 227 height 18
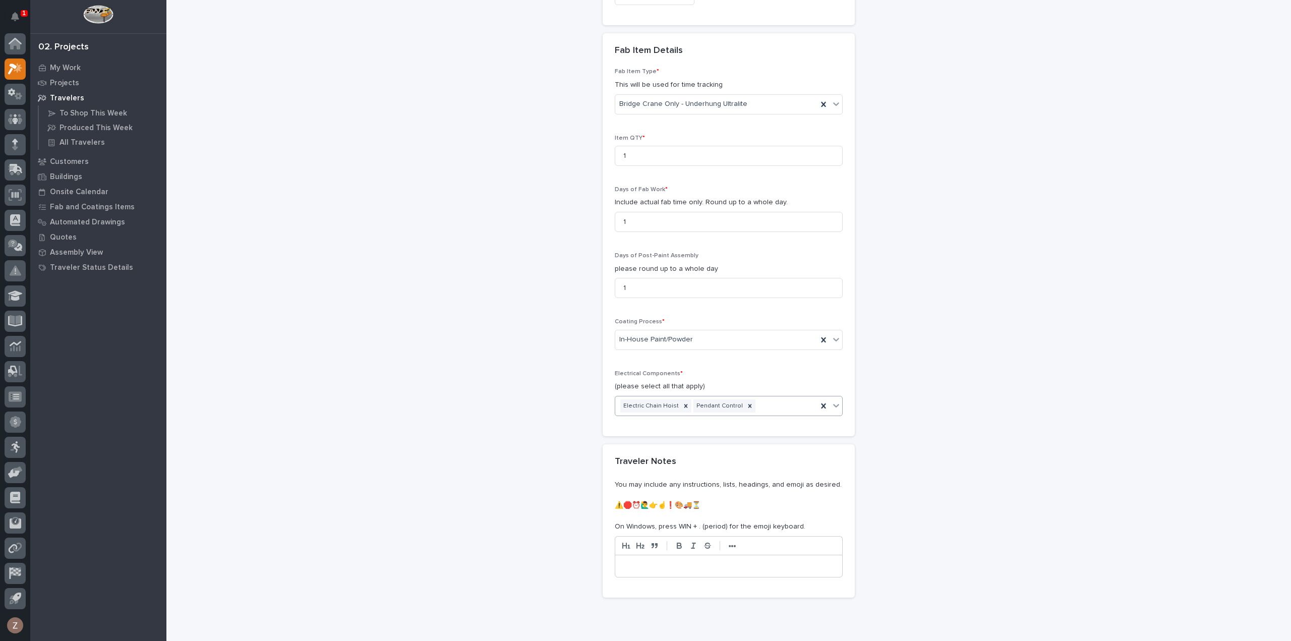
scroll to position [1102, 0]
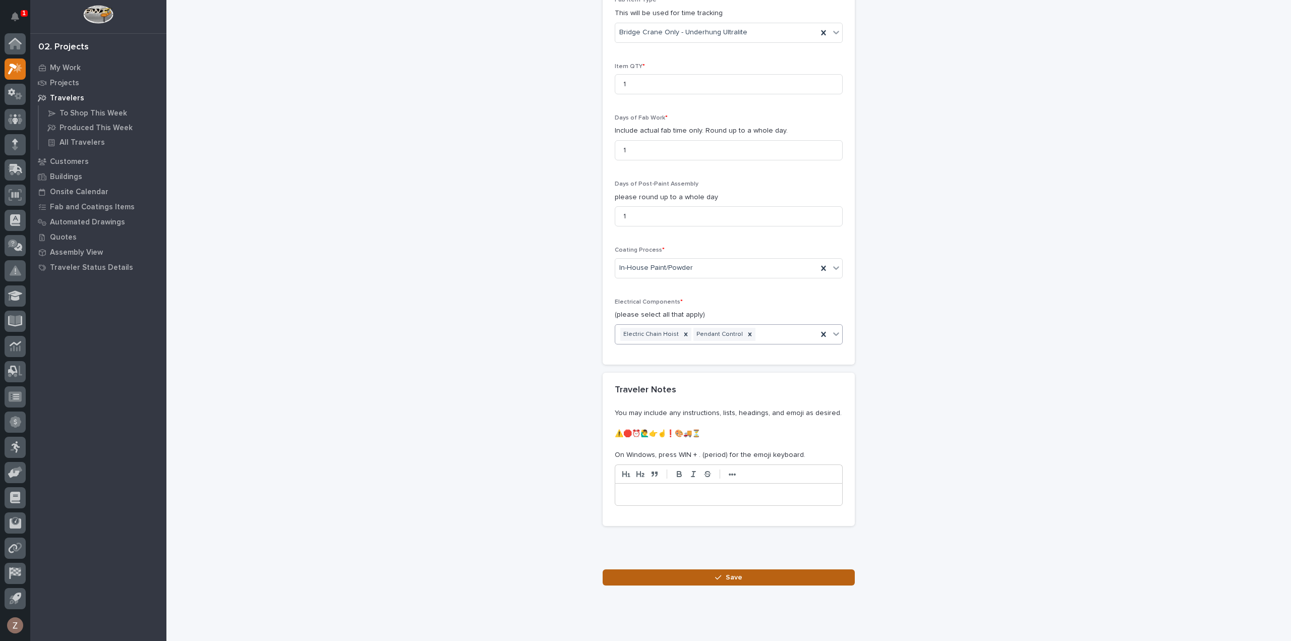
click at [743, 569] on button "Save" at bounding box center [728, 577] width 252 height 16
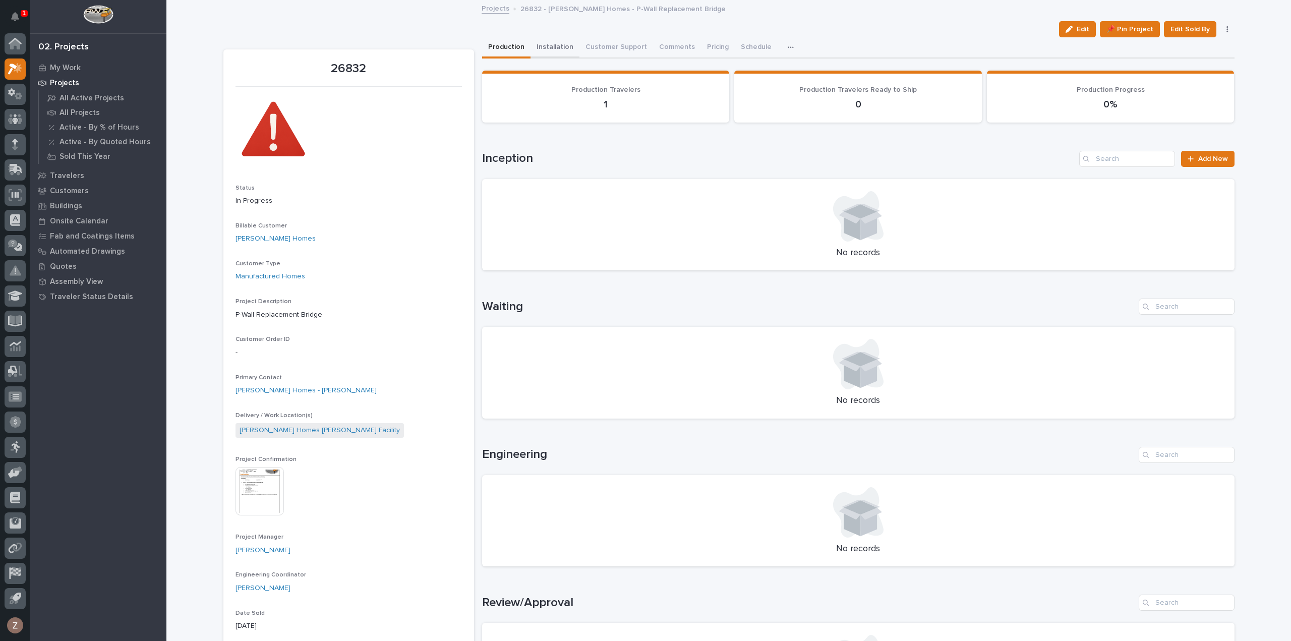
click at [548, 44] on button "Installation" at bounding box center [554, 47] width 49 height 21
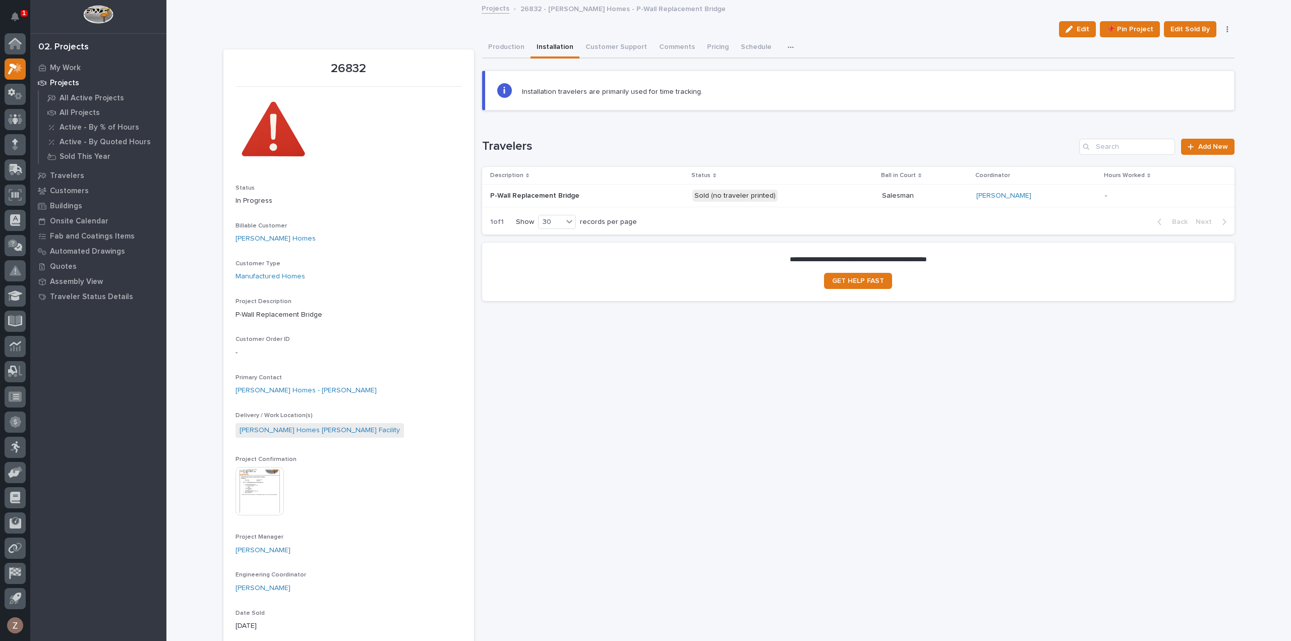
click at [504, 51] on button "Production" at bounding box center [506, 47] width 48 height 21
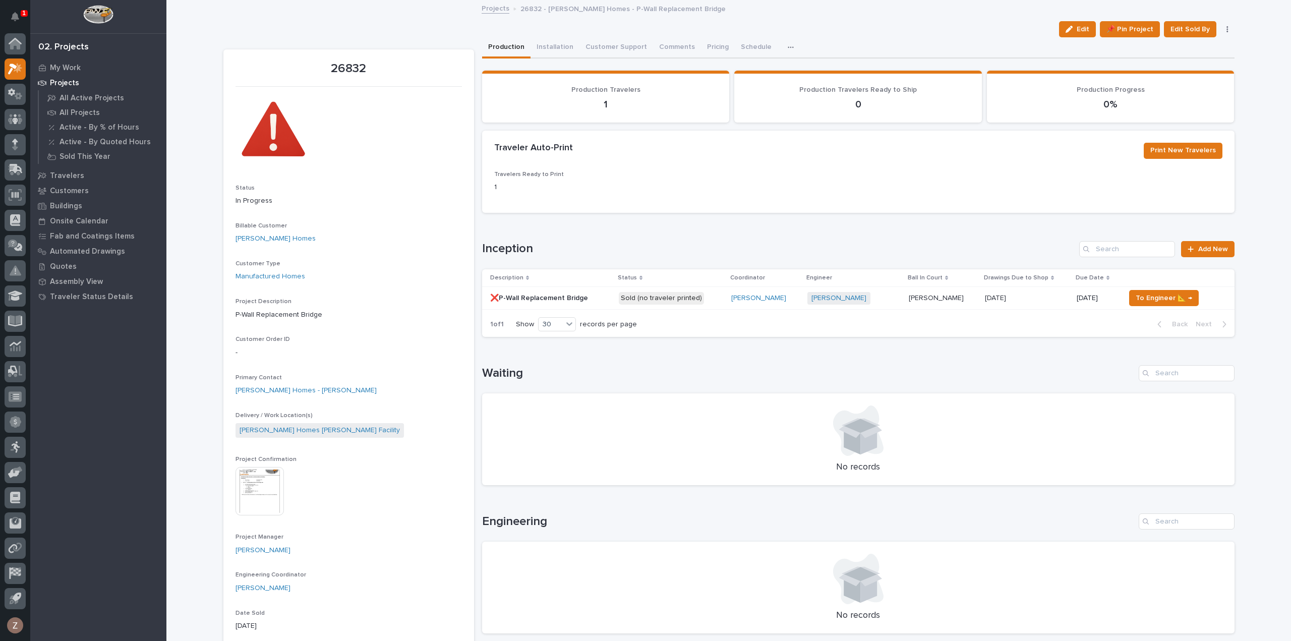
click at [708, 298] on p "Sold (no traveler printed)" at bounding box center [671, 298] width 104 height 13
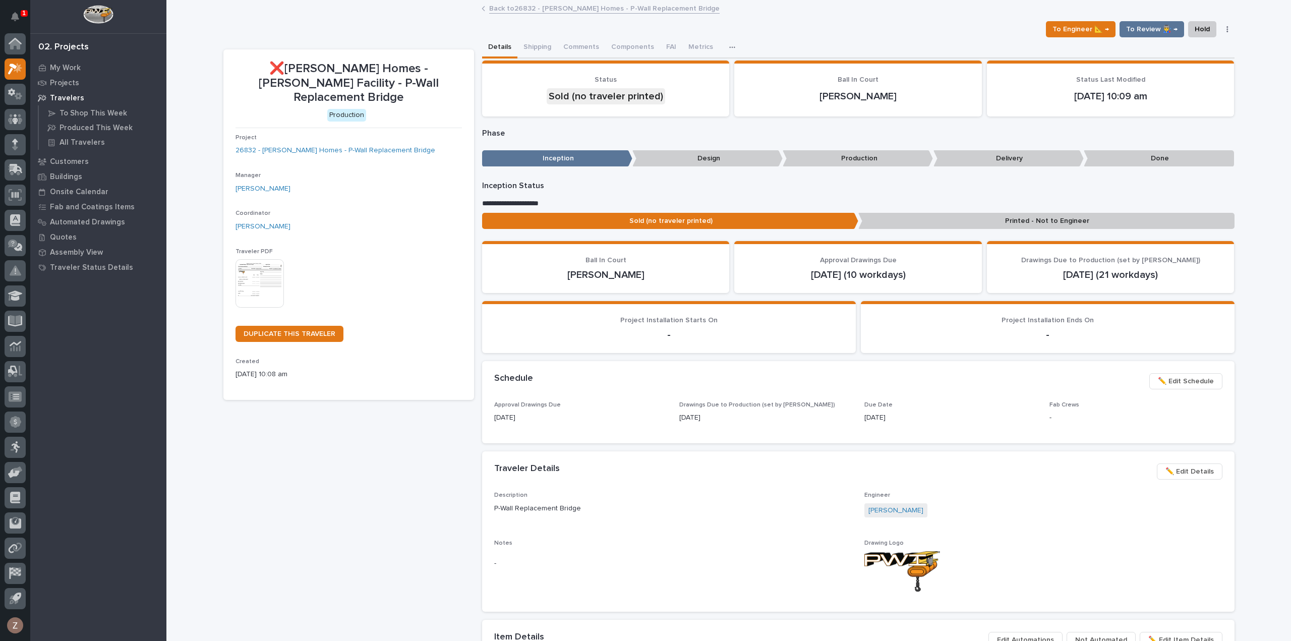
click at [250, 268] on img at bounding box center [259, 283] width 48 height 48
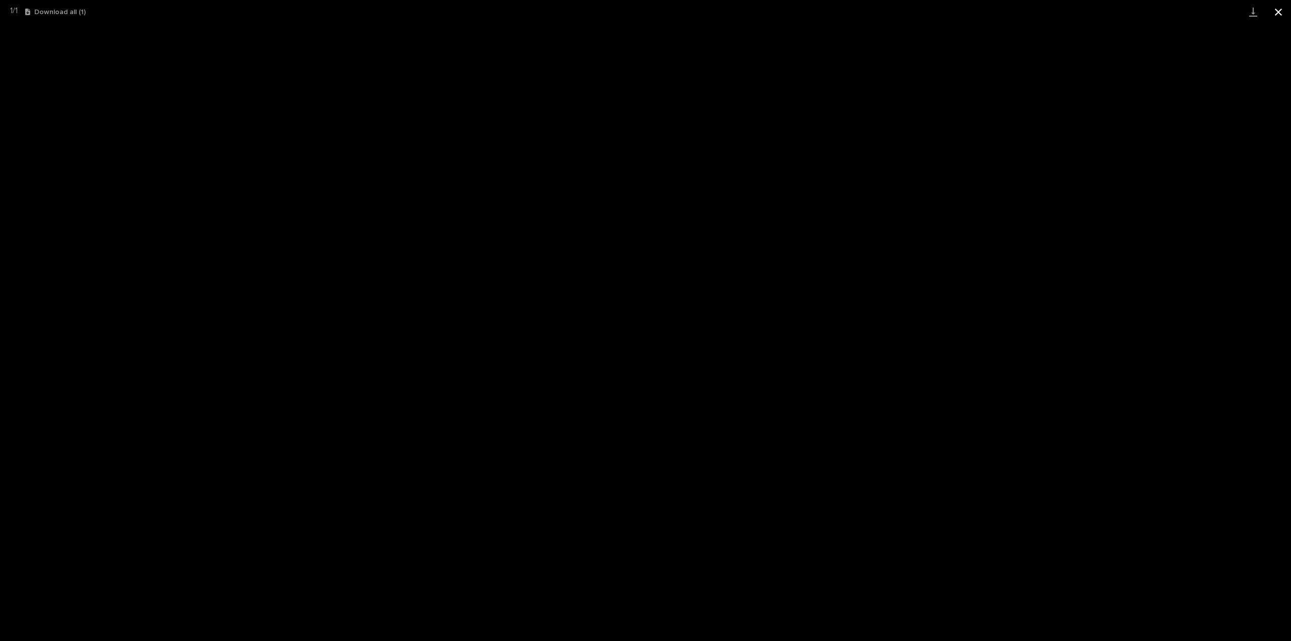
click at [1280, 12] on button "Close gallery" at bounding box center [1278, 12] width 25 height 24
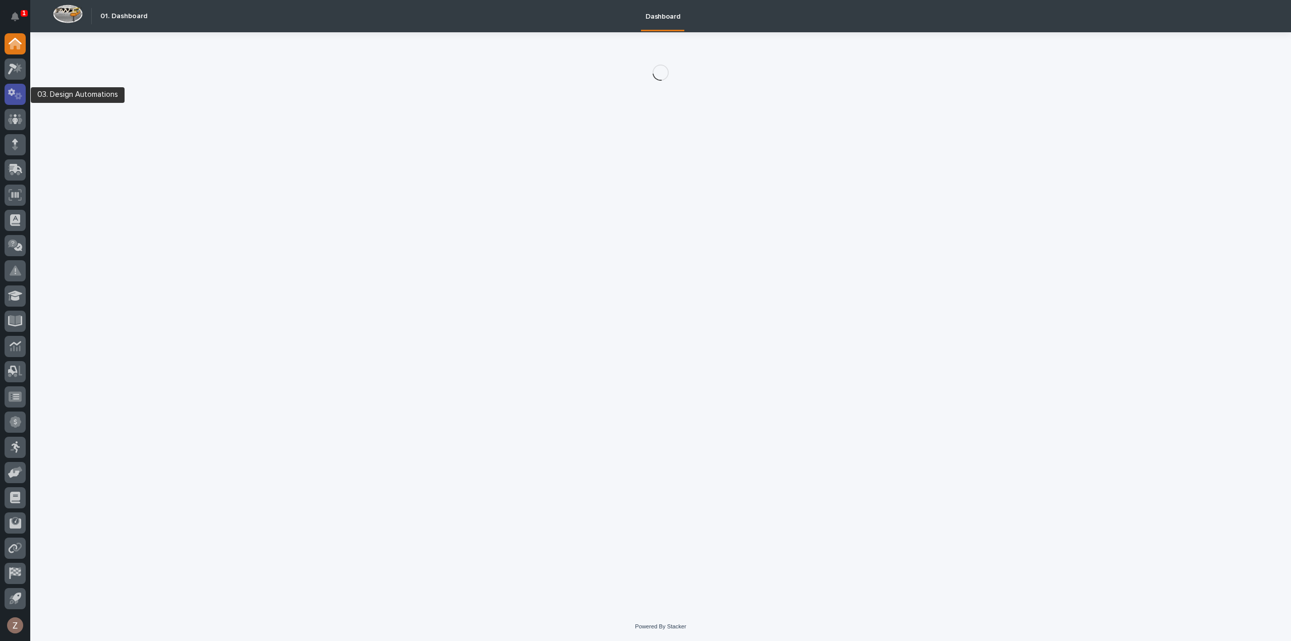
click at [14, 96] on icon at bounding box center [15, 94] width 15 height 12
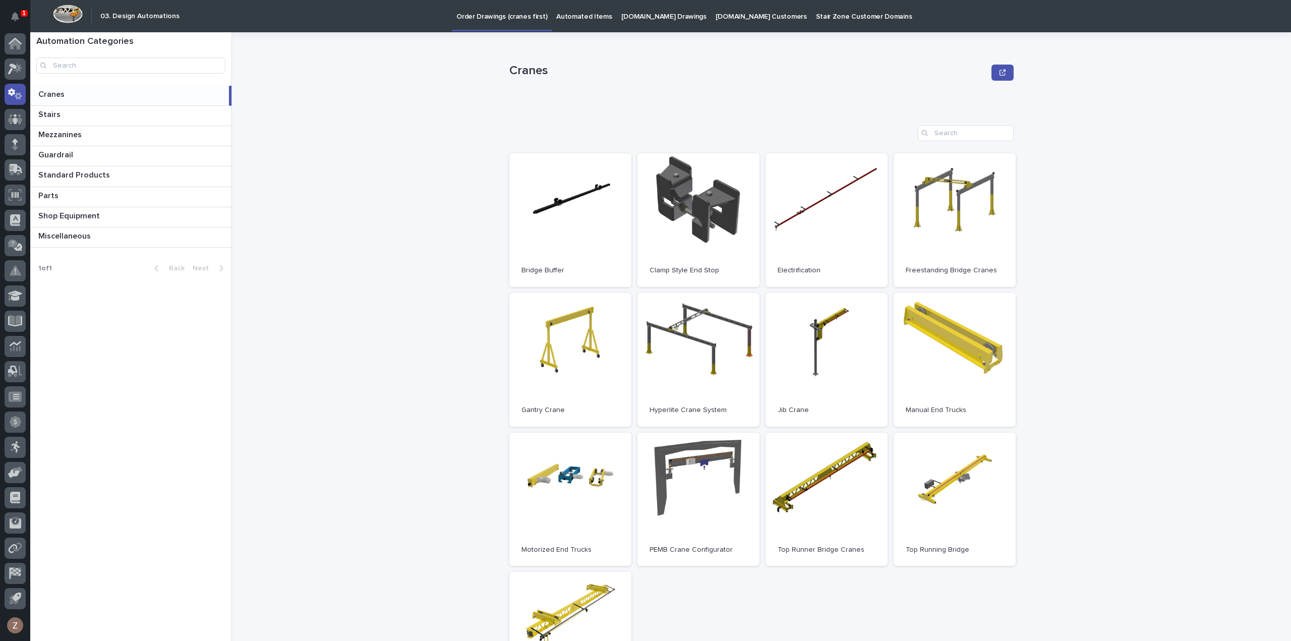
click at [575, 19] on p "Automated Items" at bounding box center [583, 10] width 55 height 21
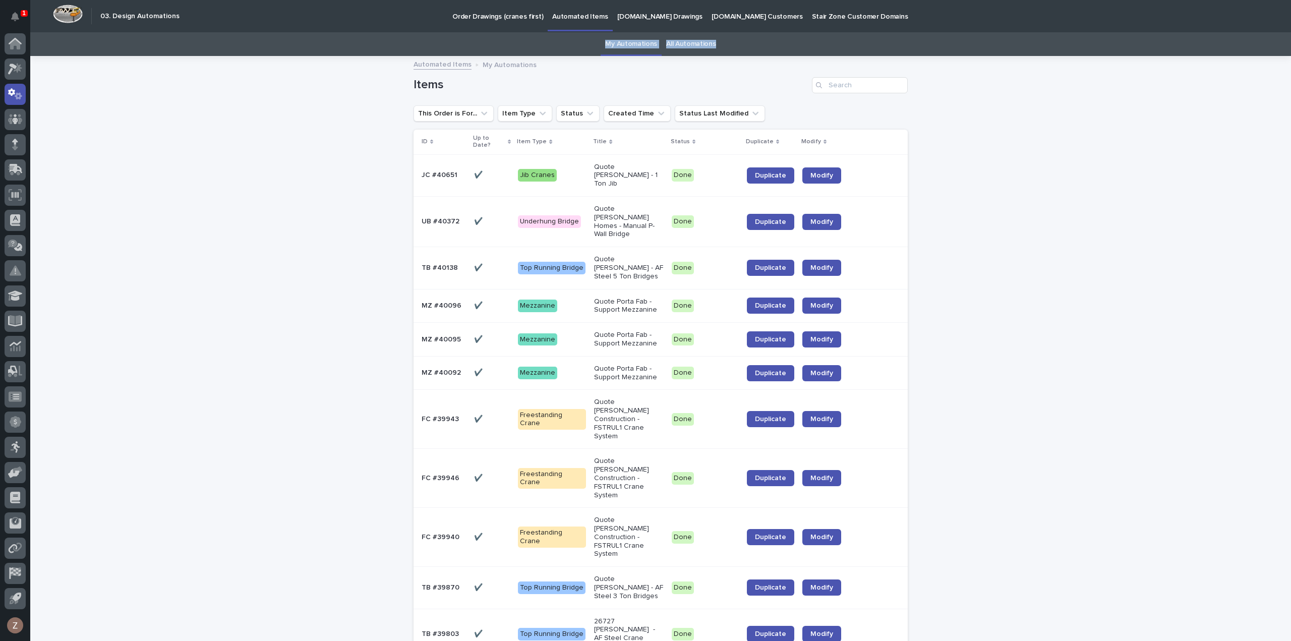
drag, startPoint x: 1195, startPoint y: 51, endPoint x: 1509, endPoint y: -10, distance: 319.9
click at [1290, 0] on html "1 My Settings Log Out " 03. Design Automations " was added to your account Open…" at bounding box center [645, 320] width 1291 height 641
click at [843, 84] on input "Search" at bounding box center [860, 85] width 96 height 16
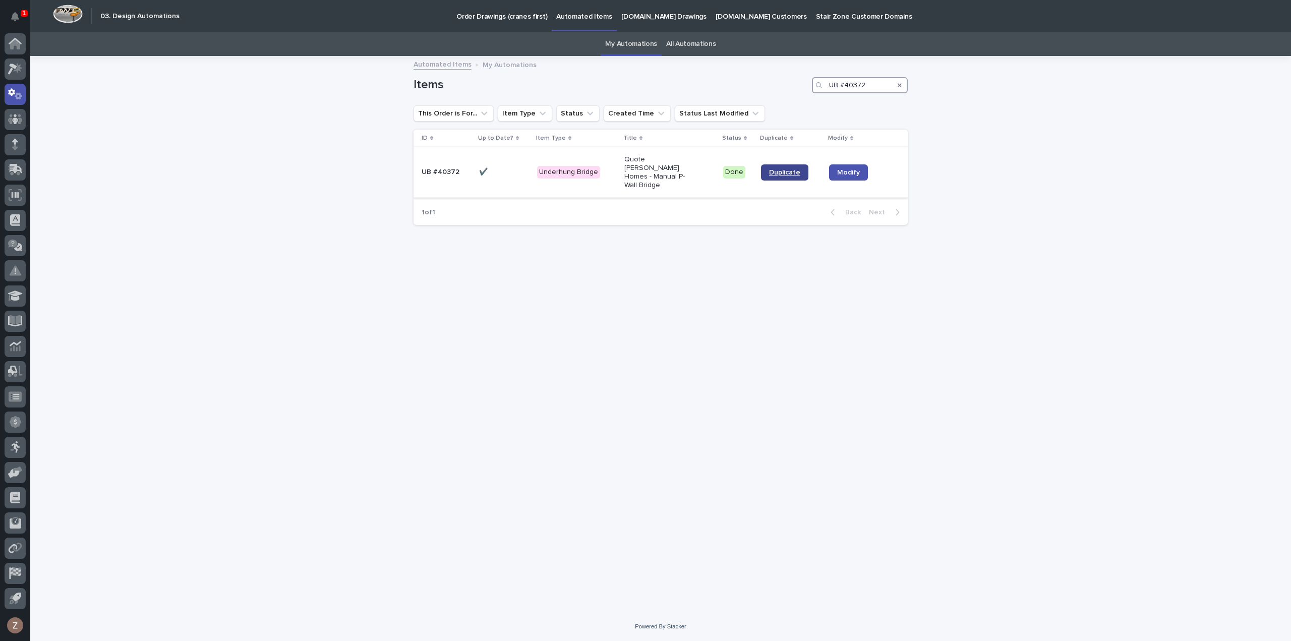
type input "UB #40372"
click at [792, 169] on link "Duplicate" at bounding box center [784, 172] width 47 height 16
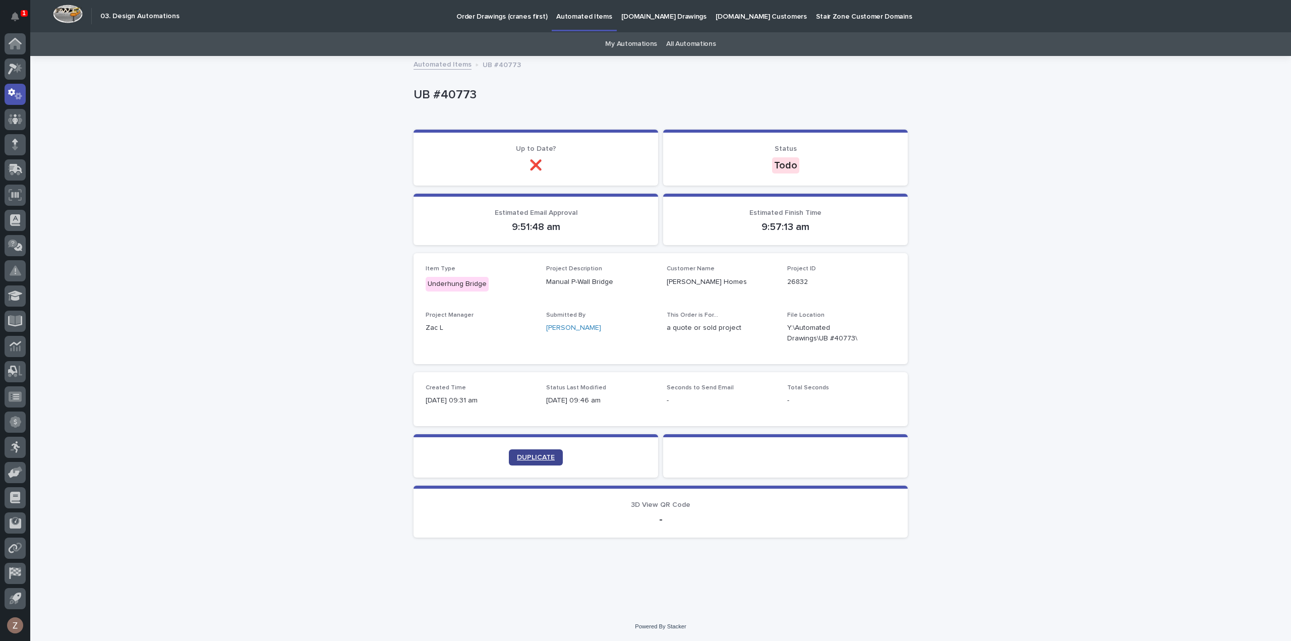
click at [540, 458] on span "DUPLICATE" at bounding box center [536, 457] width 38 height 7
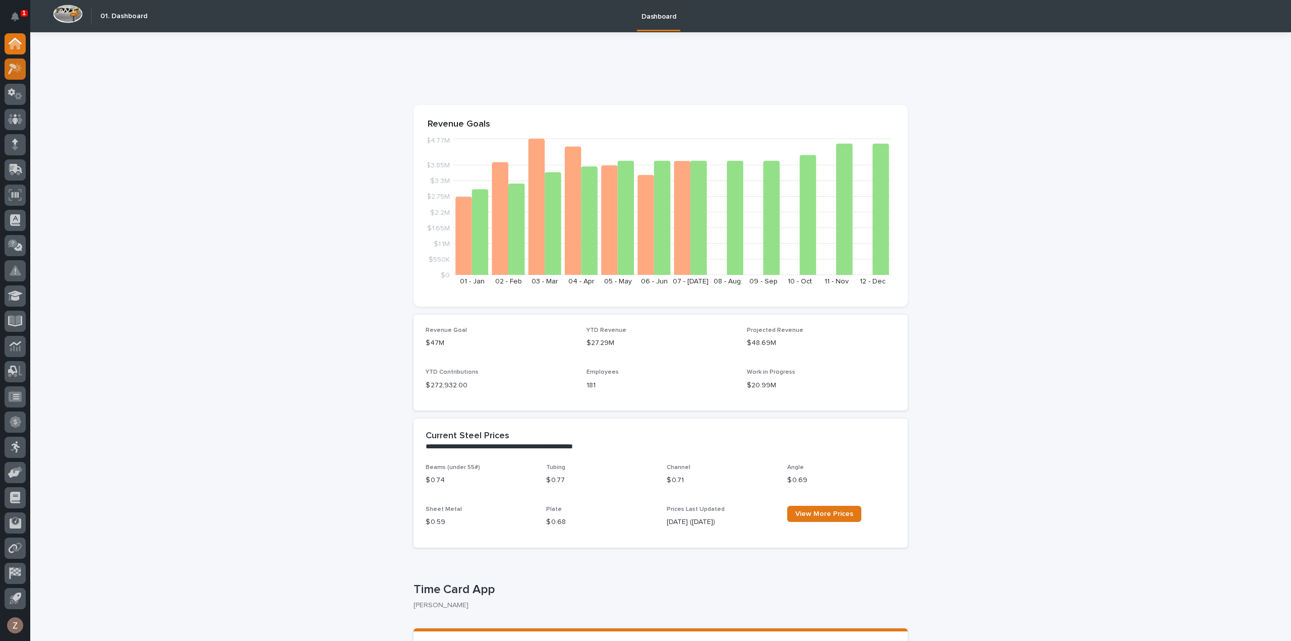
click at [10, 71] on icon at bounding box center [12, 69] width 9 height 11
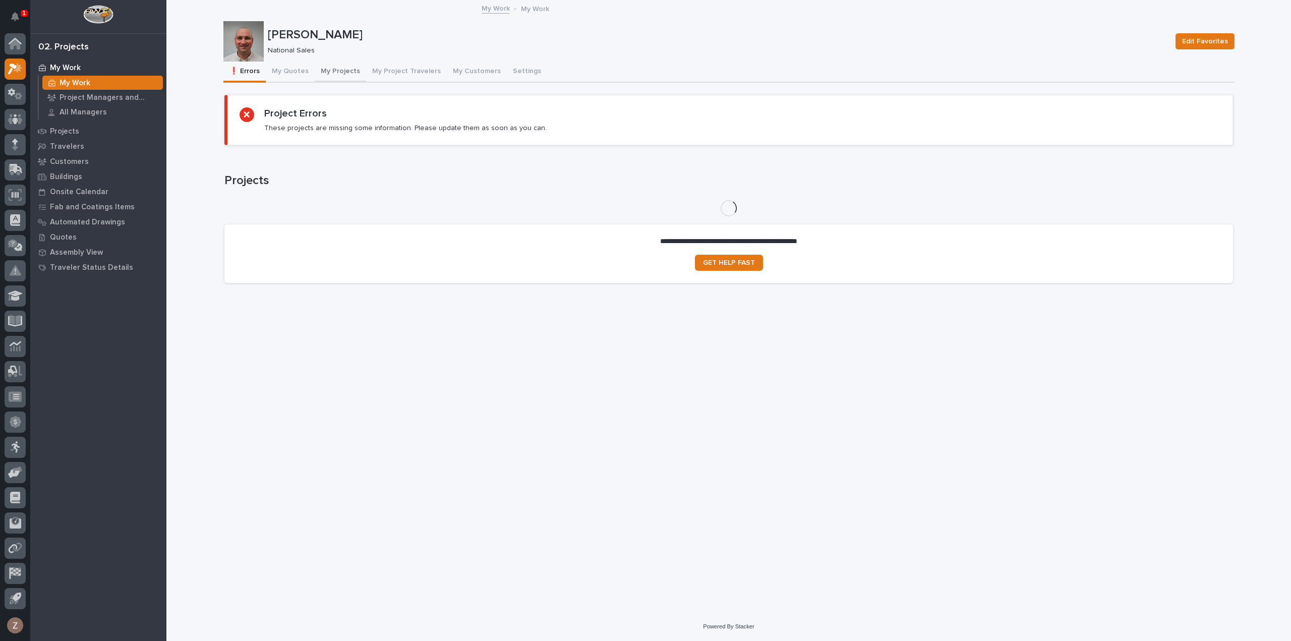
click at [345, 71] on button "My Projects" at bounding box center [340, 72] width 51 height 21
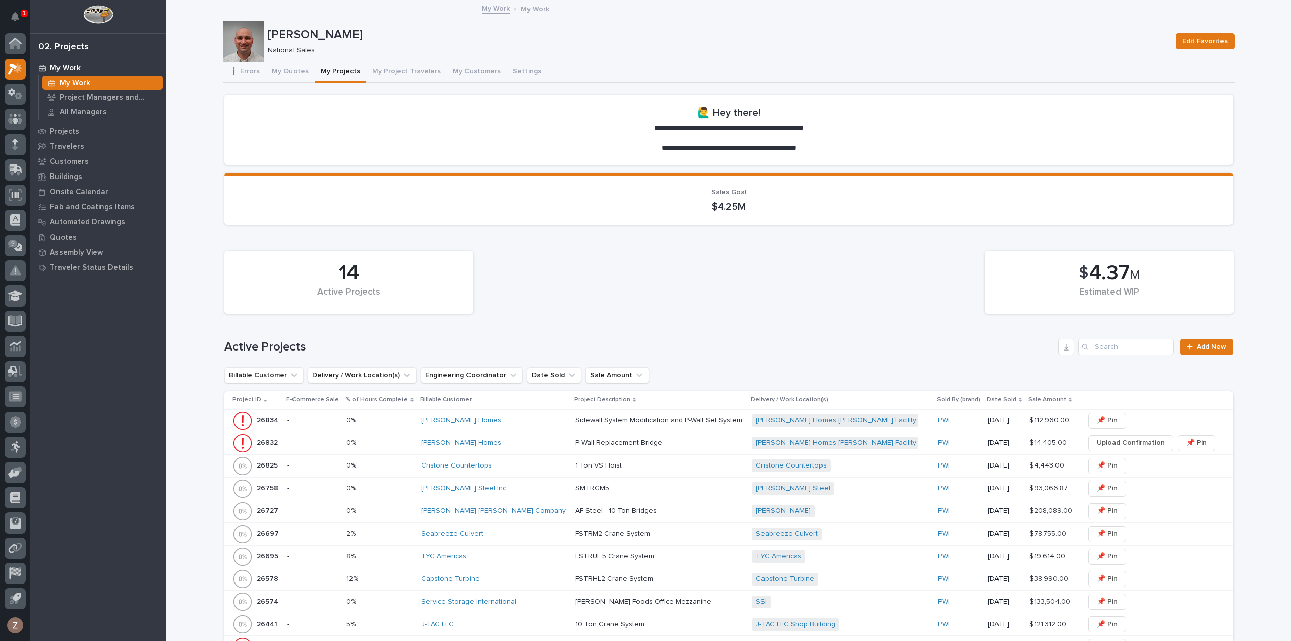
click at [665, 445] on p at bounding box center [659, 443] width 168 height 9
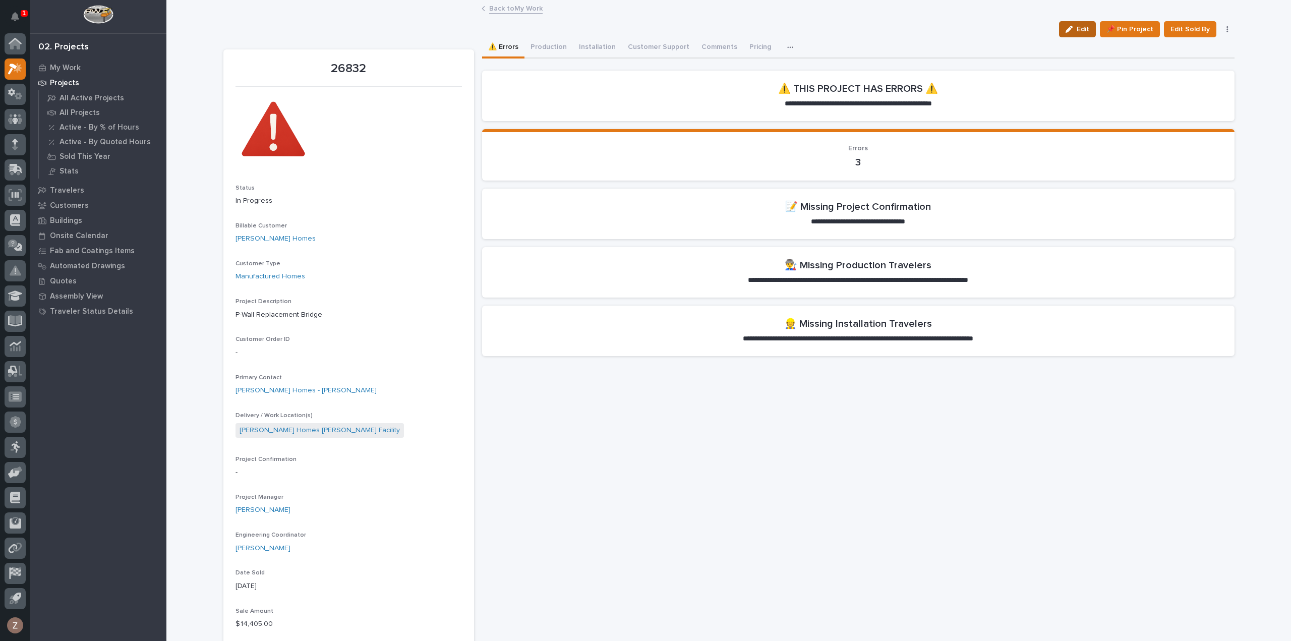
click at [1075, 29] on div "button" at bounding box center [1070, 29] width 11 height 7
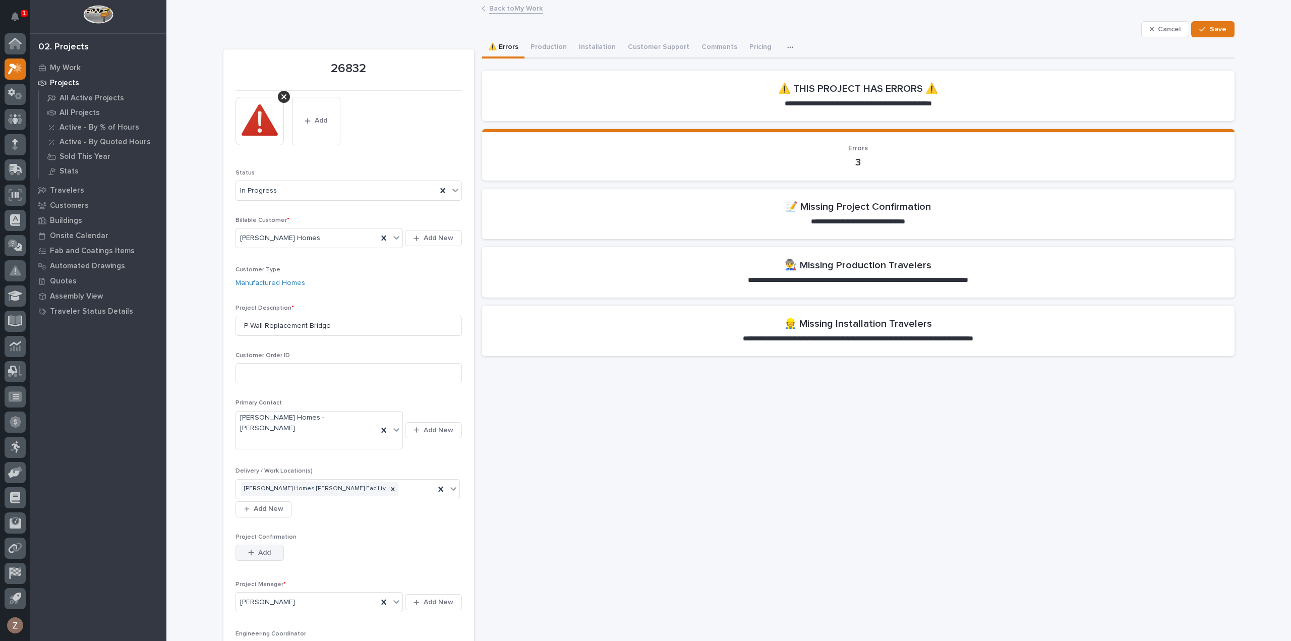
click at [261, 548] on span "Add" at bounding box center [264, 552] width 13 height 9
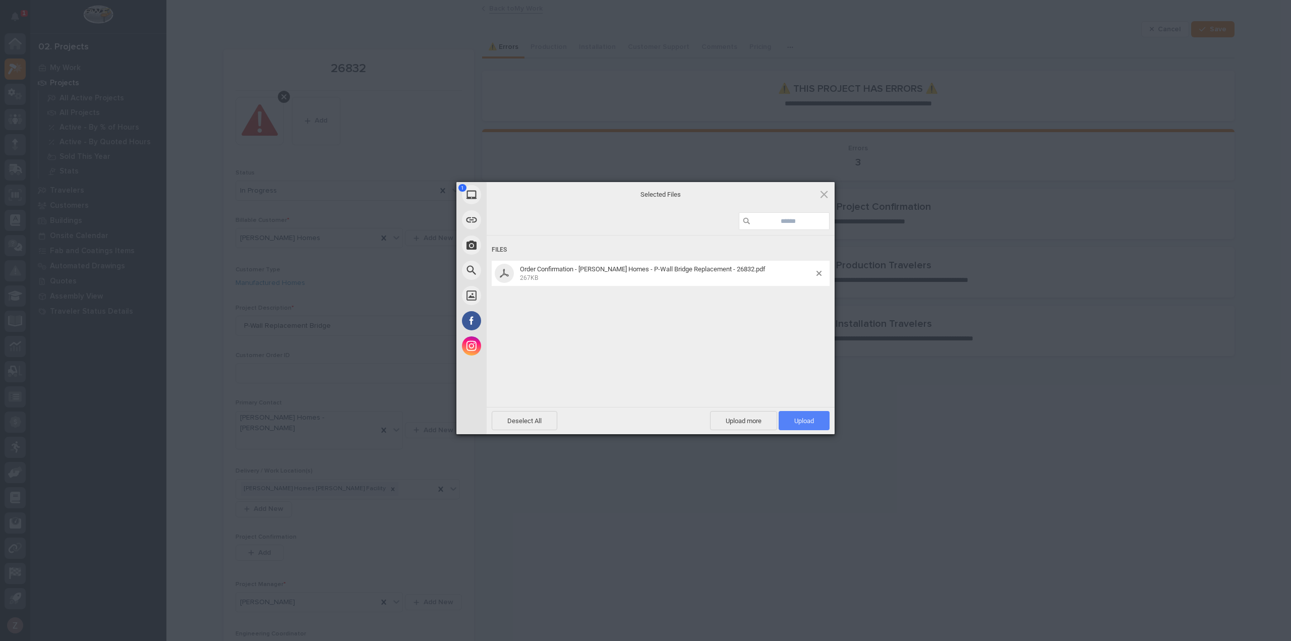
click at [801, 419] on span "Upload 1" at bounding box center [804, 421] width 20 height 8
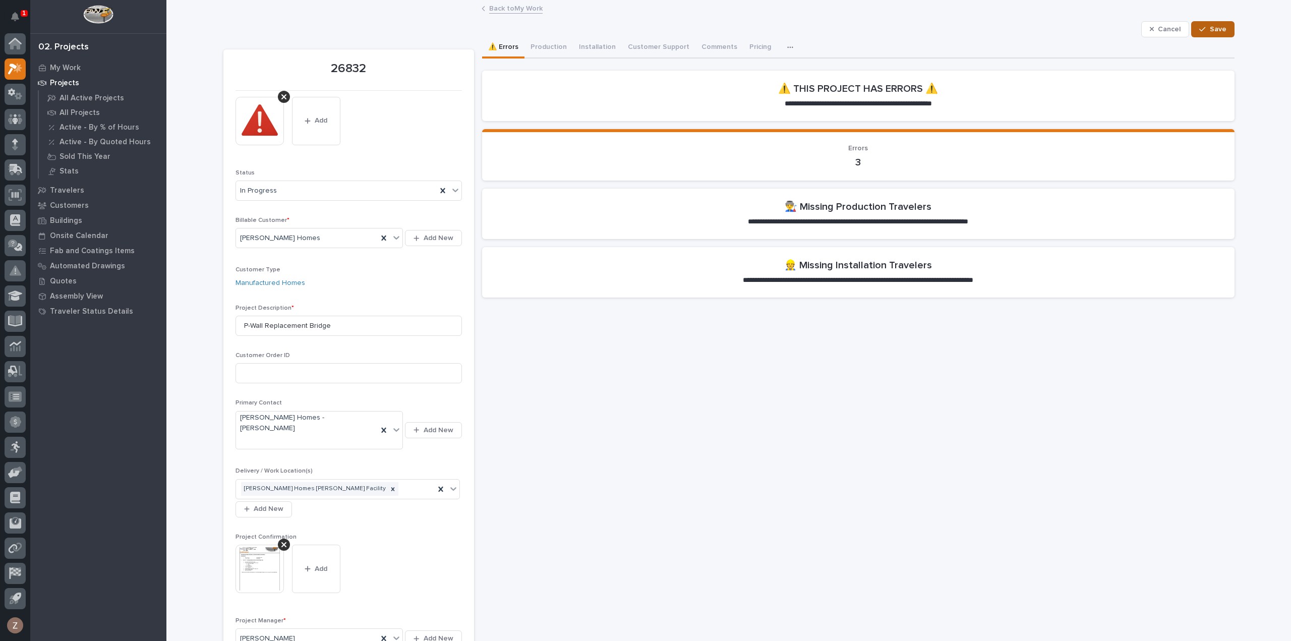
click at [1211, 33] on span "Save" at bounding box center [1218, 29] width 17 height 9
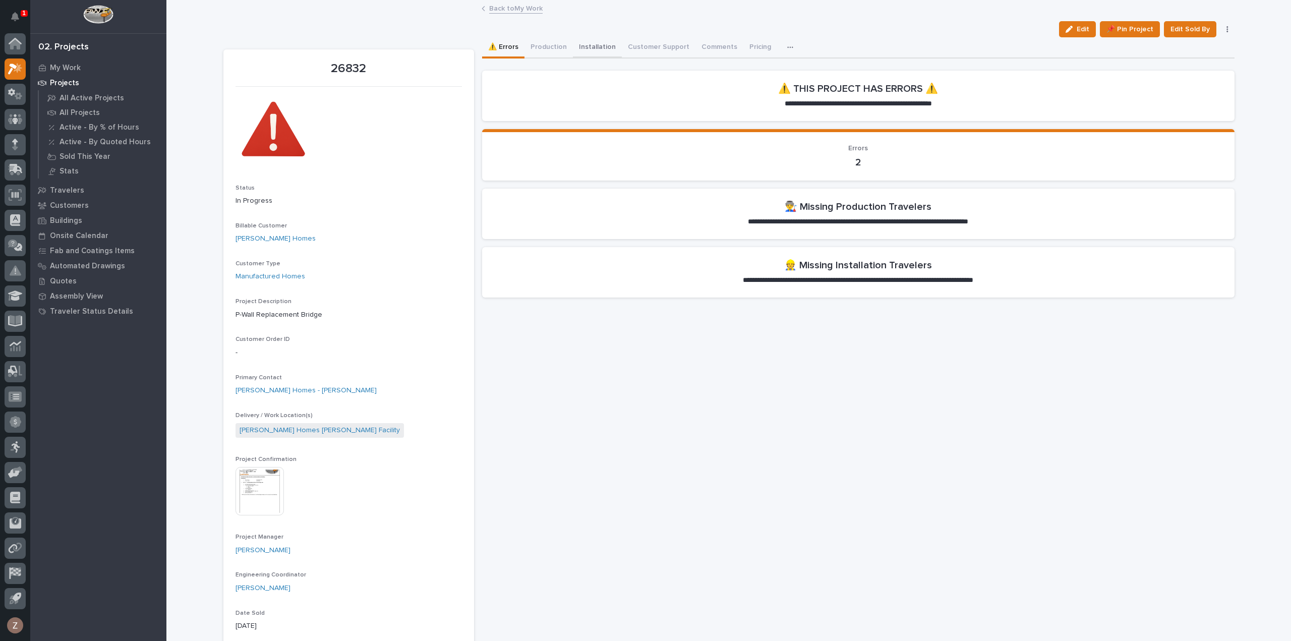
click at [591, 46] on button "Installation" at bounding box center [597, 47] width 49 height 21
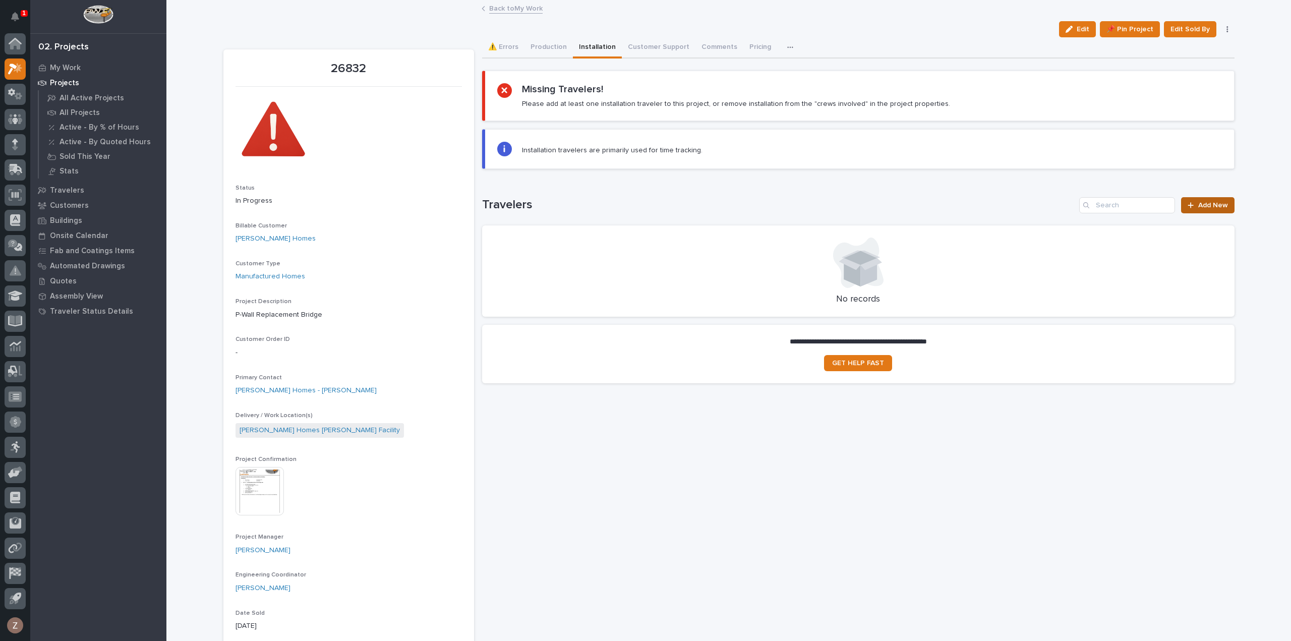
click at [1200, 204] on span "Add New" at bounding box center [1213, 205] width 30 height 7
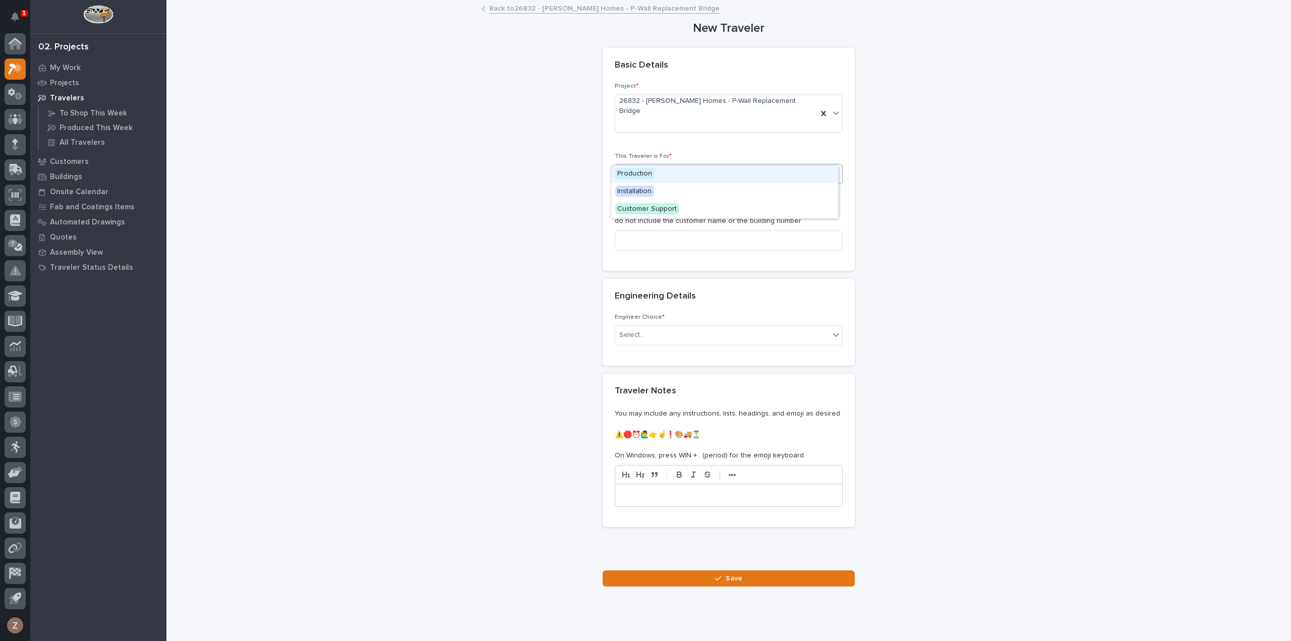
click at [664, 166] on div "Select..." at bounding box center [722, 174] width 214 height 17
click at [649, 191] on span "Installation" at bounding box center [634, 191] width 38 height 11
click at [652, 230] on input at bounding box center [729, 240] width 228 height 20
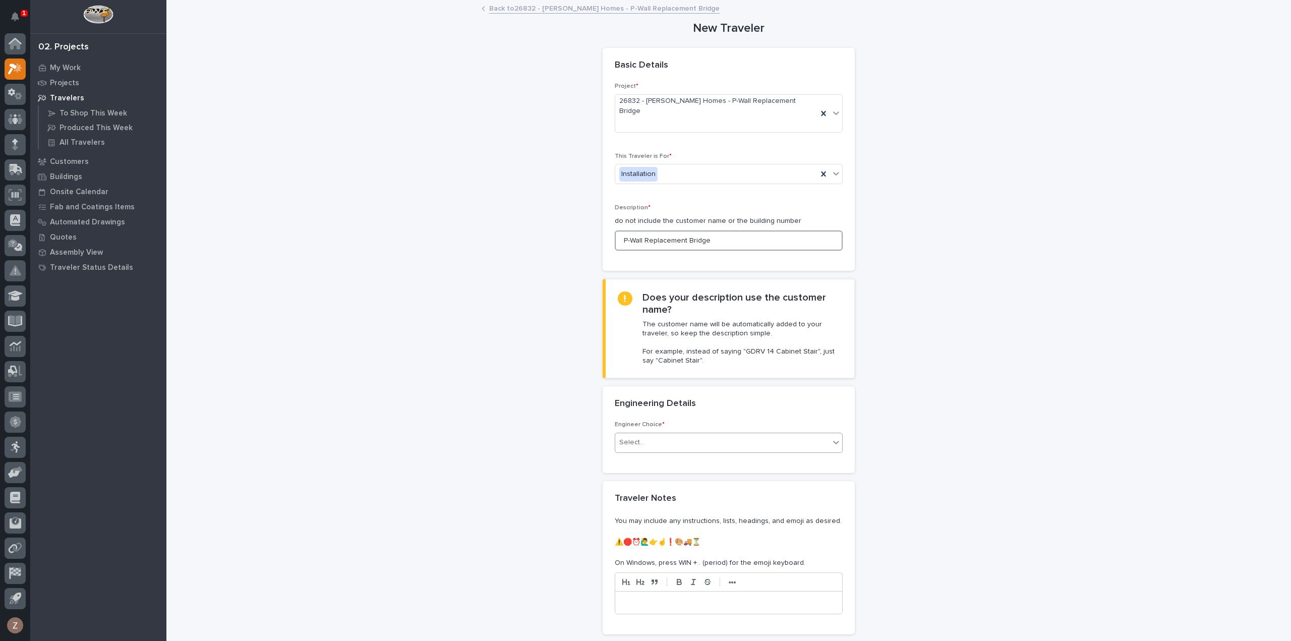
type input "P-Wall Replacement Bridge"
drag, startPoint x: 643, startPoint y: 416, endPoint x: 650, endPoint y: 426, distance: 12.2
click at [643, 434] on div "Select..." at bounding box center [722, 442] width 214 height 17
click at [704, 481] on div "I know who will draw this" at bounding box center [724, 477] width 227 height 18
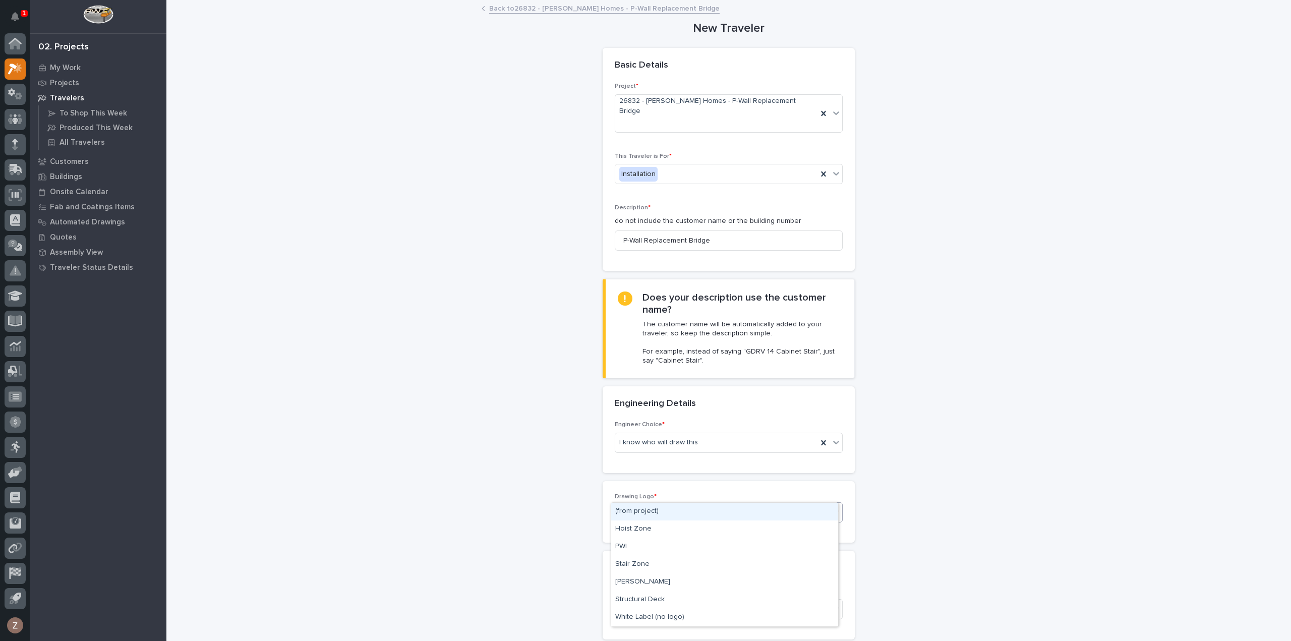
click at [716, 504] on div "(from project)" at bounding box center [716, 512] width 202 height 17
click at [686, 601] on div "Select..." at bounding box center [722, 609] width 214 height 17
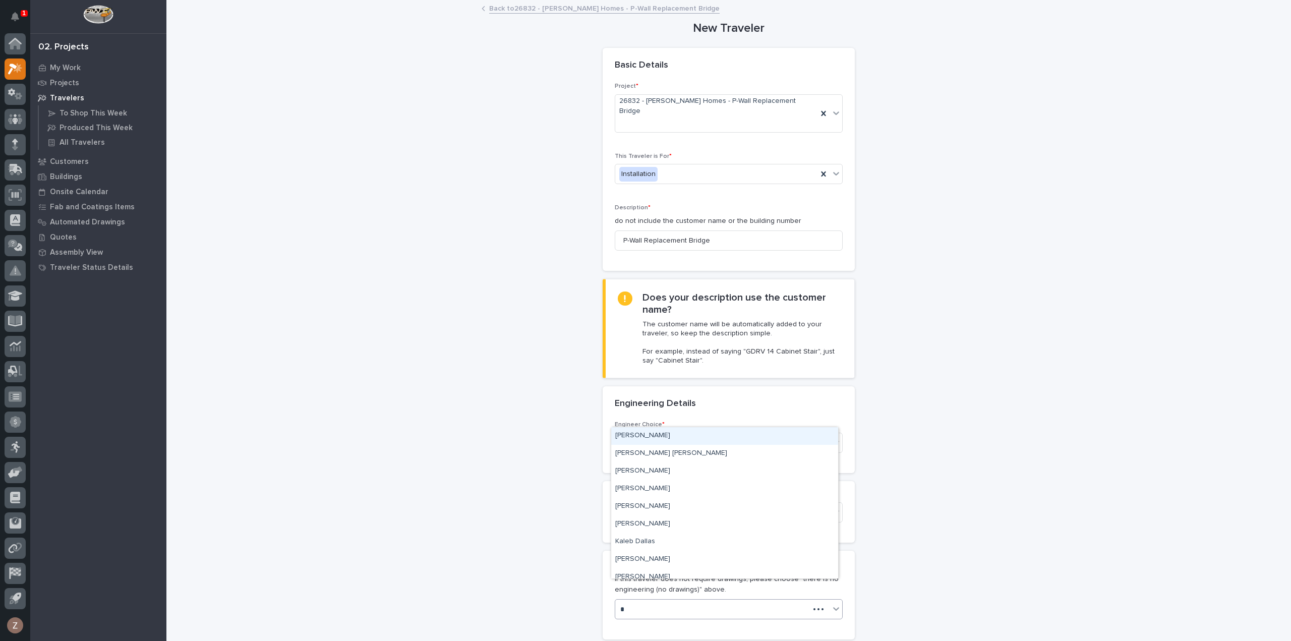
type input "**"
click at [662, 573] on div "Spenser Yoder" at bounding box center [724, 570] width 227 height 18
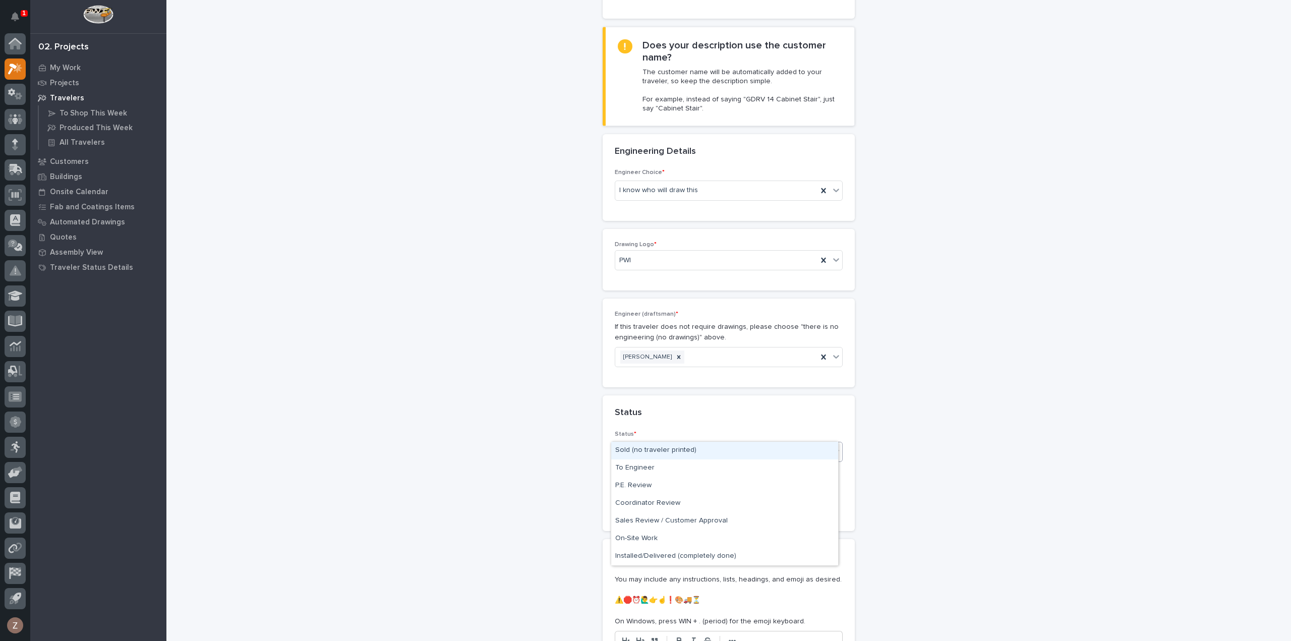
click at [631, 447] on div "Select..." at bounding box center [631, 452] width 25 height 11
click at [645, 449] on div "Sold (no traveler printed)" at bounding box center [724, 451] width 227 height 18
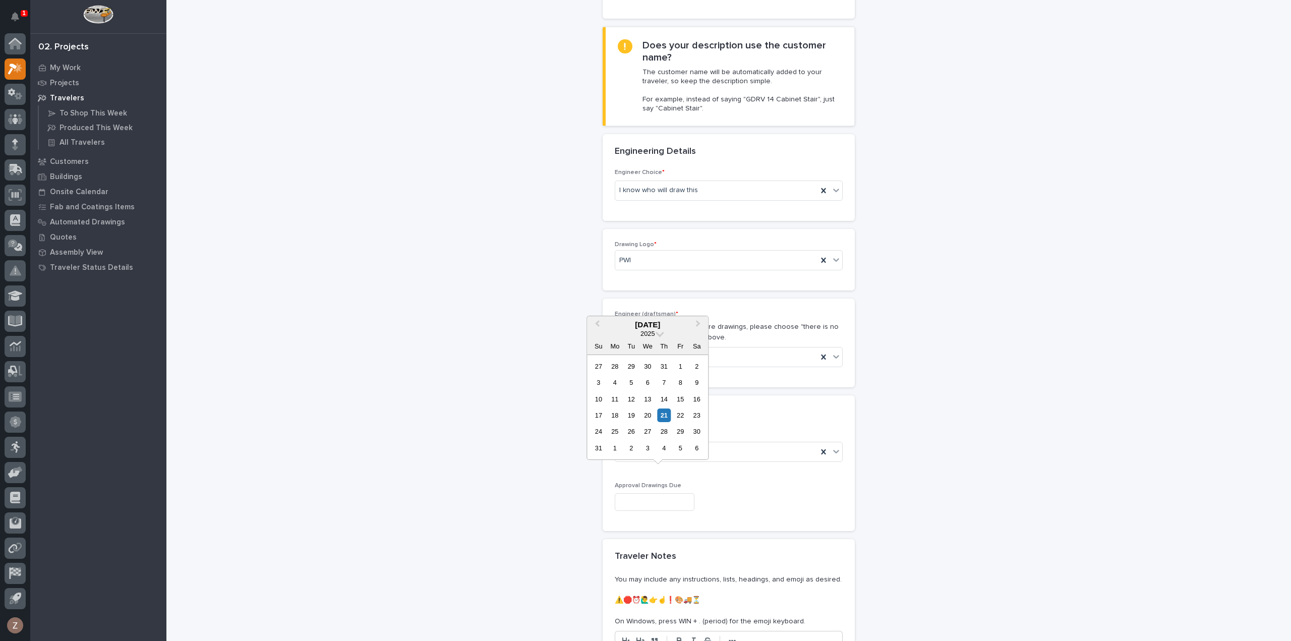
click at [656, 493] on input "text" at bounding box center [655, 502] width 80 height 18
click at [662, 447] on div "4" at bounding box center [664, 448] width 14 height 14
type input "**********"
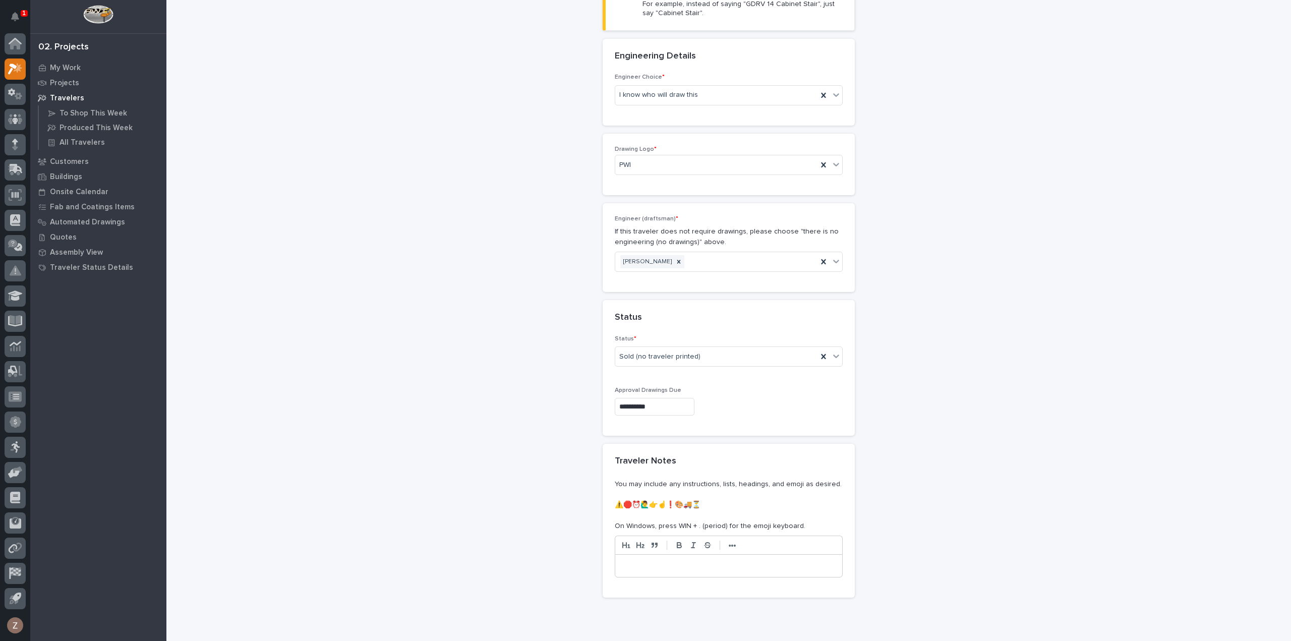
scroll to position [420, 0]
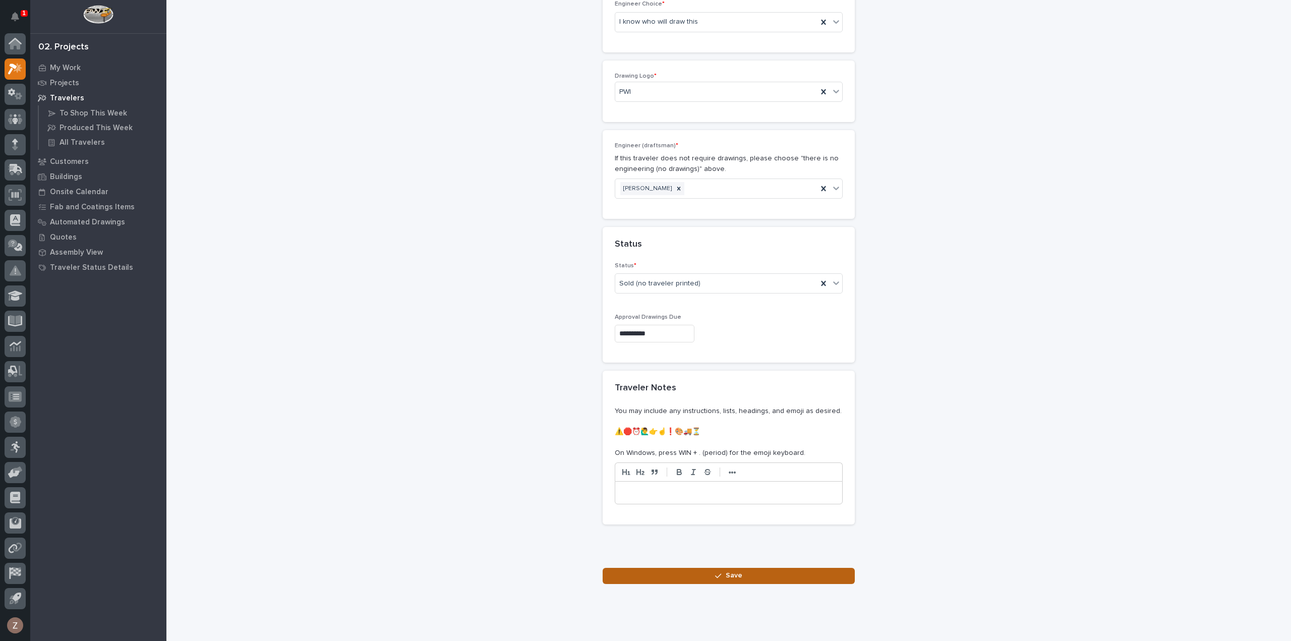
click at [697, 568] on button "Save" at bounding box center [728, 576] width 252 height 16
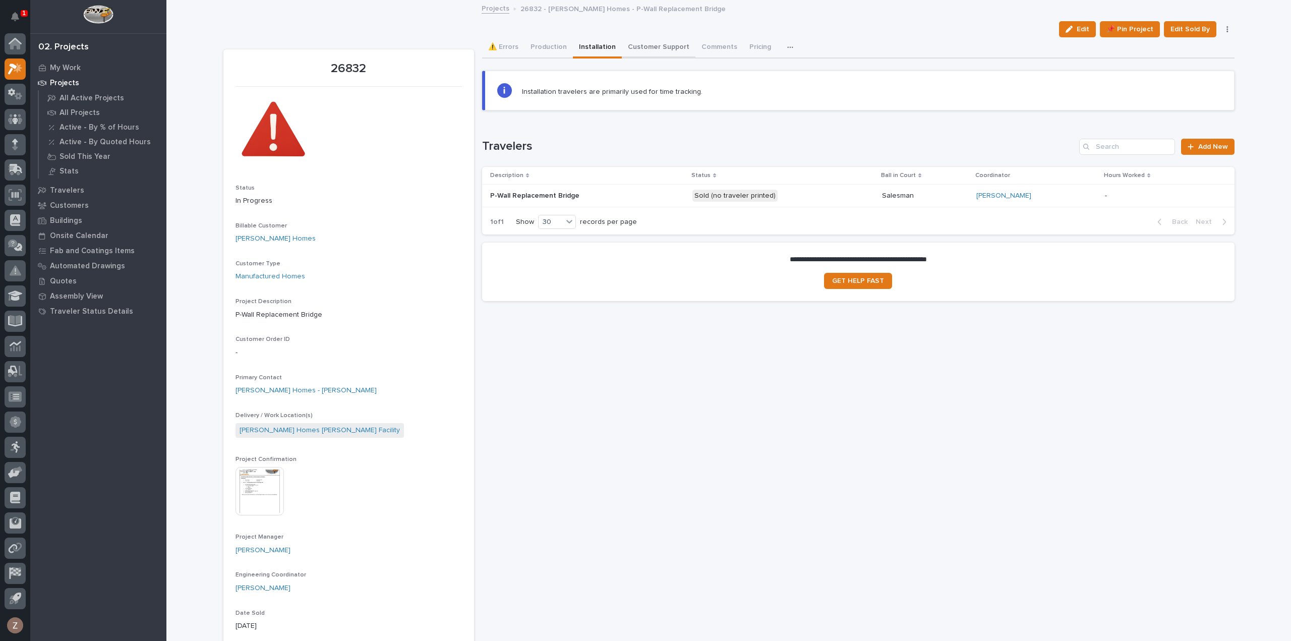
click at [653, 48] on button "Customer Support" at bounding box center [659, 47] width 74 height 21
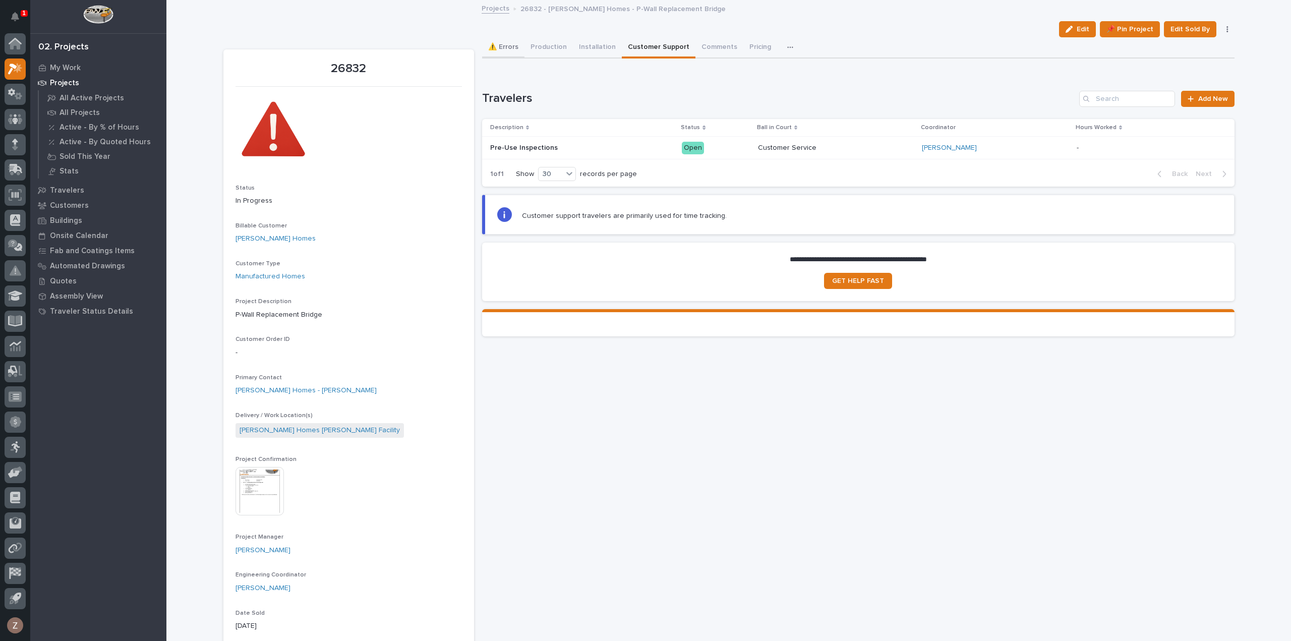
click at [505, 49] on button "⚠️ Errors" at bounding box center [503, 47] width 42 height 21
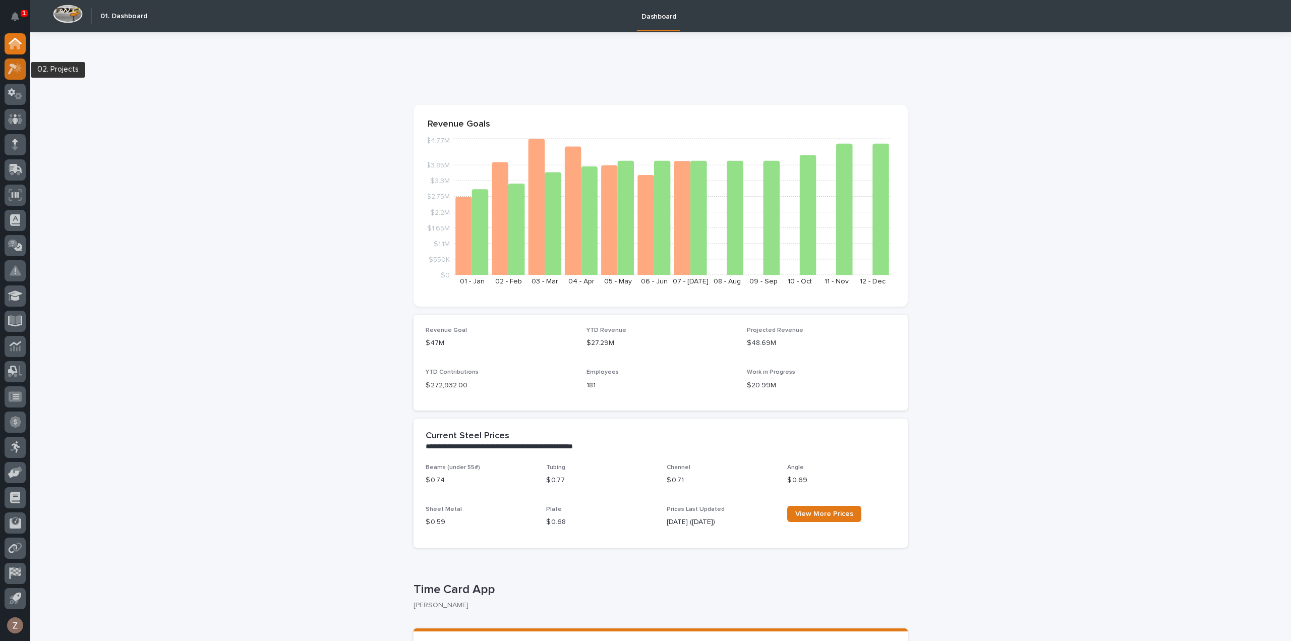
click at [13, 69] on icon at bounding box center [15, 69] width 15 height 12
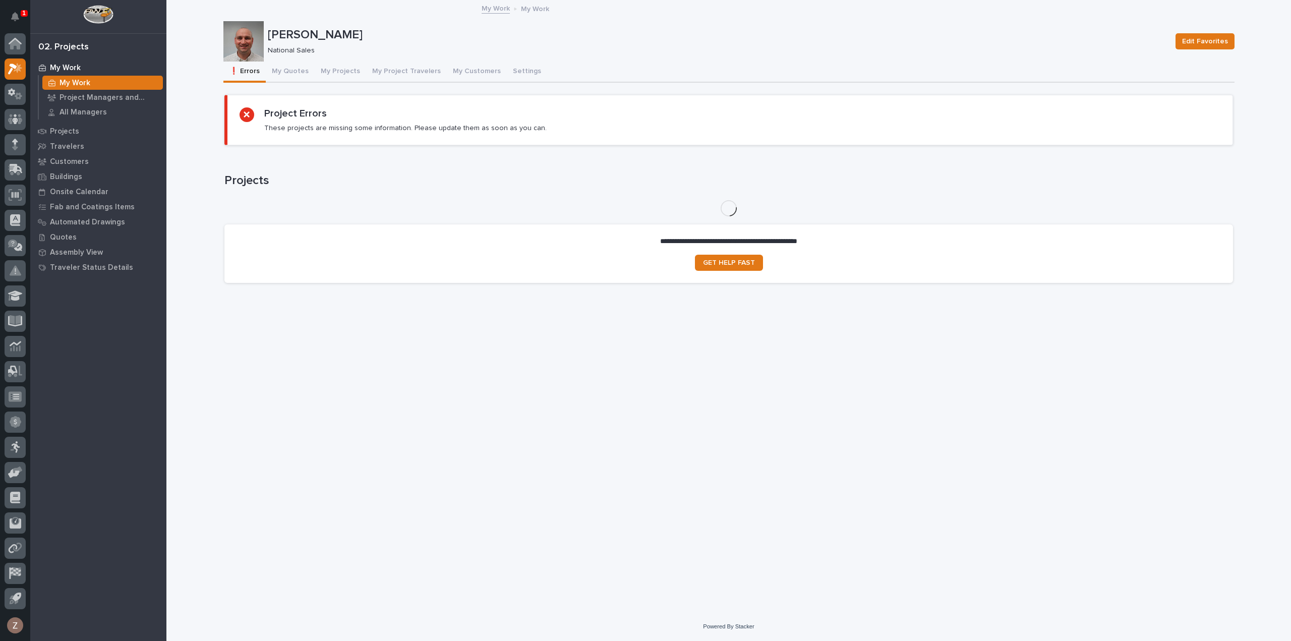
click at [294, 71] on button "My Quotes" at bounding box center [290, 72] width 49 height 21
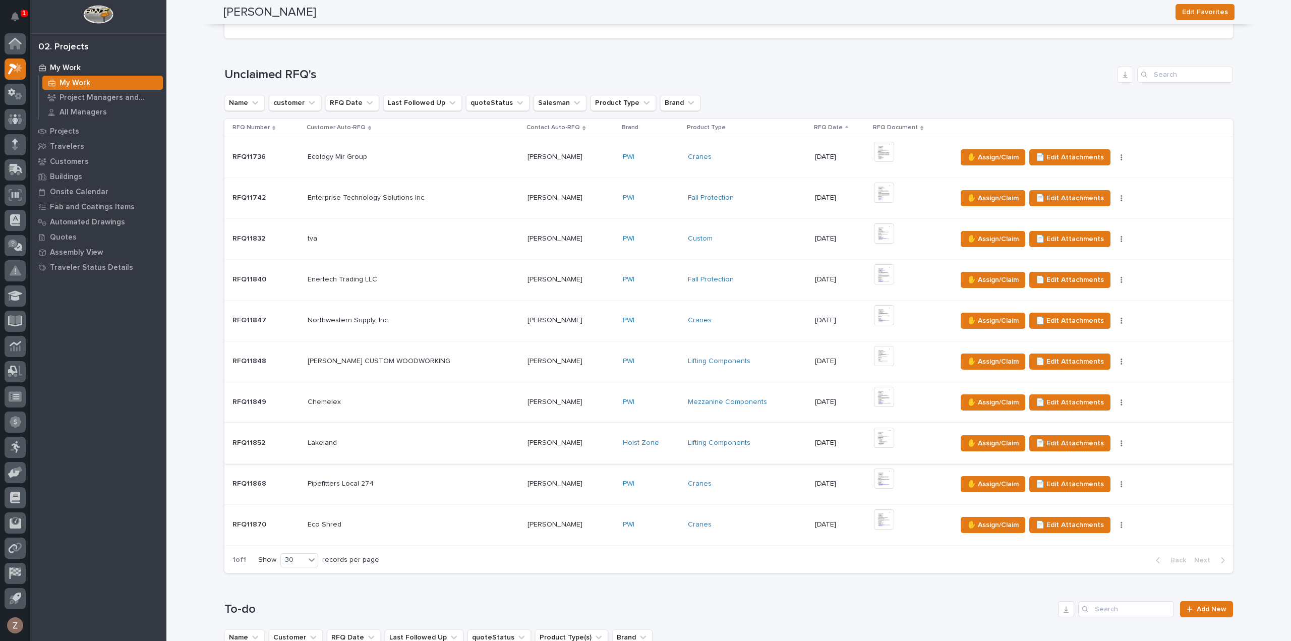
scroll to position [178, 0]
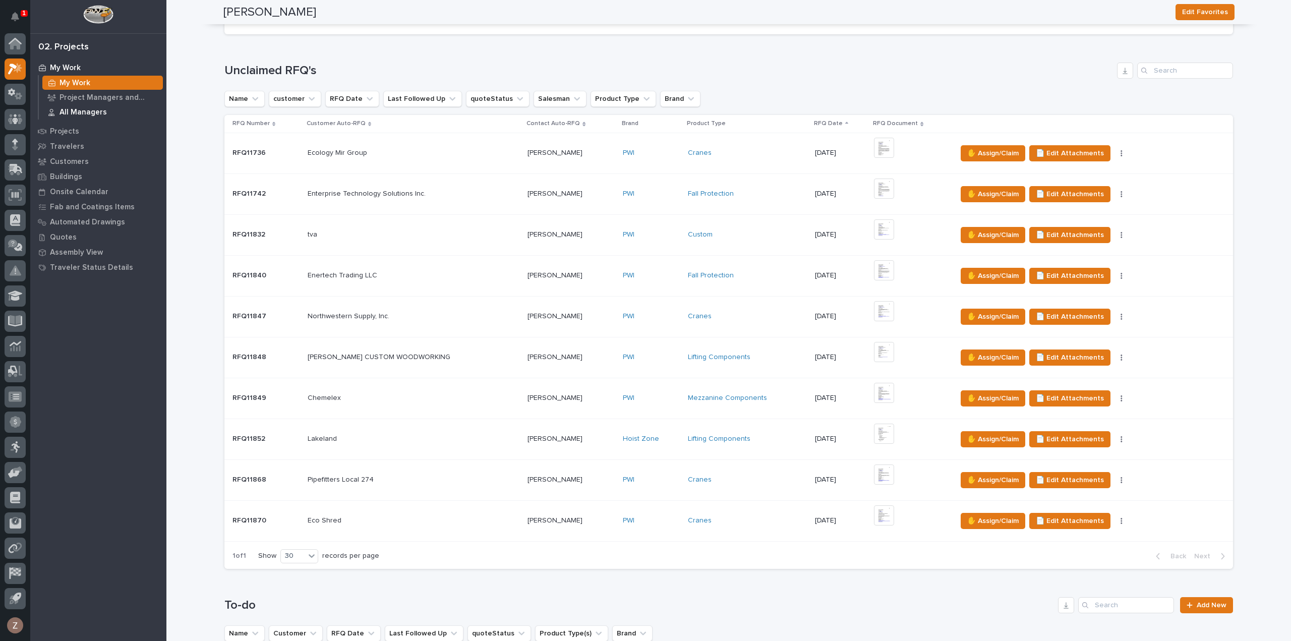
click at [75, 109] on p "All Managers" at bounding box center [82, 112] width 47 height 9
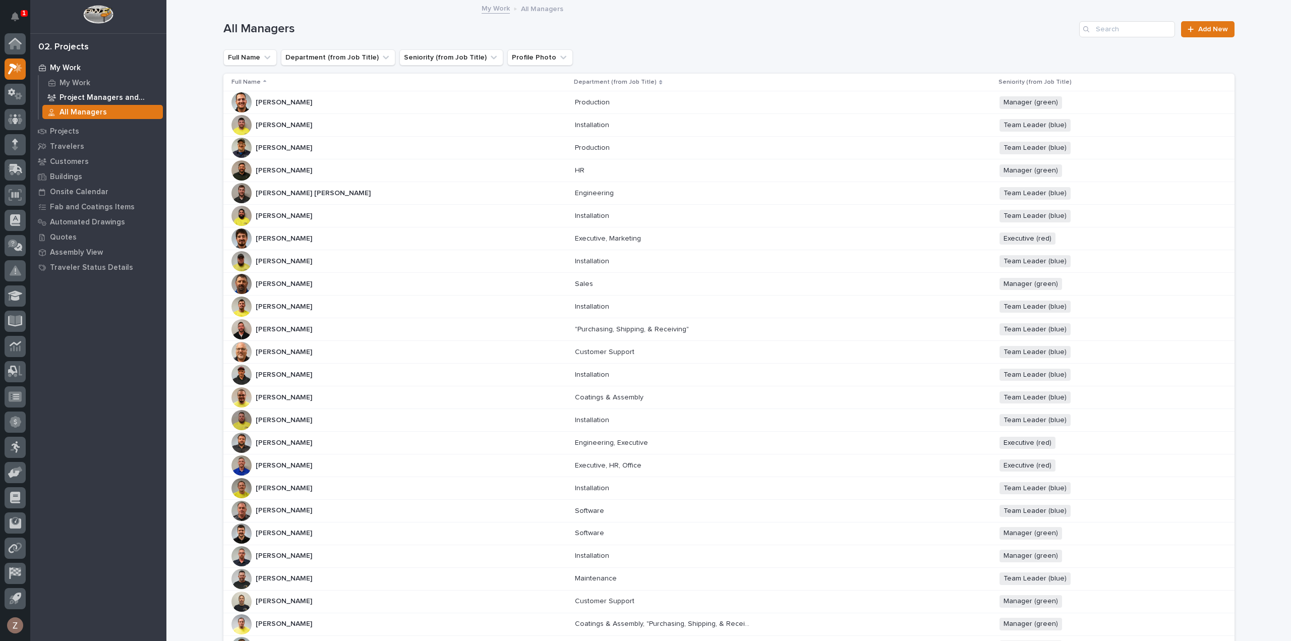
click at [100, 96] on p "Project Managers and Engineers" at bounding box center [108, 97] width 99 height 9
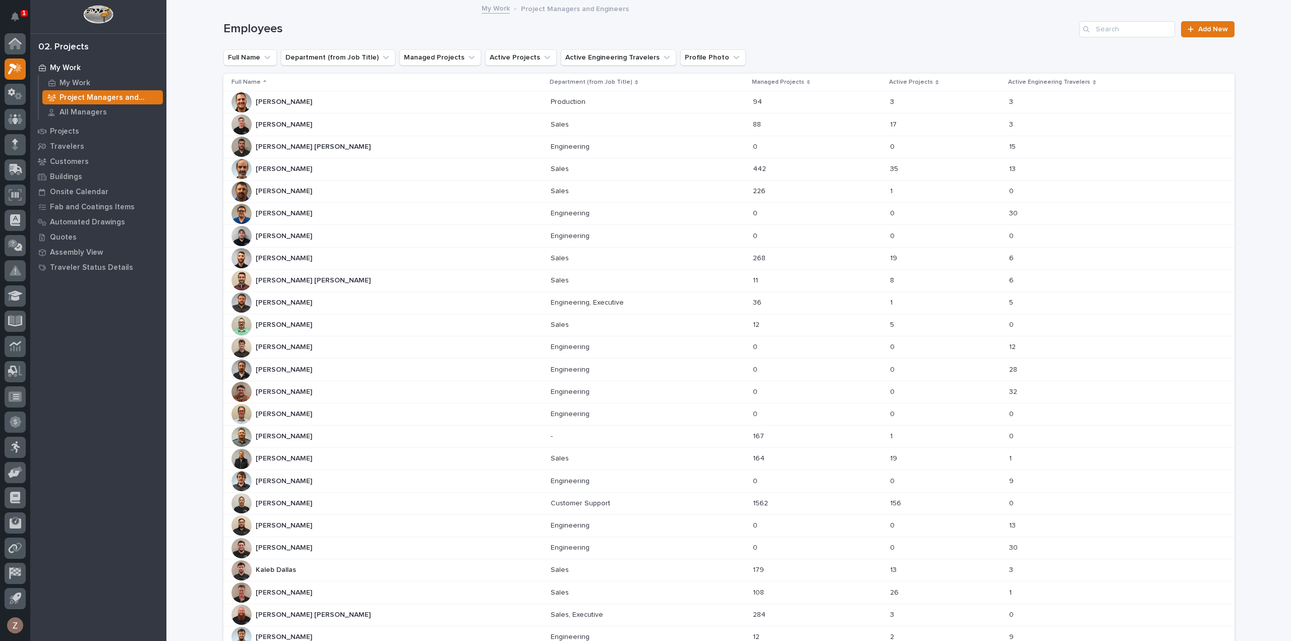
click at [394, 319] on div "[PERSON_NAME] [PERSON_NAME]" at bounding box center [387, 325] width 312 height 20
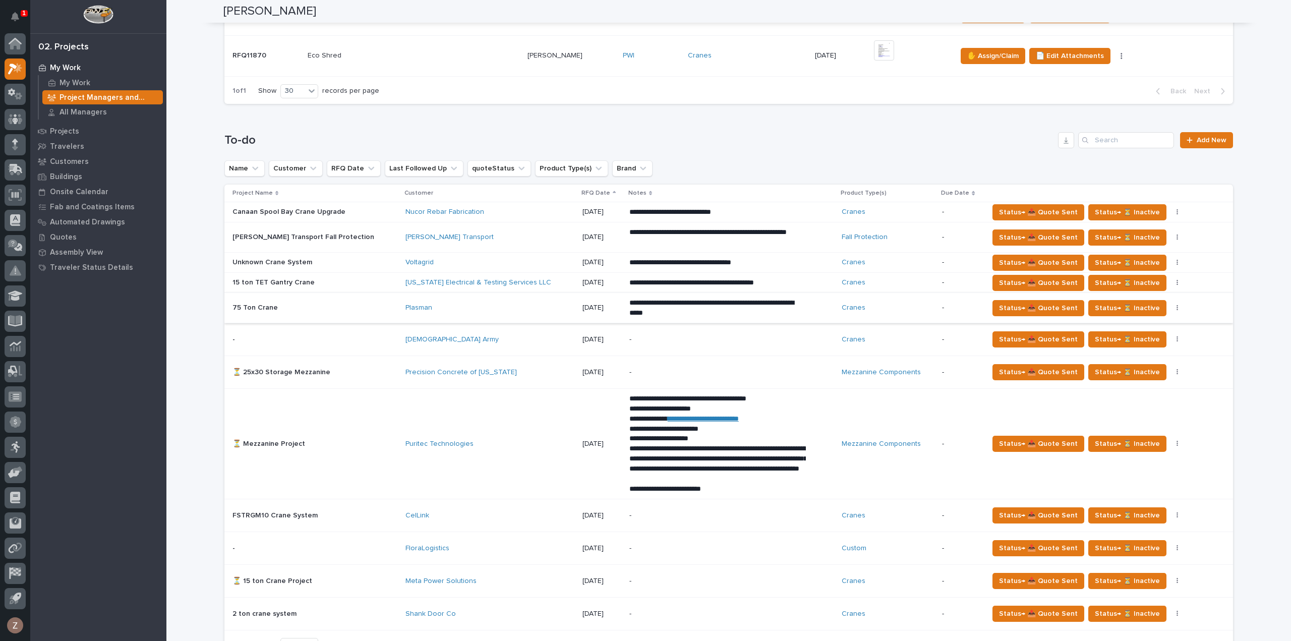
scroll to position [706, 0]
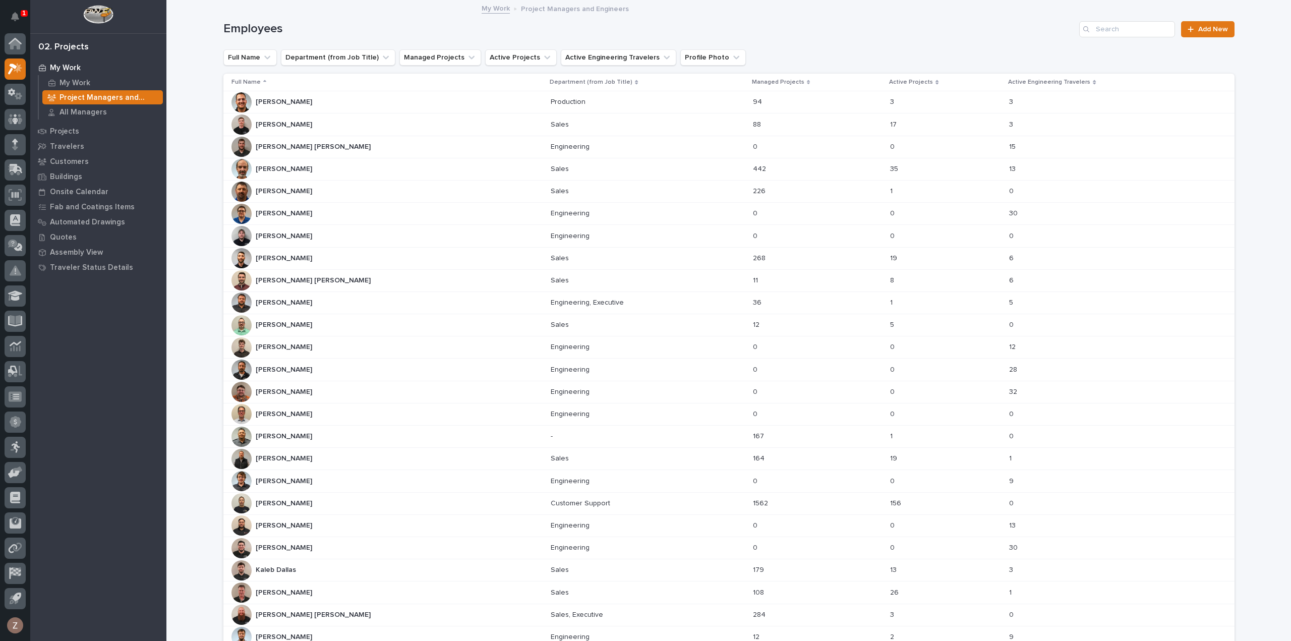
click at [310, 119] on div "[PERSON_NAME] [PERSON_NAME]" at bounding box center [387, 124] width 312 height 20
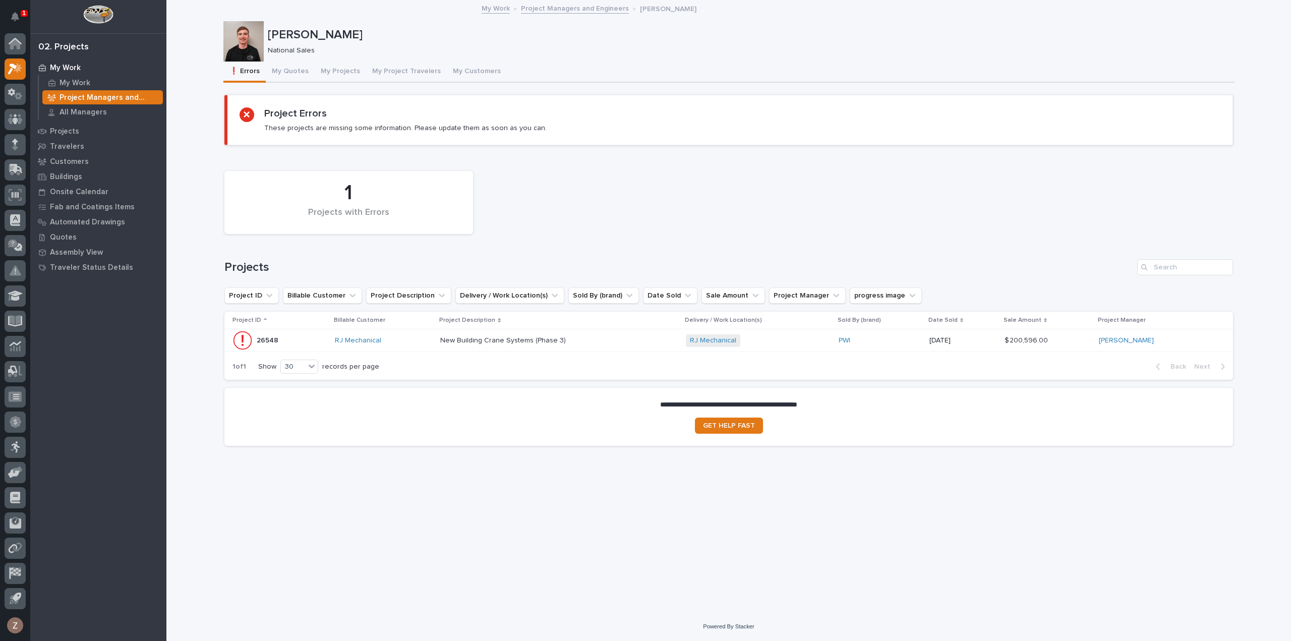
click at [294, 71] on button "My Quotes" at bounding box center [290, 72] width 49 height 21
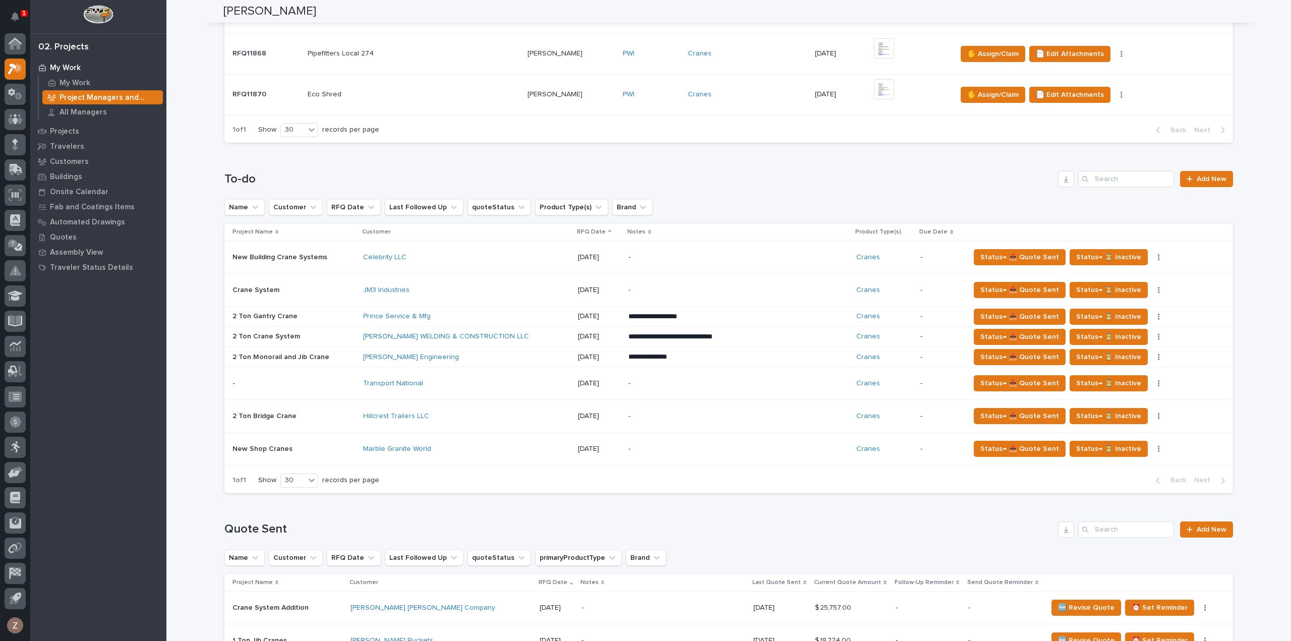
scroll to position [605, 0]
